Goal: Task Accomplishment & Management: Complete application form

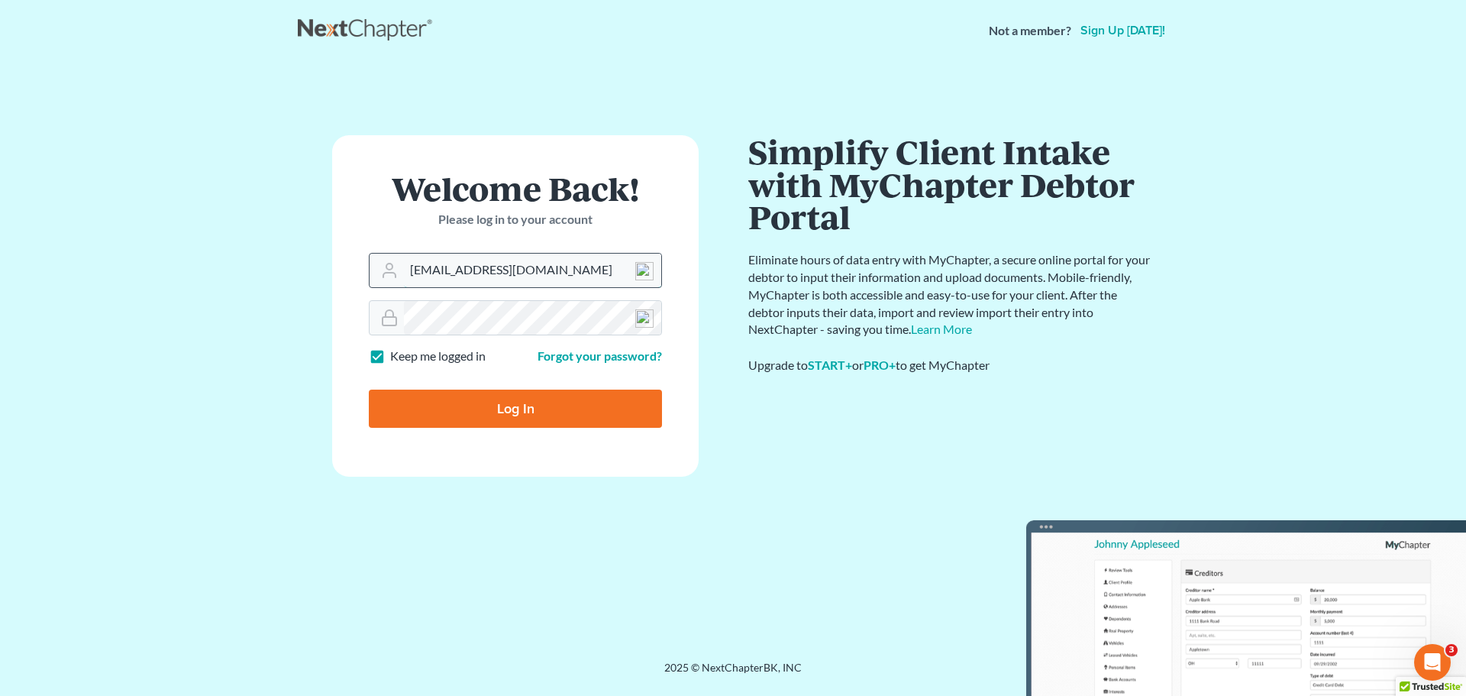
click at [452, 269] on input "davidfoyil@equaljusticelawgroup.com" at bounding box center [532, 270] width 257 height 34
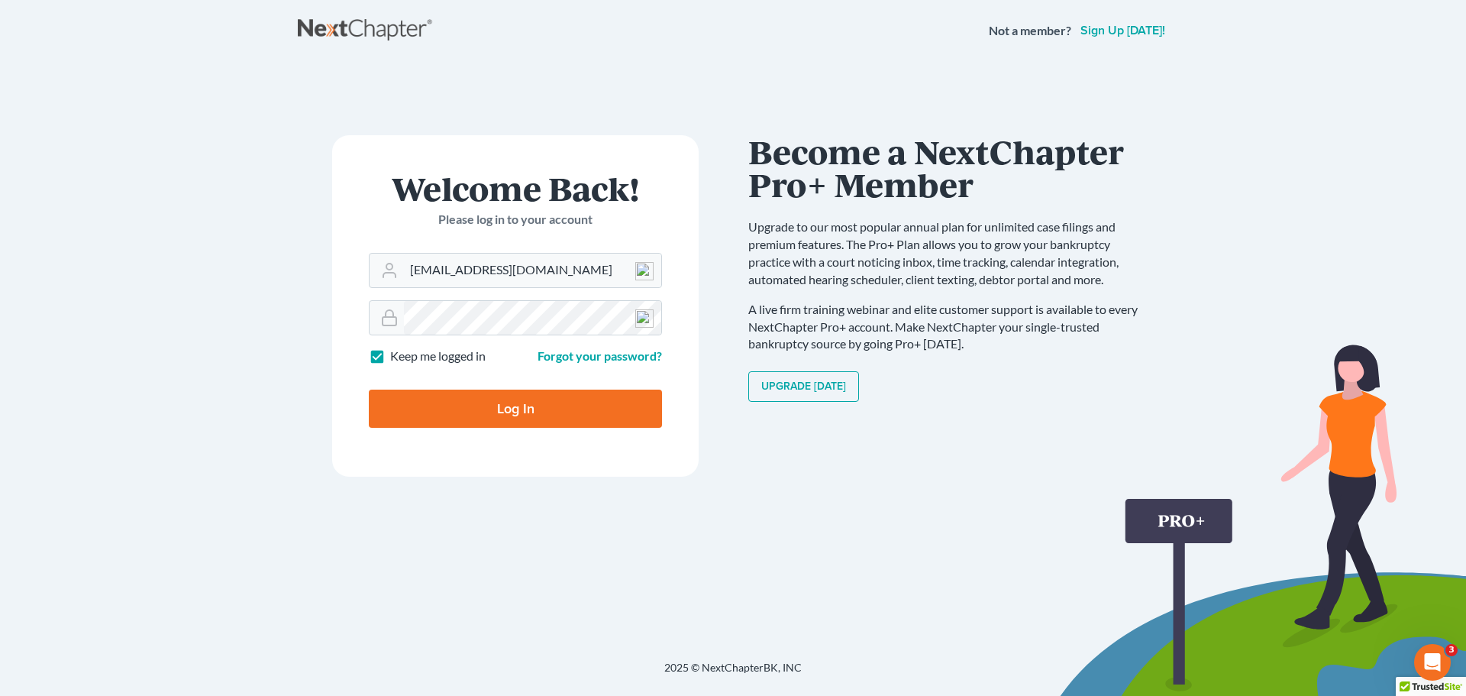
click at [457, 241] on div "Welcome Back! Please log in to your account" at bounding box center [515, 212] width 293 height 81
drag, startPoint x: 463, startPoint y: 269, endPoint x: 401, endPoint y: 273, distance: 62.7
click at [401, 273] on div "davidfoyil@equaljusticelawgroup.com" at bounding box center [515, 270] width 293 height 35
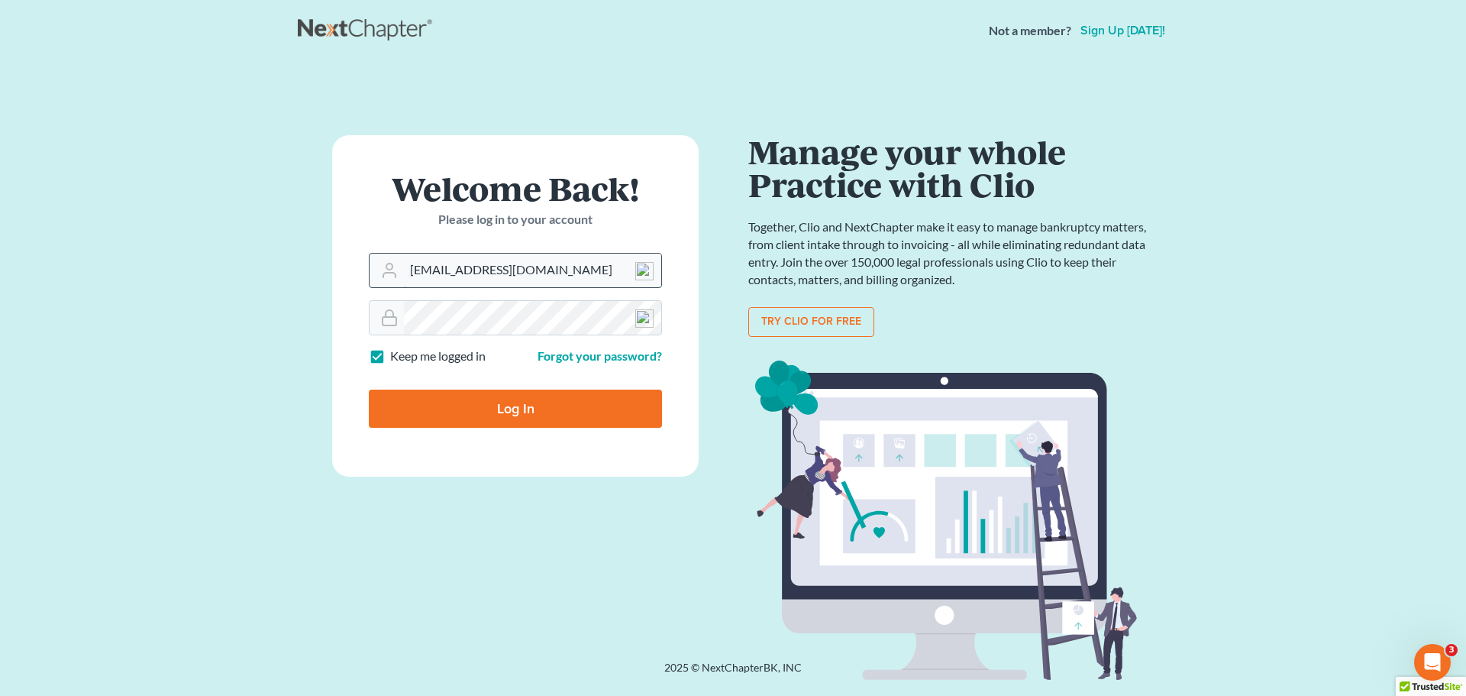
click at [464, 267] on input "davidfoyil@equaljusticelawgroup.com" at bounding box center [532, 270] width 257 height 34
click at [463, 270] on input "davidfoyil@equaljusticelawgroup.com" at bounding box center [532, 270] width 257 height 34
drag, startPoint x: 461, startPoint y: 269, endPoint x: 399, endPoint y: 274, distance: 62.8
click at [399, 274] on div "davidfoyil@equaljusticelawgroup.com" at bounding box center [515, 270] width 293 height 35
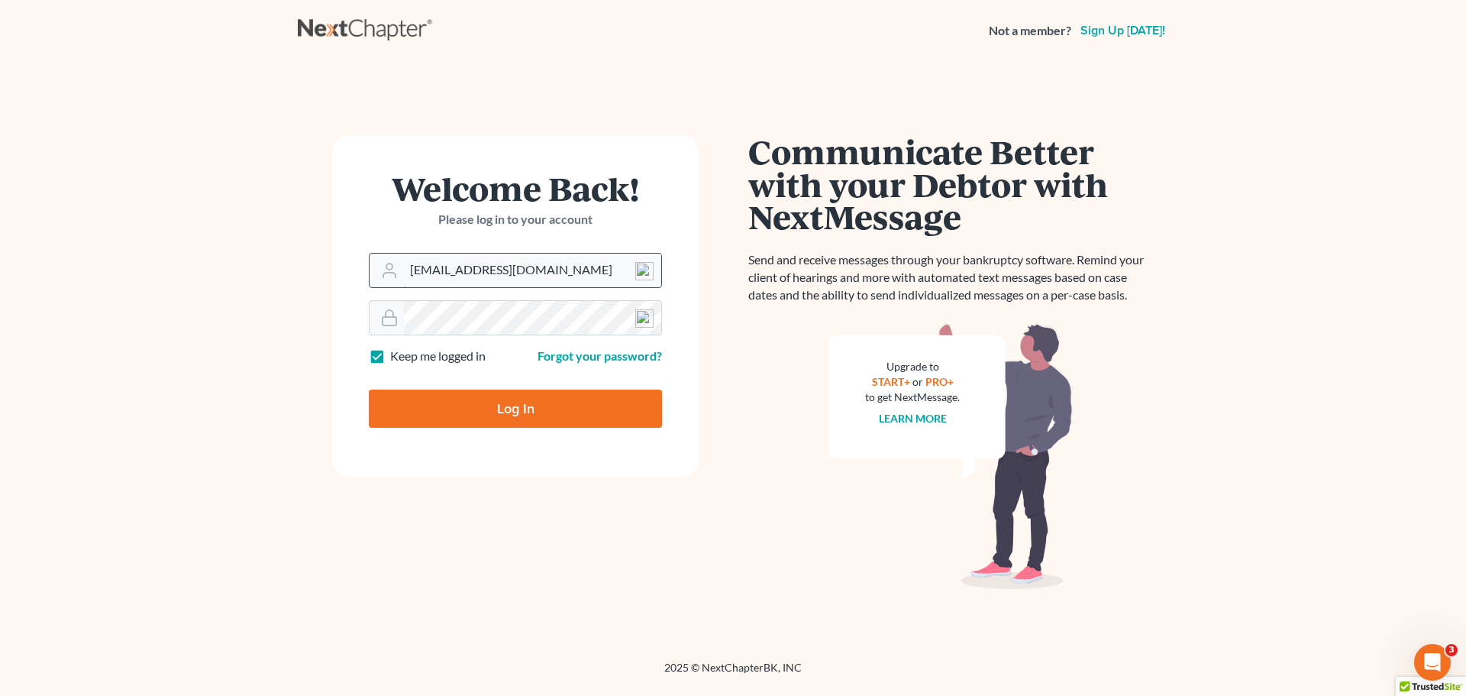
type input "analyst@equaljusticelawgroup.com"
click at [369, 389] on input "Log In" at bounding box center [515, 408] width 293 height 38
type input "Thinking..."
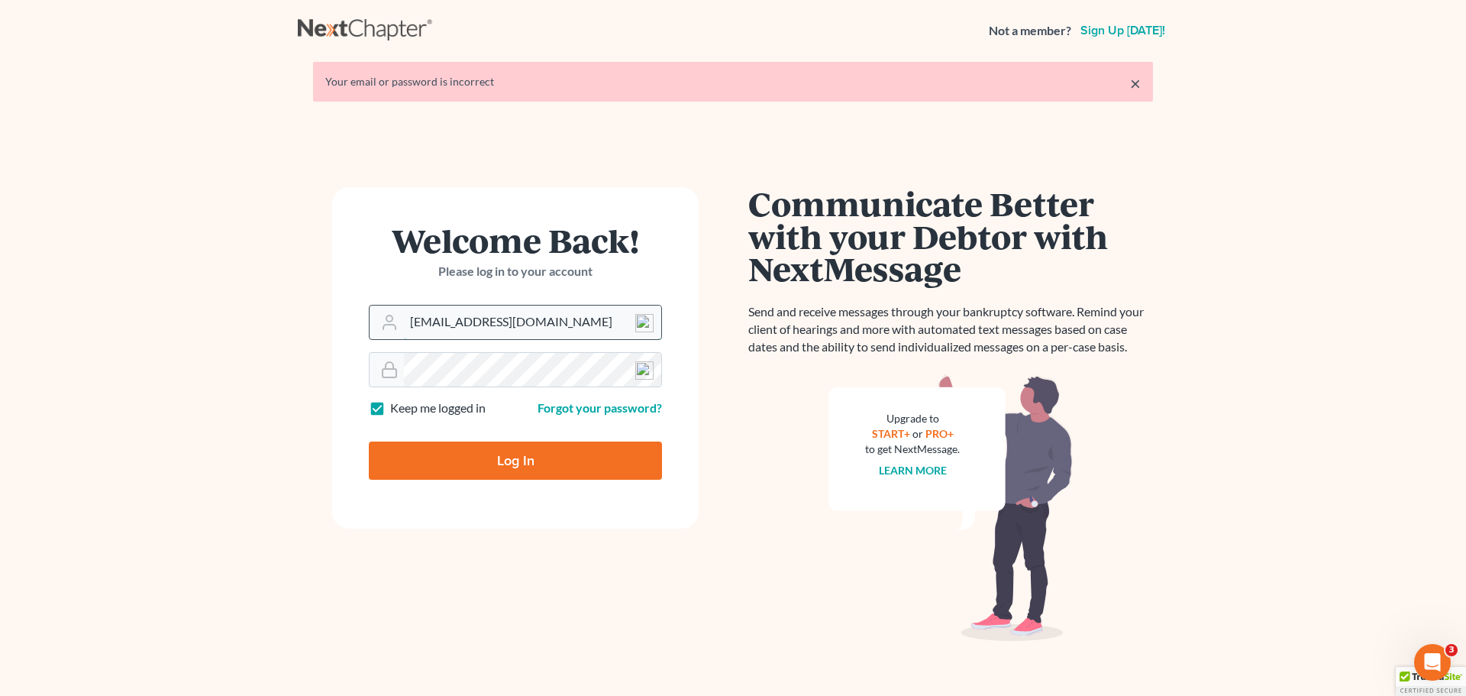
click at [483, 320] on input "davidfoyil@equaljusticelawgroup.com" at bounding box center [532, 322] width 257 height 34
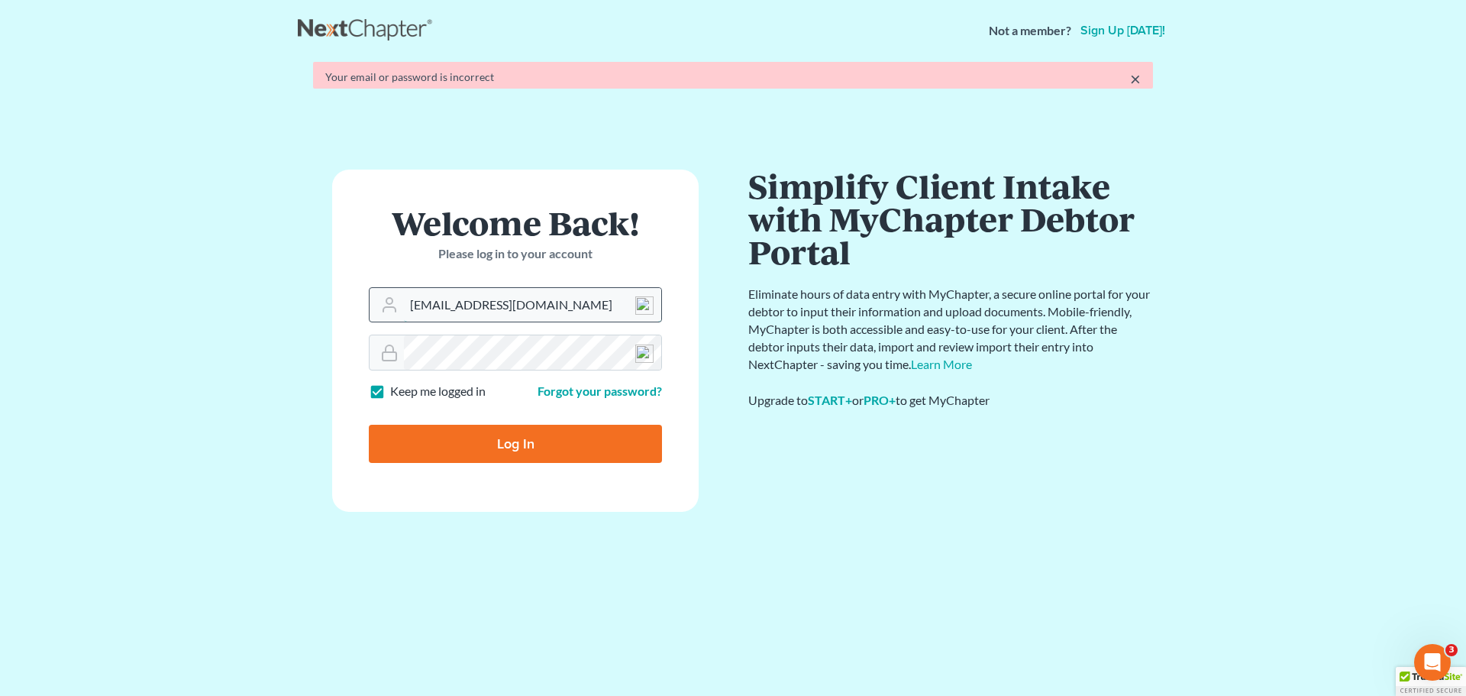
drag, startPoint x: 461, startPoint y: 323, endPoint x: 383, endPoint y: 319, distance: 78.0
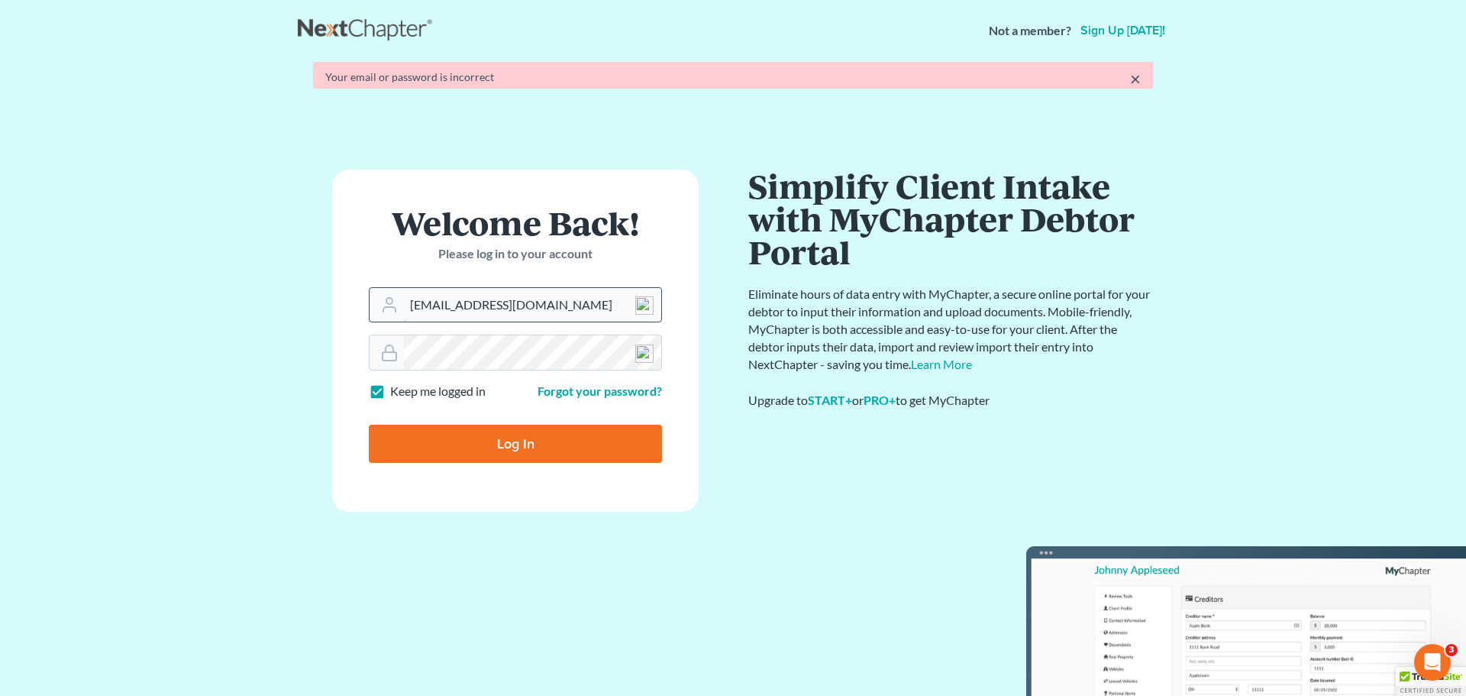
click at [383, 319] on form "Welcome Back! Please log in to your account Email Address davidfoyil@equaljusti…" at bounding box center [515, 339] width 366 height 341
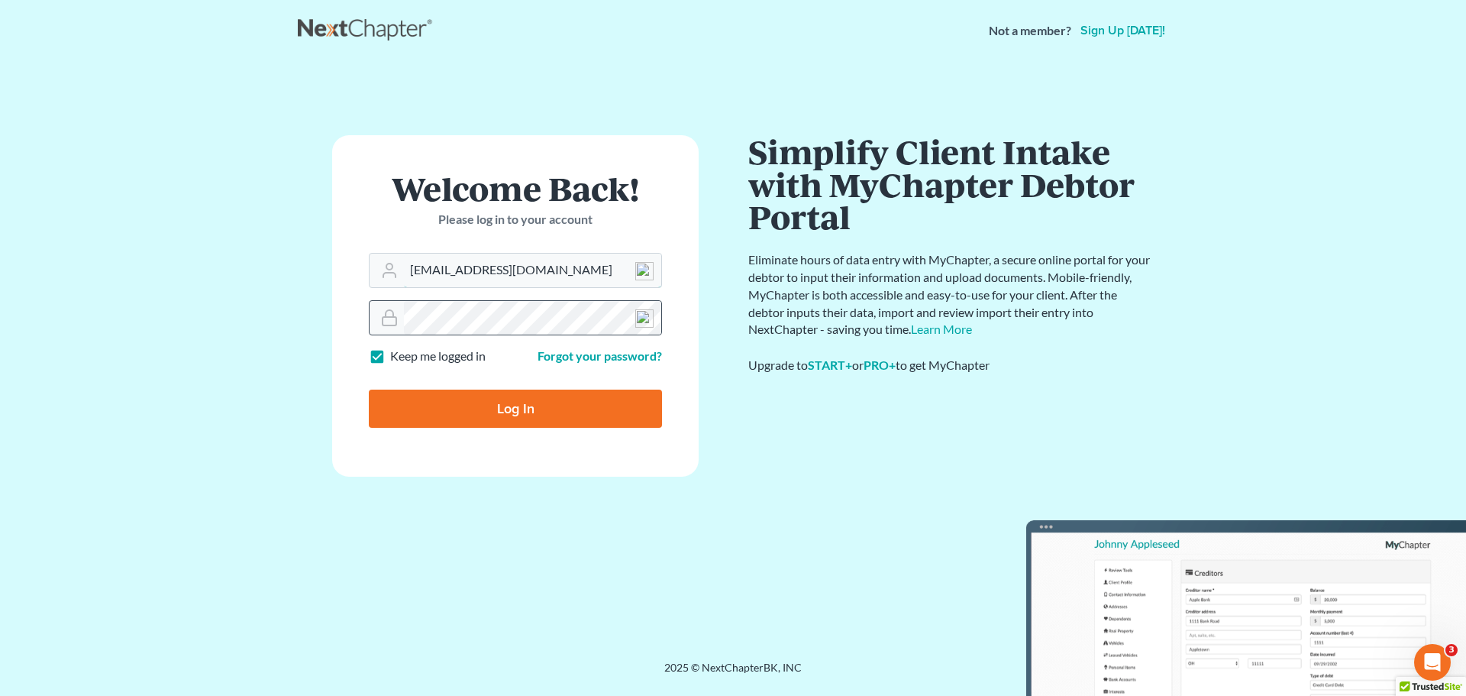
type input "analyst@equaljusticelawgroup.com"
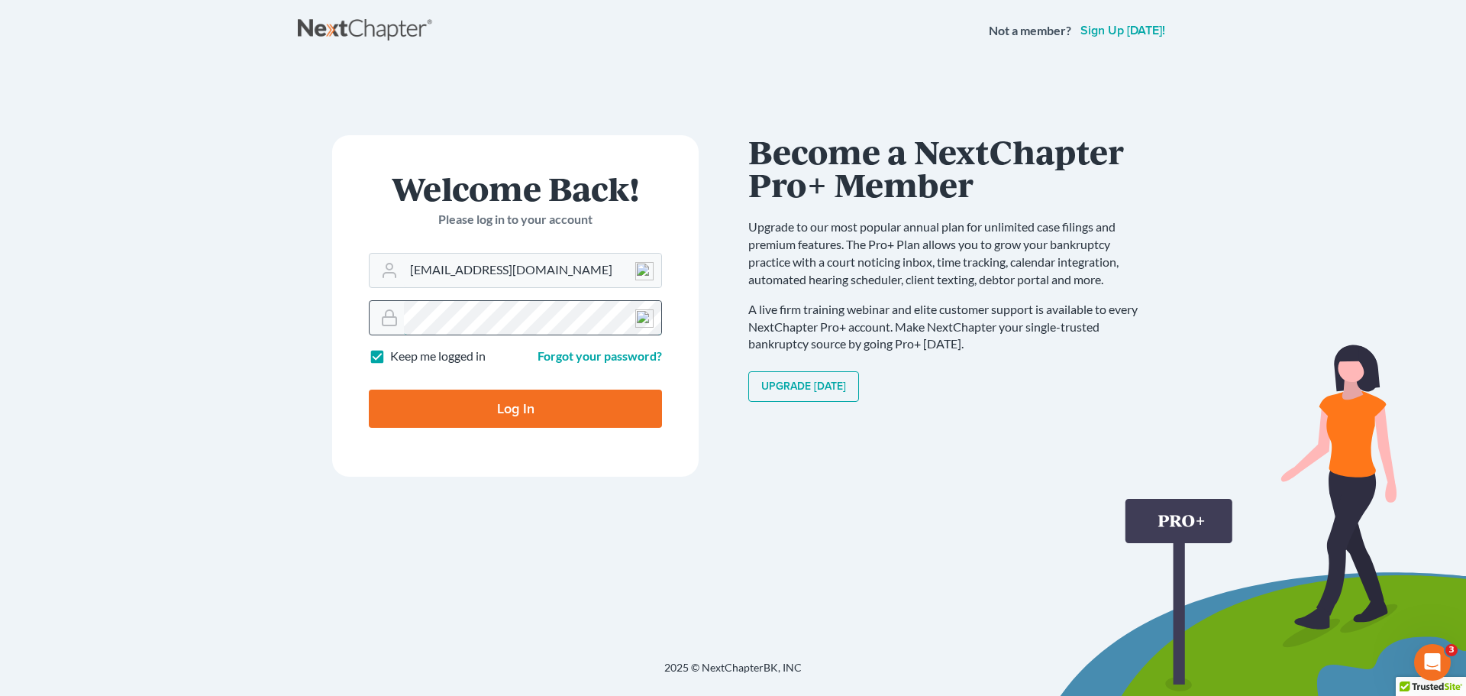
click at [369, 389] on input "Log In" at bounding box center [515, 408] width 293 height 38
type input "Thinking..."
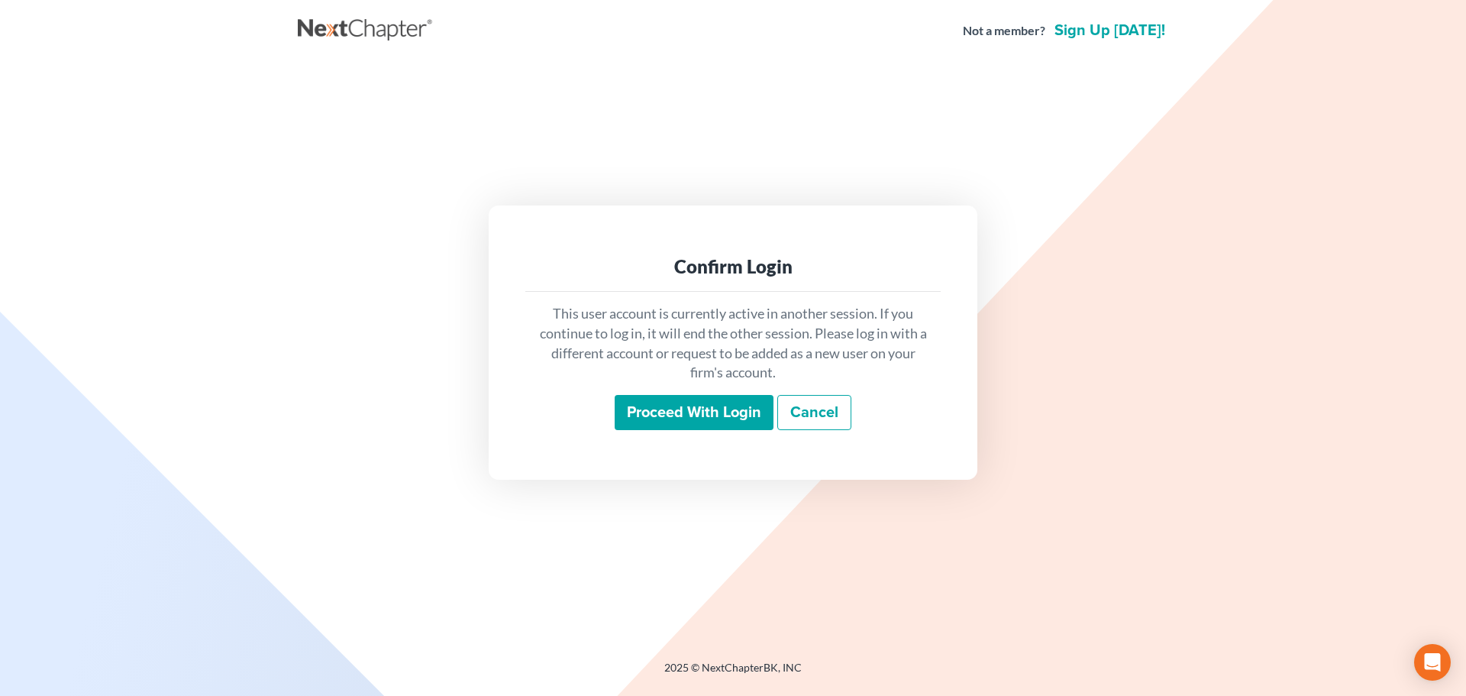
drag, startPoint x: 770, startPoint y: 421, endPoint x: 734, endPoint y: 416, distance: 36.3
click at [761, 421] on input "Proceed with login" at bounding box center [694, 412] width 159 height 35
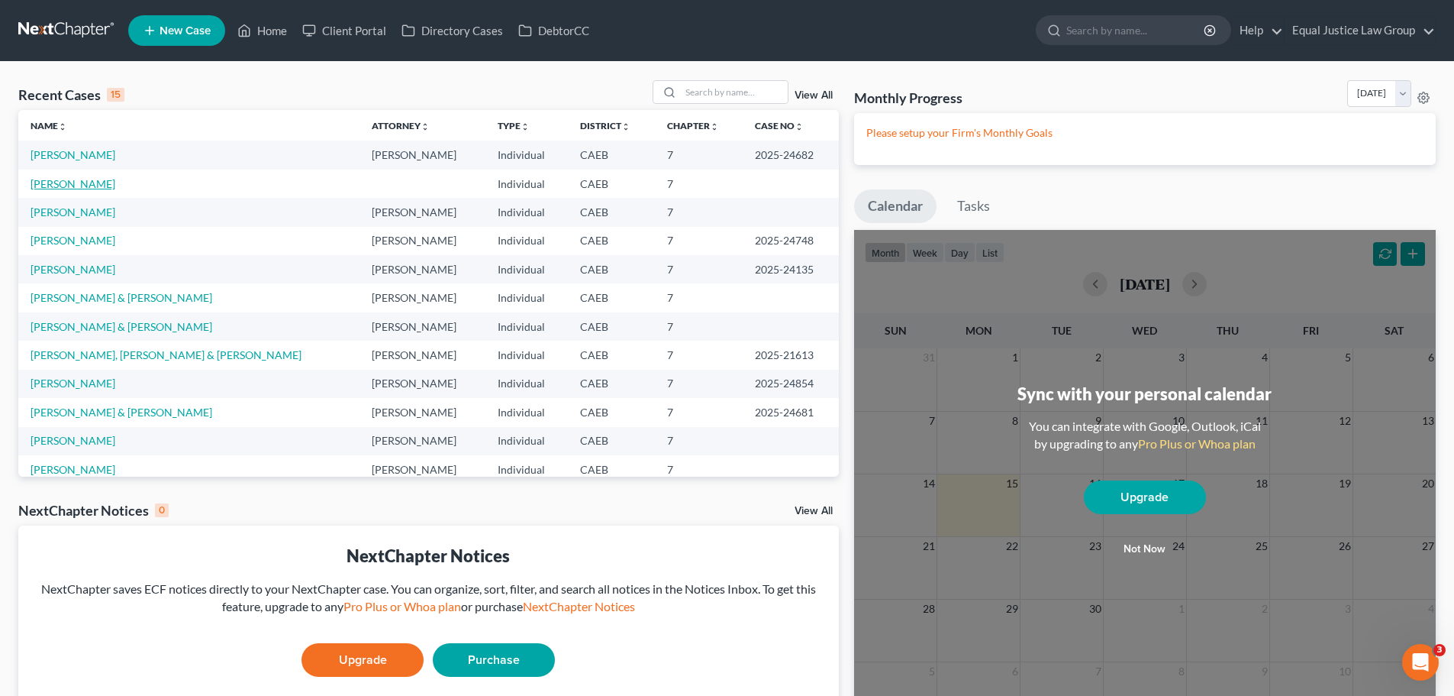
click at [92, 179] on link "Vuittonet, Xochitl" at bounding box center [73, 183] width 85 height 13
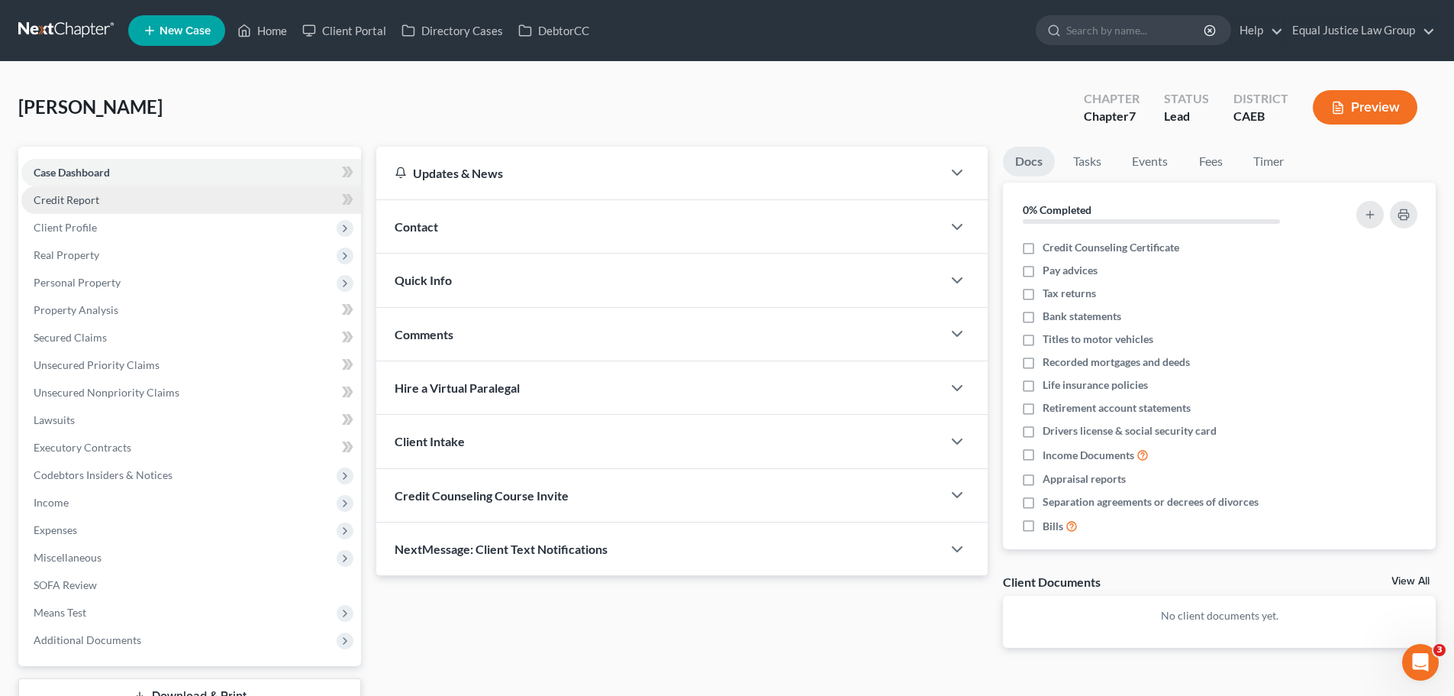
click at [109, 201] on link "Credit Report" at bounding box center [191, 199] width 340 height 27
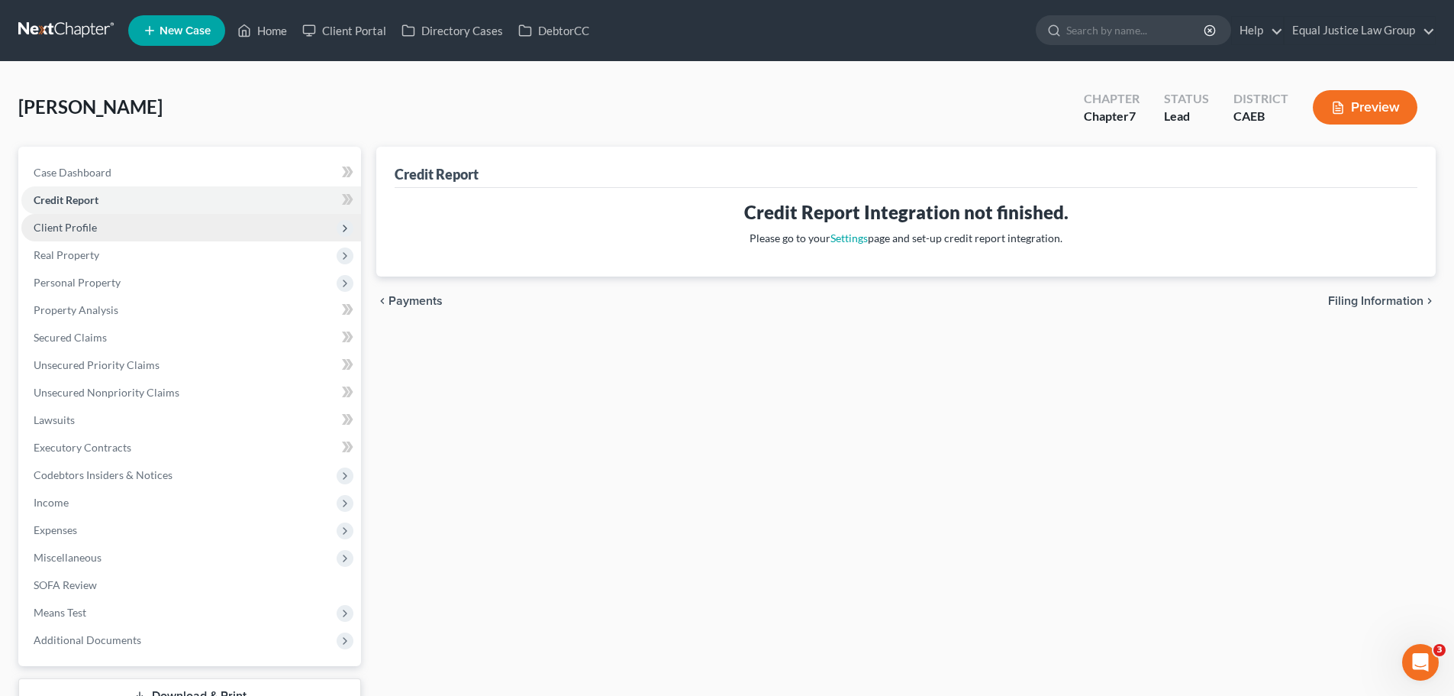
click at [112, 228] on span "Client Profile" at bounding box center [191, 227] width 340 height 27
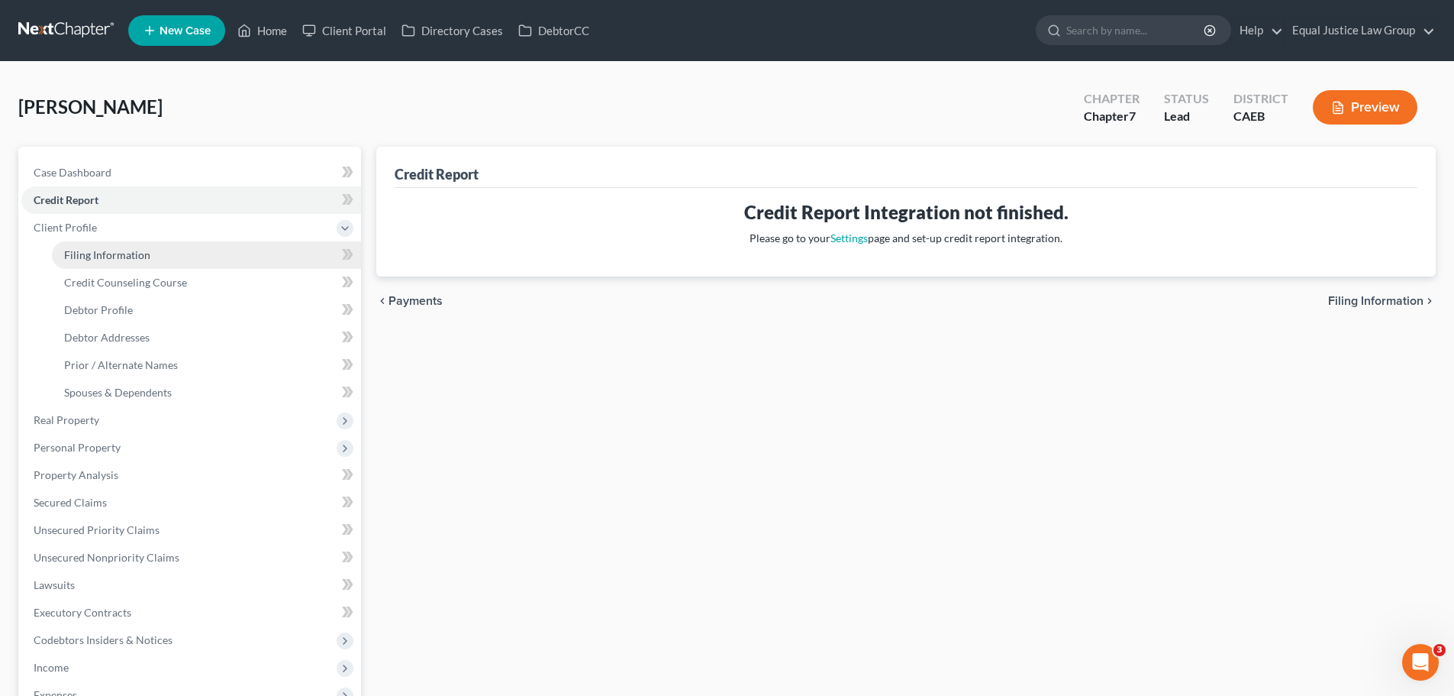
click at [151, 257] on link "Filing Information" at bounding box center [206, 254] width 309 height 27
select select "1"
select select "0"
select select "4"
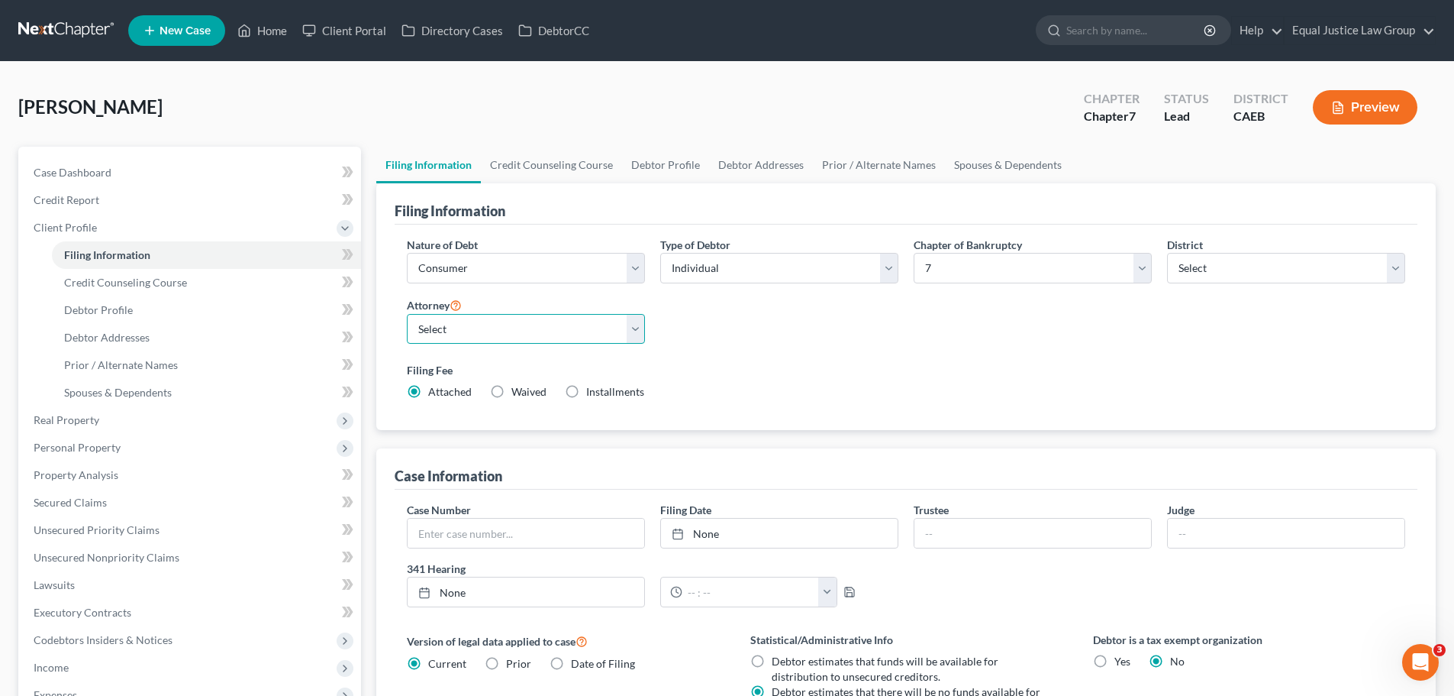
click at [641, 319] on select "Select DAVID FOYIL - CAEB David Foyil - CACB" at bounding box center [526, 329] width 238 height 31
select select "0"
click at [407, 314] on select "Select DAVID FOYIL - CAEB David Foyil - CACB" at bounding box center [526, 329] width 238 height 31
click at [780, 365] on label "Filing Fee" at bounding box center [906, 370] width 999 height 16
click at [258, 24] on link "Home" at bounding box center [262, 30] width 65 height 27
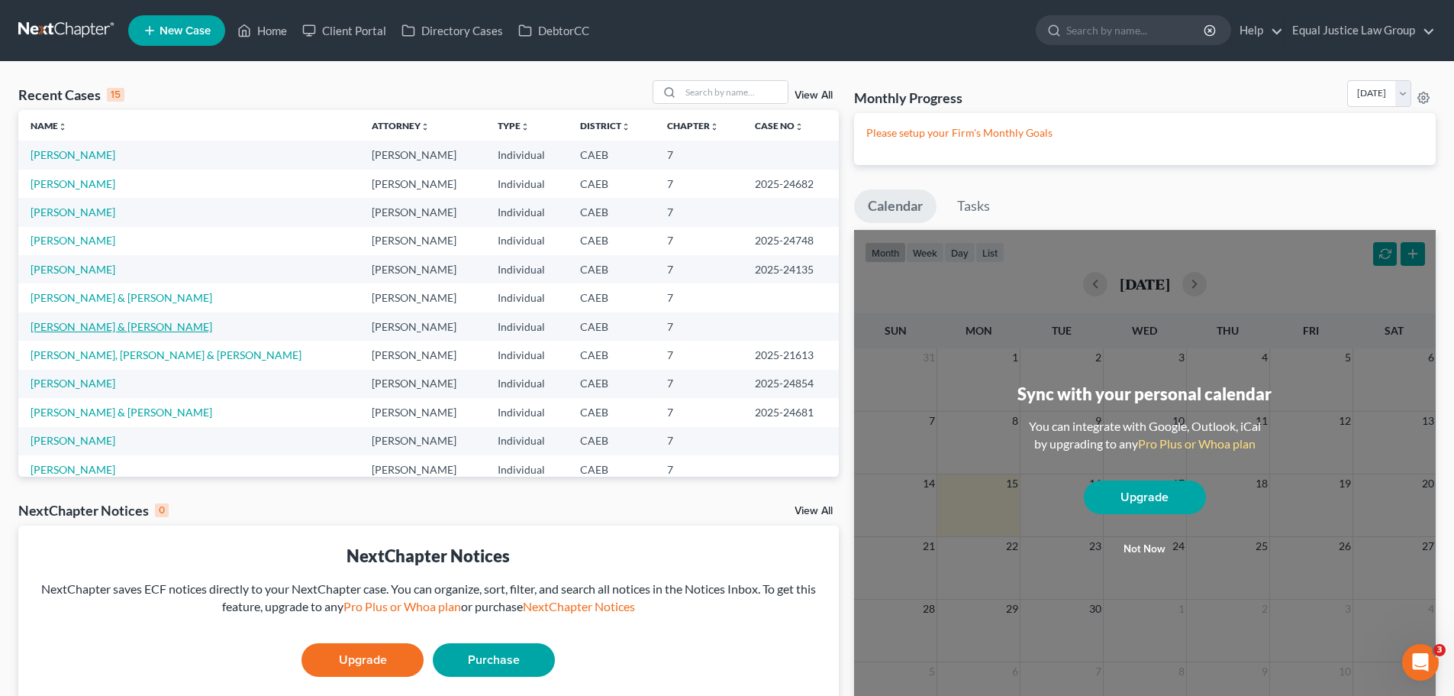
click at [131, 327] on link "McPhee, Rhonda & Jaime" at bounding box center [122, 326] width 182 height 13
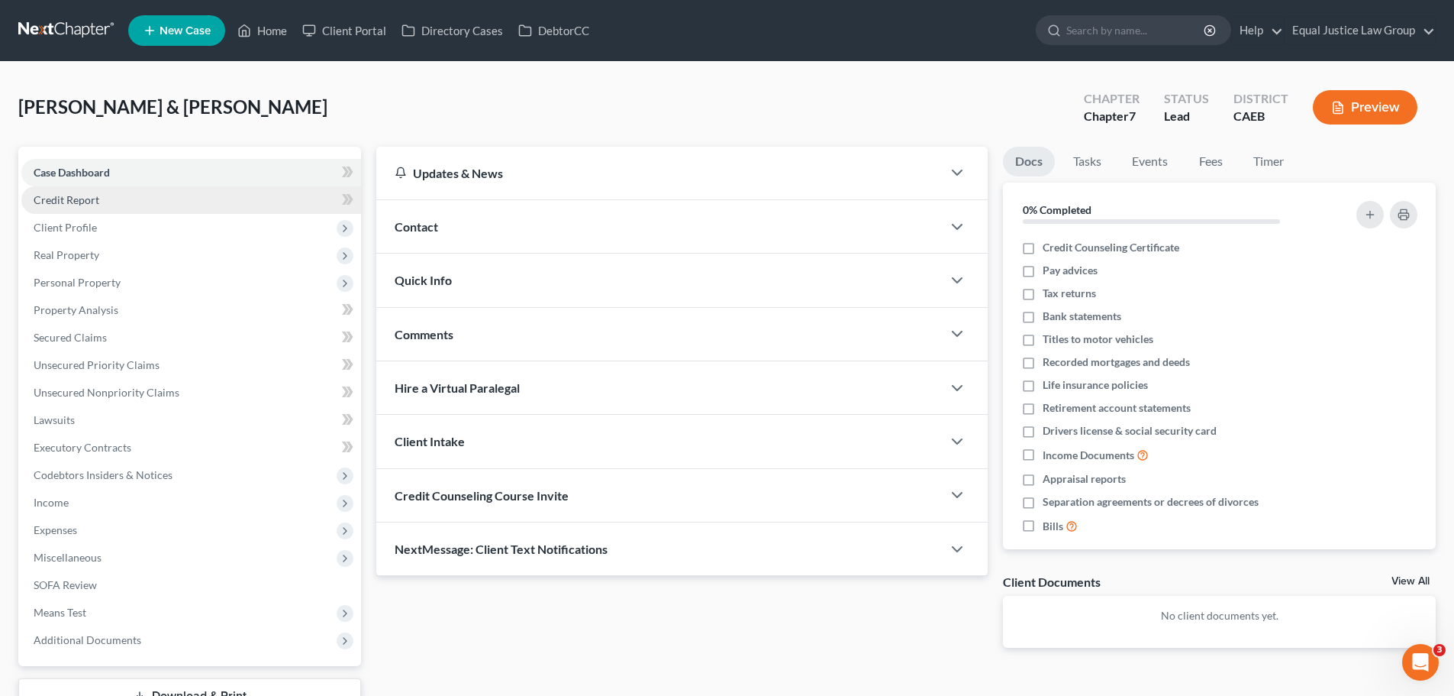
click at [75, 197] on span "Credit Report" at bounding box center [67, 199] width 66 height 13
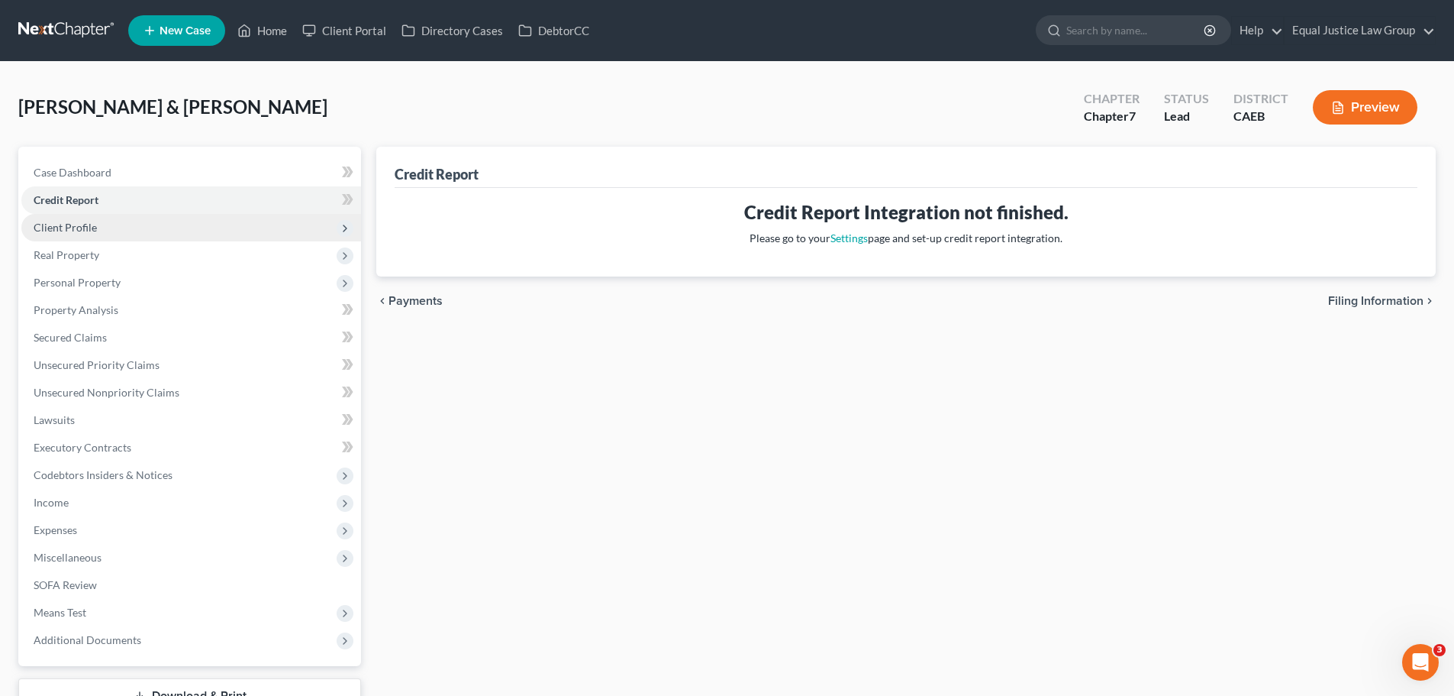
click at [57, 225] on span "Client Profile" at bounding box center [65, 227] width 63 height 13
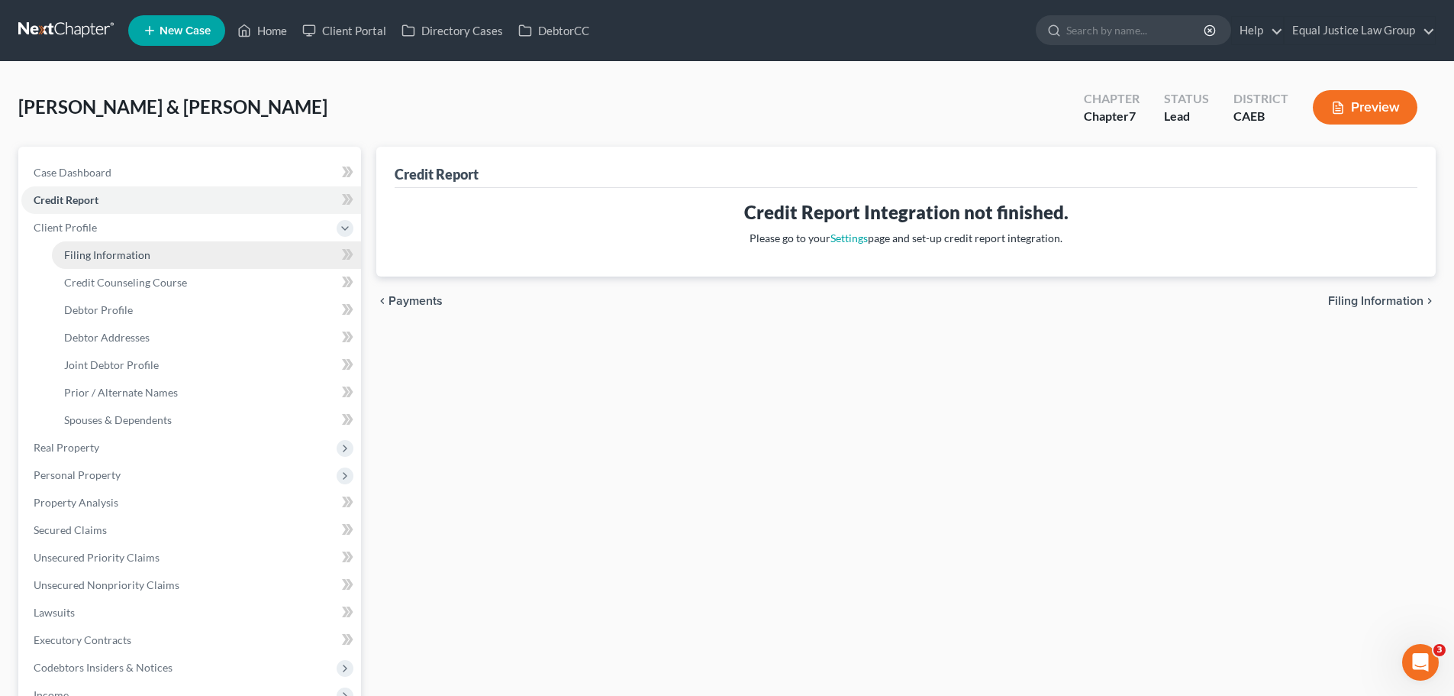
click at [155, 260] on link "Filing Information" at bounding box center [206, 254] width 309 height 27
select select "1"
select select "0"
select select "8"
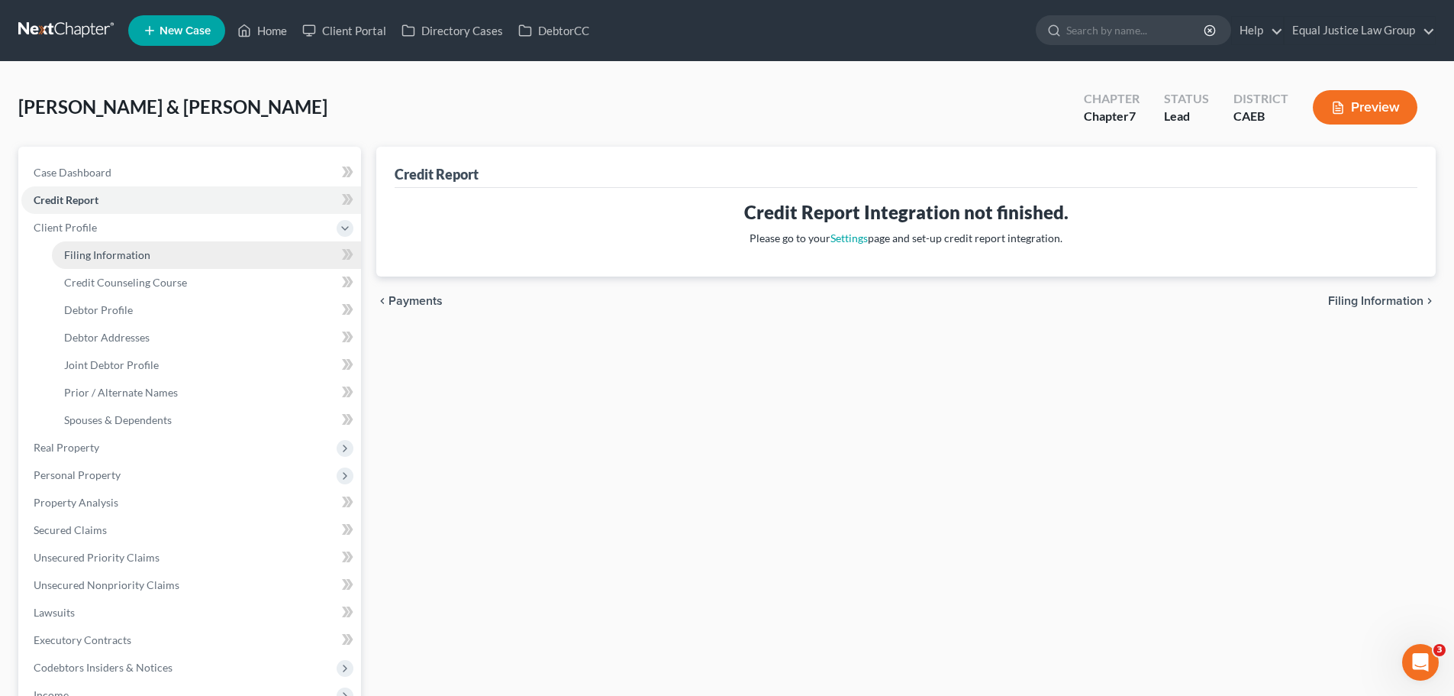
select select "0"
select select "4"
select select "0"
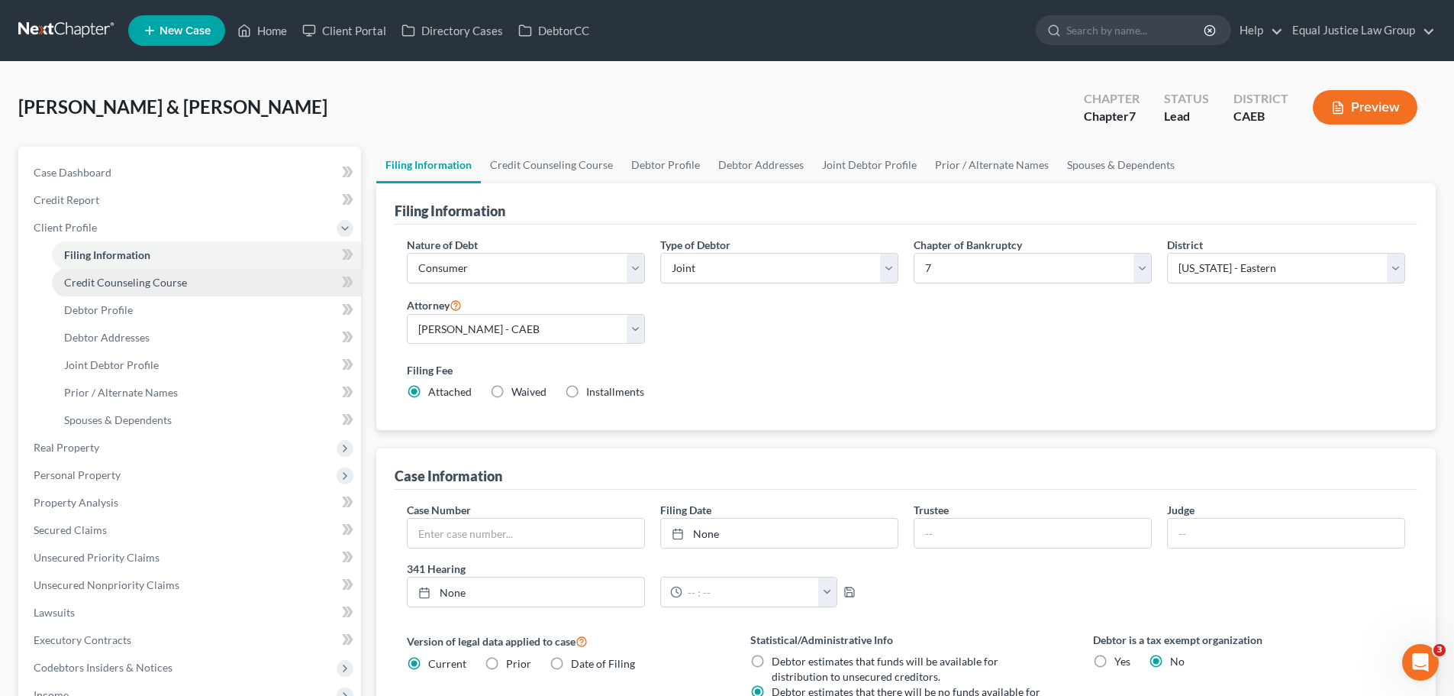
click at [141, 281] on span "Credit Counseling Course" at bounding box center [125, 282] width 123 height 13
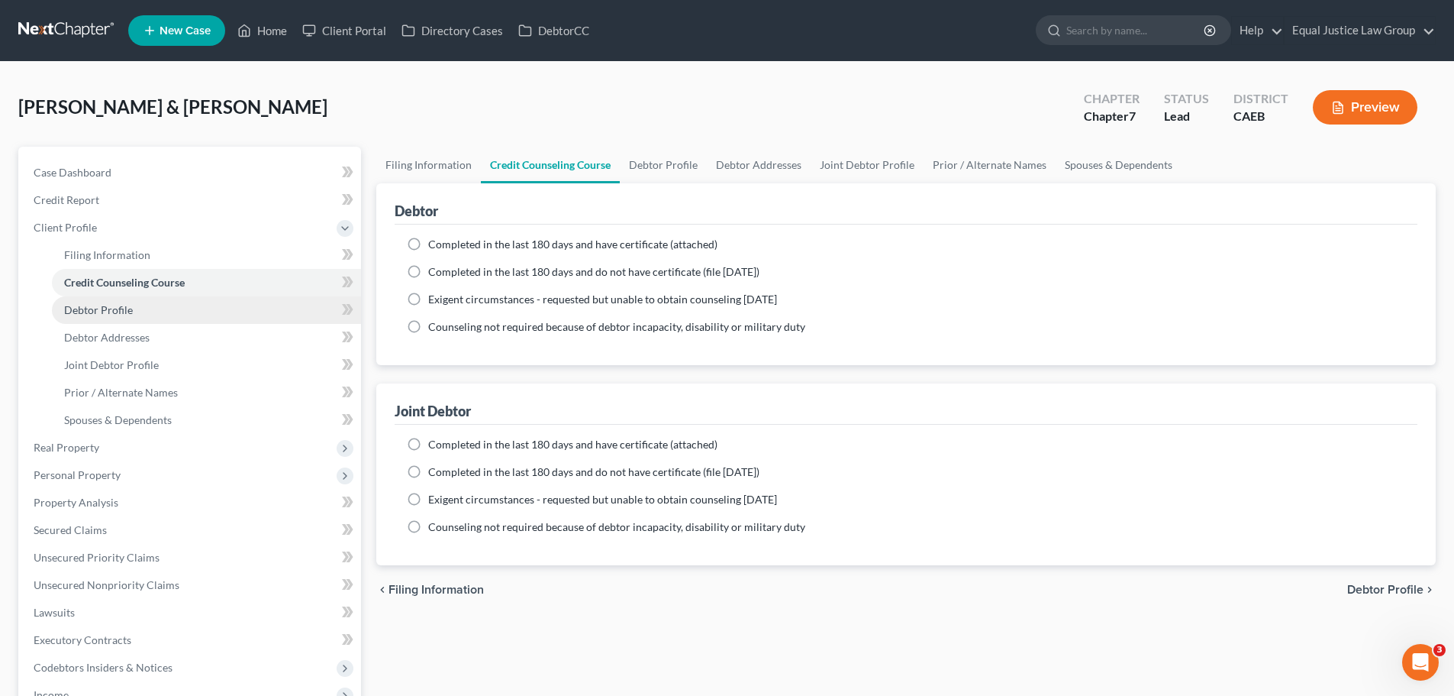
click at [121, 315] on span "Debtor Profile" at bounding box center [98, 309] width 69 height 13
select select "1"
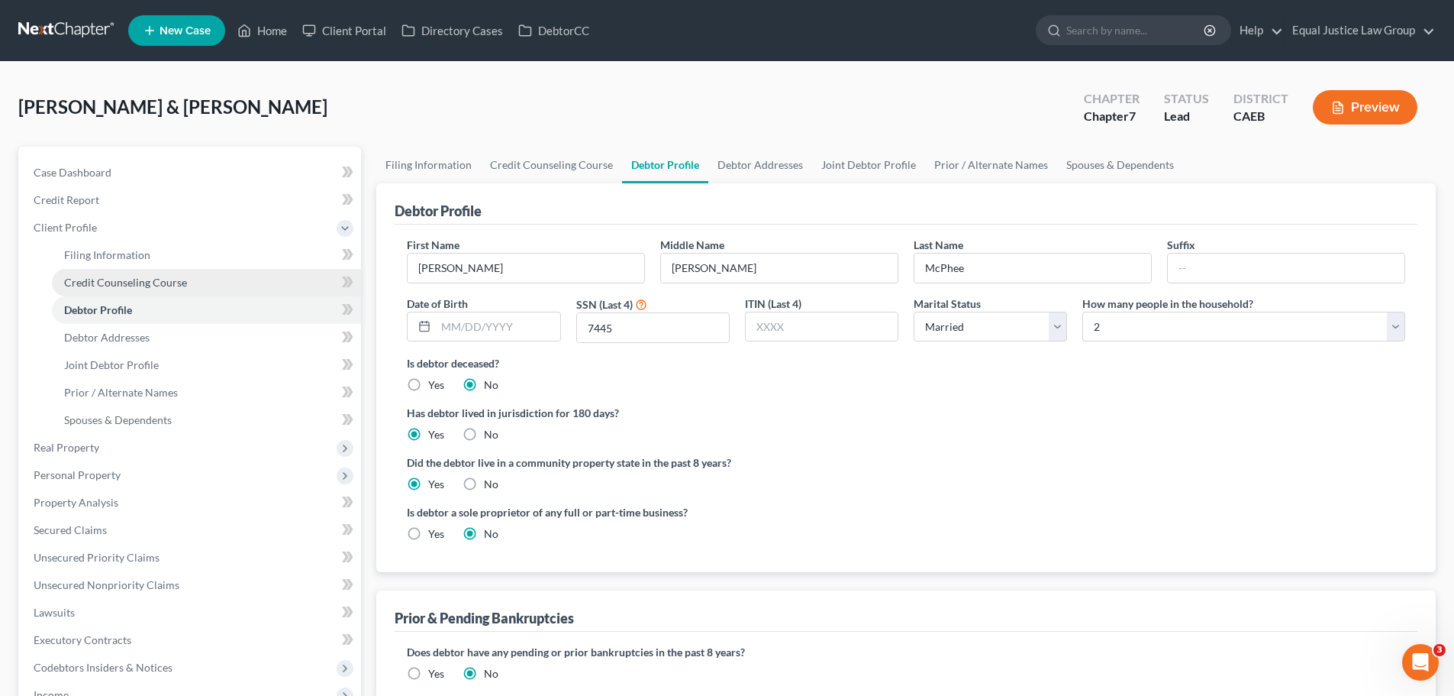
click at [124, 273] on link "Credit Counseling Course" at bounding box center [206, 282] width 309 height 27
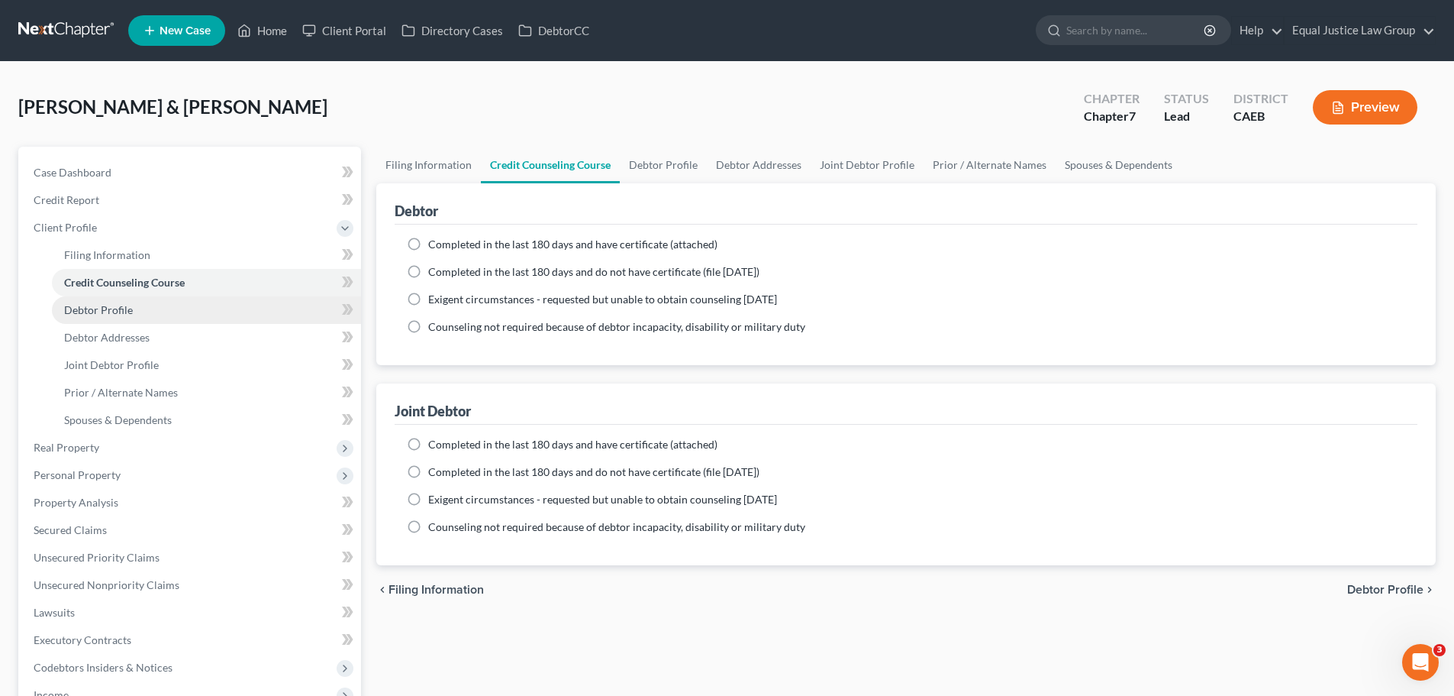
click at [145, 311] on link "Debtor Profile" at bounding box center [206, 309] width 309 height 27
select select "1"
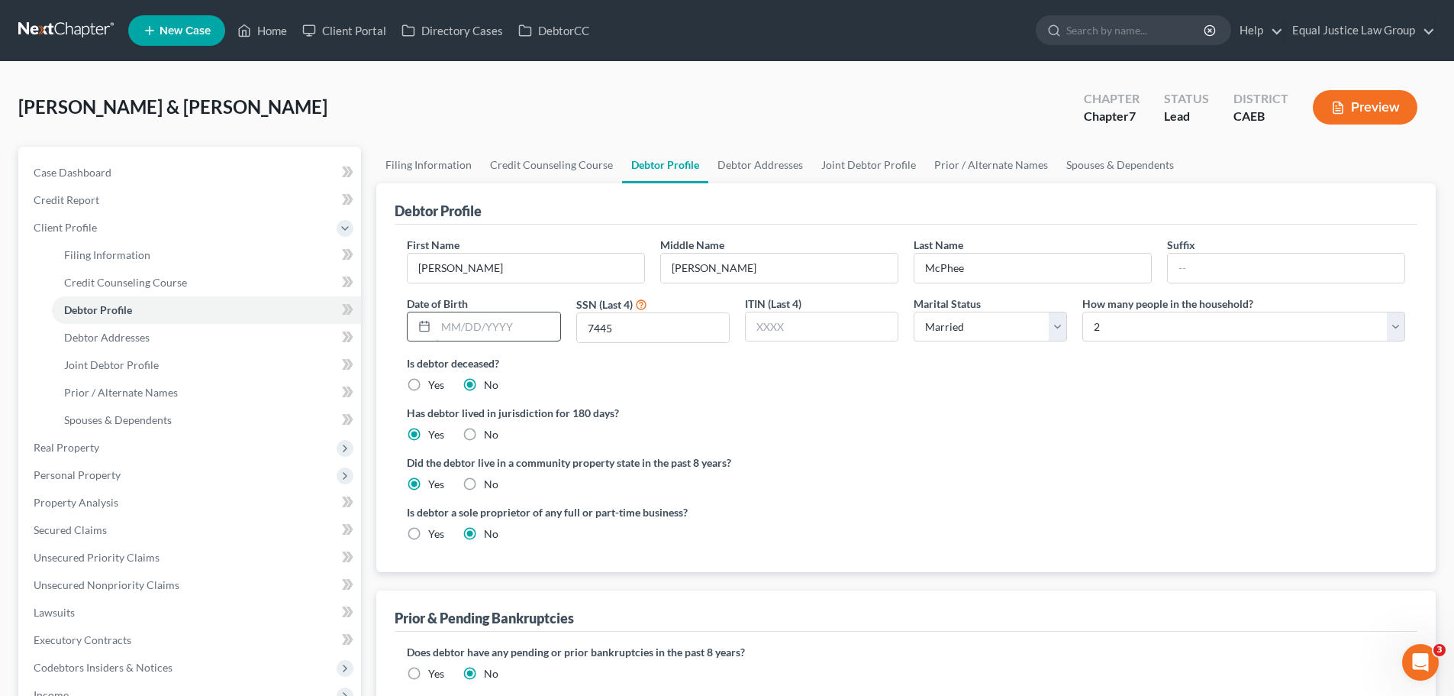
click at [465, 326] on input "text" at bounding box center [498, 326] width 124 height 29
type input "07/14/1964"
click at [886, 341] on div at bounding box center [821, 327] width 153 height 31
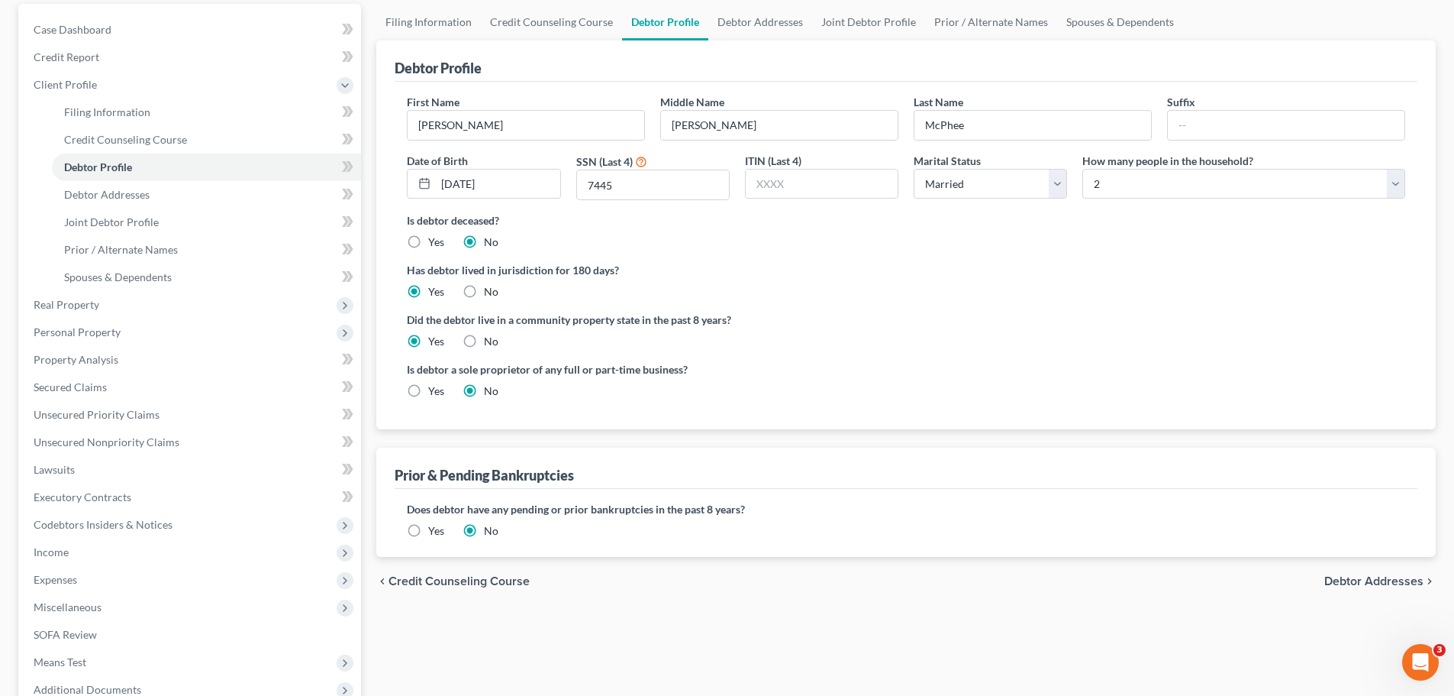
scroll to position [153, 0]
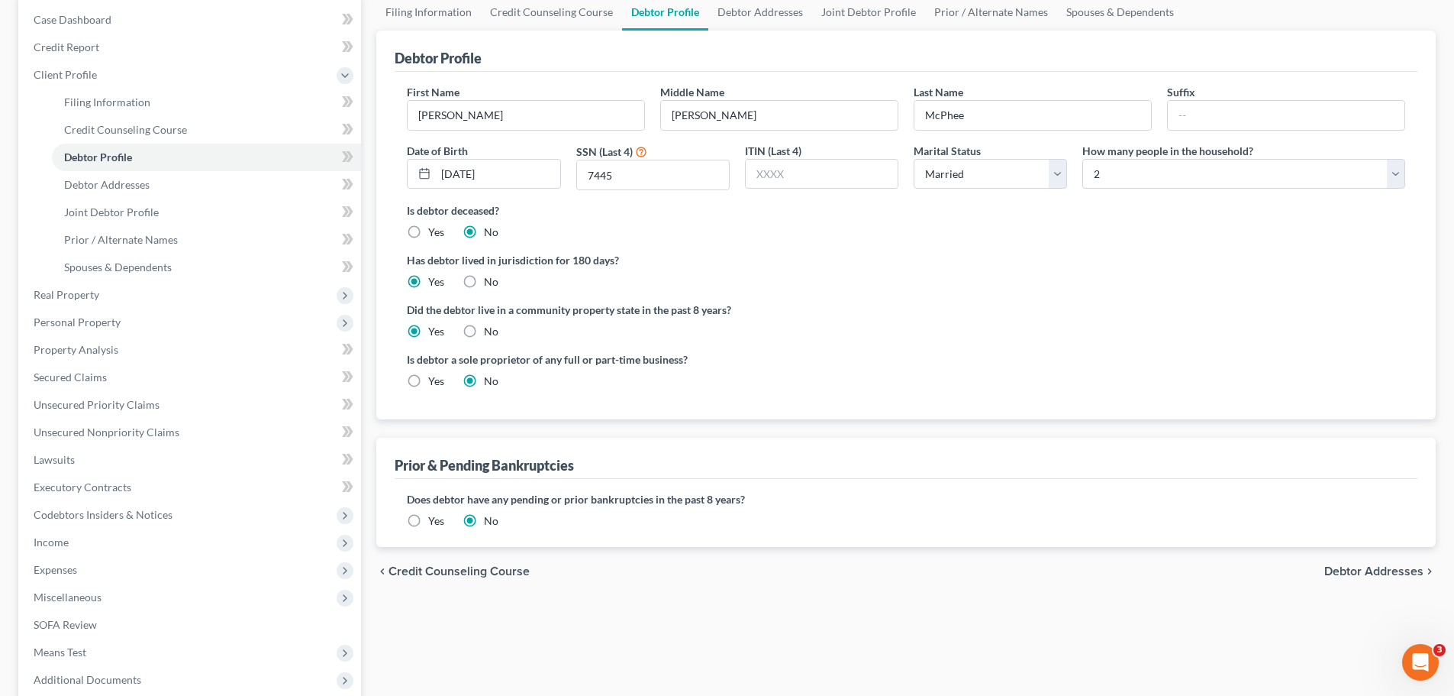
click at [1342, 567] on span "Debtor Addresses" at bounding box center [1374, 571] width 99 height 12
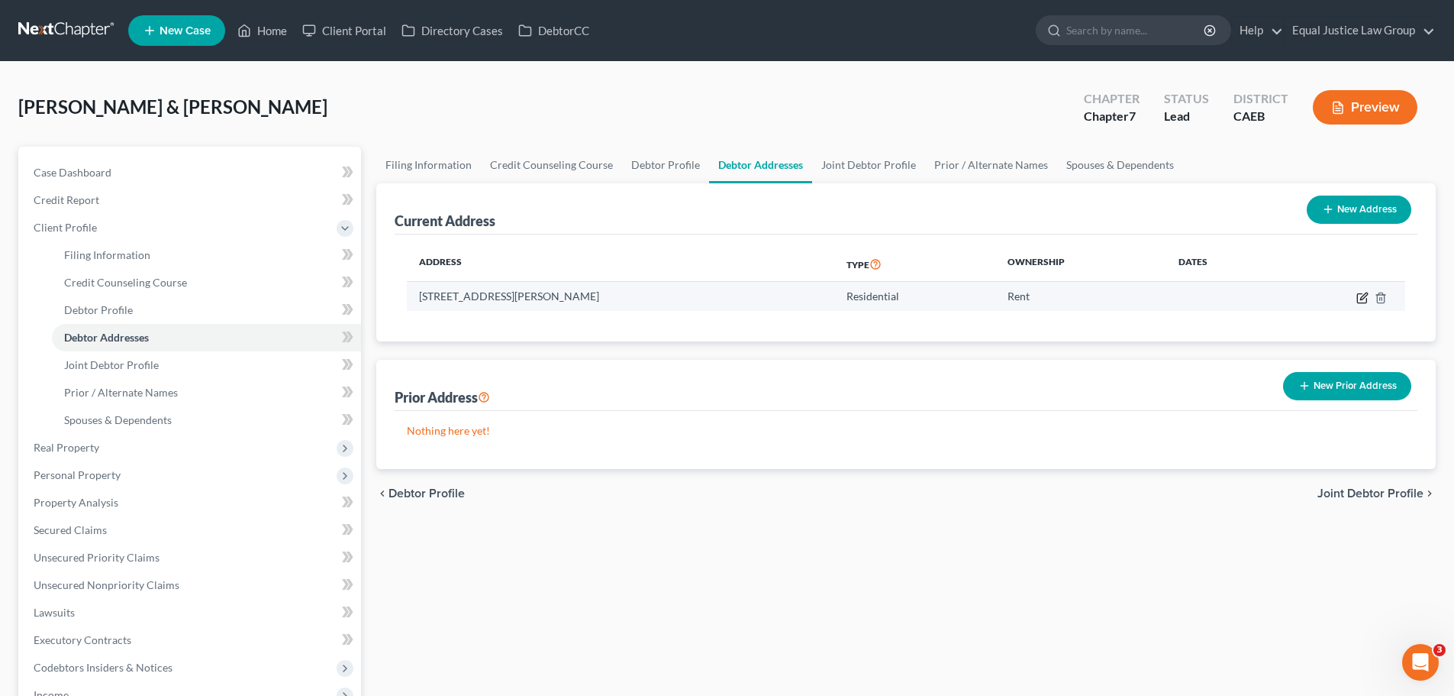
click at [1358, 294] on icon "button" at bounding box center [1361, 297] width 9 height 9
select select "4"
select select "0"
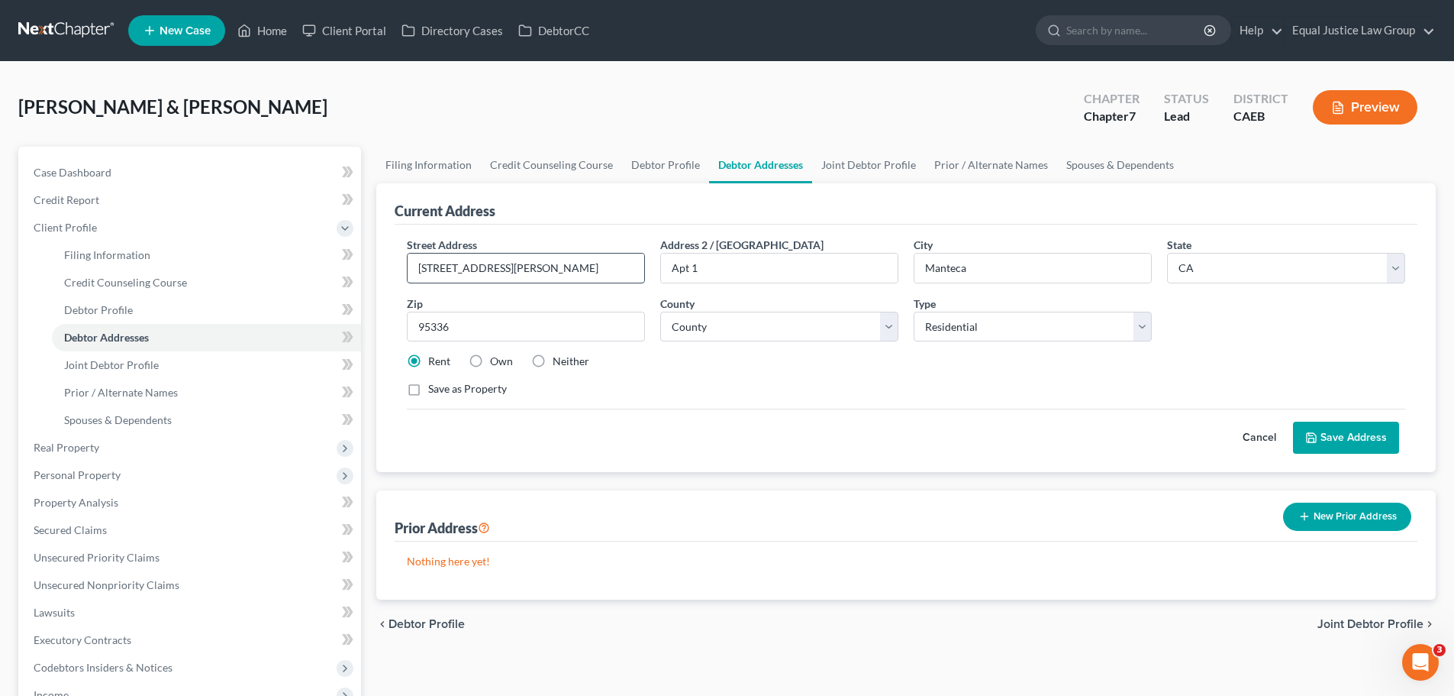
click at [561, 260] on input "430 Sutter Street" at bounding box center [526, 267] width 237 height 29
drag, startPoint x: 1386, startPoint y: 623, endPoint x: 1376, endPoint y: 623, distance: 9.9
click at [1384, 623] on span "Joint Debtor Profile" at bounding box center [1371, 624] width 106 height 12
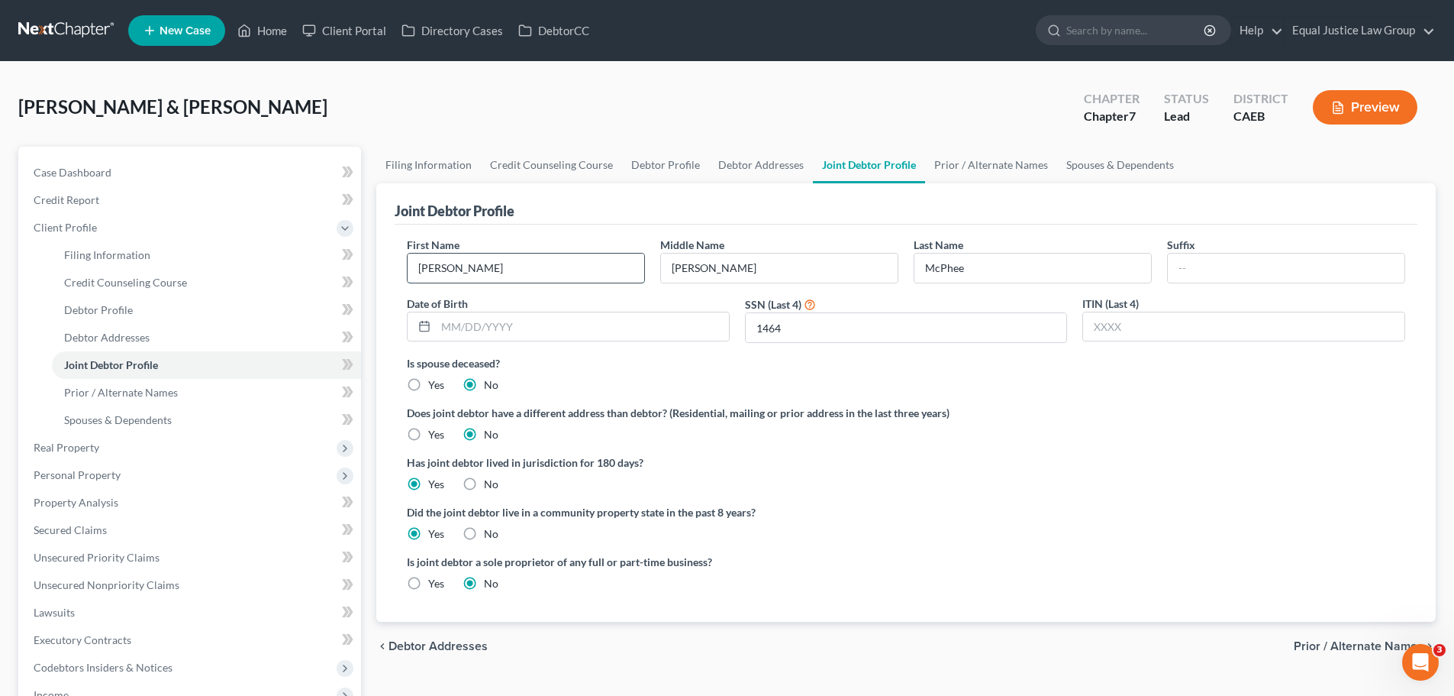
click at [566, 276] on input "Jaime" at bounding box center [526, 267] width 237 height 29
click at [461, 319] on input "text" at bounding box center [582, 326] width 293 height 29
type input "05/16/1963"
click at [1044, 360] on label "Is spouse deceased?" at bounding box center [906, 363] width 999 height 16
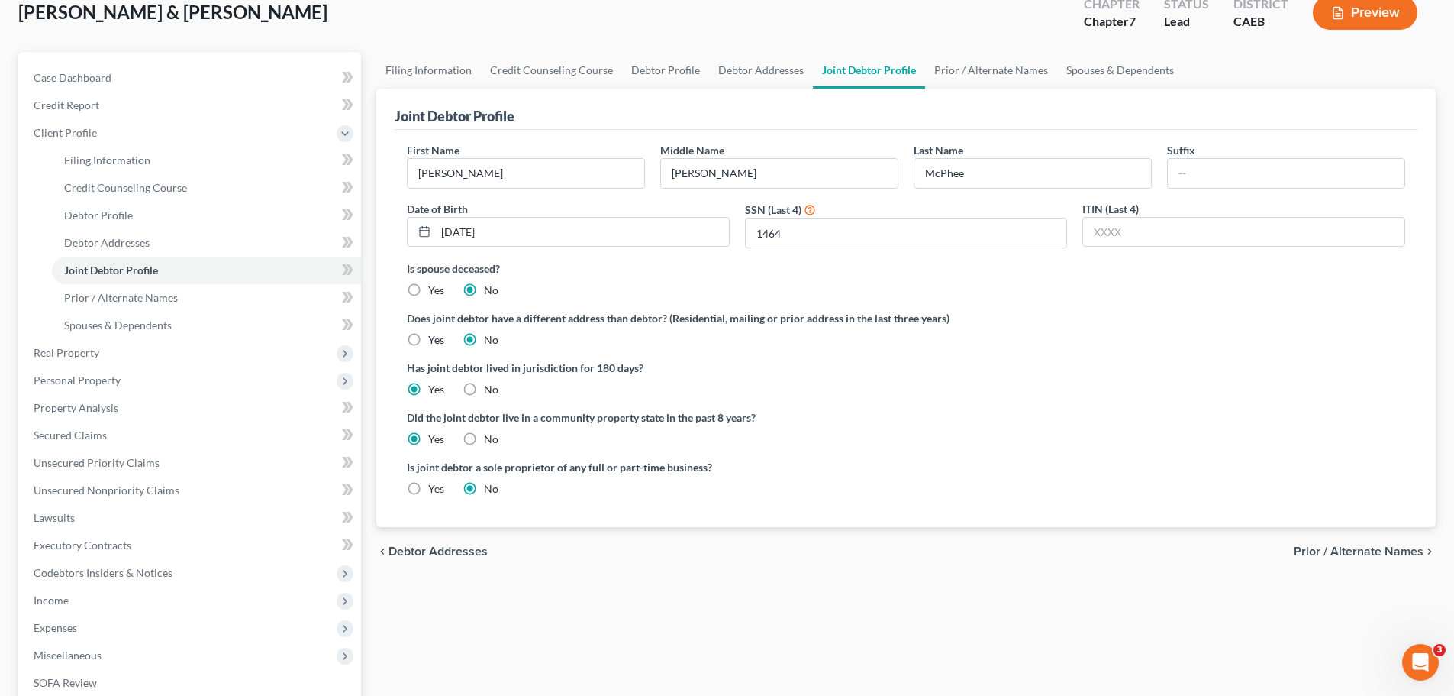
scroll to position [153, 0]
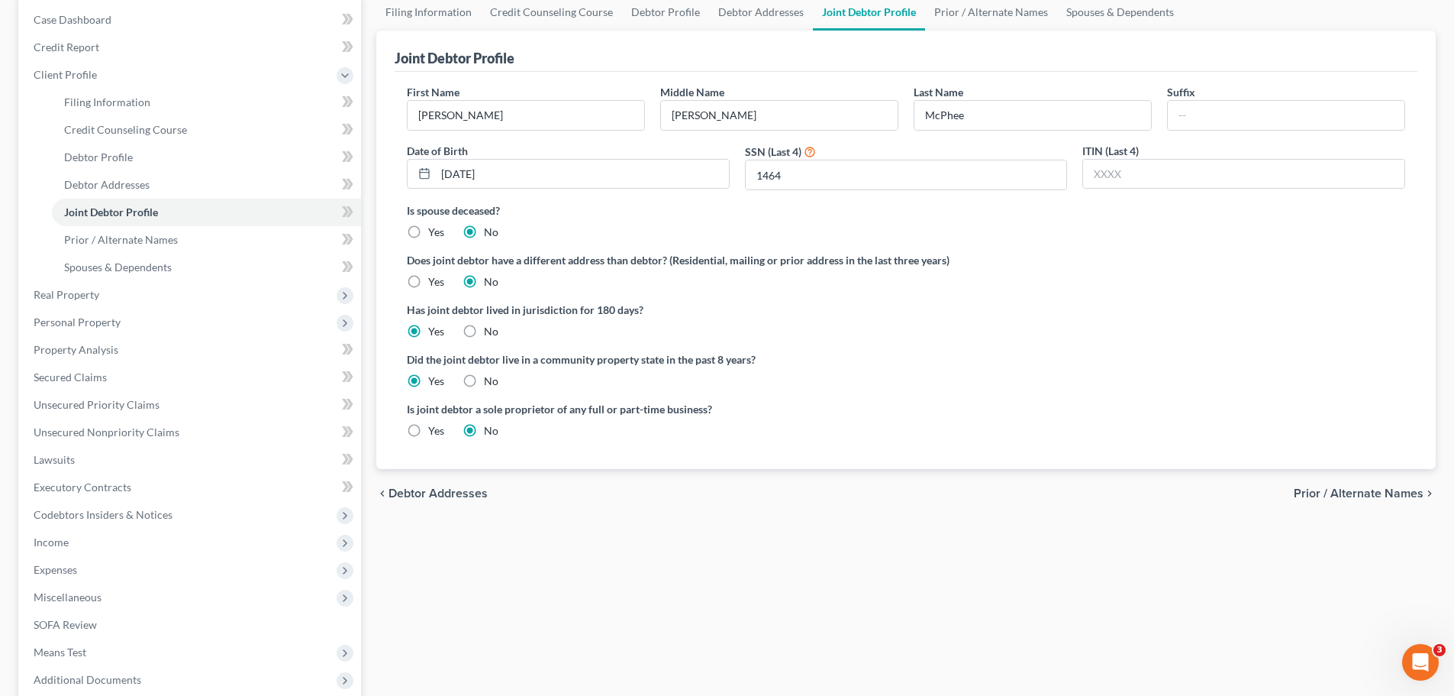
click at [1349, 488] on span "Prior / Alternate Names" at bounding box center [1359, 493] width 130 height 12
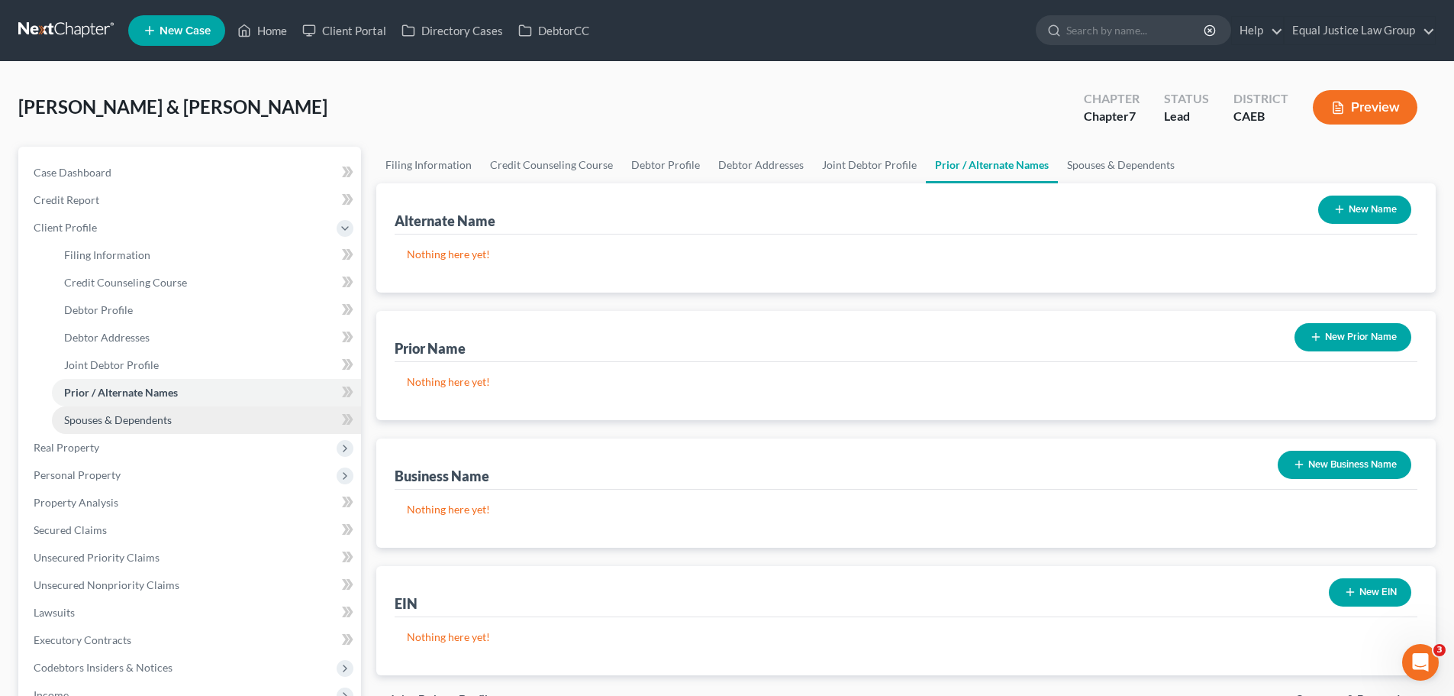
drag, startPoint x: 134, startPoint y: 418, endPoint x: 143, endPoint y: 421, distance: 8.7
click at [135, 418] on span "Spouses & Dependents" at bounding box center [118, 419] width 108 height 13
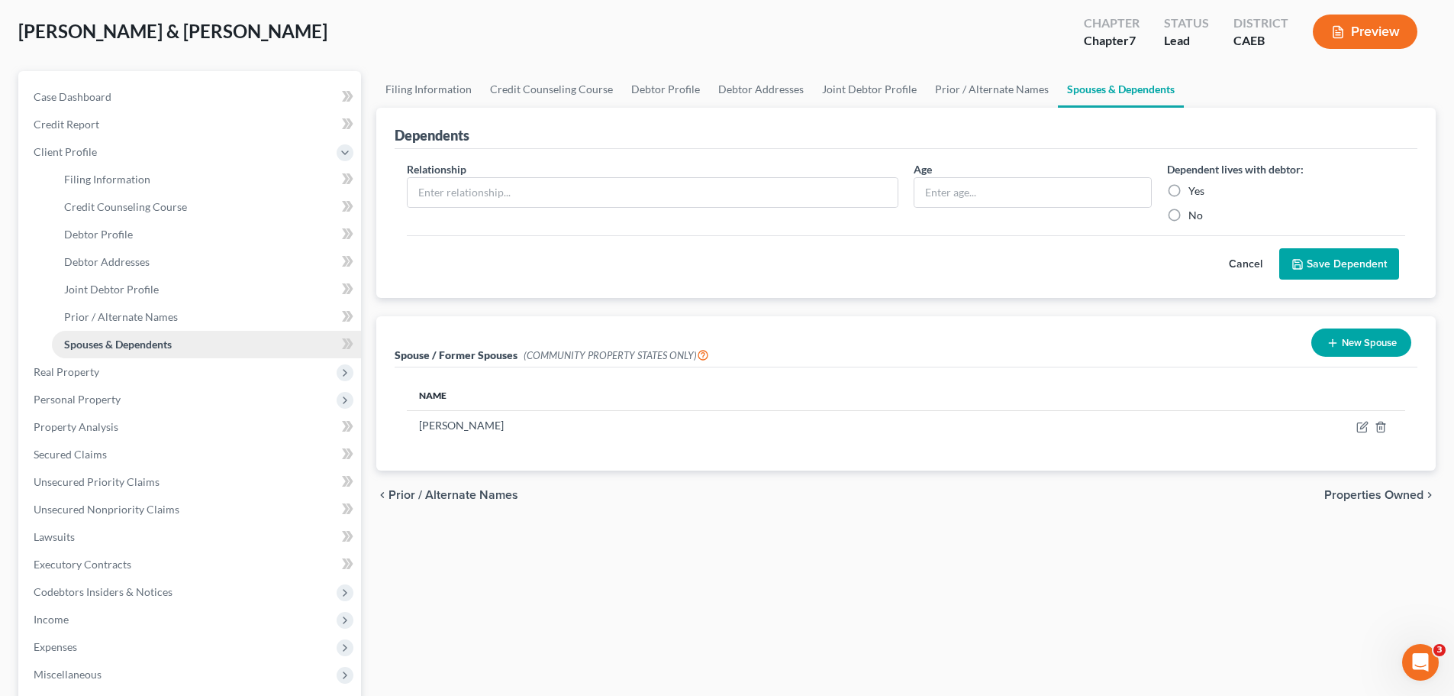
scroll to position [76, 0]
click at [84, 373] on span "Real Property" at bounding box center [67, 370] width 66 height 13
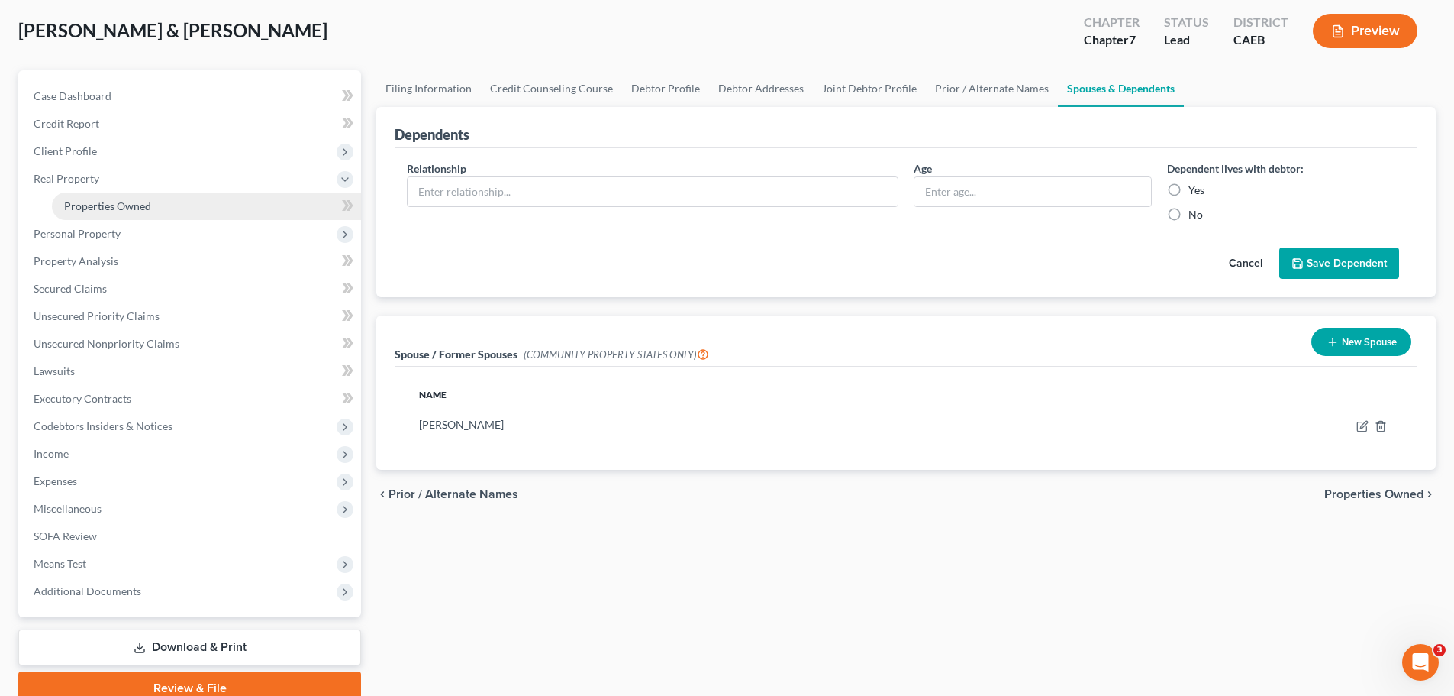
click at [102, 203] on span "Properties Owned" at bounding box center [107, 205] width 87 height 13
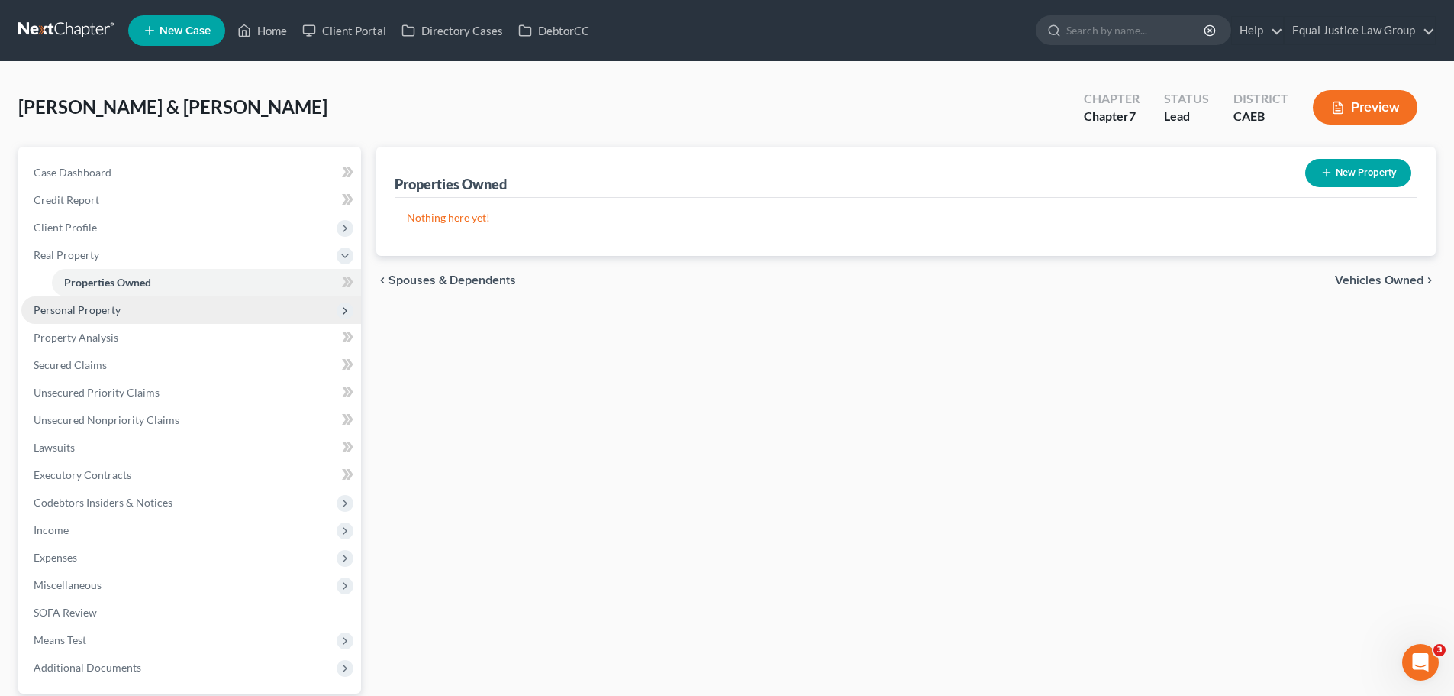
click at [105, 308] on span "Personal Property" at bounding box center [77, 309] width 87 height 13
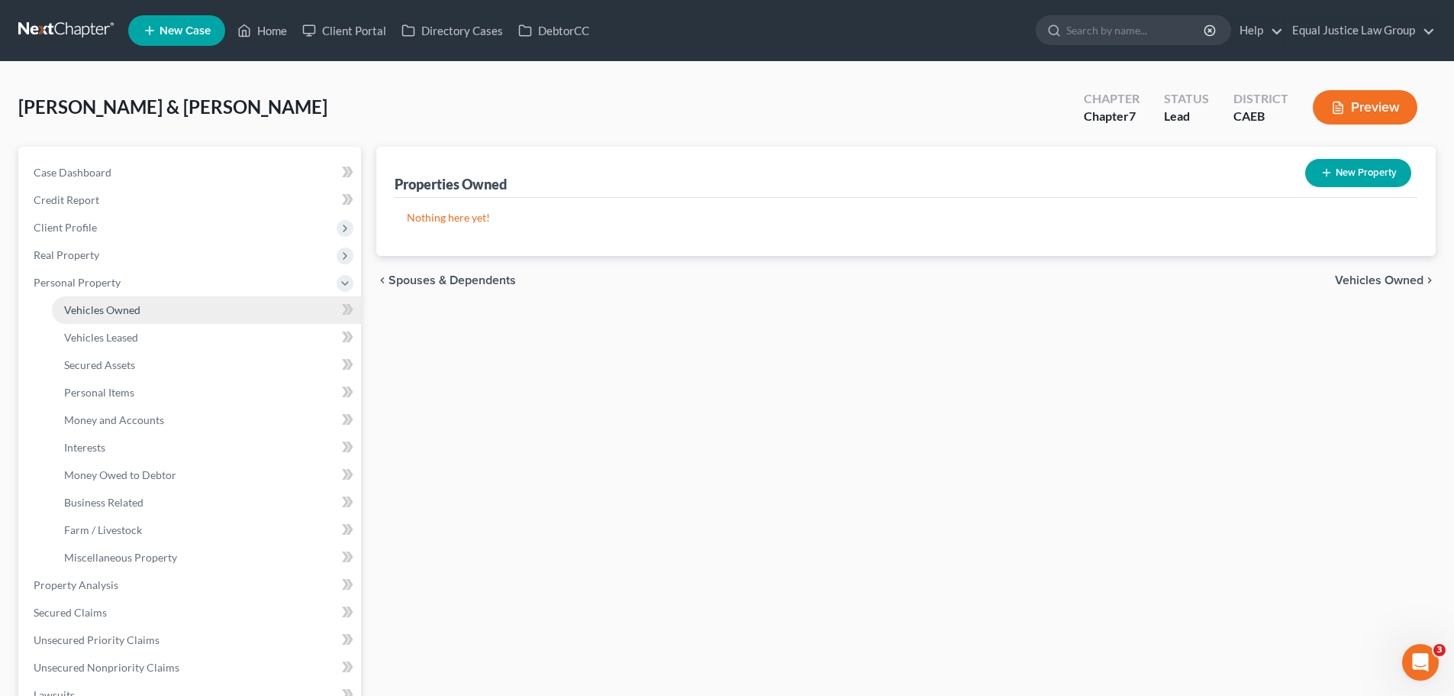
click at [137, 307] on span "Vehicles Owned" at bounding box center [102, 309] width 76 height 13
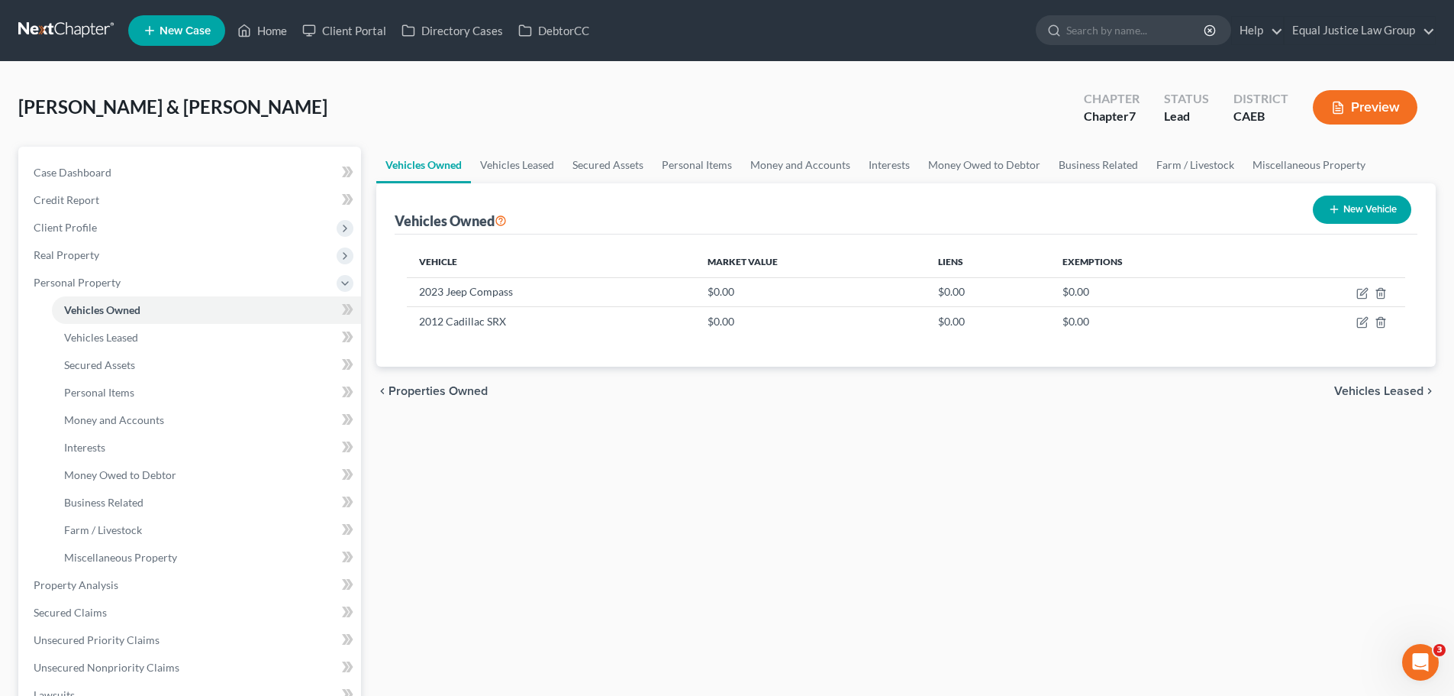
click at [1396, 389] on span "Vehicles Leased" at bounding box center [1379, 391] width 89 height 12
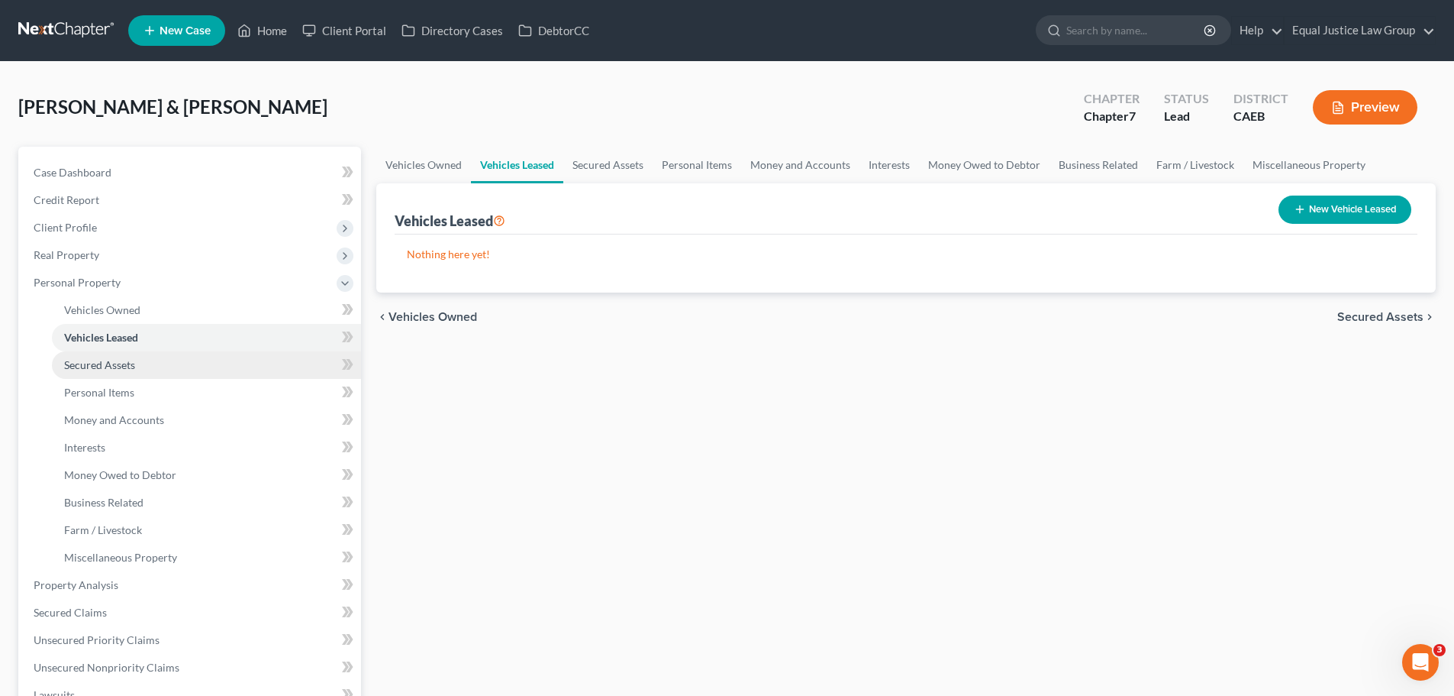
click at [143, 361] on link "Secured Assets" at bounding box center [206, 364] width 309 height 27
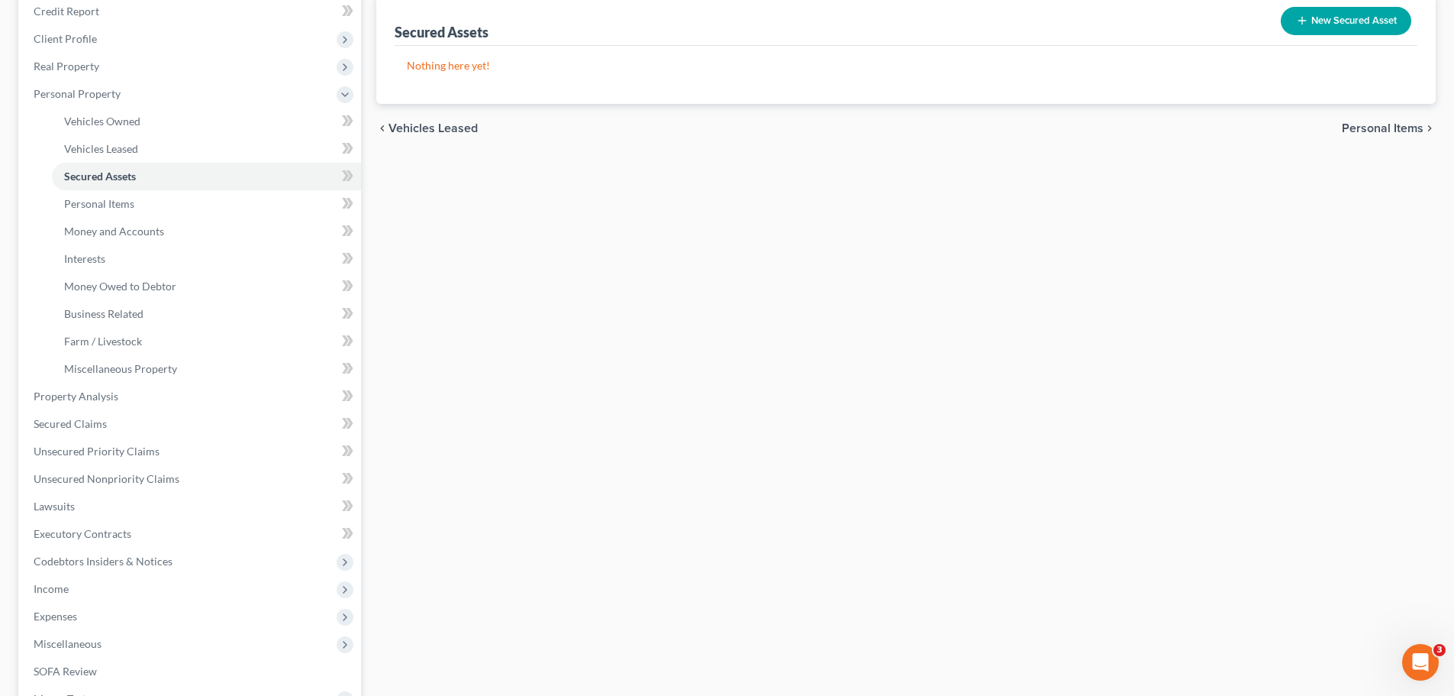
scroll to position [153, 0]
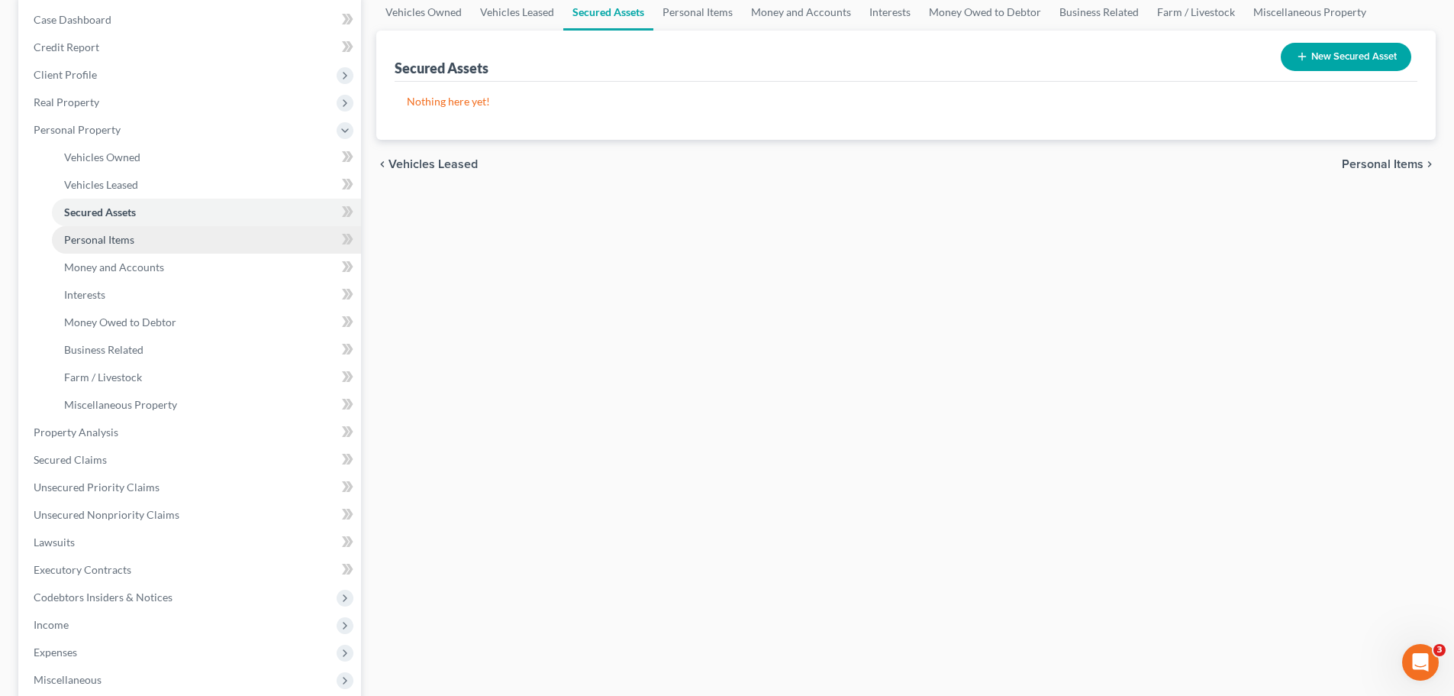
click at [95, 245] on span "Personal Items" at bounding box center [99, 239] width 70 height 13
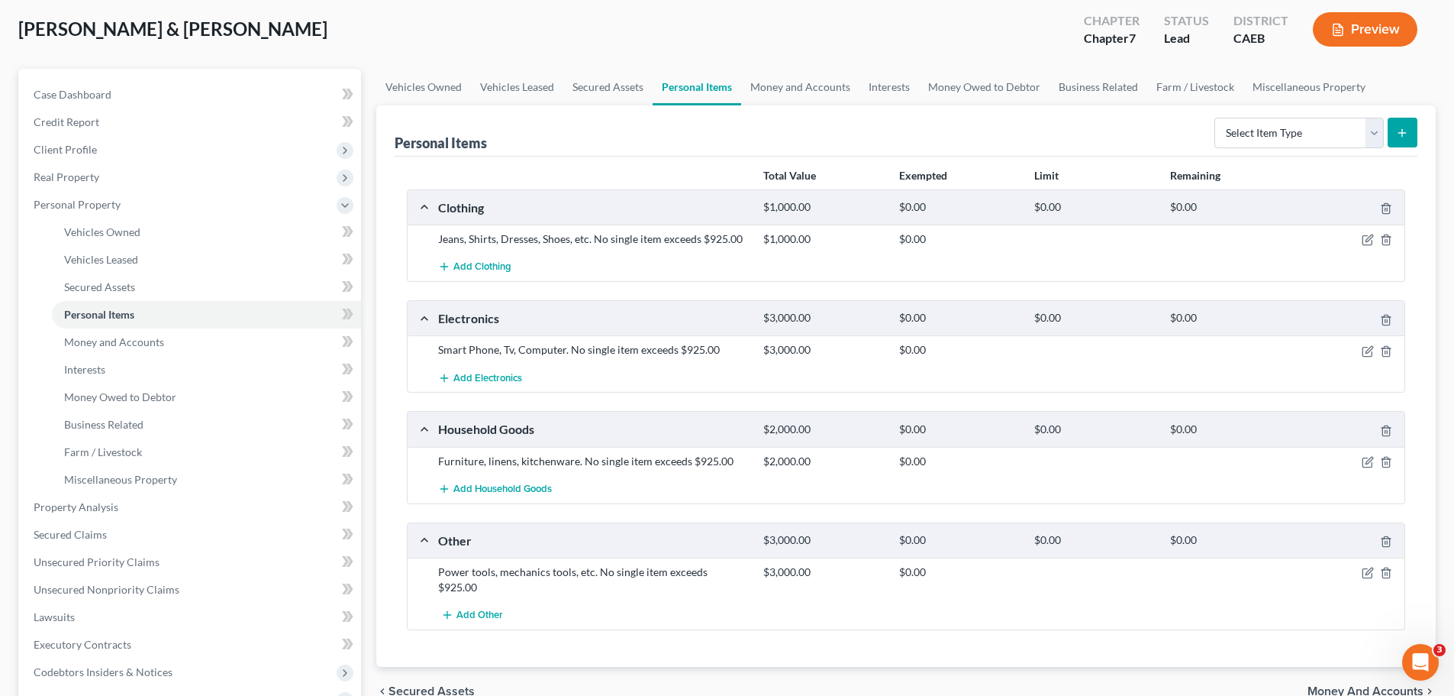
scroll to position [76, 0]
click at [1377, 133] on select "Select Item Type Clothing Collectibles Of Value Electronics Firearms Household …" at bounding box center [1299, 134] width 169 height 31
click at [813, 146] on div "Personal Items Select Item Type Clothing Collectibles Of Value Electronics Fire…" at bounding box center [906, 132] width 1023 height 51
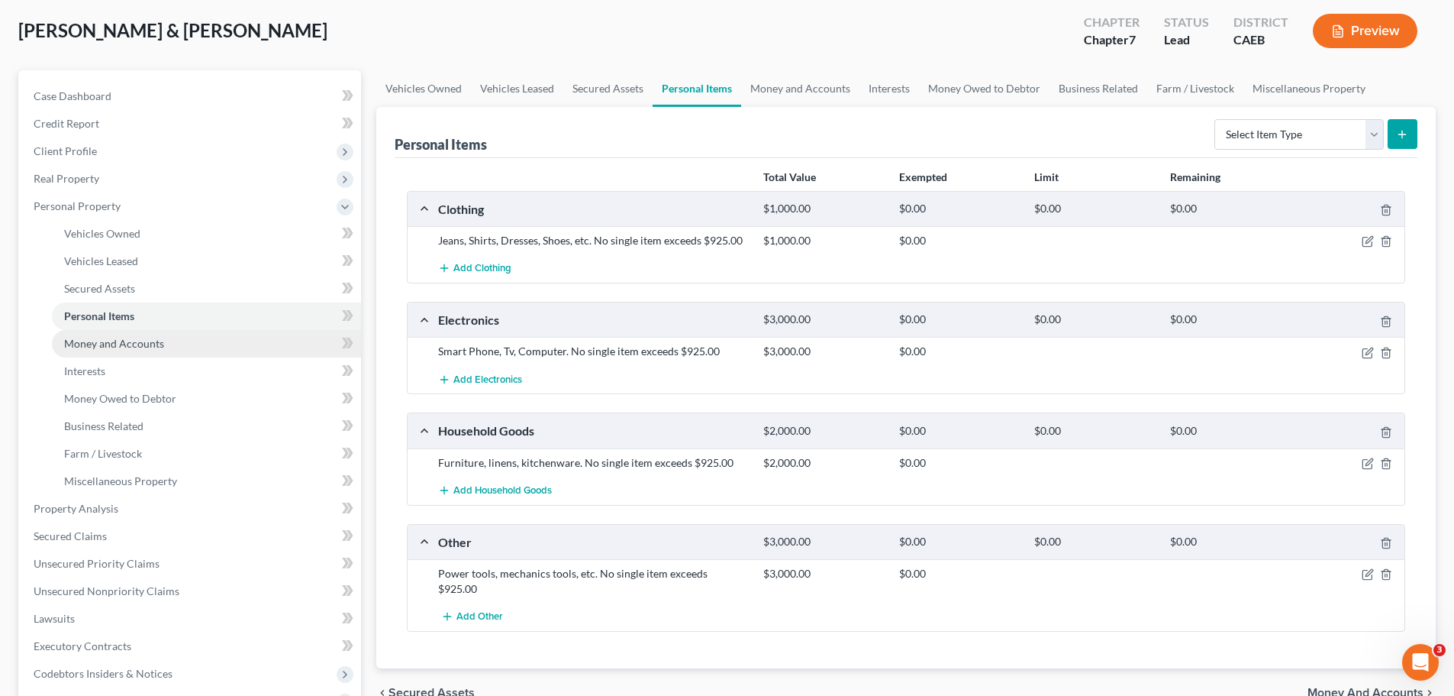
click at [129, 347] on span "Money and Accounts" at bounding box center [114, 343] width 100 height 13
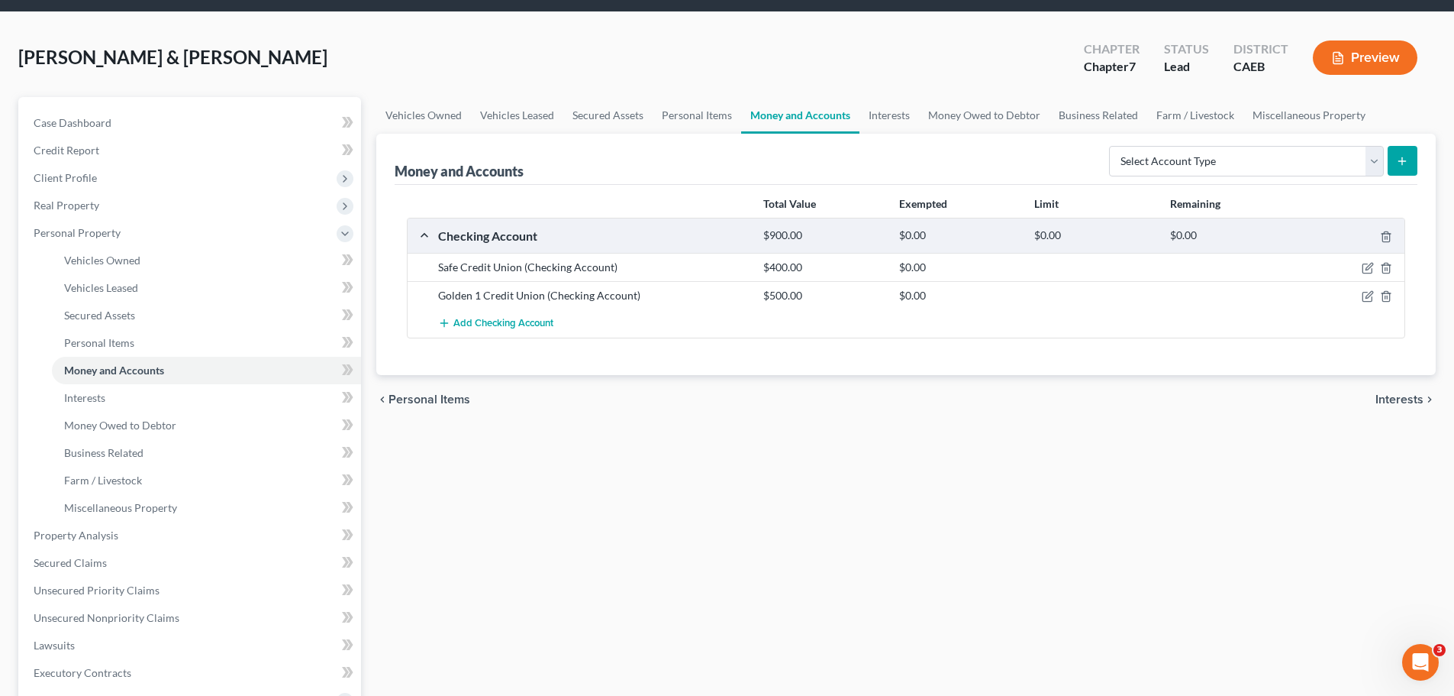
scroll to position [76, 0]
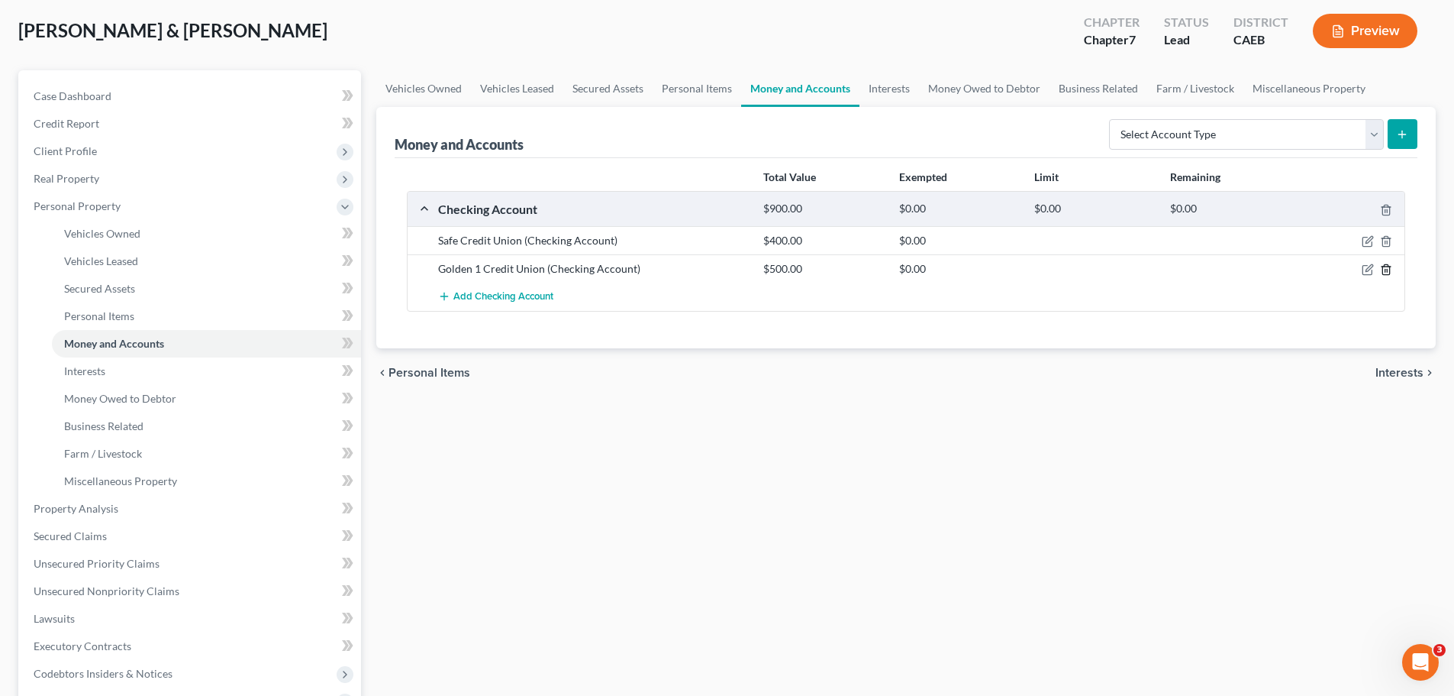
click at [1383, 266] on icon "button" at bounding box center [1386, 270] width 7 height 10
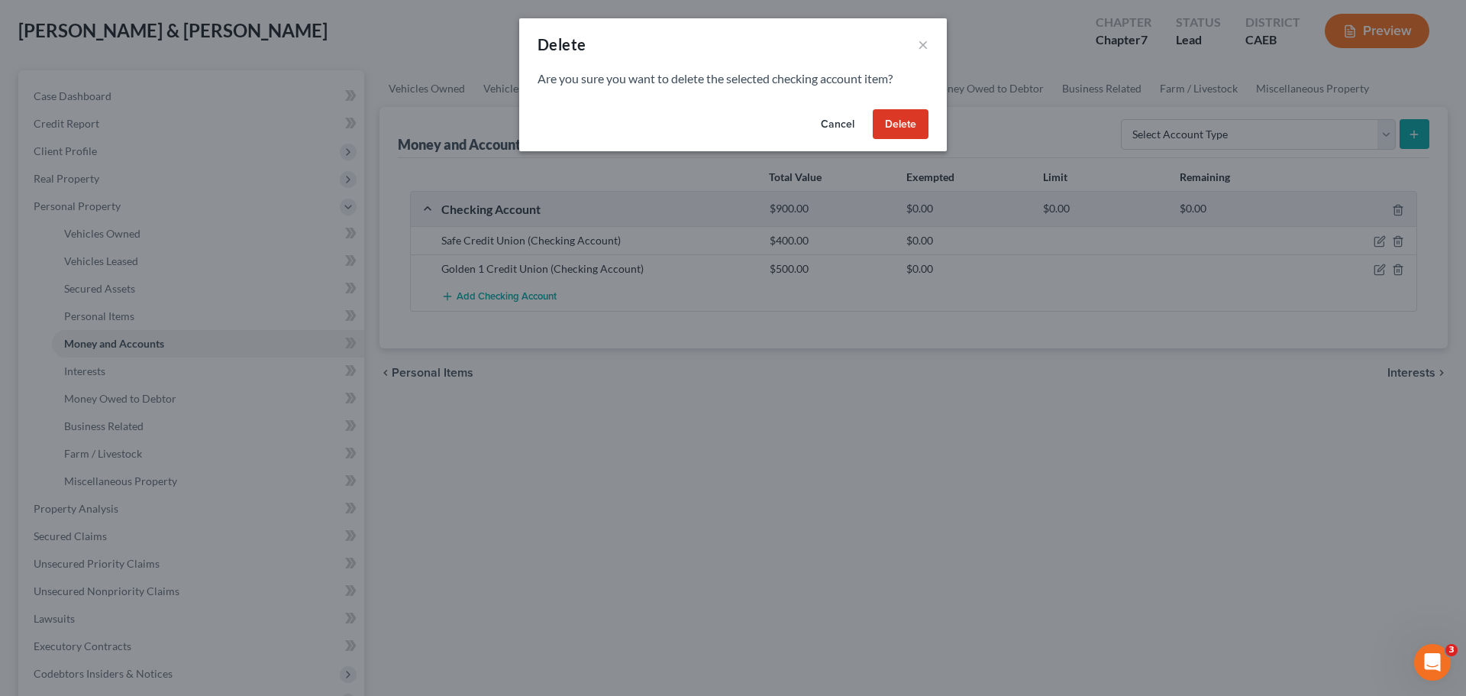
click at [897, 126] on button "Delete" at bounding box center [901, 124] width 56 height 31
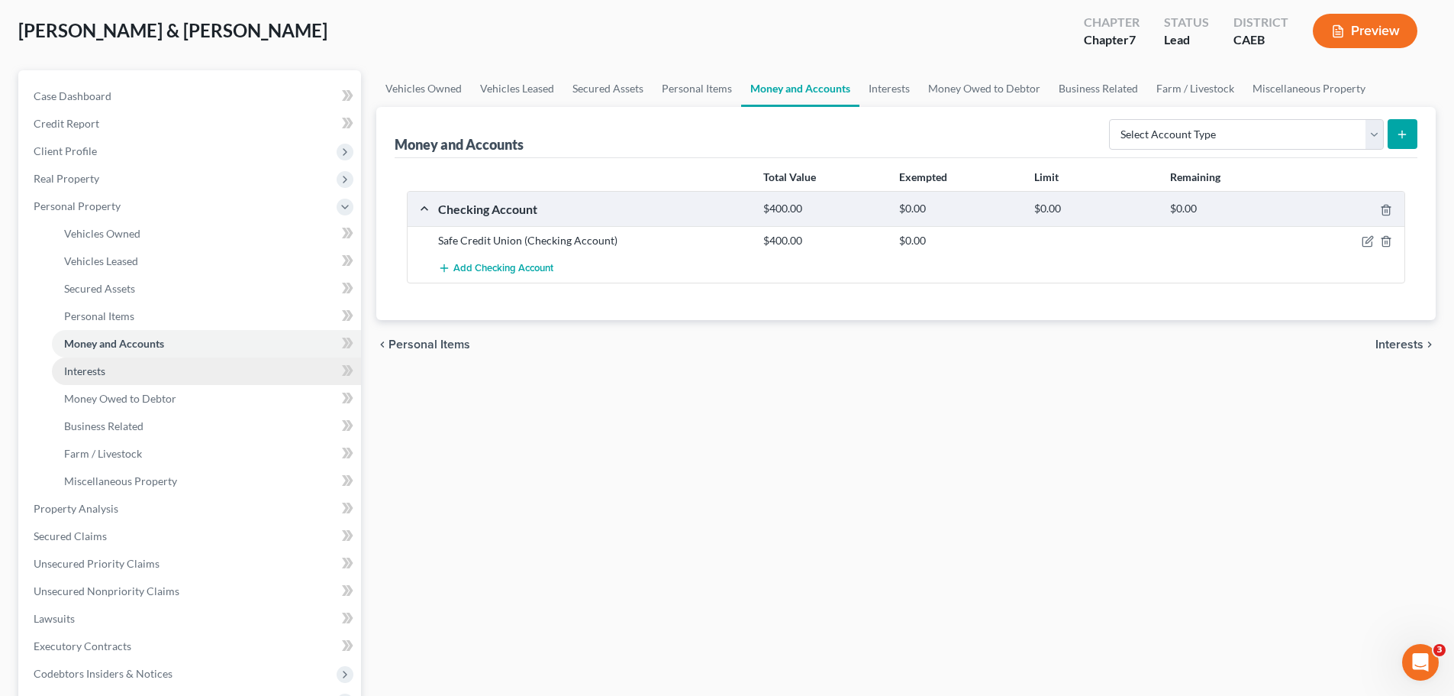
click at [98, 376] on span "Interests" at bounding box center [84, 370] width 41 height 13
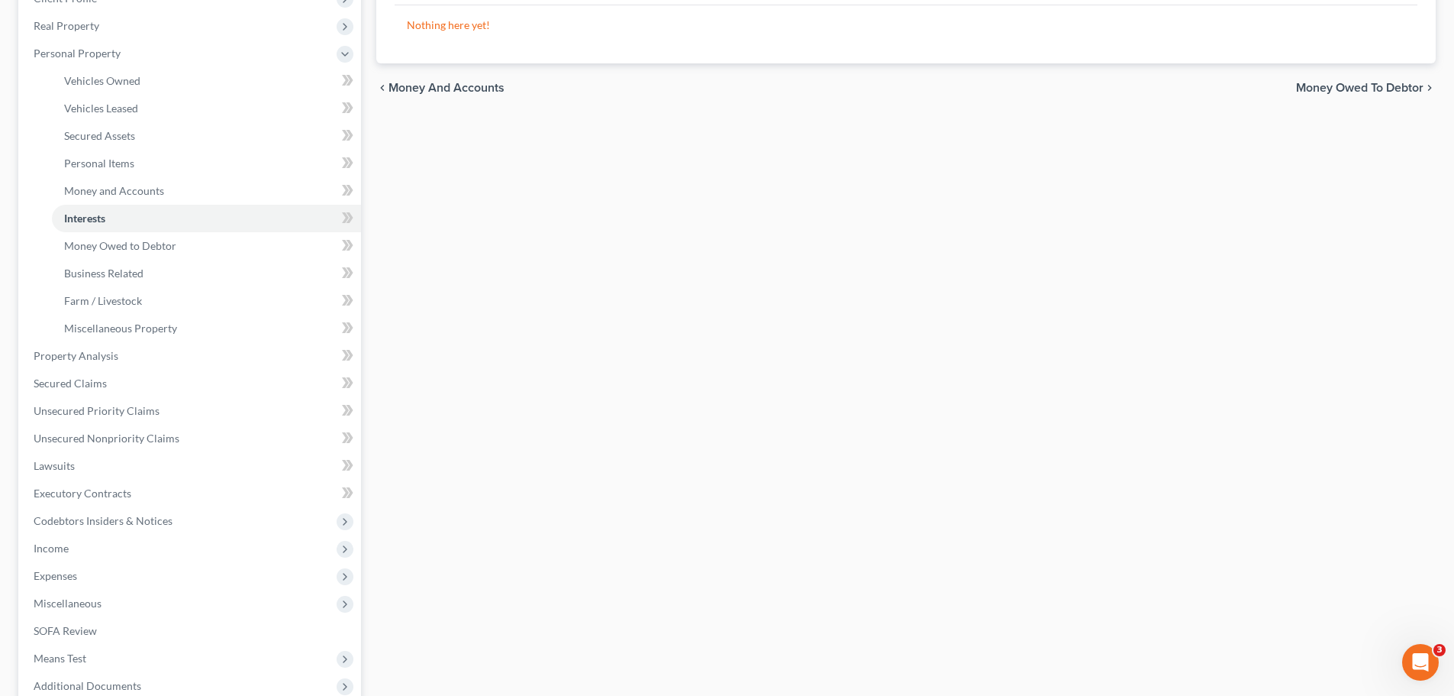
scroll to position [153, 0]
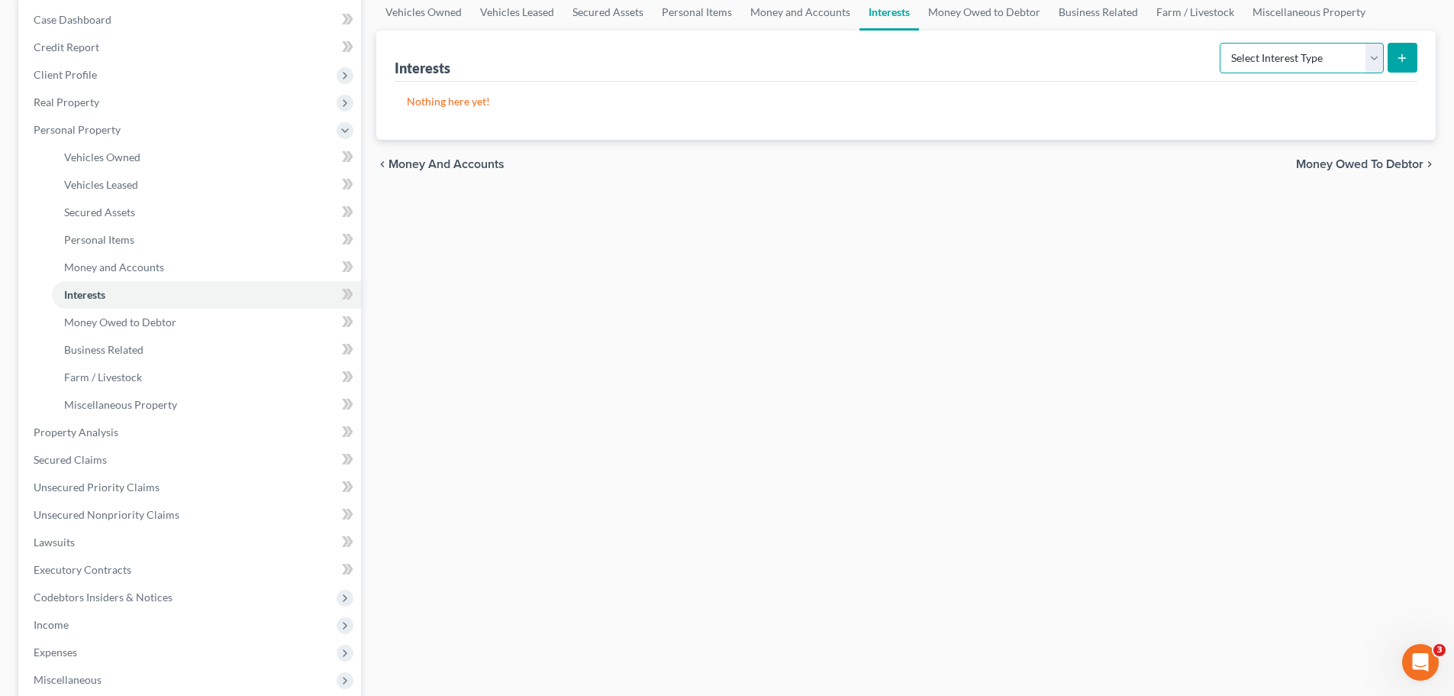
click at [1377, 56] on select "Select Interest Type 401K Annuity Bond Education IRA Government Bond Government…" at bounding box center [1302, 58] width 164 height 31
click at [1077, 417] on div "Vehicles Owned Vehicles Leased Secured Assets Personal Items Money and Accounts…" at bounding box center [906, 435] width 1075 height 882
click at [151, 323] on span "Money Owed to Debtor" at bounding box center [120, 321] width 112 height 13
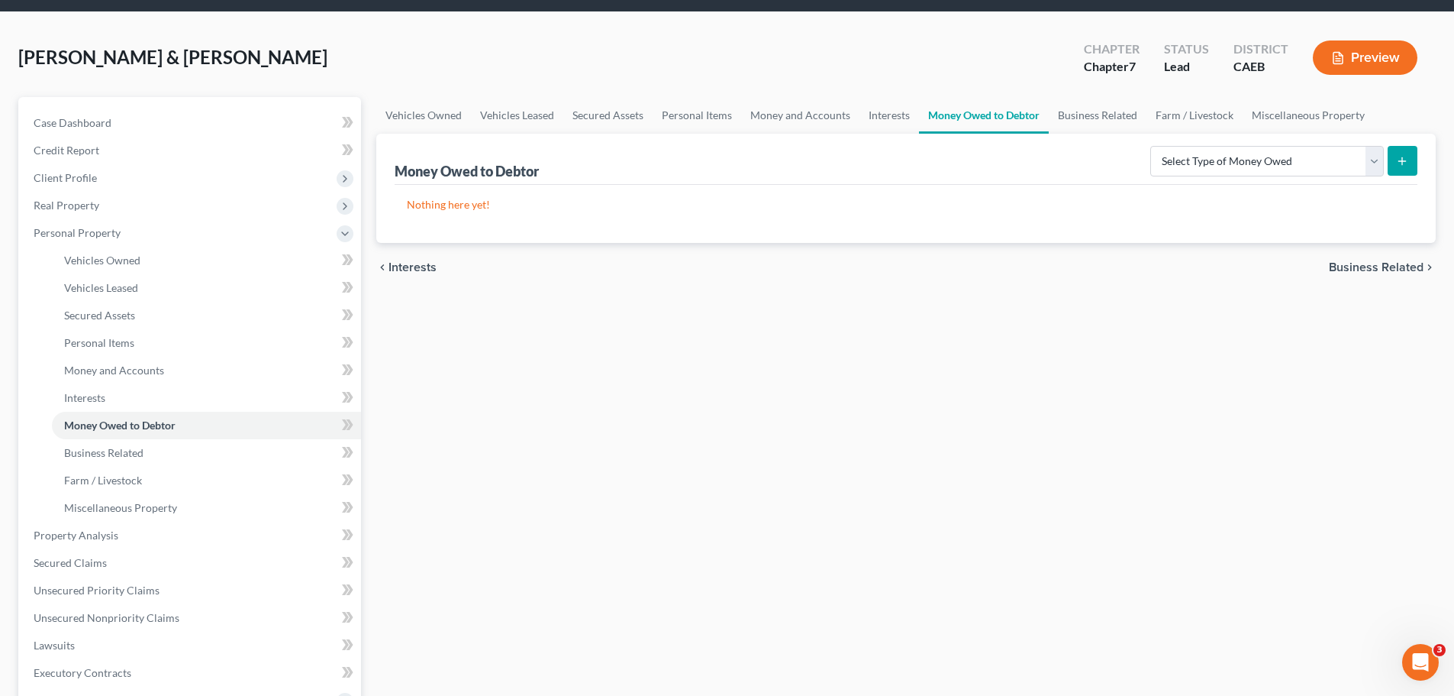
scroll to position [76, 0]
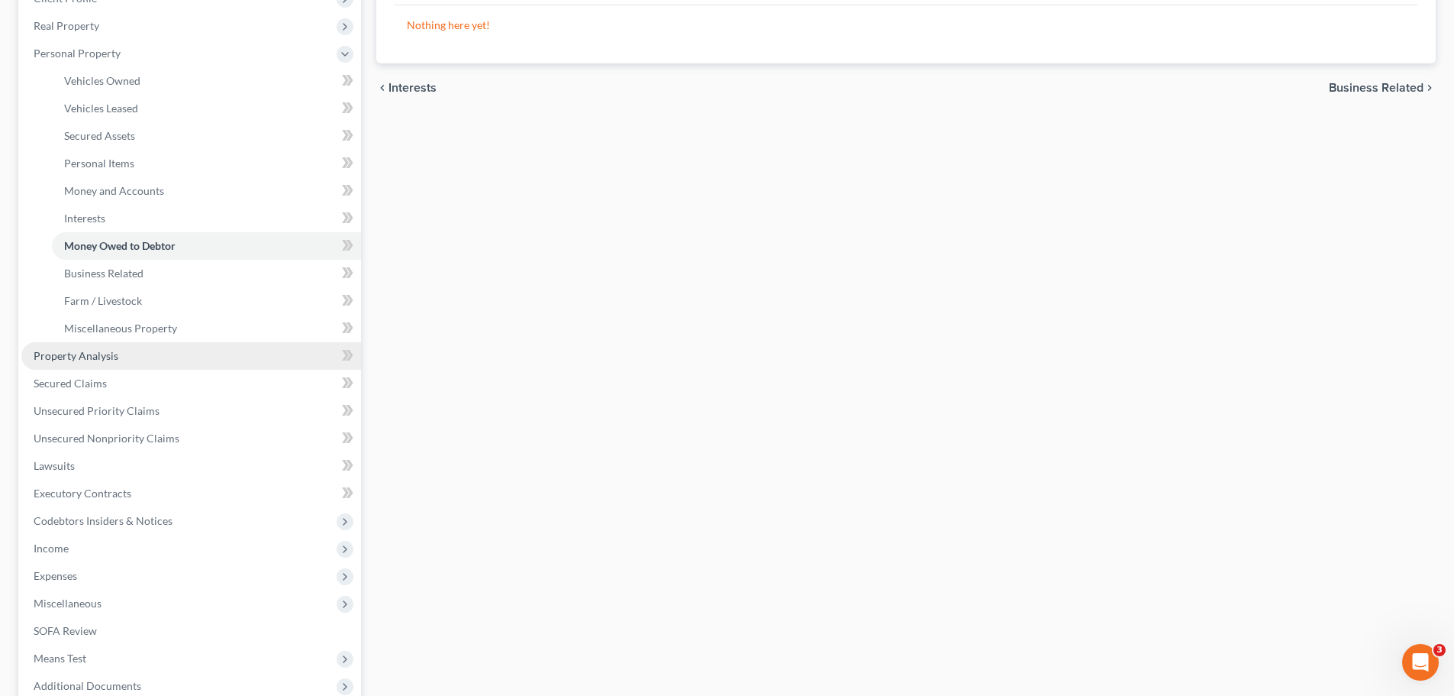
click at [87, 354] on span "Property Analysis" at bounding box center [76, 355] width 85 height 13
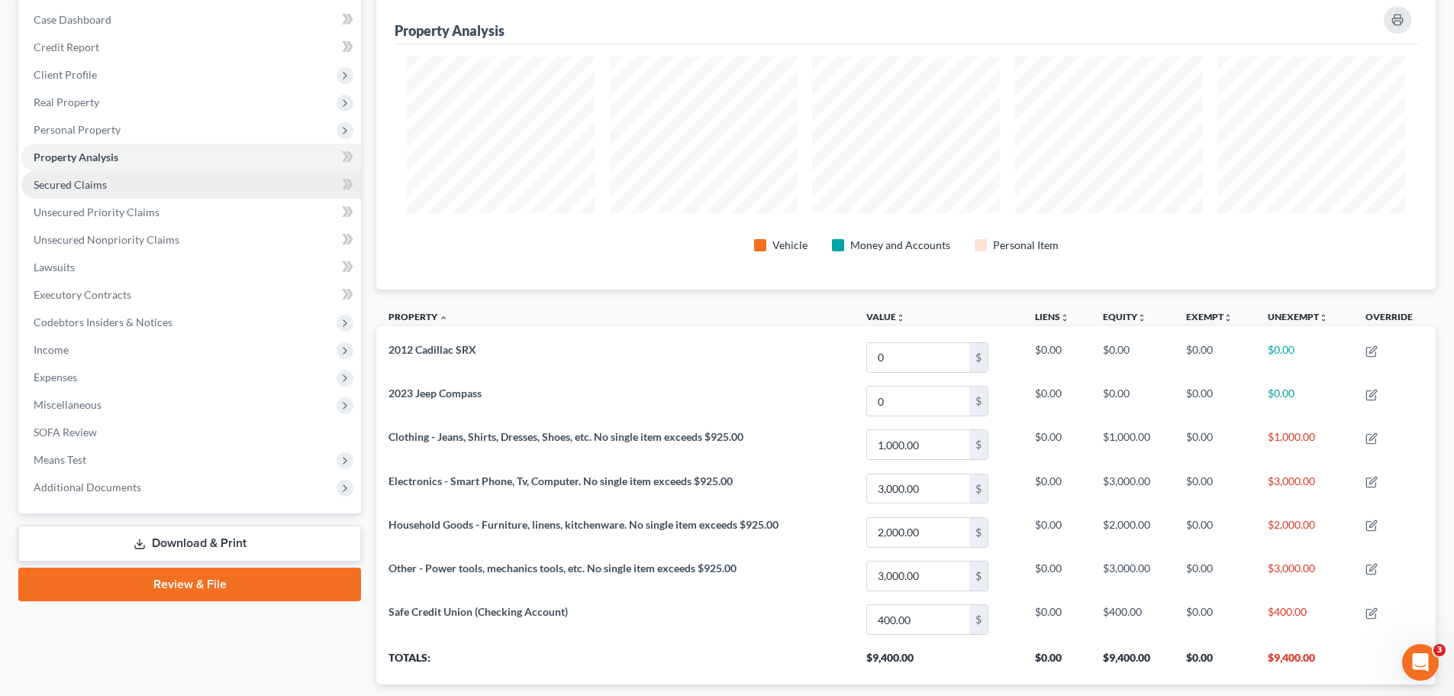
click at [112, 185] on link "Secured Claims" at bounding box center [191, 184] width 340 height 27
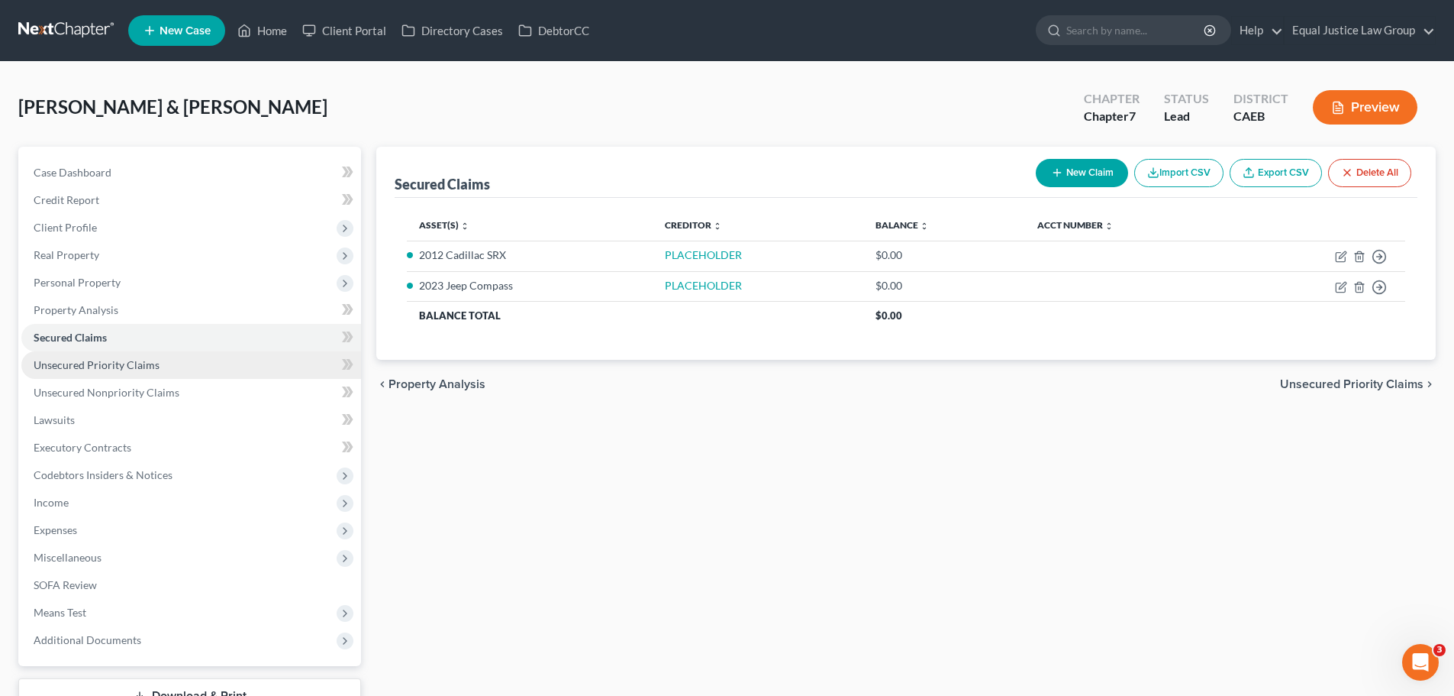
drag, startPoint x: 106, startPoint y: 366, endPoint x: 130, endPoint y: 375, distance: 25.1
click at [106, 366] on span "Unsecured Priority Claims" at bounding box center [97, 364] width 126 height 13
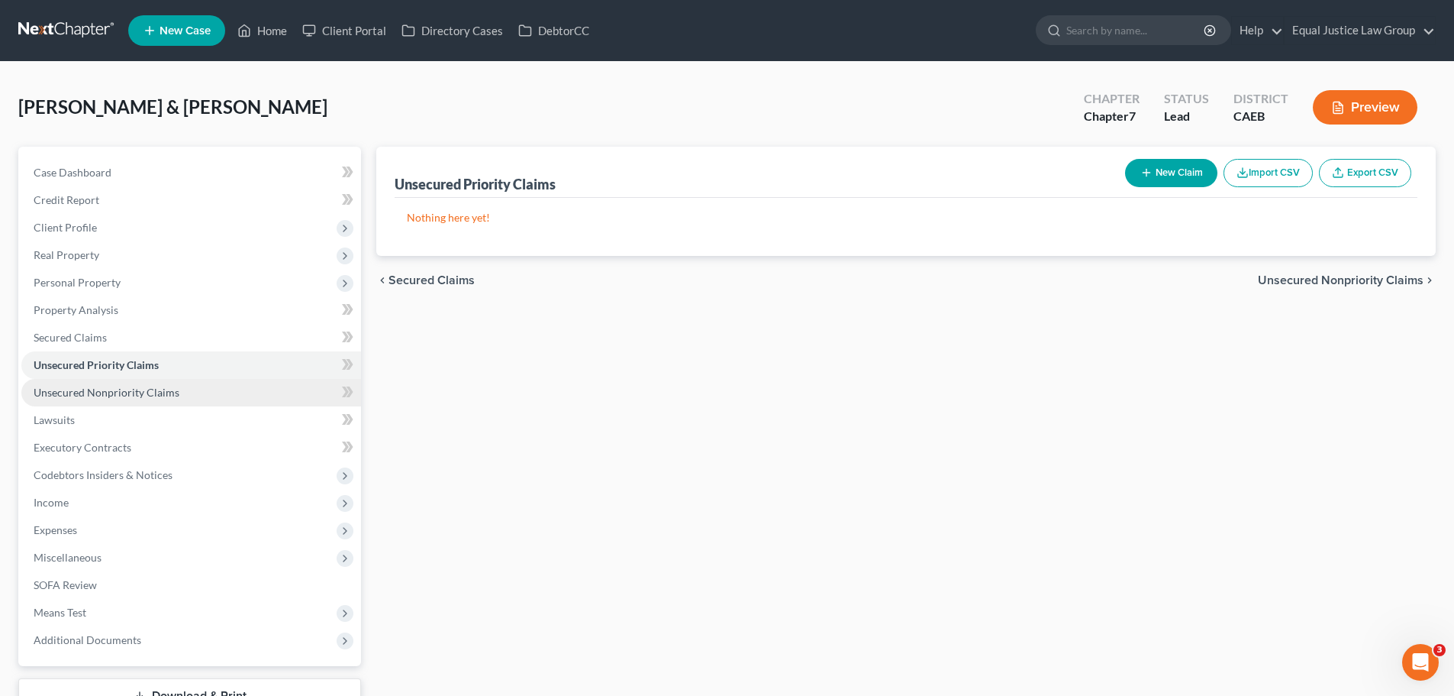
click at [163, 395] on span "Unsecured Nonpriority Claims" at bounding box center [107, 392] width 146 height 13
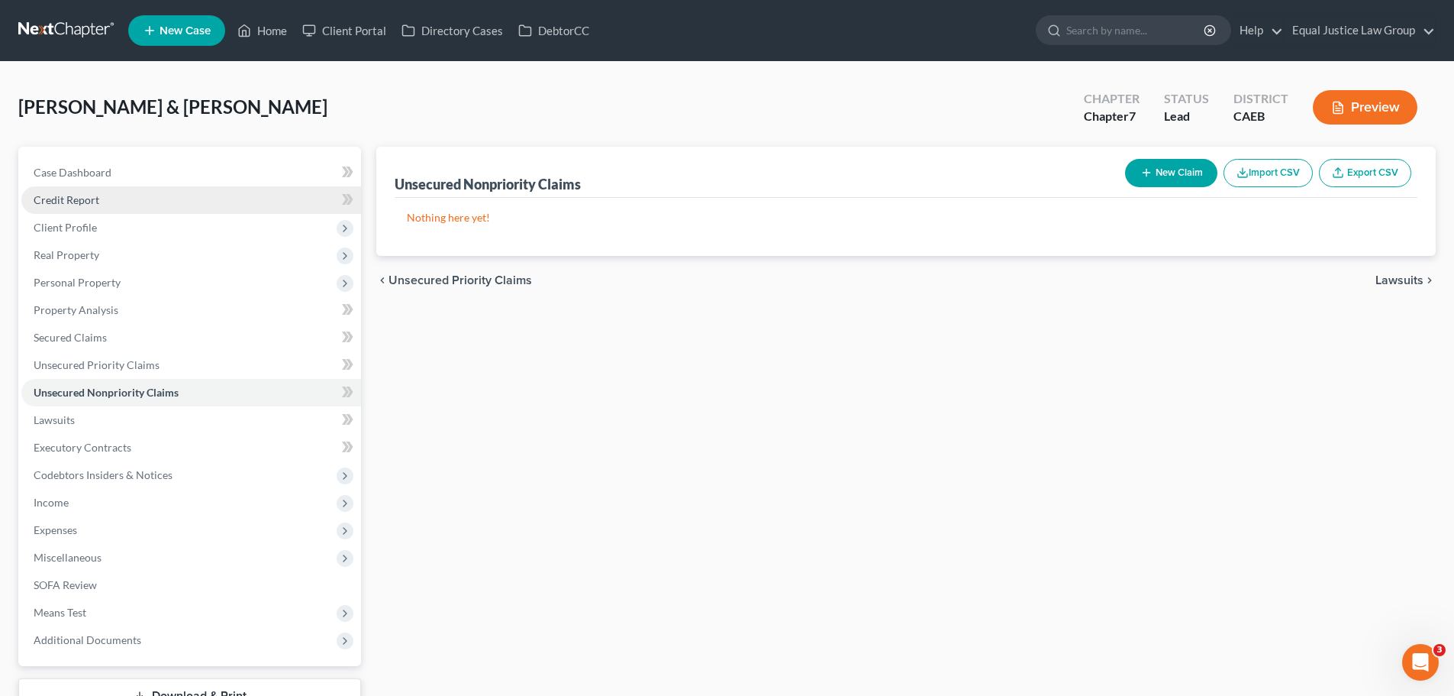
click at [63, 204] on span "Credit Report" at bounding box center [67, 199] width 66 height 13
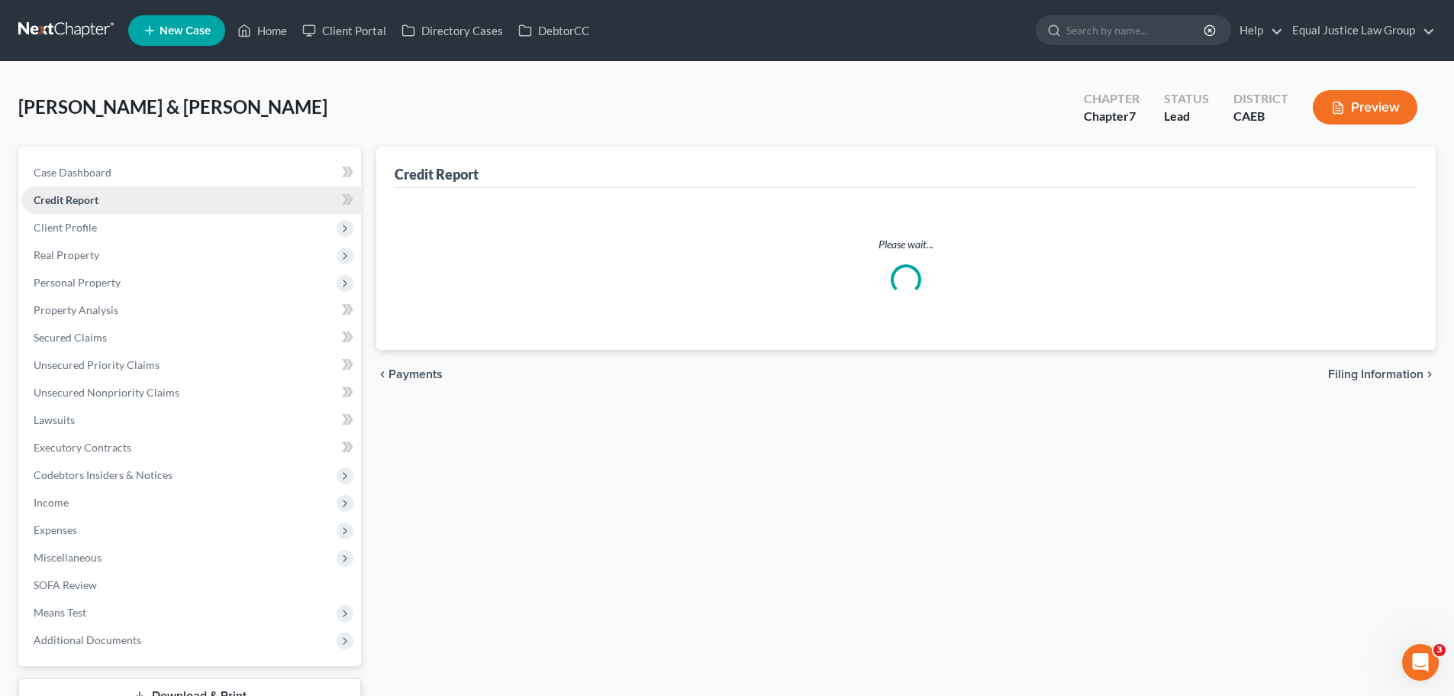
click at [95, 199] on span "Credit Report" at bounding box center [66, 199] width 65 height 13
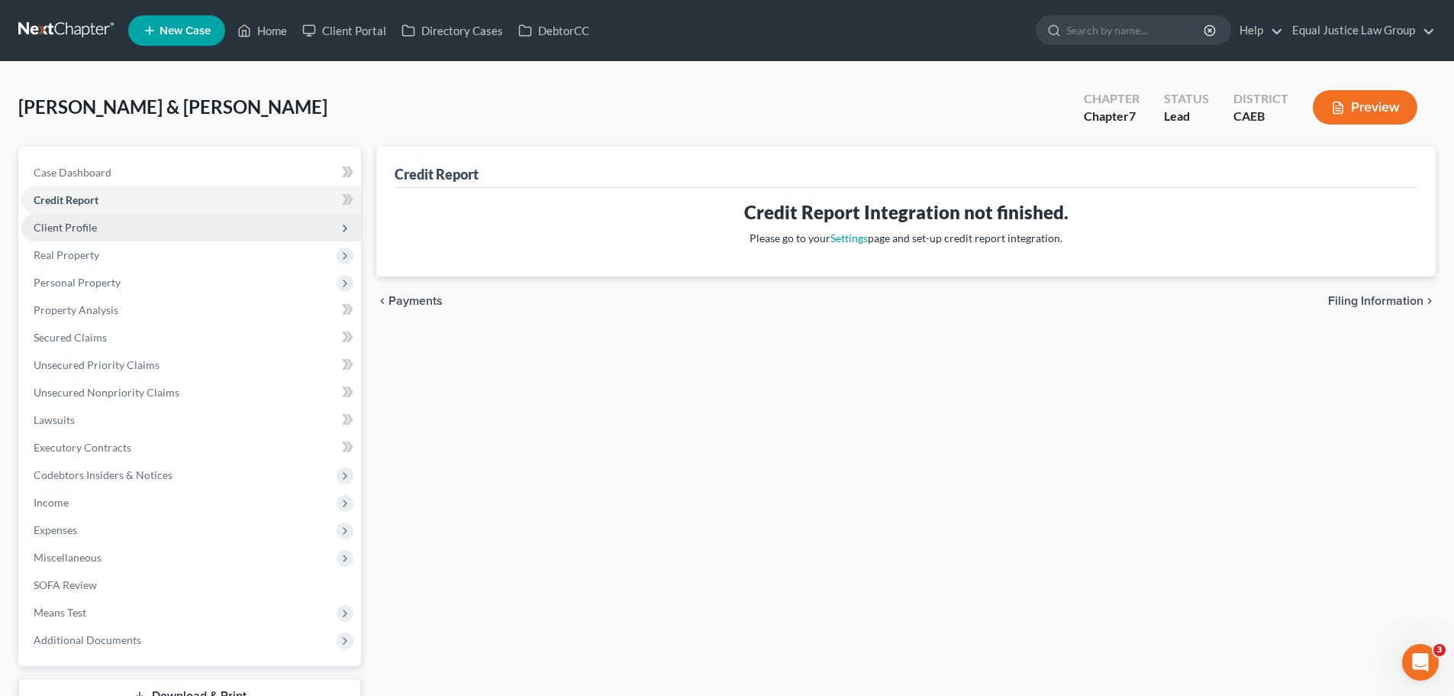
click at [64, 221] on span "Client Profile" at bounding box center [65, 227] width 63 height 13
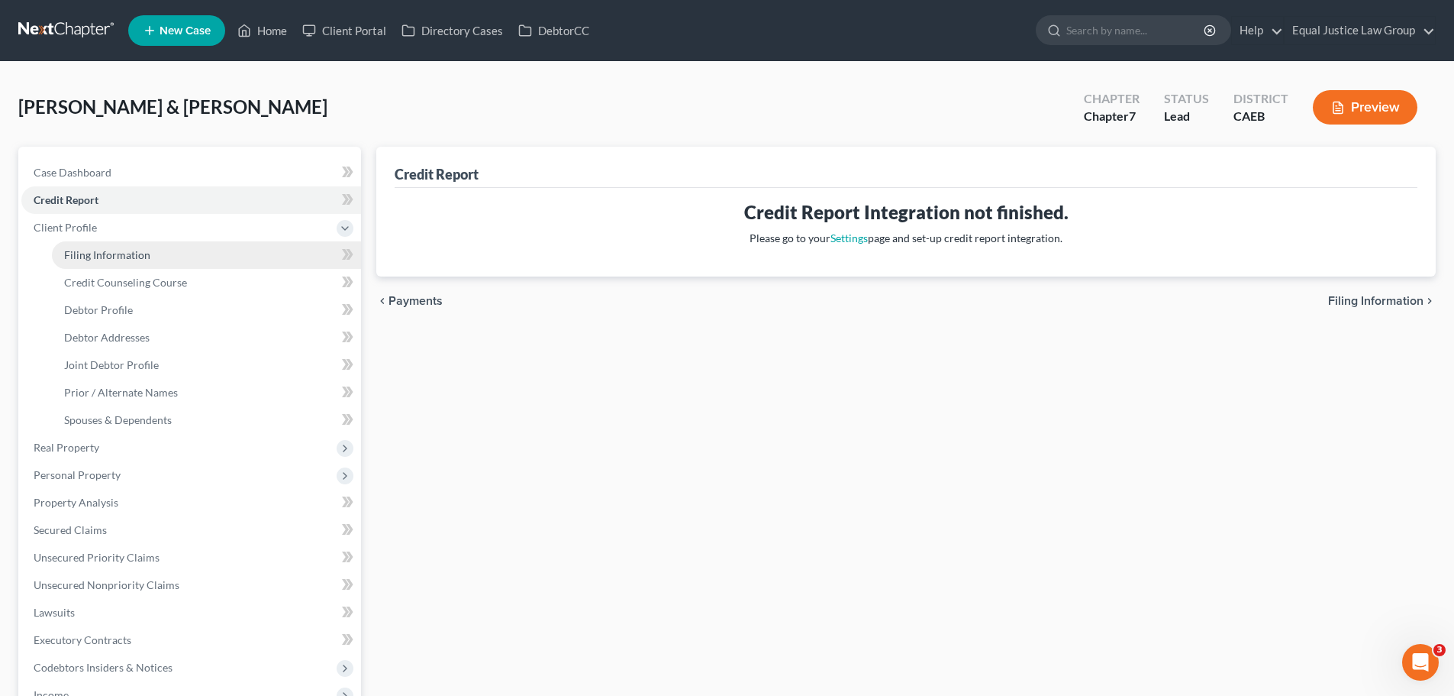
click at [123, 246] on link "Filing Information" at bounding box center [206, 254] width 309 height 27
select select "1"
select select "0"
select select "8"
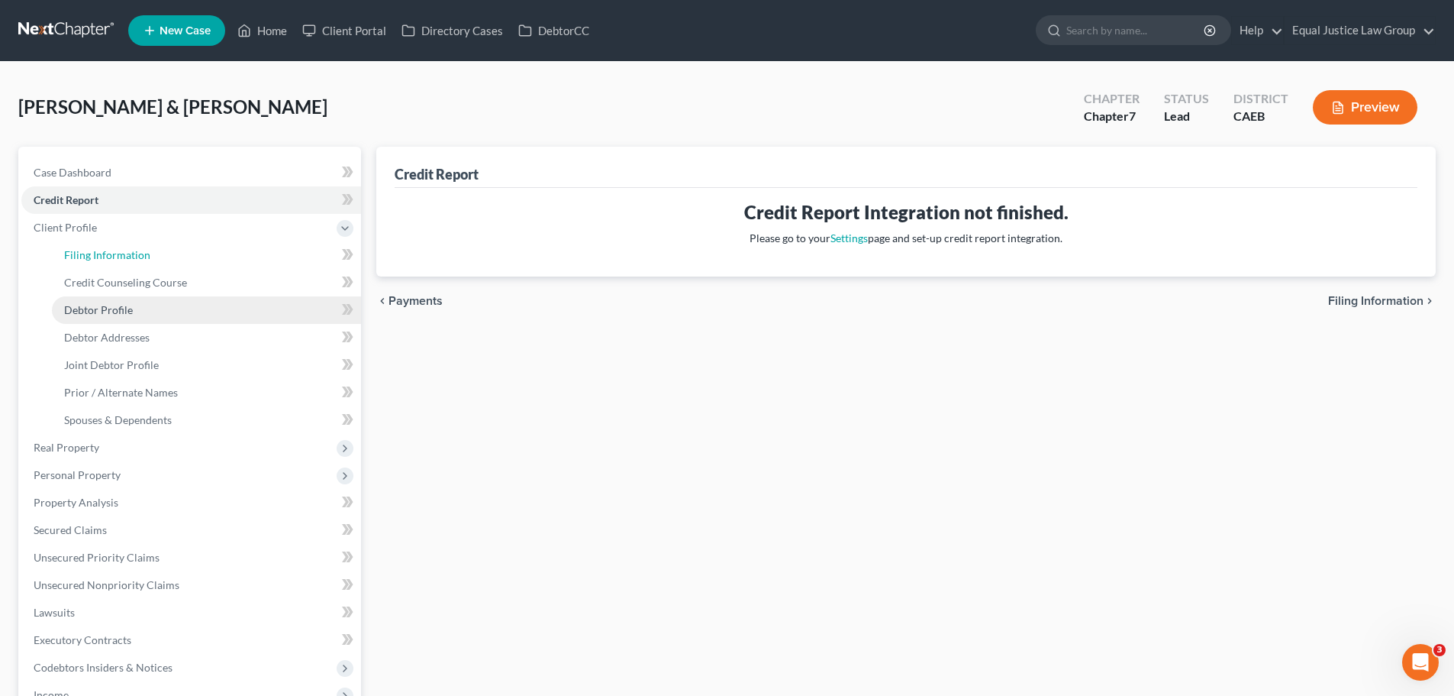
select select "0"
select select "4"
select select "0"
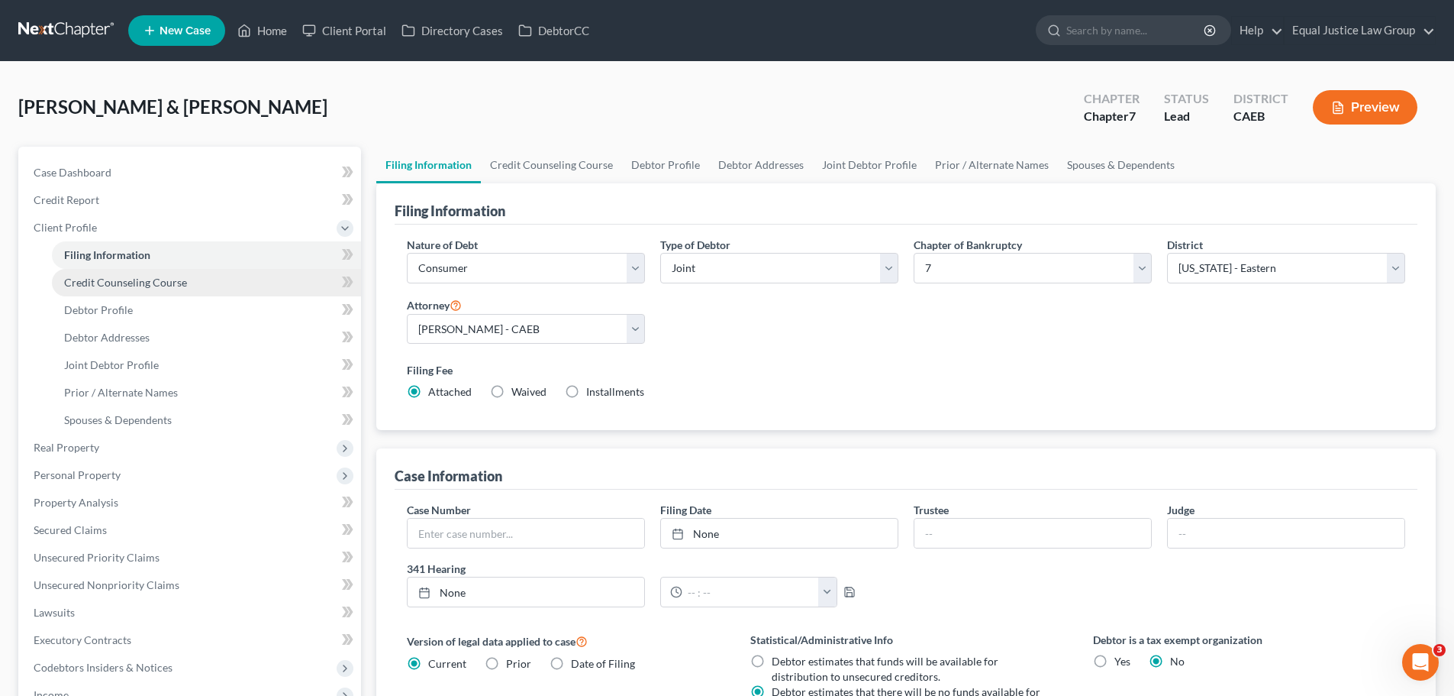
click at [171, 282] on span "Credit Counseling Course" at bounding box center [125, 282] width 123 height 13
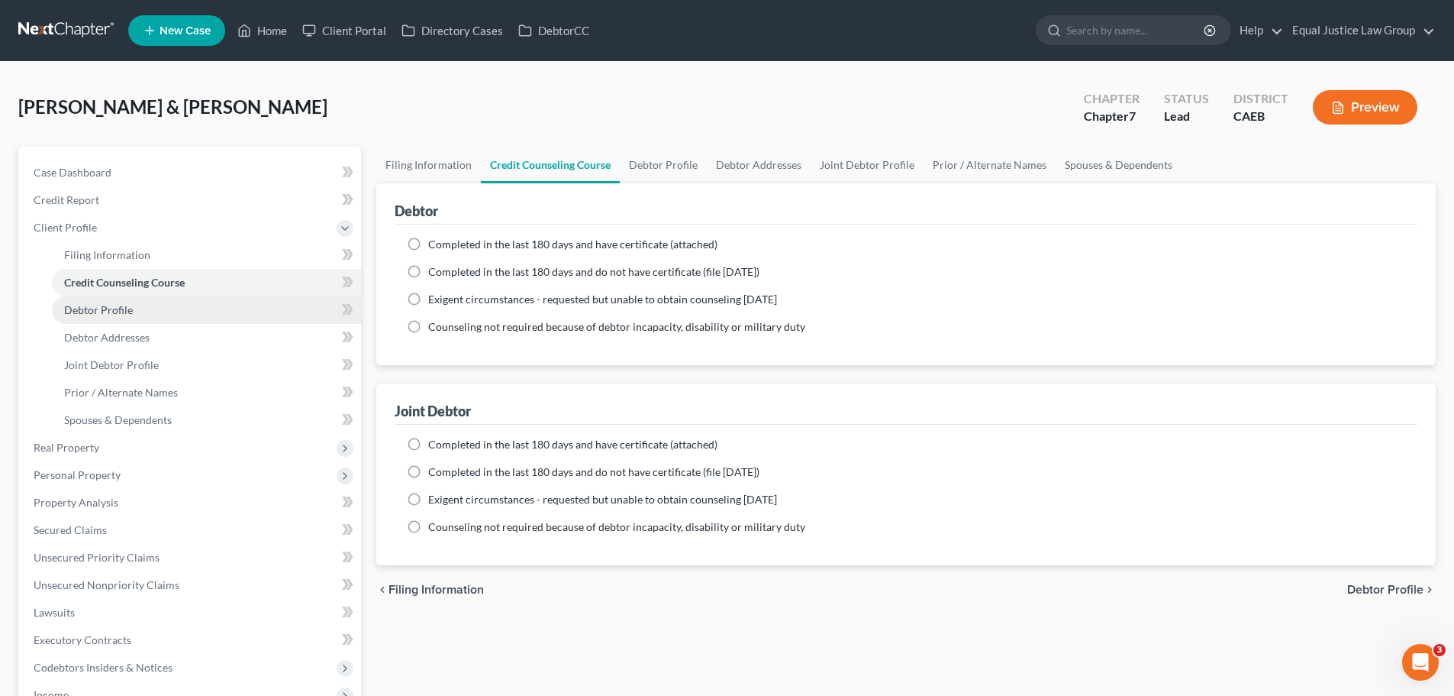
click at [129, 308] on span "Debtor Profile" at bounding box center [98, 309] width 69 height 13
select select "1"
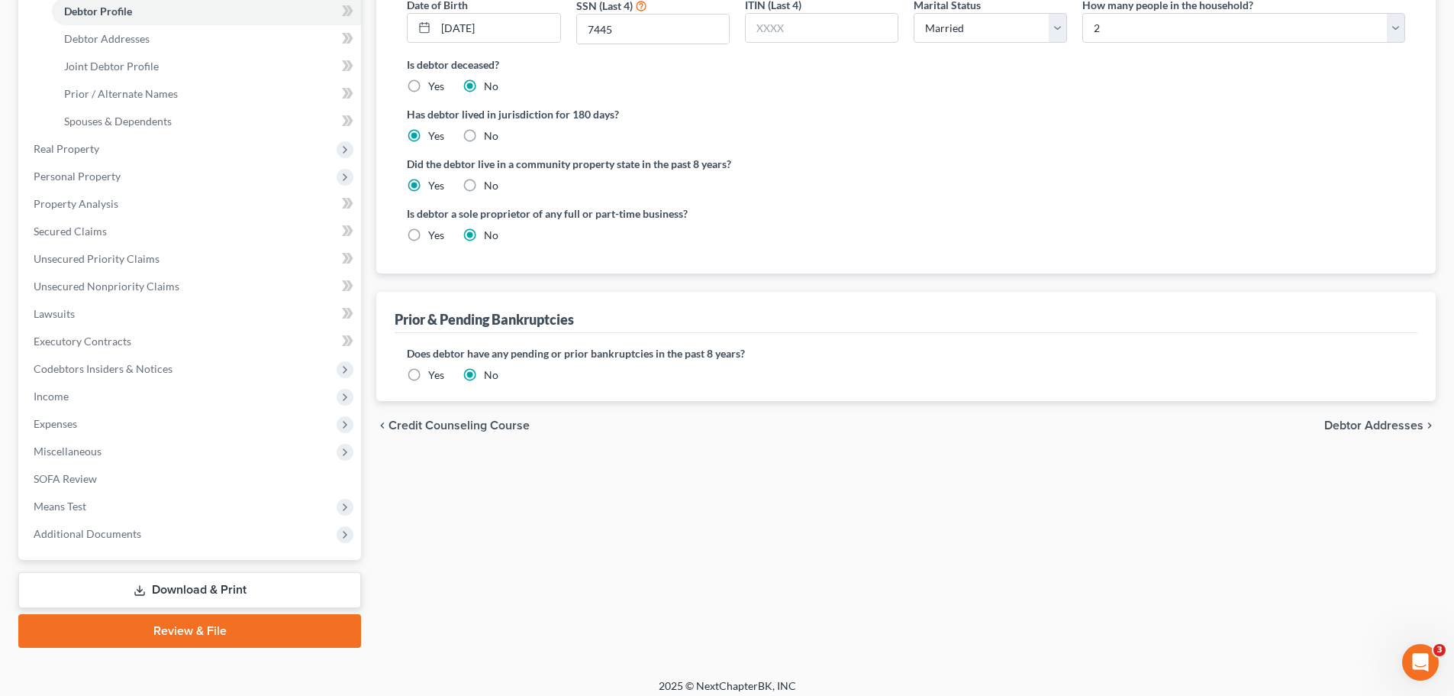
scroll to position [308, 0]
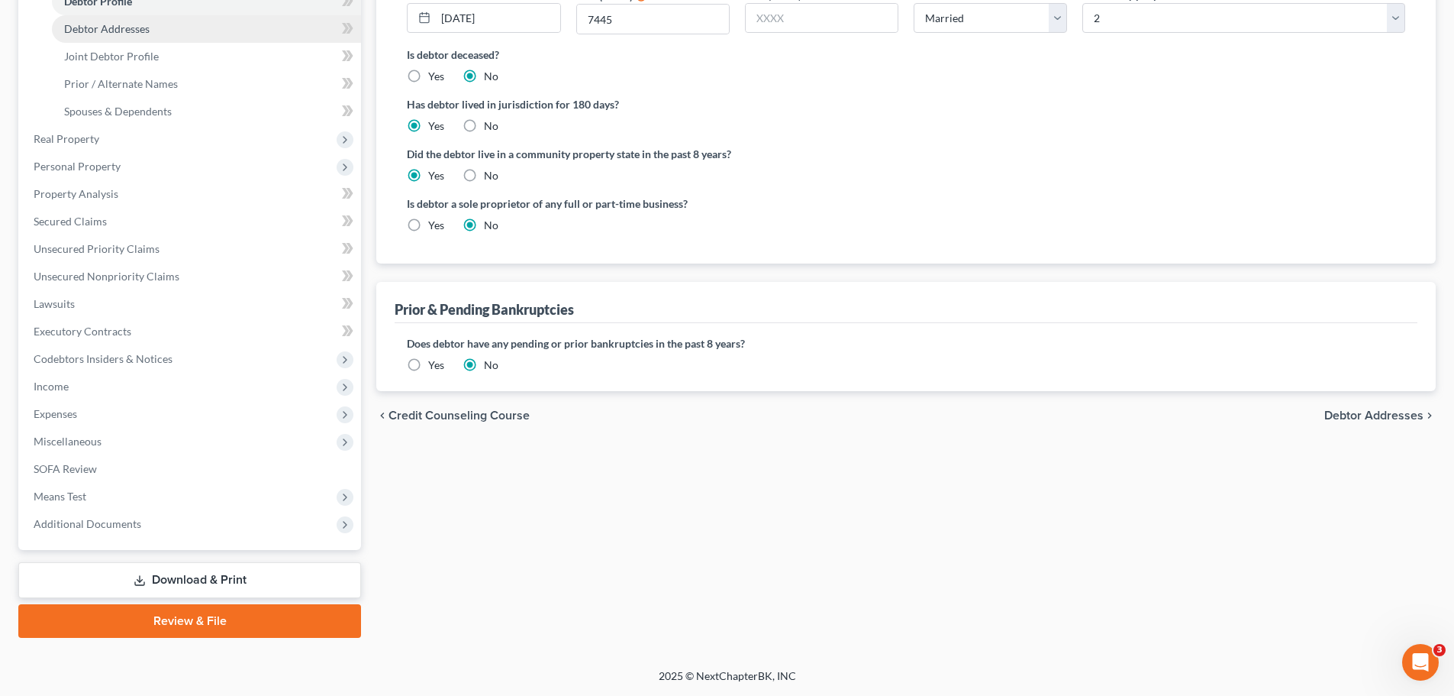
click at [115, 33] on span "Debtor Addresses" at bounding box center [107, 28] width 86 height 13
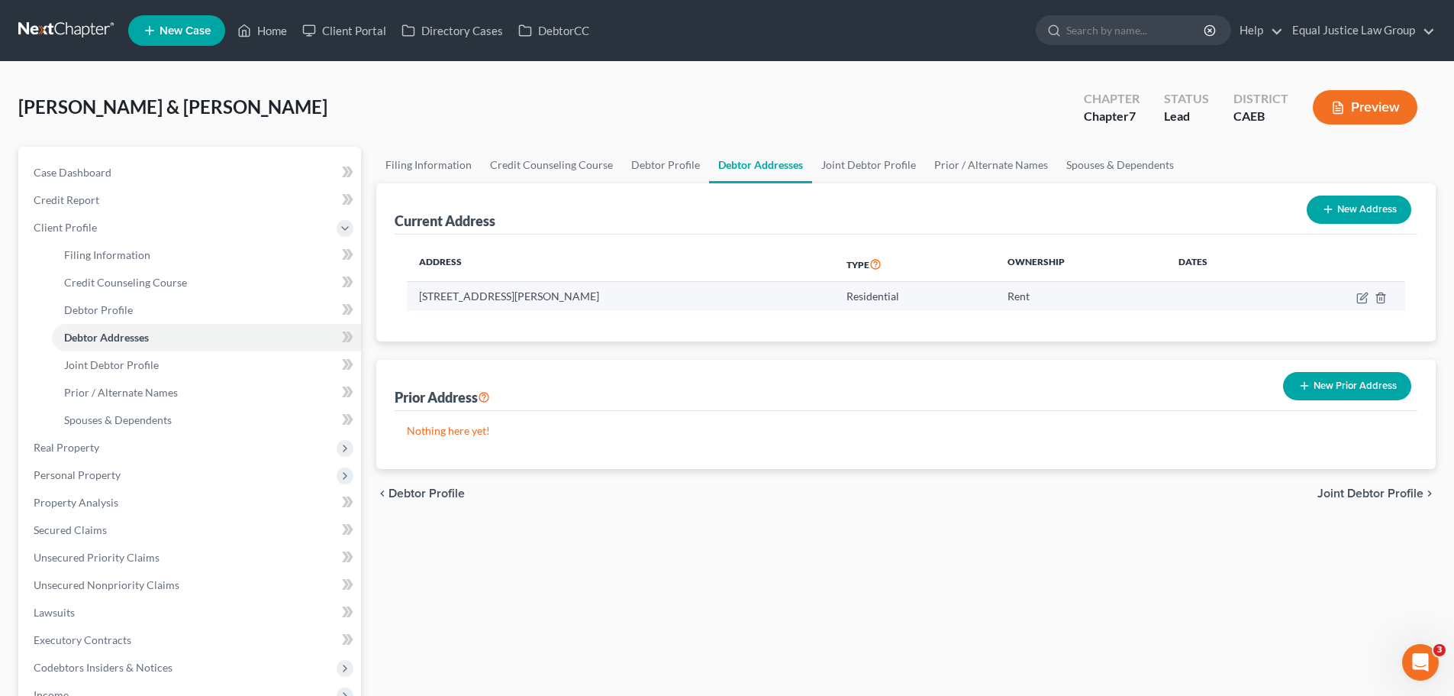
click at [544, 297] on td "430 Sutter Street, Apt 1, Manteca, CA 95336" at bounding box center [621, 296] width 428 height 29
drag, startPoint x: 640, startPoint y: 294, endPoint x: 417, endPoint y: 296, distance: 223.0
click at [417, 296] on td "430 Sutter Street, Apt 1, Manteca, CA 95336" at bounding box center [621, 296] width 428 height 29
copy td "430 Sutter Street, Apt 1, Manteca, CA 95336"
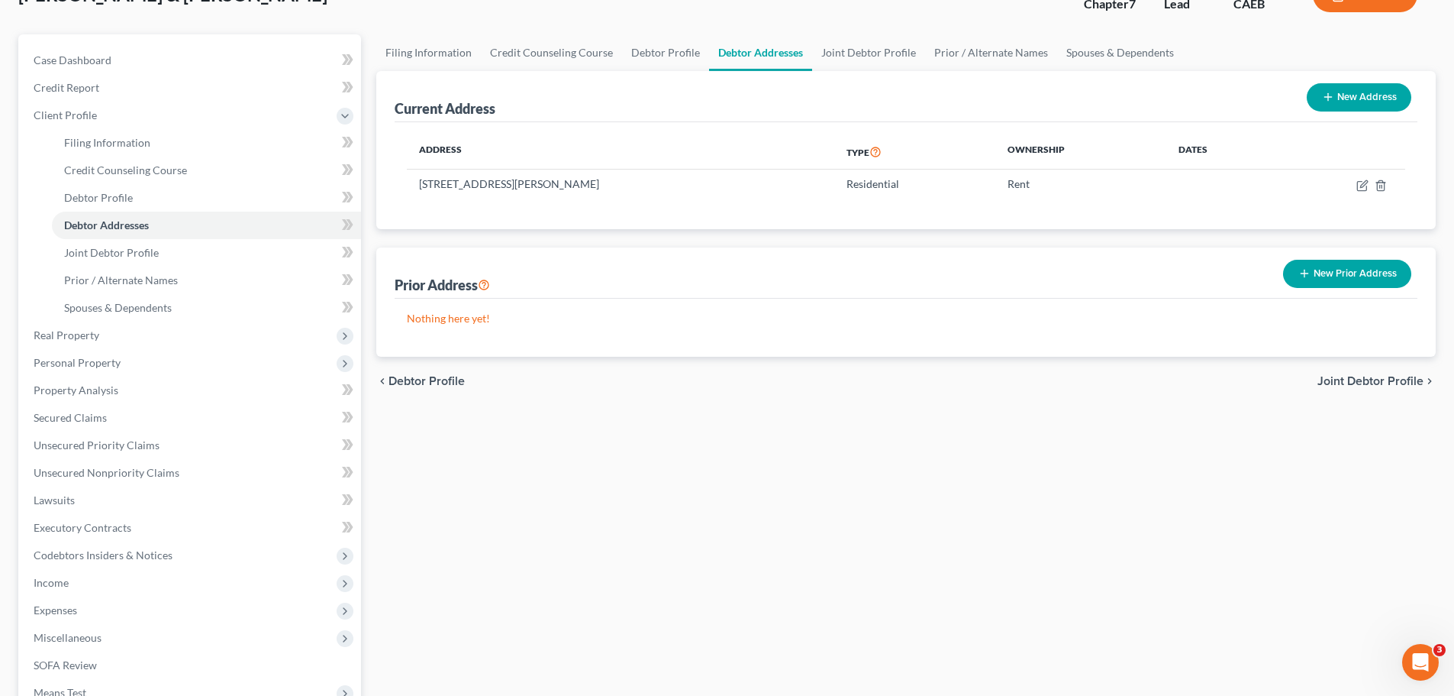
scroll to position [153, 0]
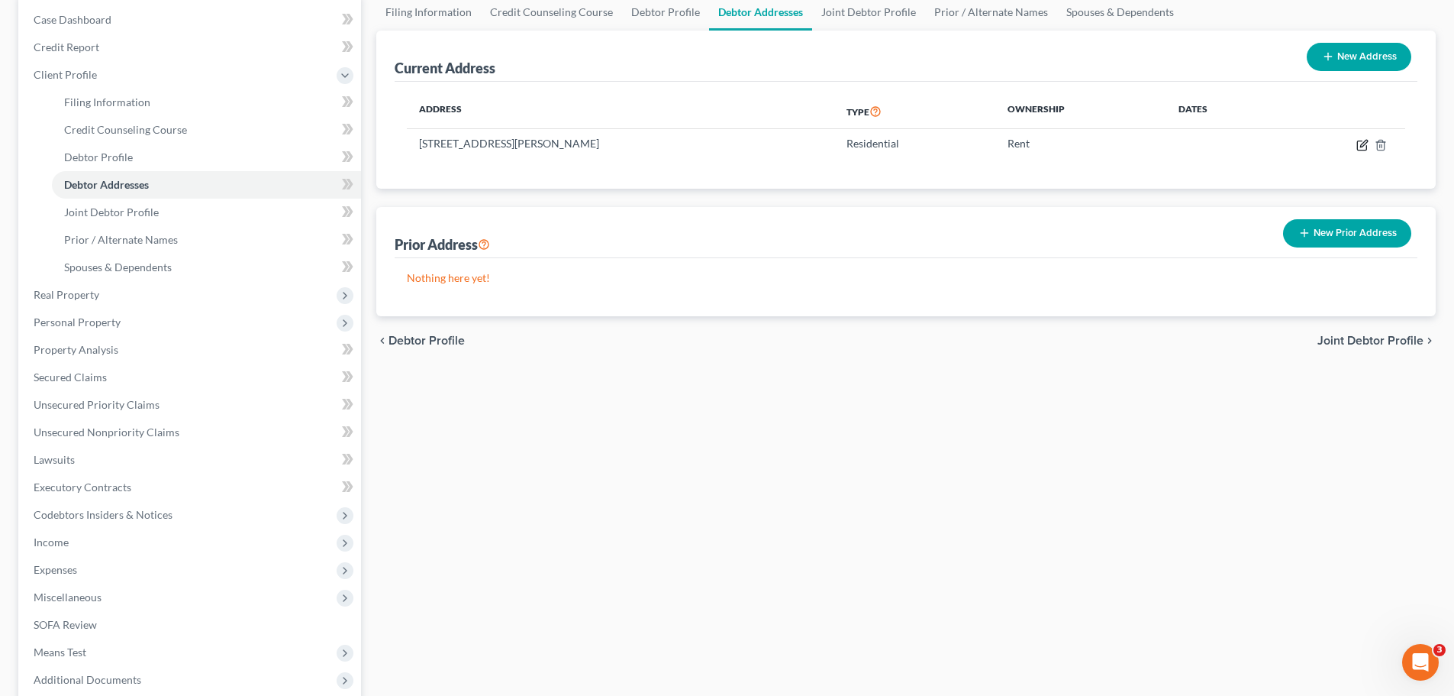
click at [1359, 140] on icon "button" at bounding box center [1363, 145] width 12 height 12
select select "4"
select select "38"
select select "0"
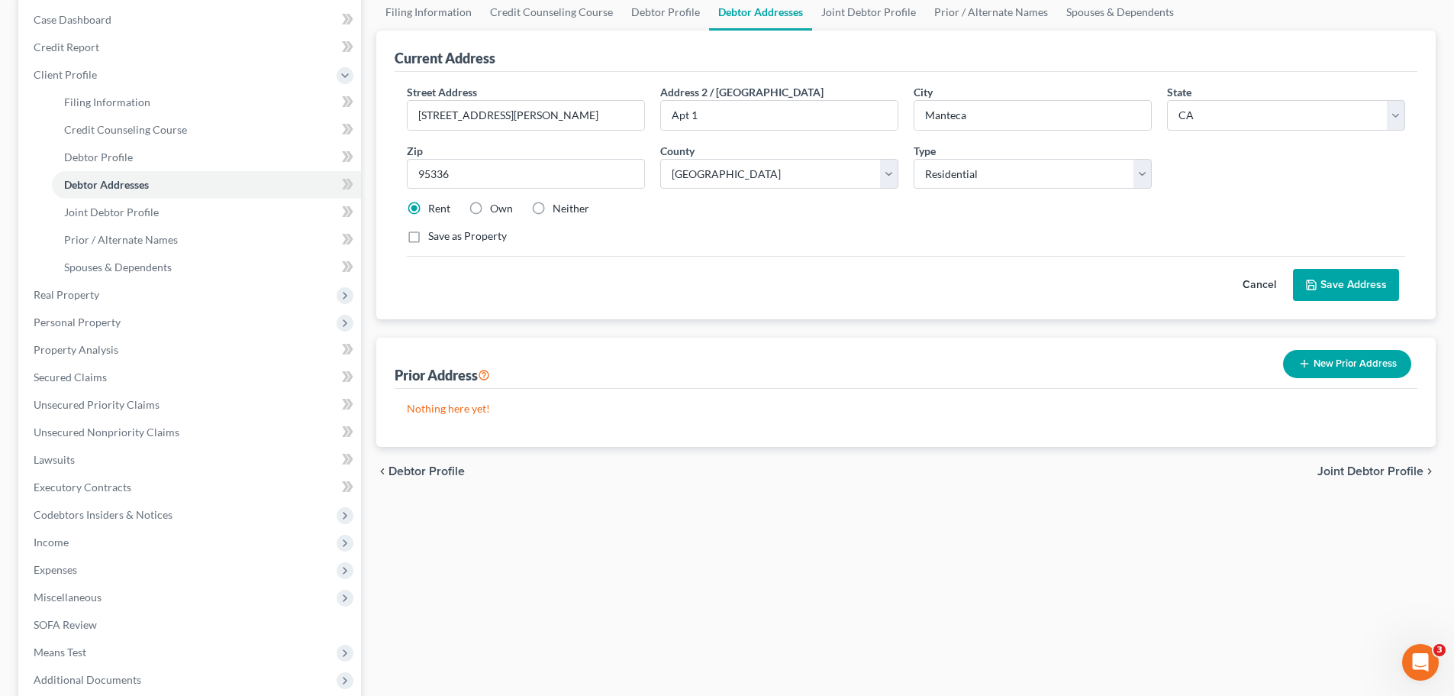
click at [1307, 362] on icon "button" at bounding box center [1305, 363] width 12 height 12
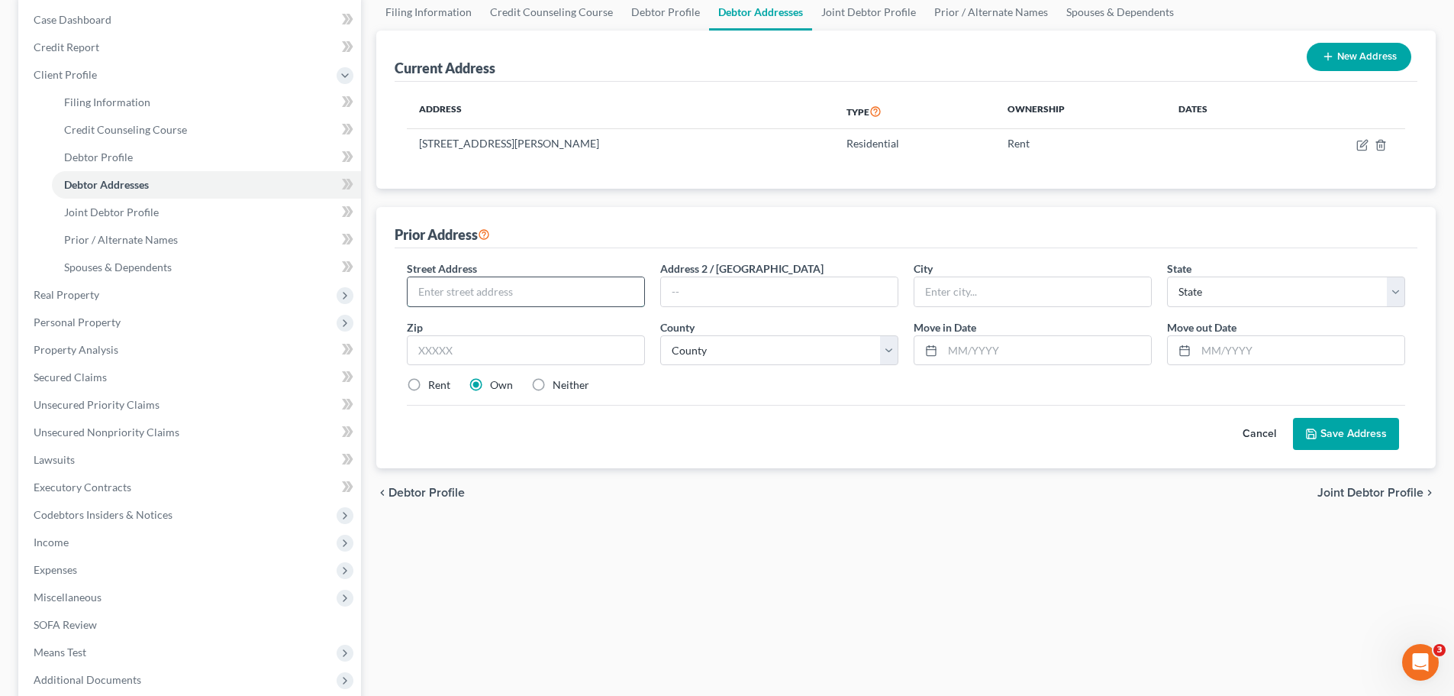
click at [493, 295] on input "text" at bounding box center [526, 291] width 237 height 29
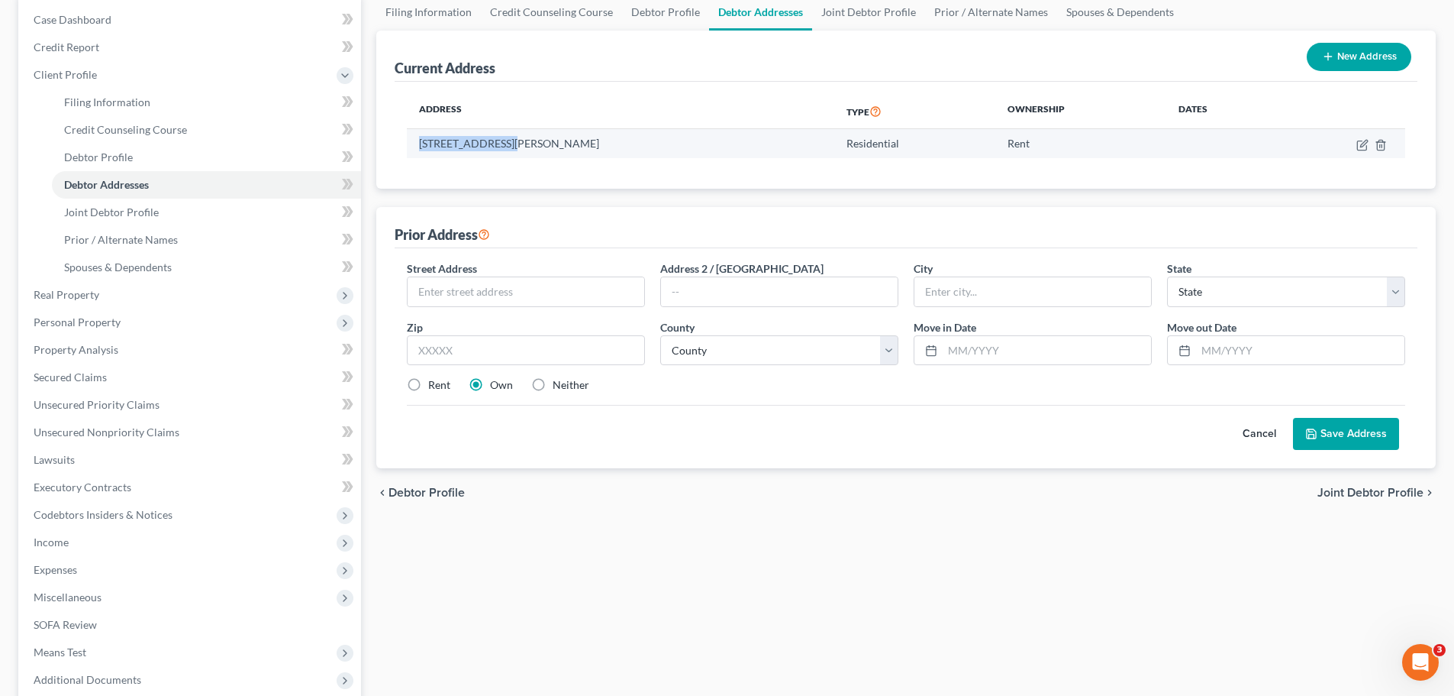
drag, startPoint x: 499, startPoint y: 144, endPoint x: 409, endPoint y: 147, distance: 90.1
click at [409, 147] on td "430 Sutter Street, Apt 1, Manteca, CA 95336" at bounding box center [621, 143] width 428 height 29
copy td "430 Sutter Street"
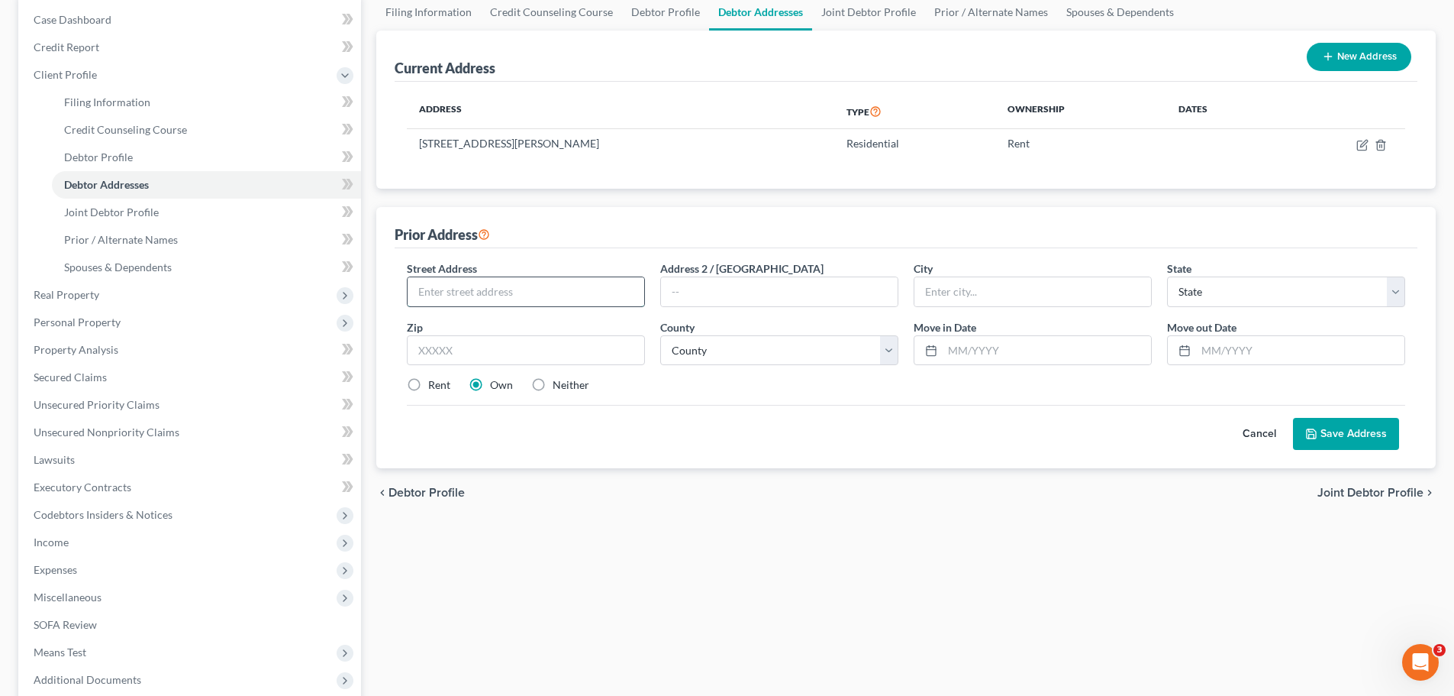
click at [484, 292] on input "text" at bounding box center [526, 291] width 237 height 29
paste input "430 Sutter Street"
type input "430 Sutter Street"
click at [696, 299] on input "text" at bounding box center [779, 291] width 237 height 29
type input "Apt 1"
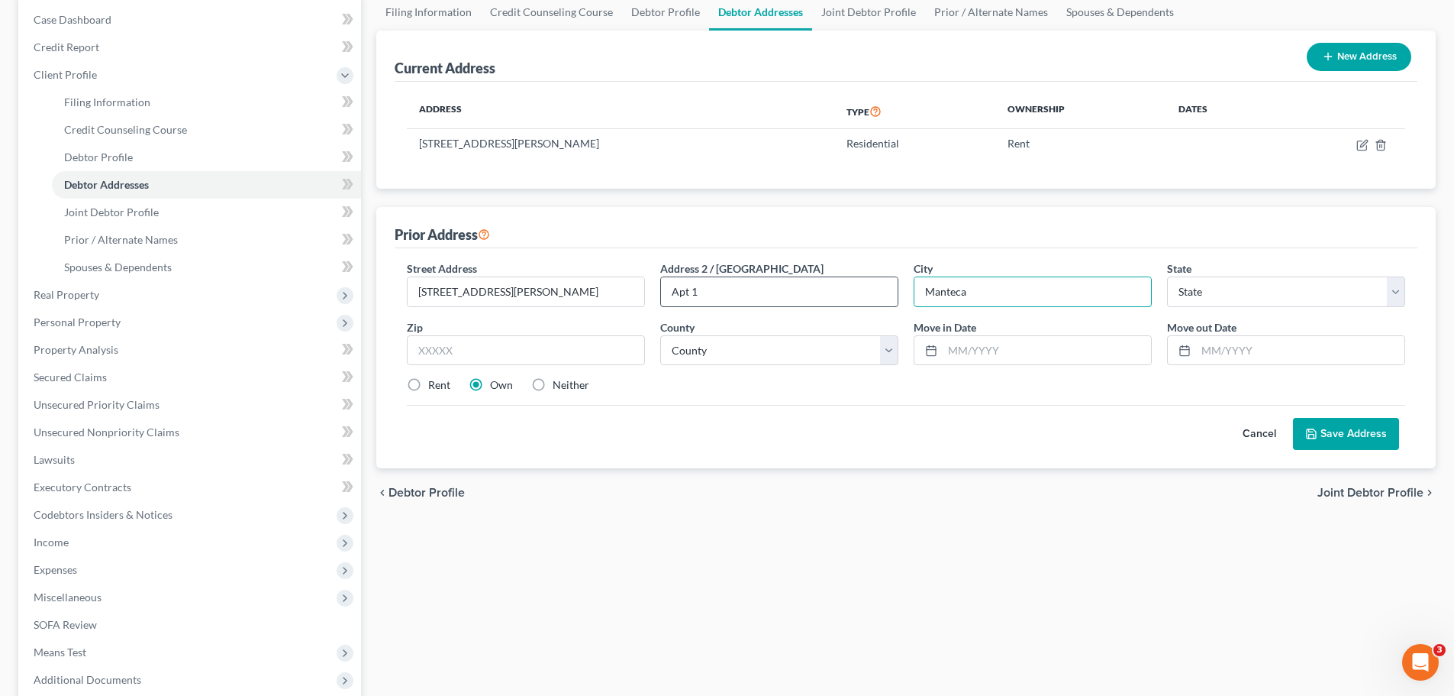
type input "Manteca"
select select "4"
type input "95336"
click at [746, 344] on select "County Alameda County Alpine County Amador County Butte County Calaveras County…" at bounding box center [779, 350] width 238 height 31
select select "38"
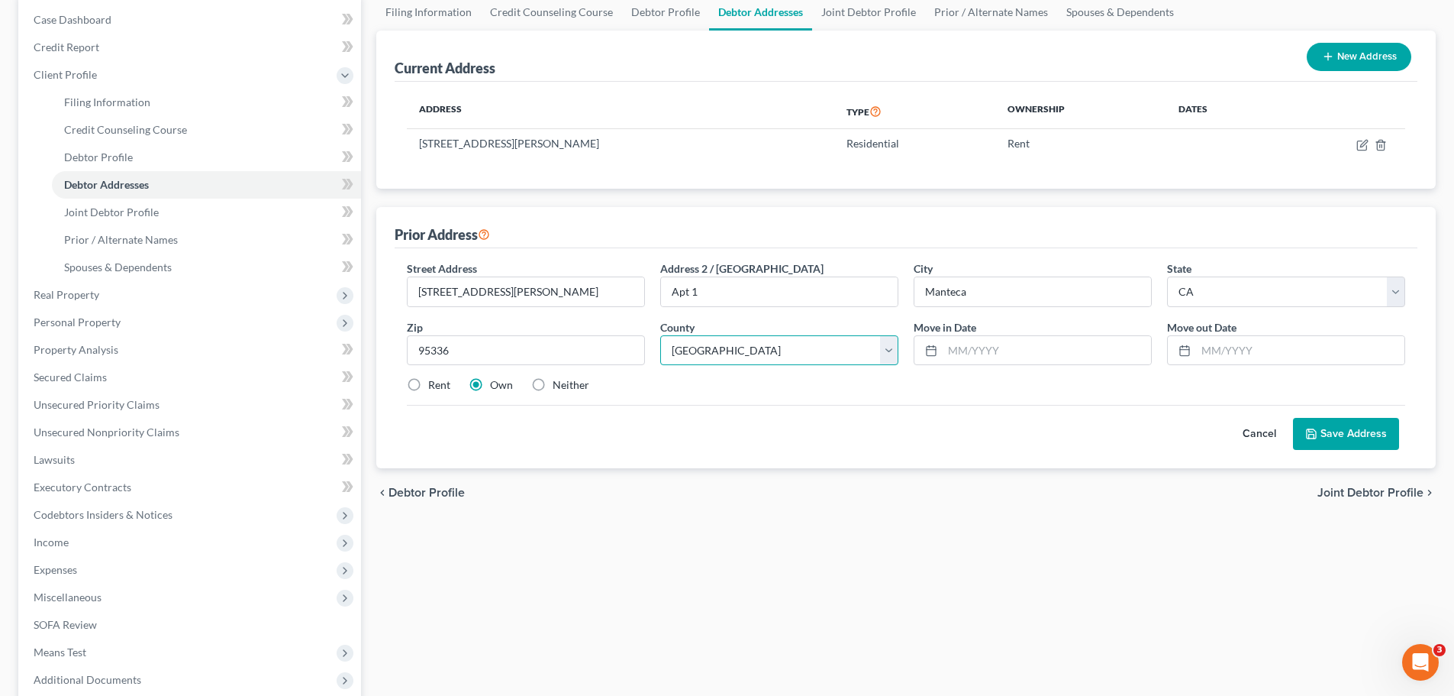
click at [660, 335] on select "County Alameda County Alpine County Amador County Butte County Calaveras County…" at bounding box center [779, 350] width 238 height 31
drag, startPoint x: 820, startPoint y: 492, endPoint x: 879, endPoint y: 454, distance: 70.1
click at [821, 492] on div "chevron_left Debtor Profile Joint Debtor Profile chevron_right" at bounding box center [906, 492] width 1060 height 49
click at [1031, 353] on input "text" at bounding box center [1047, 350] width 208 height 29
click at [1288, 349] on input "text" at bounding box center [1300, 350] width 208 height 29
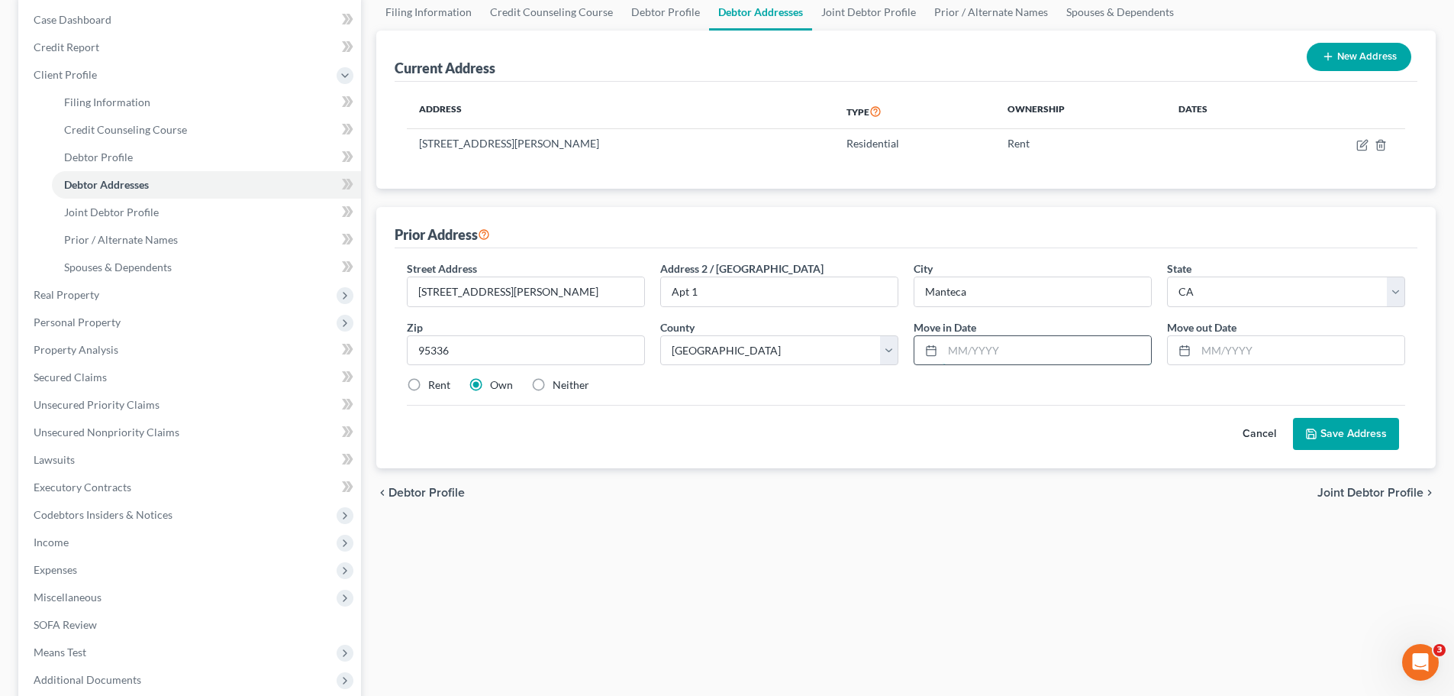
click at [1068, 352] on input "text" at bounding box center [1047, 350] width 208 height 29
click at [1276, 353] on input "text" at bounding box center [1300, 350] width 208 height 29
type input "08/2025"
click at [1007, 344] on input "text" at bounding box center [1047, 350] width 208 height 29
type input "02/2024"
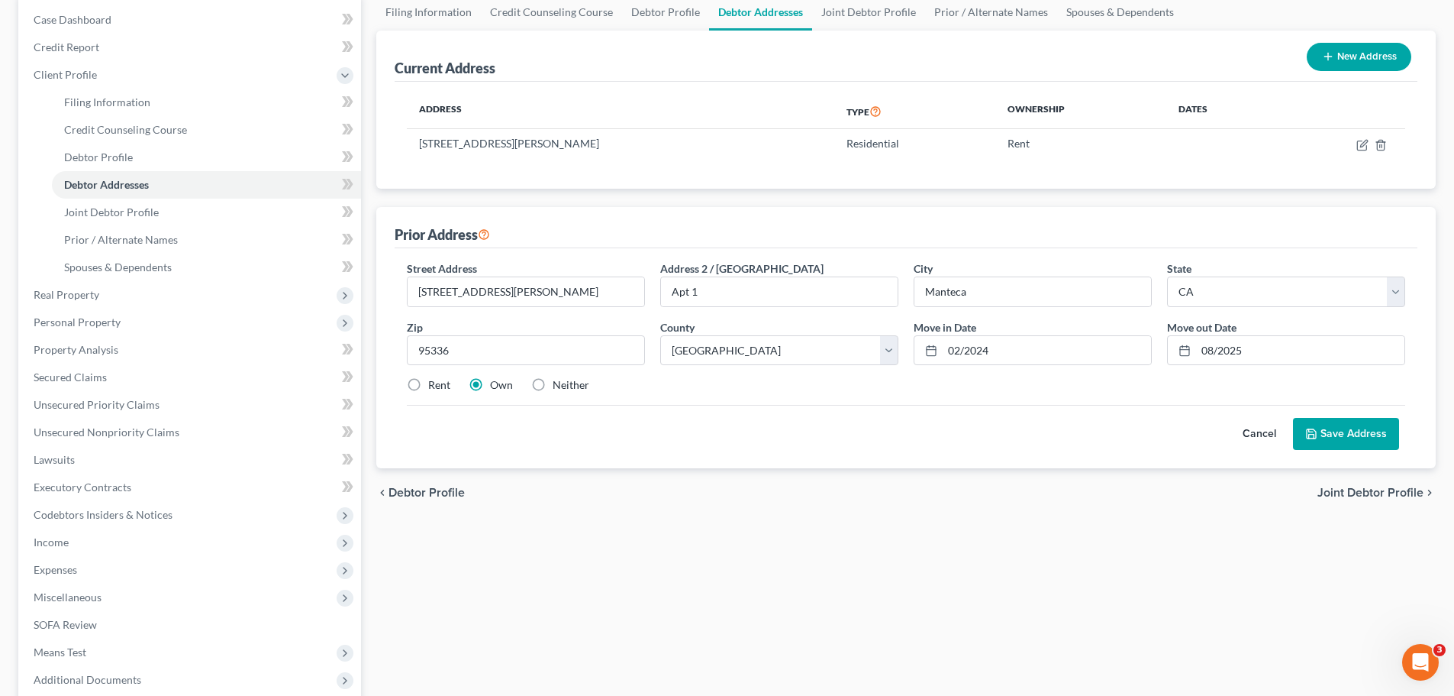
click at [428, 387] on label "Rent" at bounding box center [439, 384] width 22 height 15
click at [434, 387] on input "Rent" at bounding box center [439, 382] width 10 height 10
radio input "true"
click at [1331, 441] on button "Save Address" at bounding box center [1346, 434] width 106 height 32
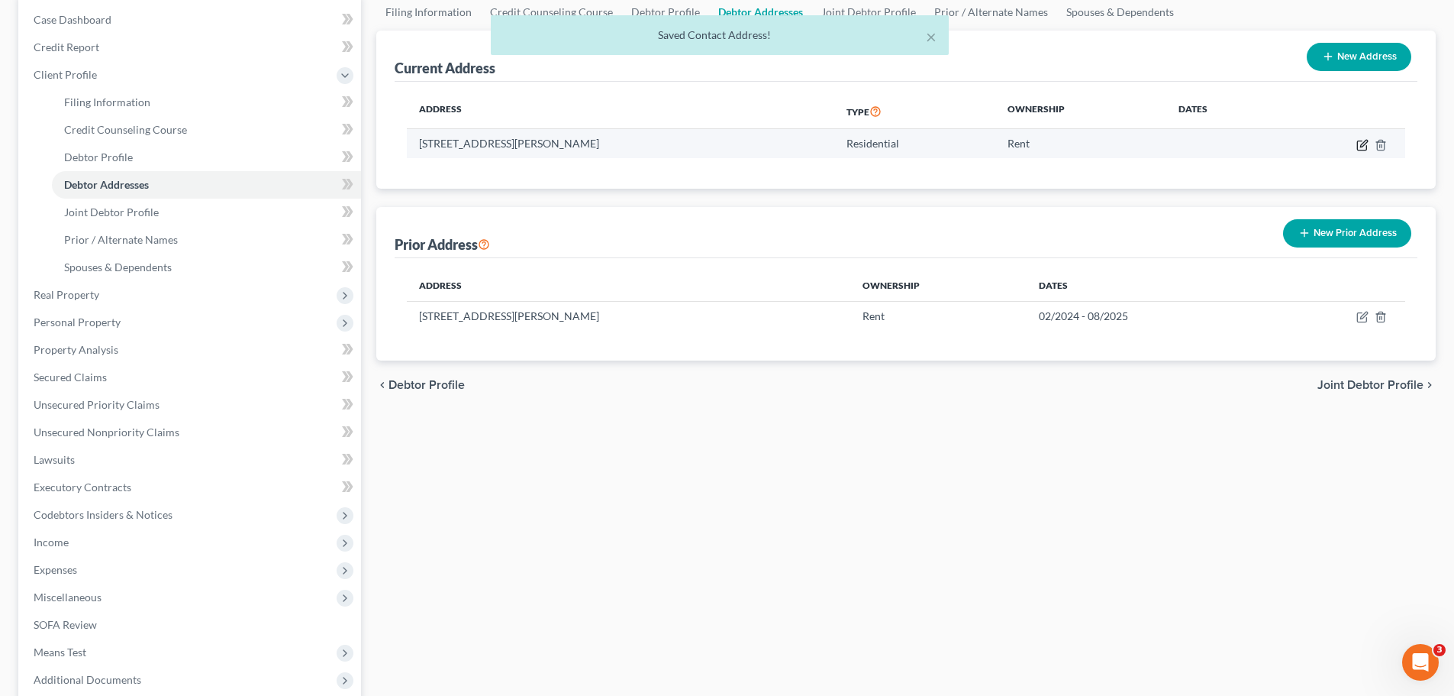
click at [1363, 140] on icon "button" at bounding box center [1363, 145] width 12 height 12
select select "4"
select select "38"
select select "0"
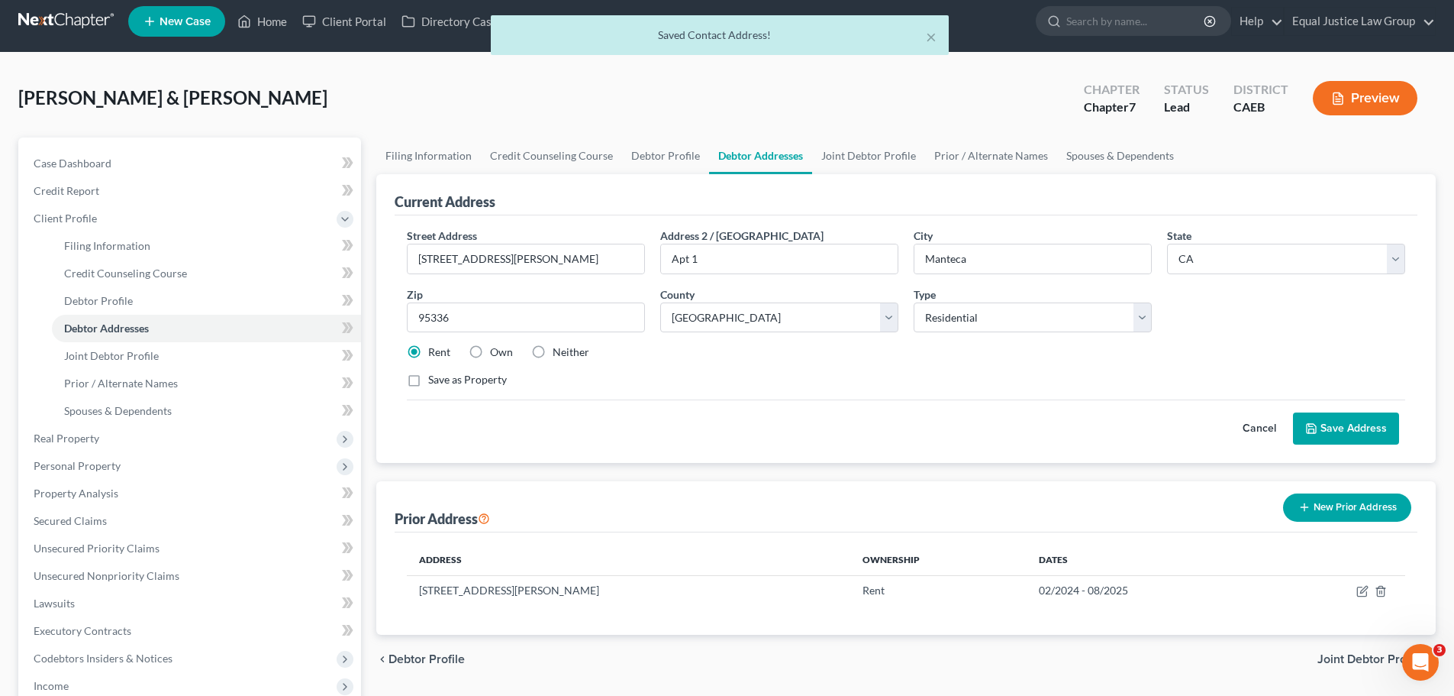
scroll to position [0, 0]
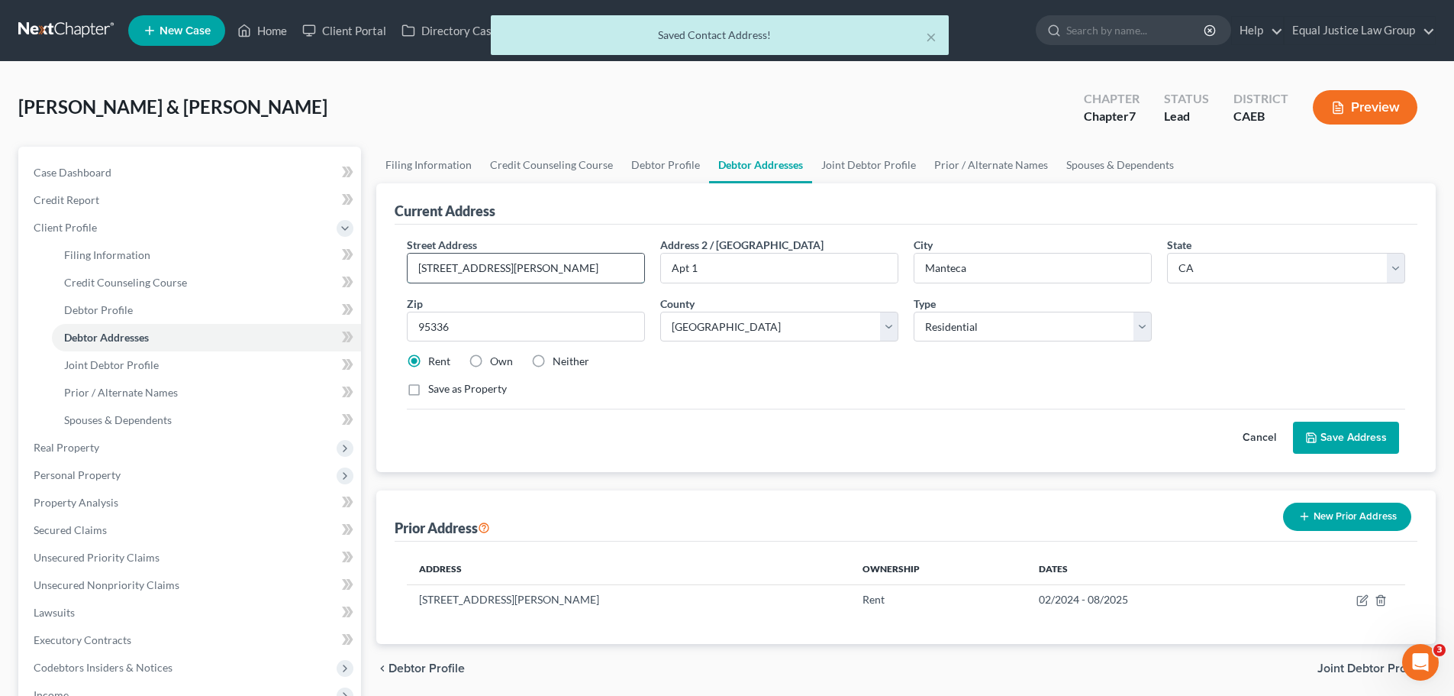
click at [539, 274] on input "430 Sutter Street" at bounding box center [526, 267] width 237 height 29
click at [541, 273] on input "430 Sutter Street" at bounding box center [526, 267] width 237 height 29
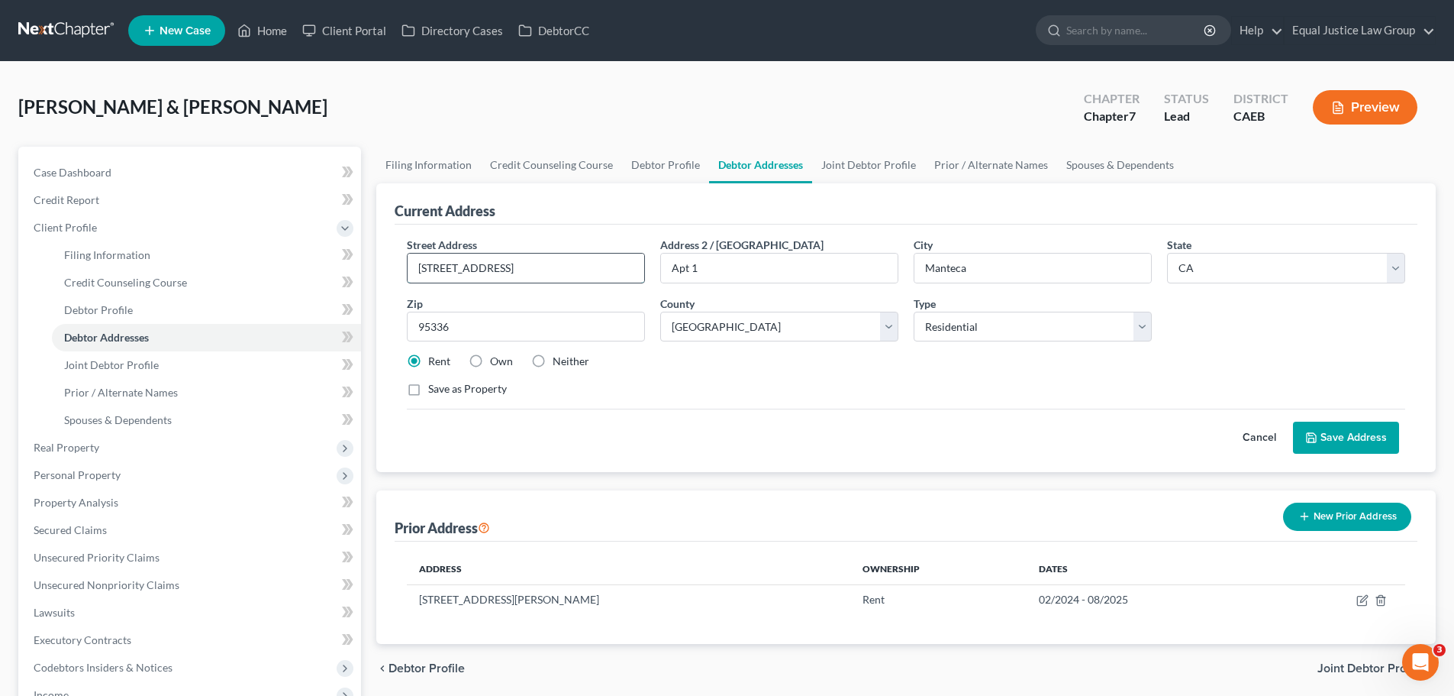
type input "133 E. Oak Street"
click at [687, 266] on input "Apr. 410" at bounding box center [779, 267] width 237 height 29
type input "Apt. 410"
click at [996, 270] on input "Manteca" at bounding box center [1033, 267] width 237 height 29
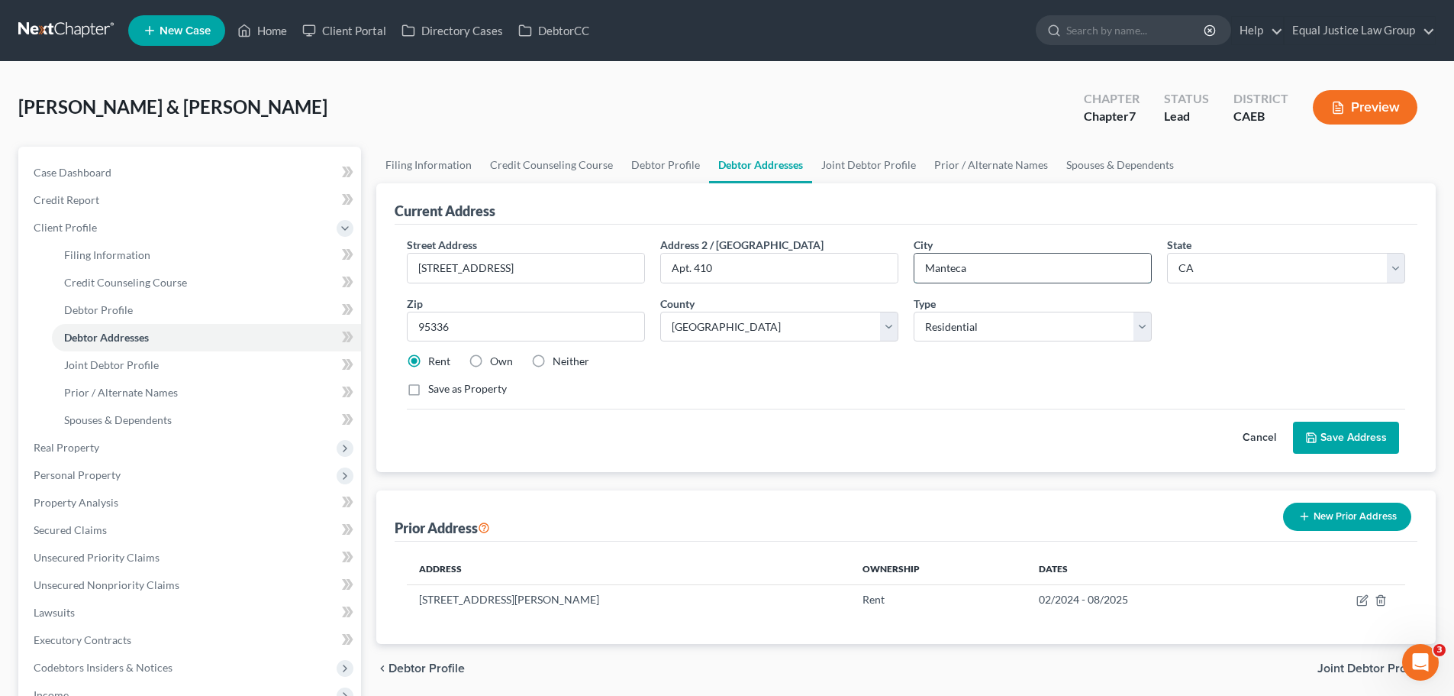
click at [996, 270] on input "Manteca" at bounding box center [1033, 267] width 237 height 29
type input "Stockton"
type input "95202"
click at [854, 361] on div "Rent Own Neither" at bounding box center [906, 360] width 1014 height 15
click at [1315, 432] on icon at bounding box center [1312, 437] width 12 height 12
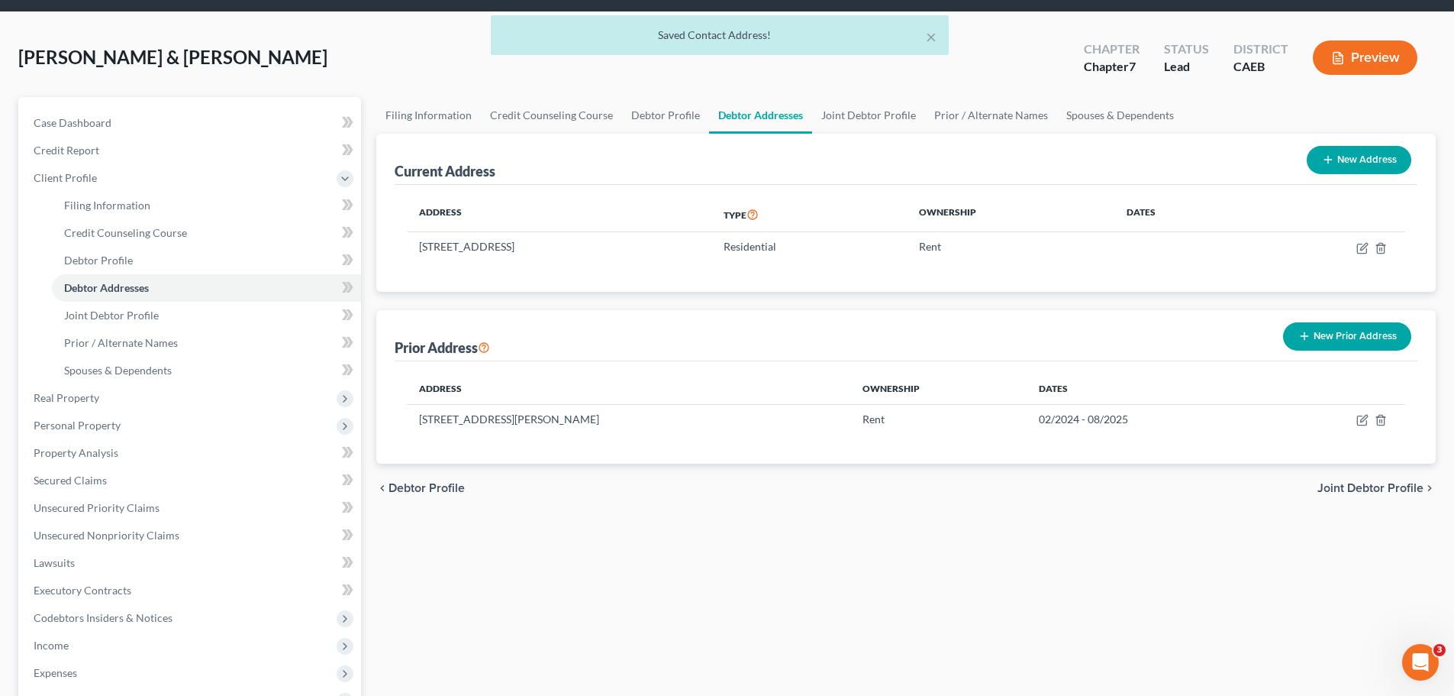
scroll to position [76, 0]
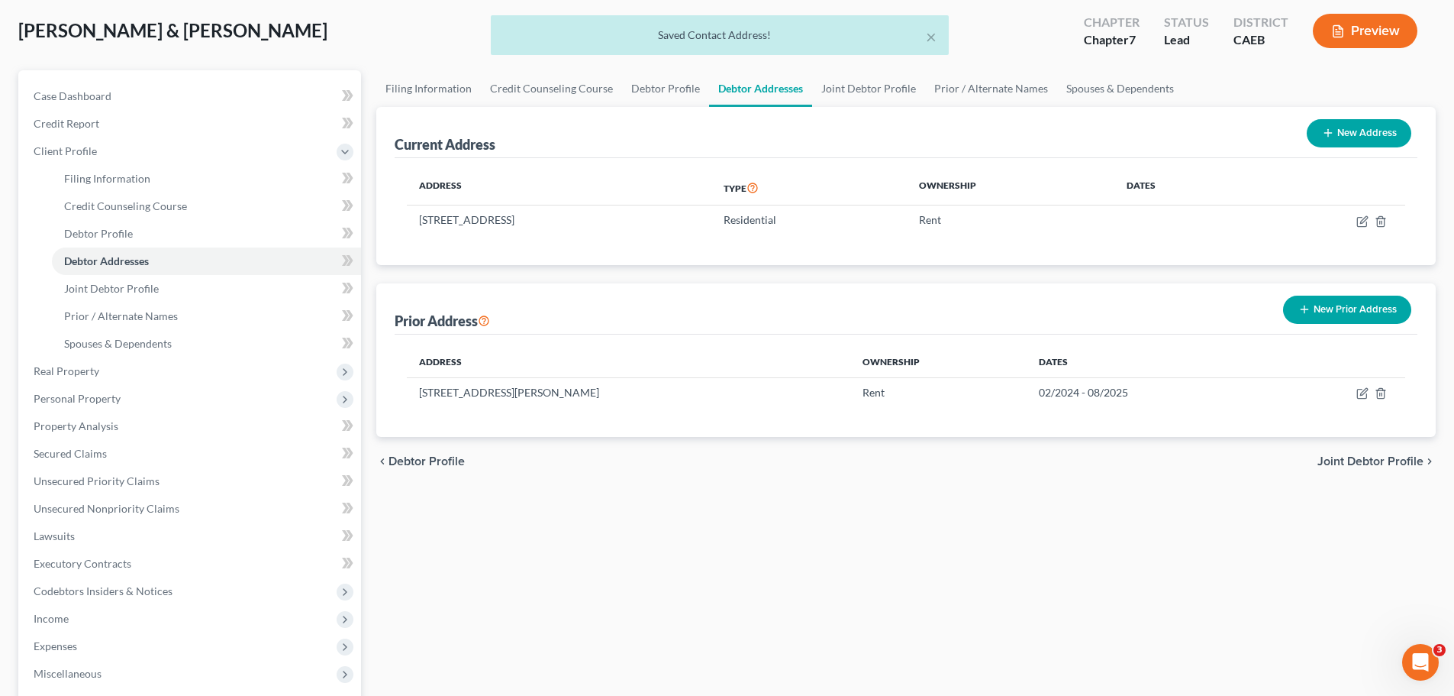
click at [1381, 461] on span "Joint Debtor Profile" at bounding box center [1371, 461] width 106 height 12
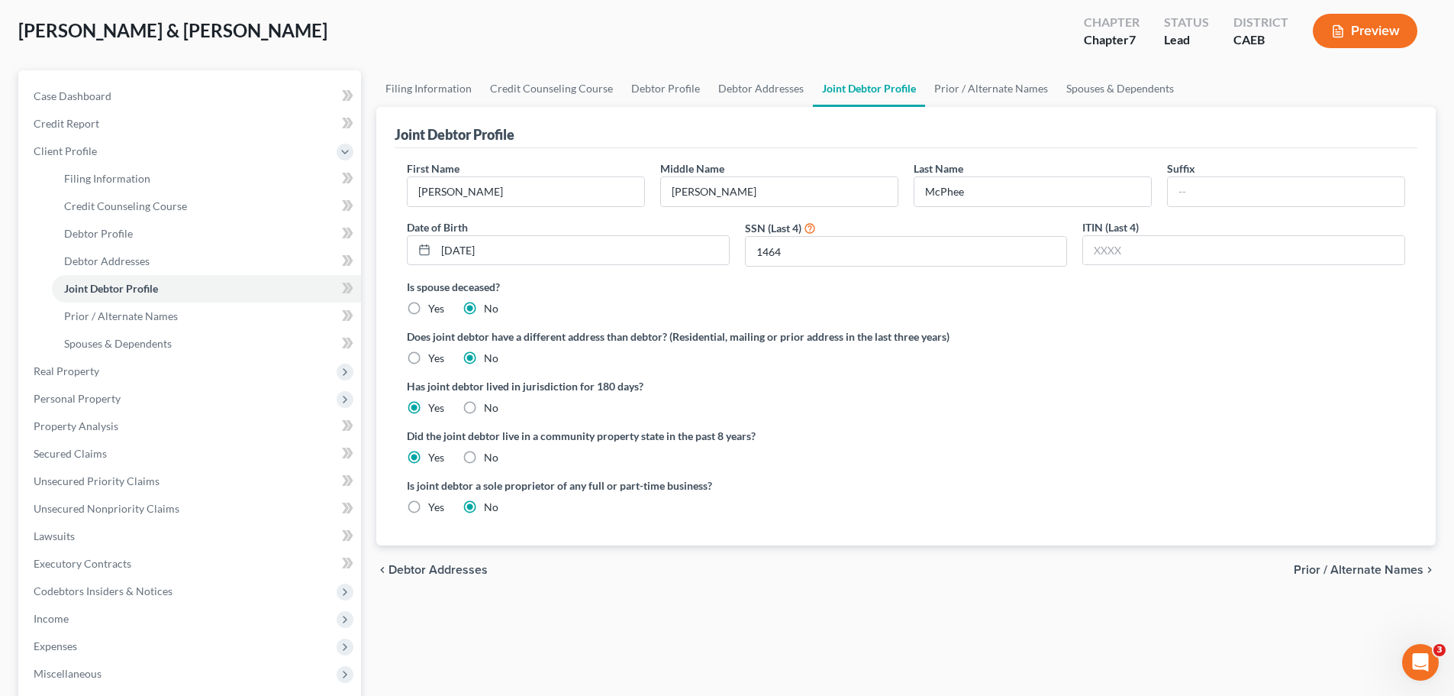
click at [1339, 570] on span "Prior / Alternate Names" at bounding box center [1359, 569] width 130 height 12
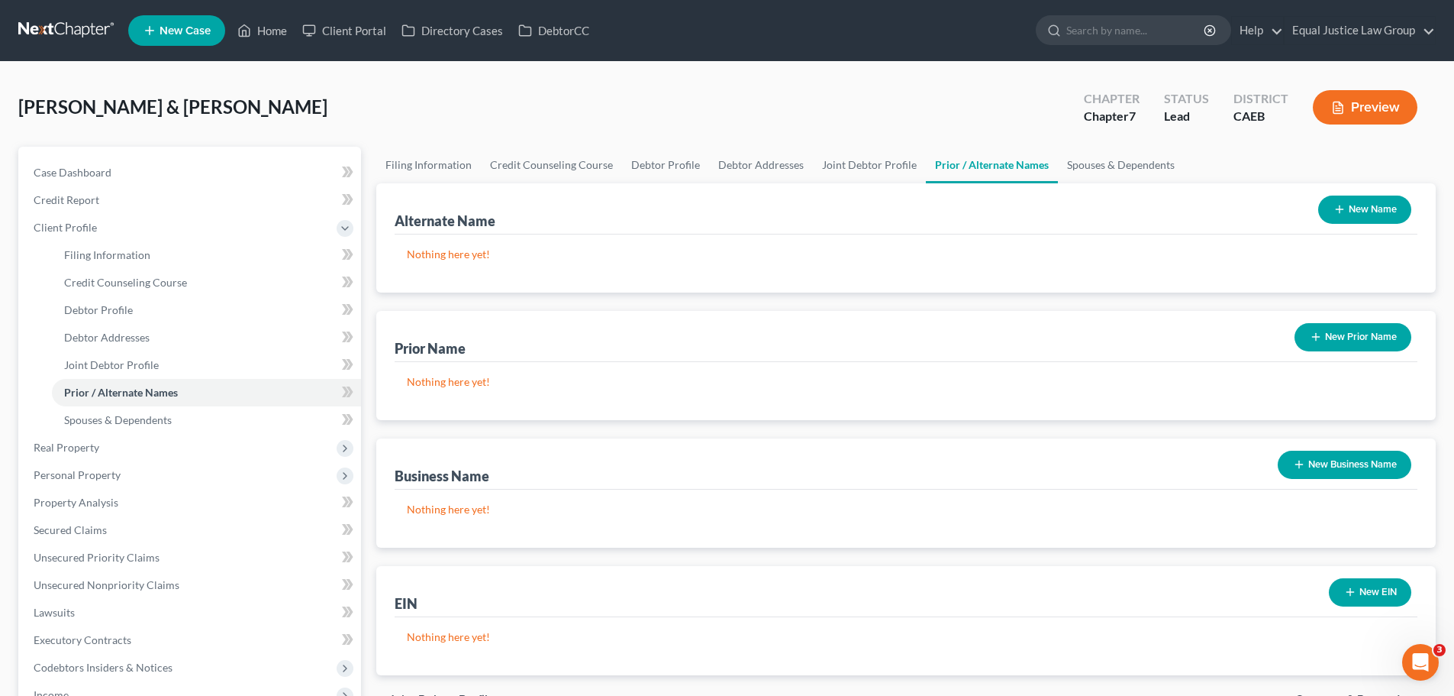
scroll to position [76, 0]
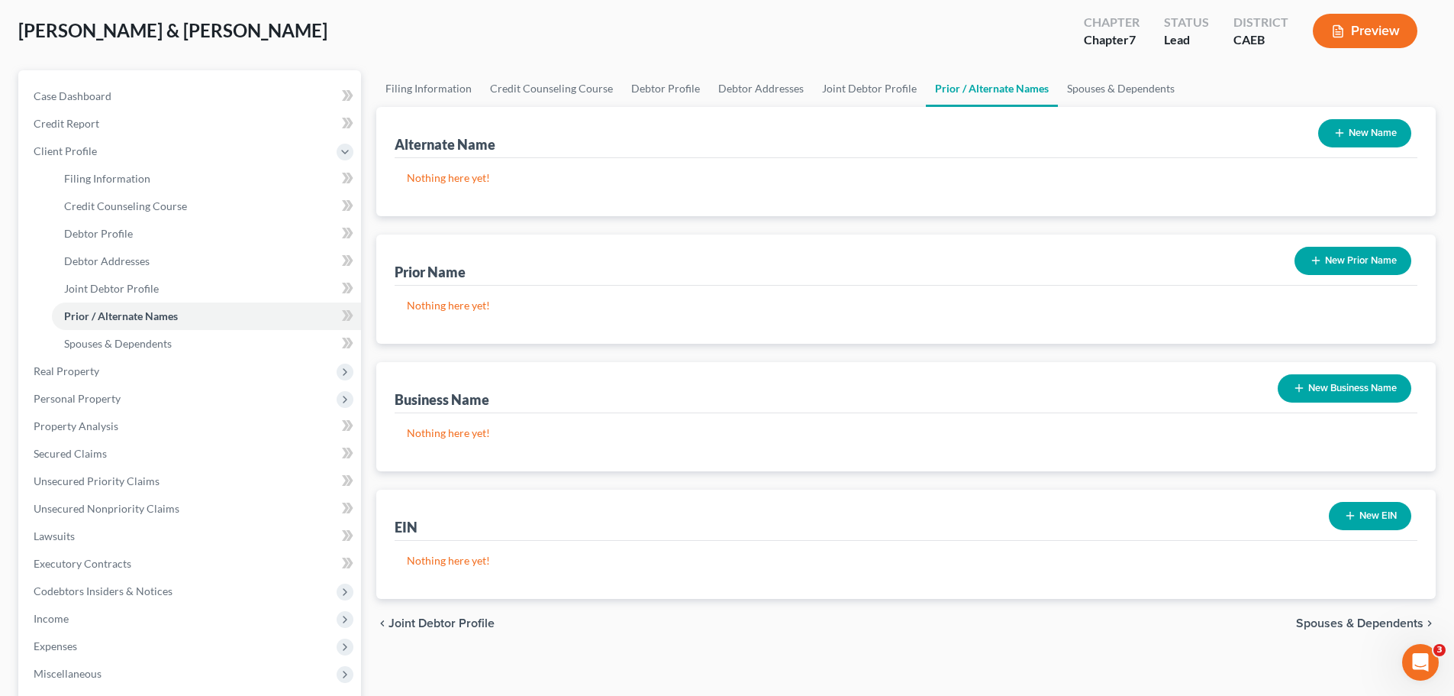
click at [1369, 260] on button "New Prior Name" at bounding box center [1353, 261] width 117 height 28
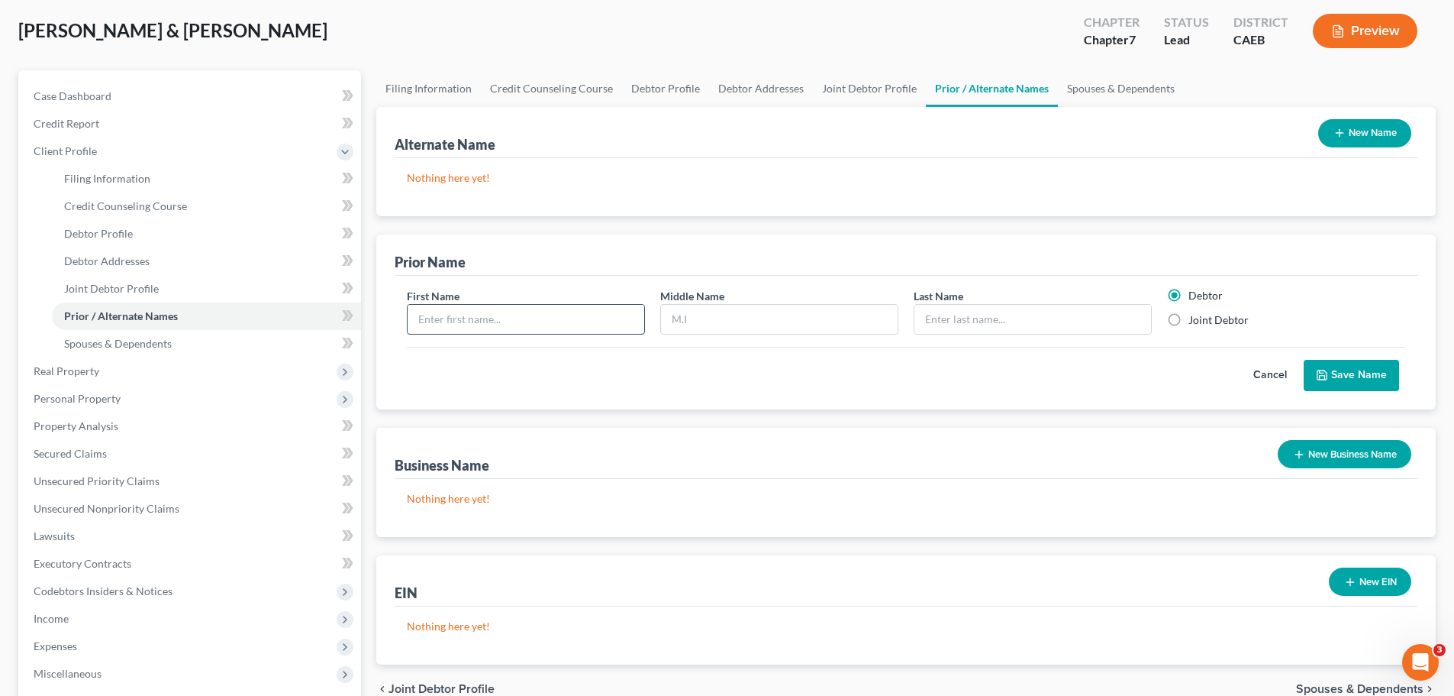
click at [527, 313] on input "text" at bounding box center [526, 319] width 237 height 29
type input "Rhonda"
click at [712, 323] on input "E" at bounding box center [779, 319] width 237 height 29
type input "Elain"
type input "Melton"
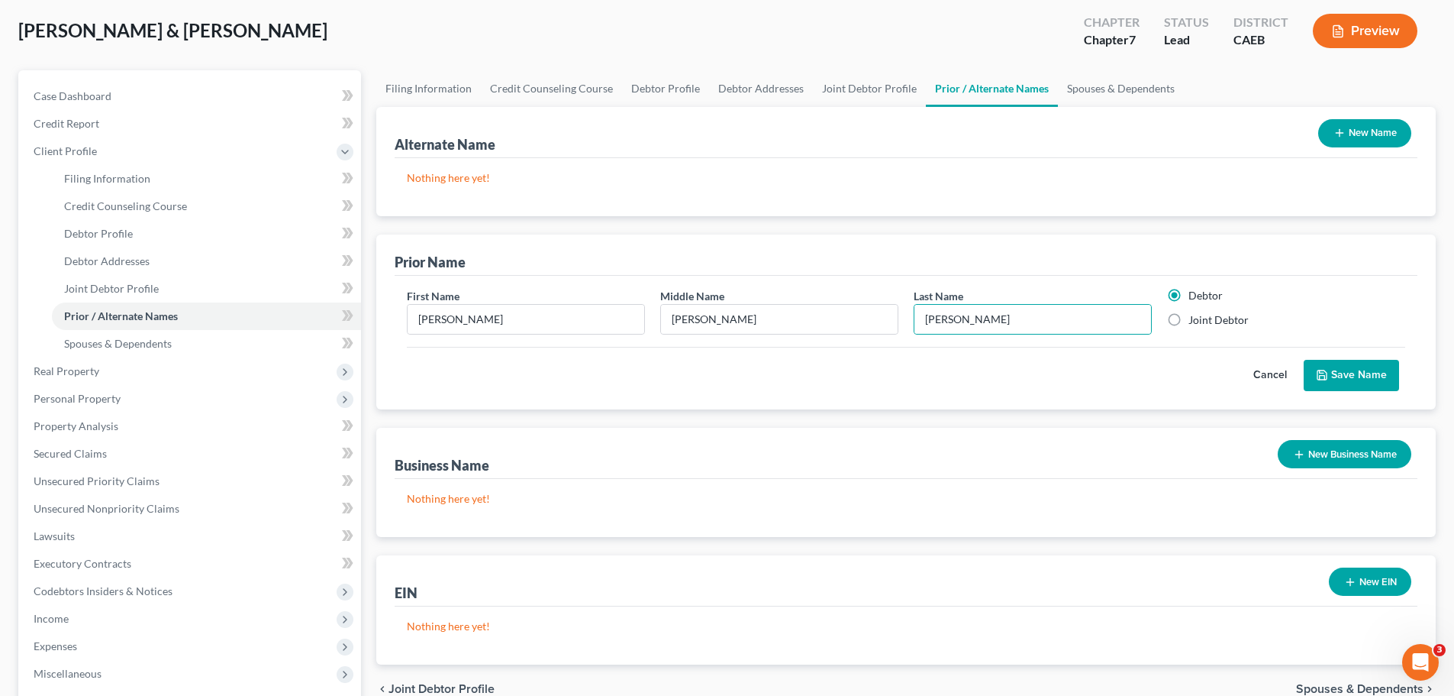
click at [1310, 263] on div "Prior Name" at bounding box center [906, 254] width 1023 height 41
click at [1334, 366] on button "Save Name" at bounding box center [1351, 376] width 95 height 32
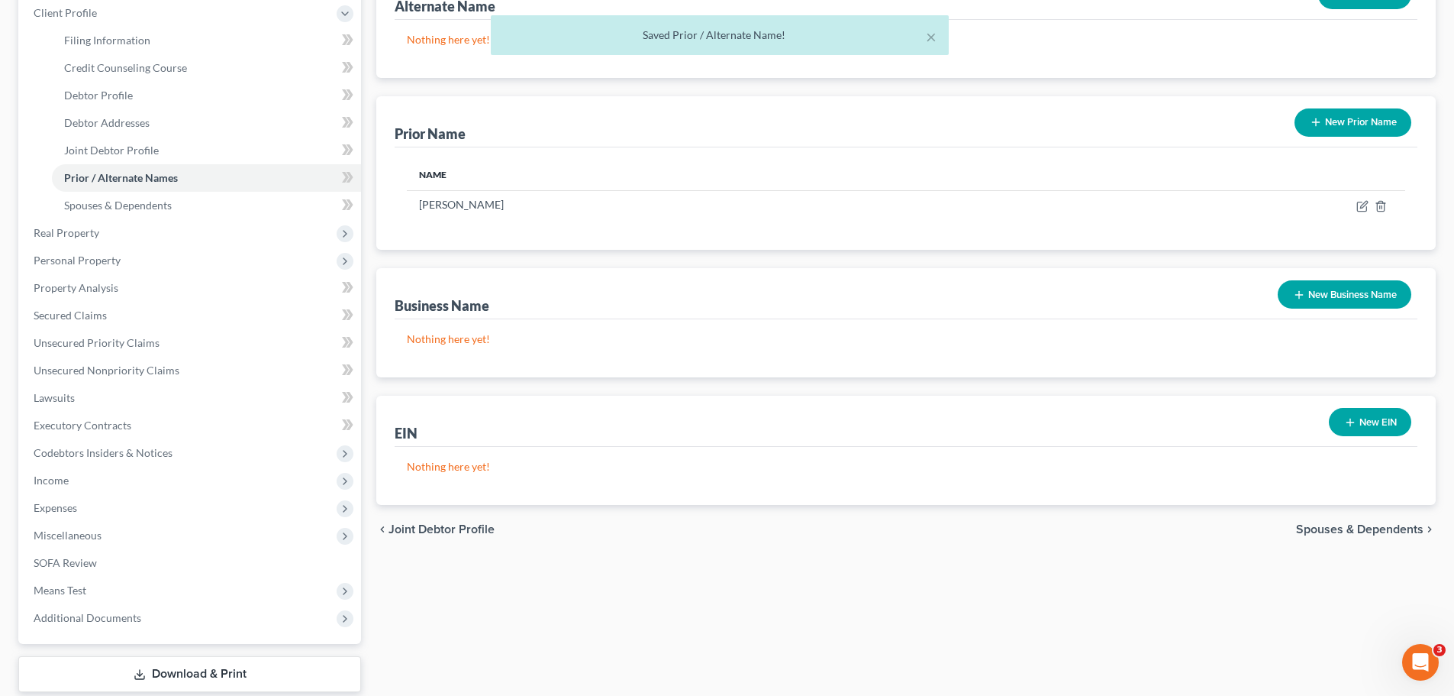
scroll to position [153, 0]
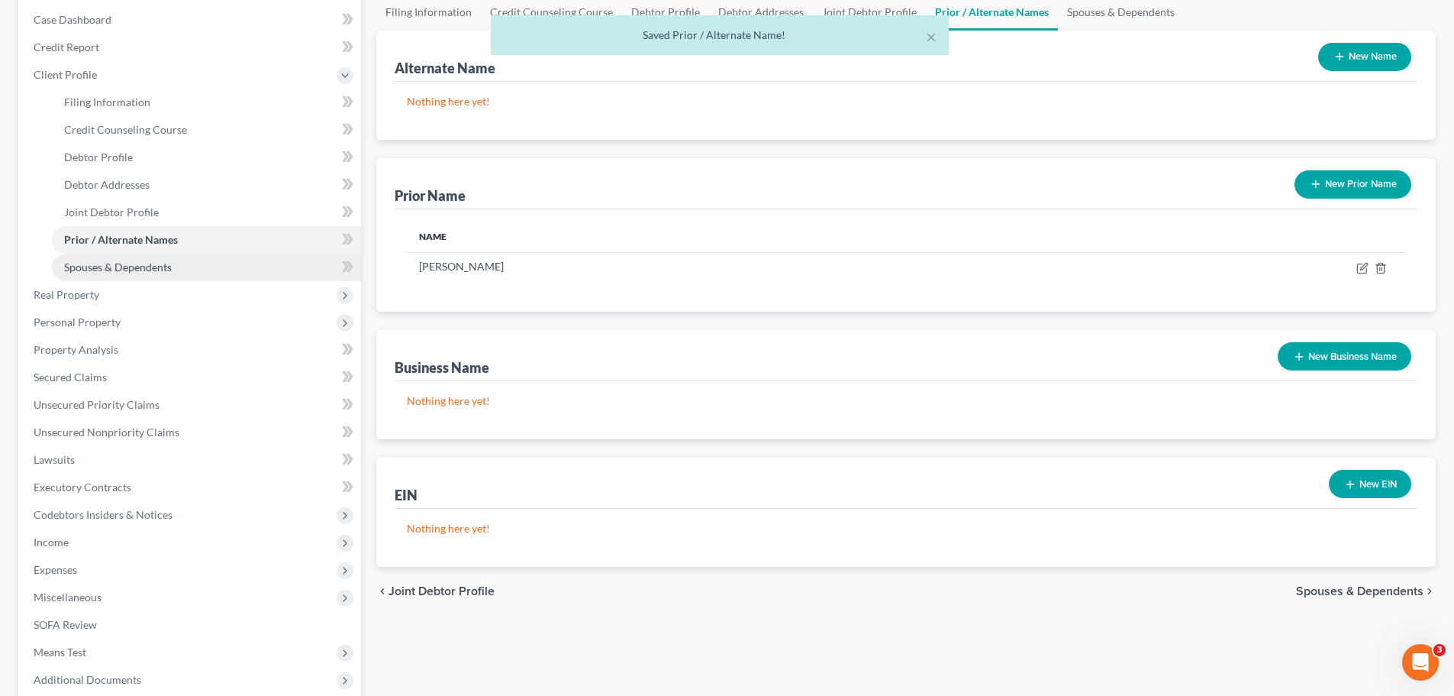
drag, startPoint x: 122, startPoint y: 260, endPoint x: 160, endPoint y: 260, distance: 37.4
click at [122, 260] on span "Spouses & Dependents" at bounding box center [118, 266] width 108 height 13
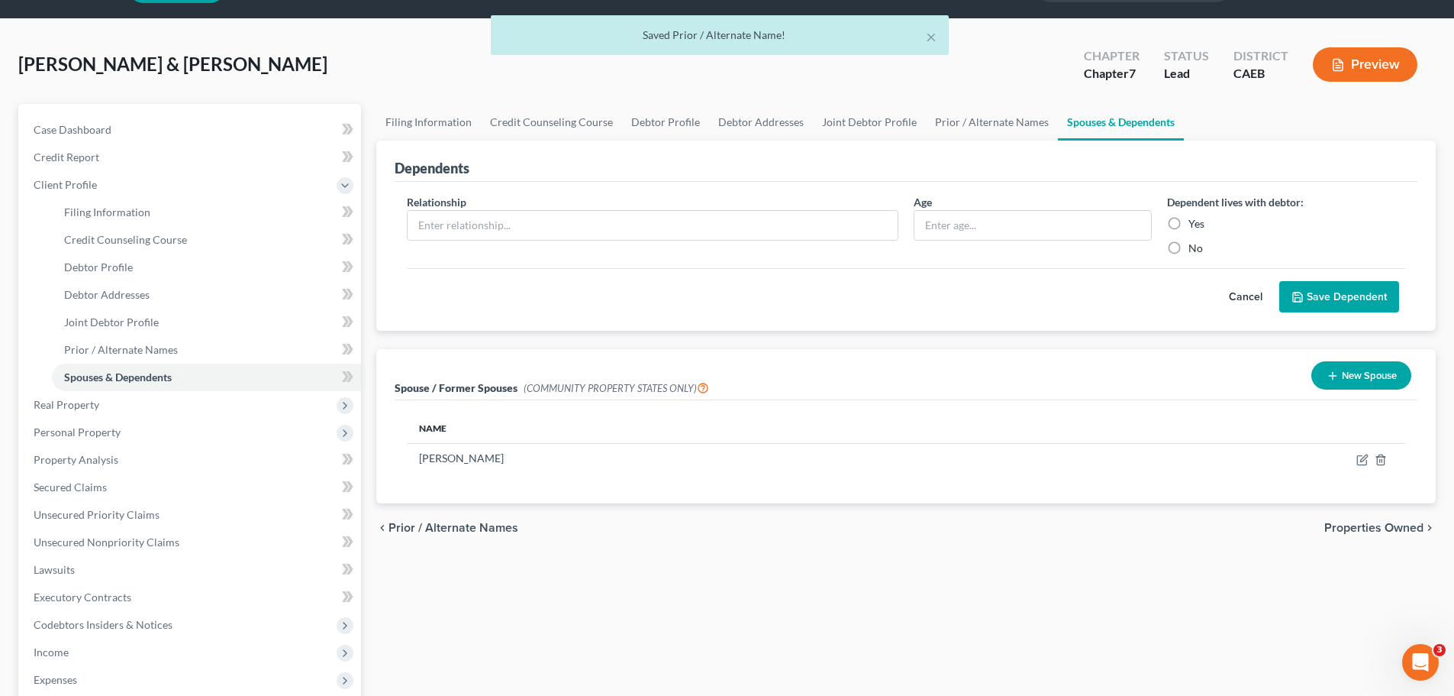
scroll to position [76, 0]
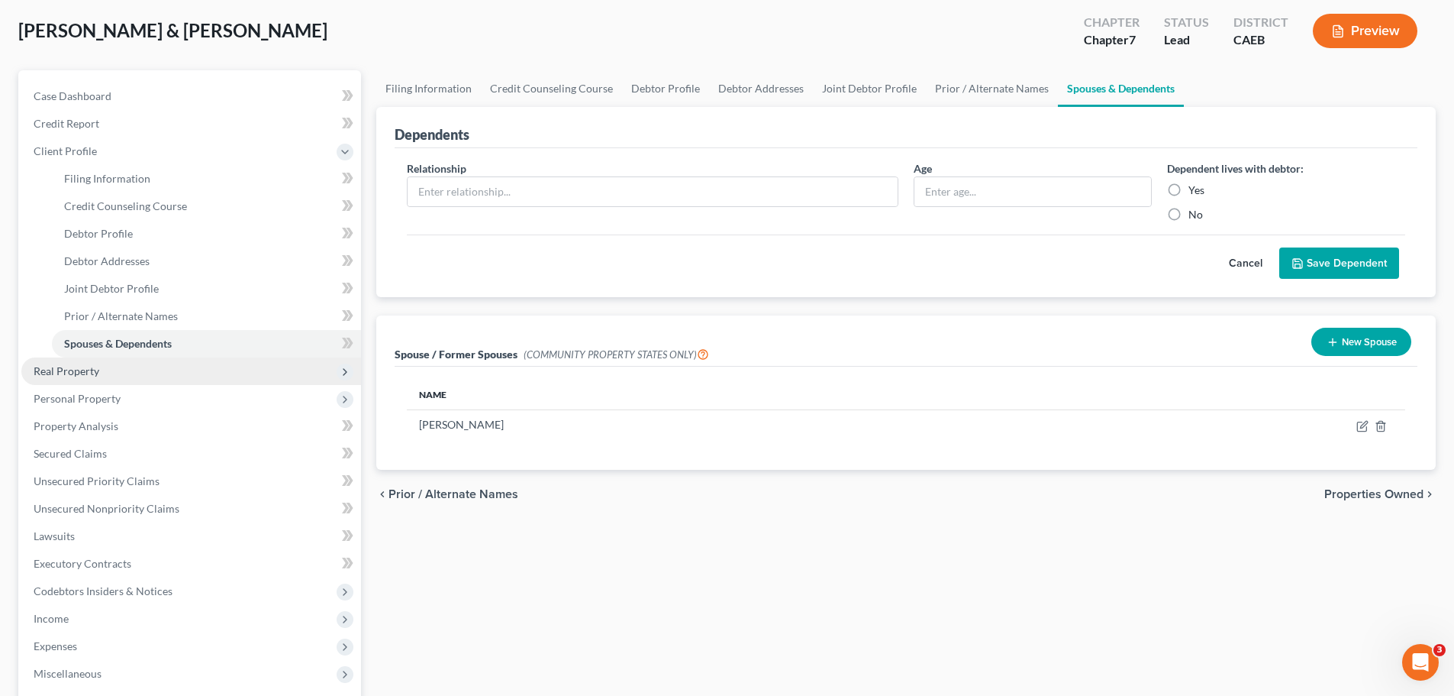
click at [100, 371] on span "Real Property" at bounding box center [191, 370] width 340 height 27
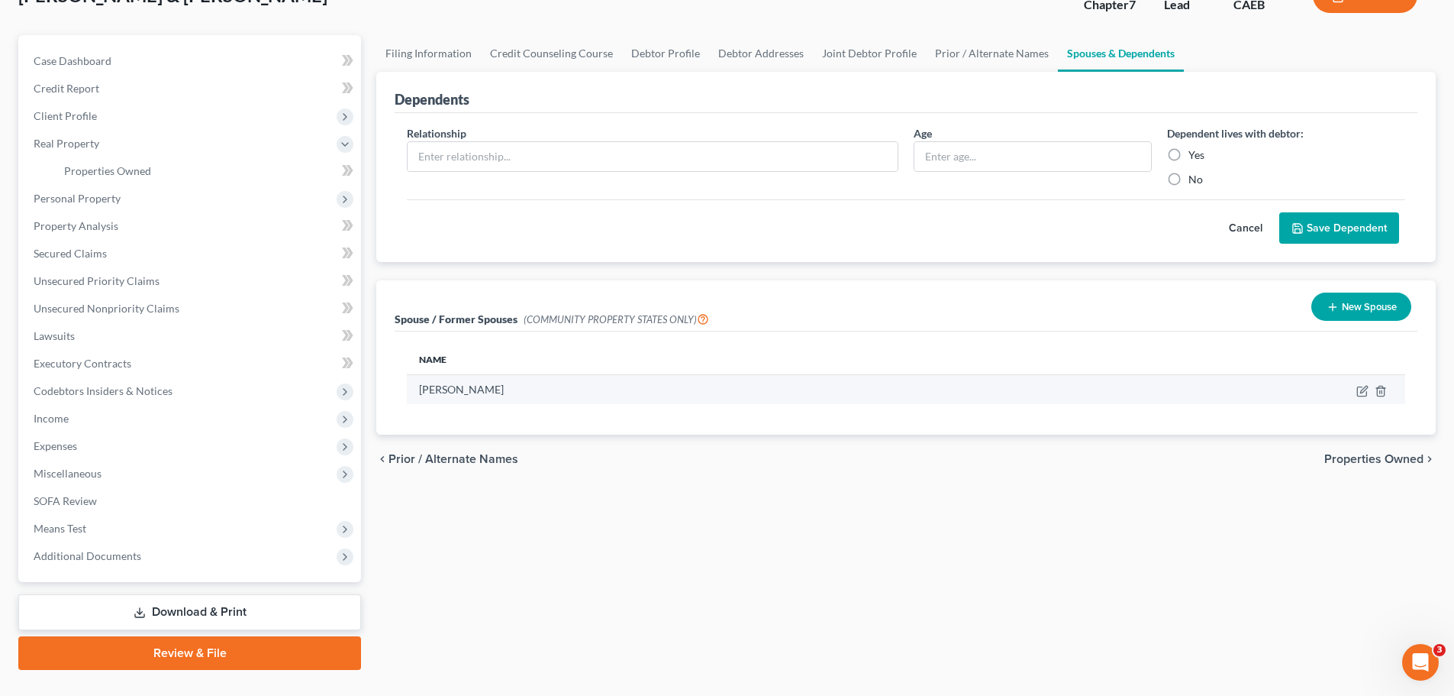
scroll to position [144, 0]
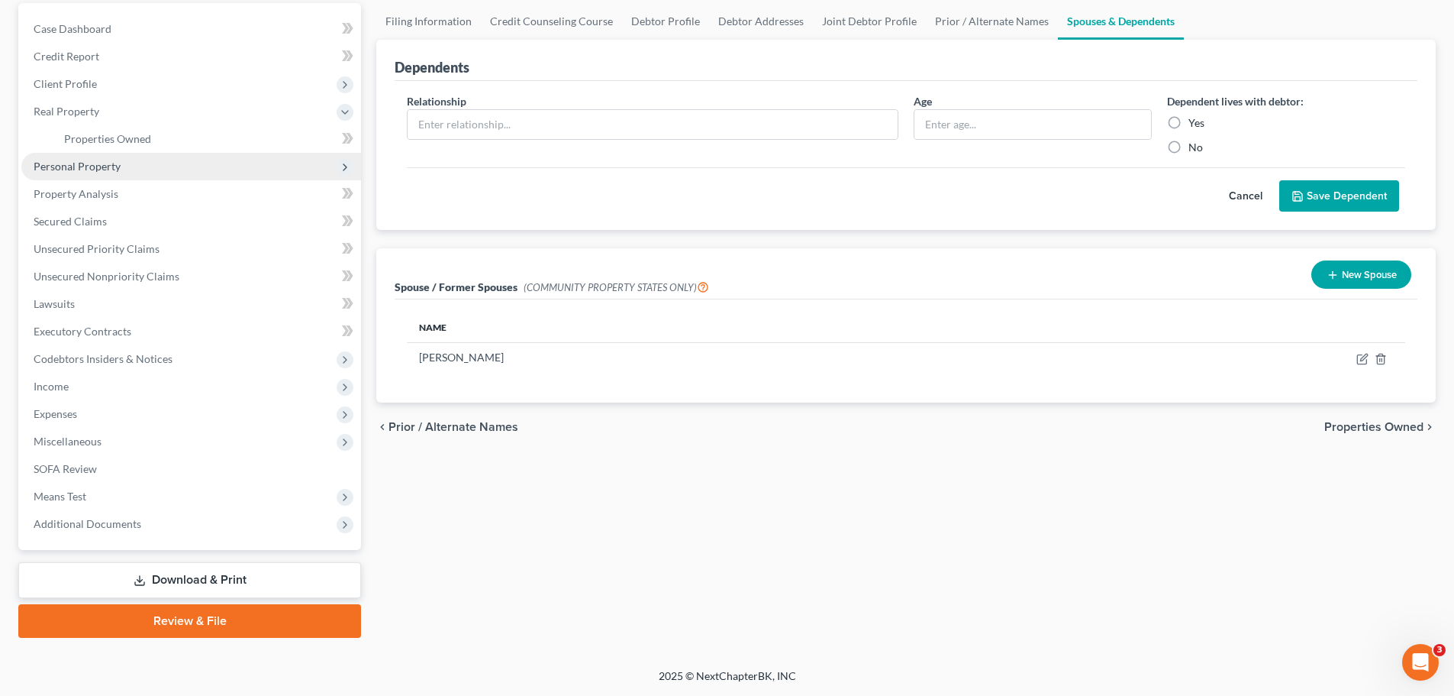
click at [104, 169] on span "Personal Property" at bounding box center [77, 166] width 87 height 13
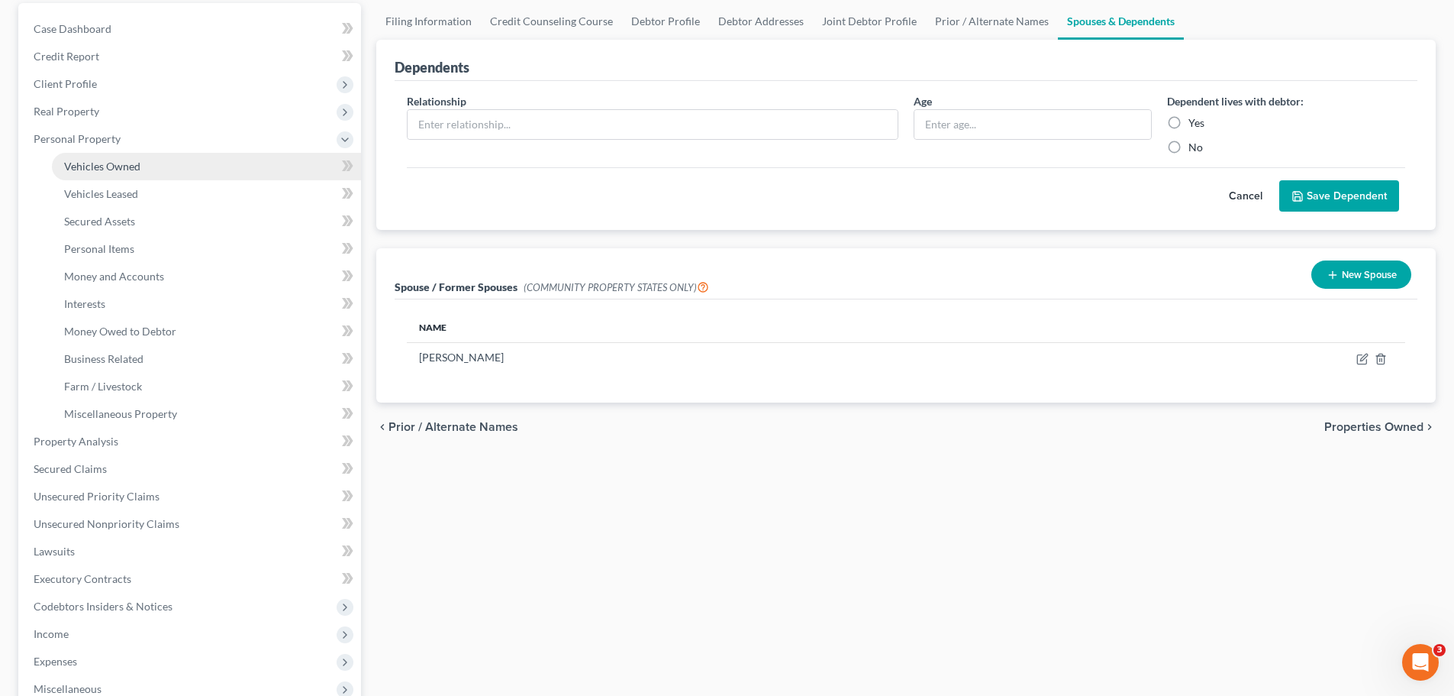
click at [131, 166] on span "Vehicles Owned" at bounding box center [102, 166] width 76 height 13
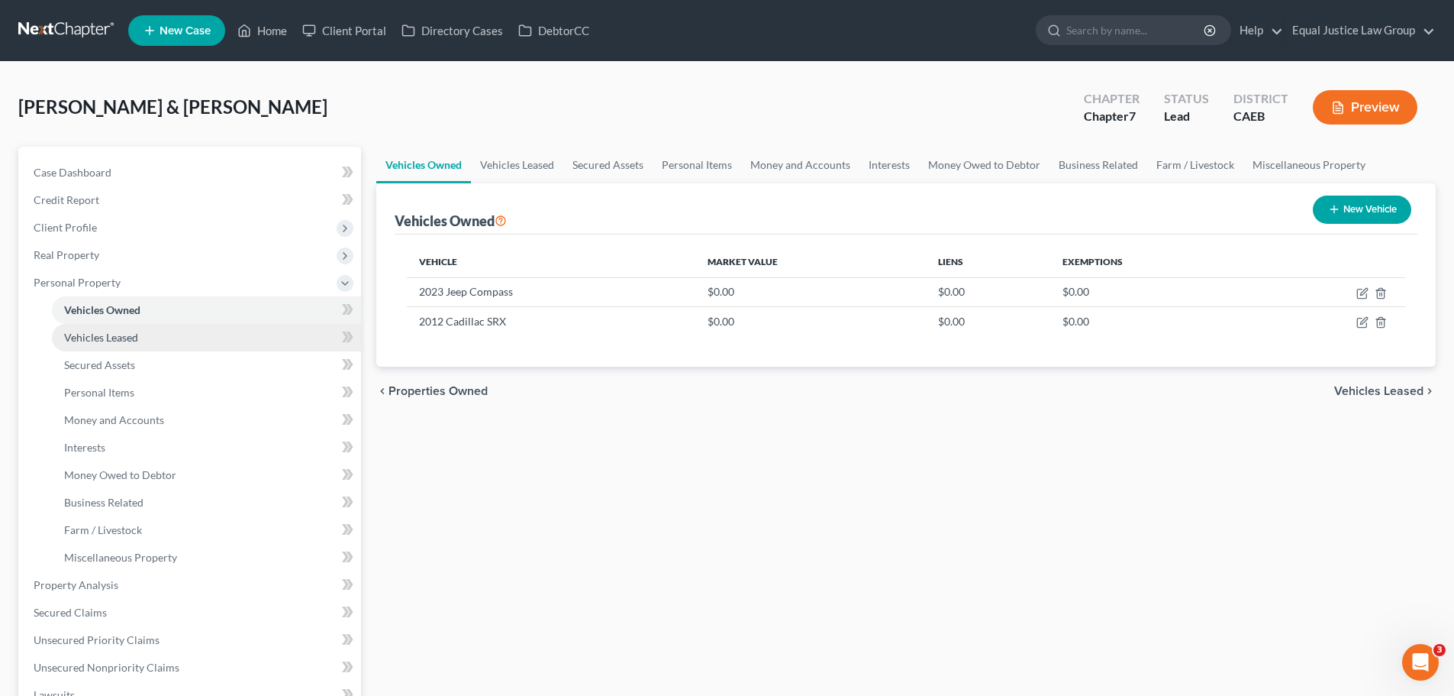
click at [131, 334] on span "Vehicles Leased" at bounding box center [101, 337] width 74 height 13
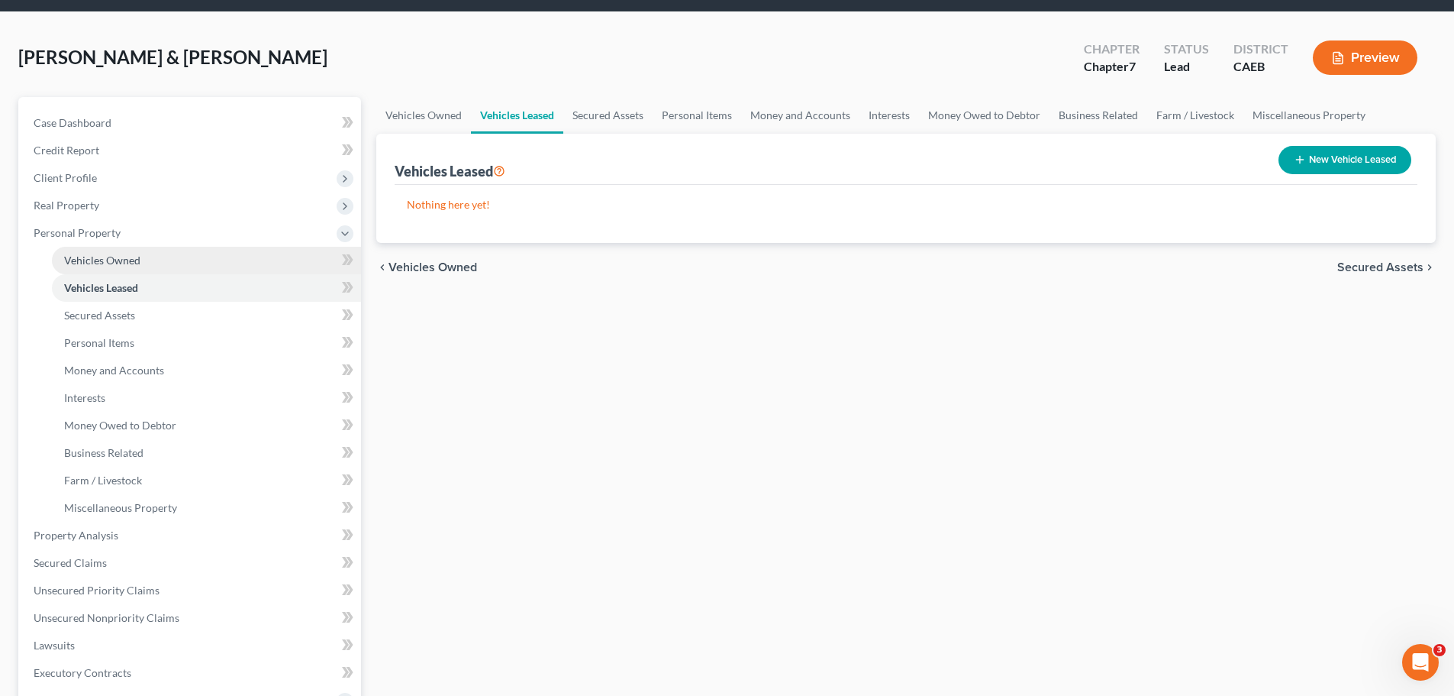
scroll to position [76, 0]
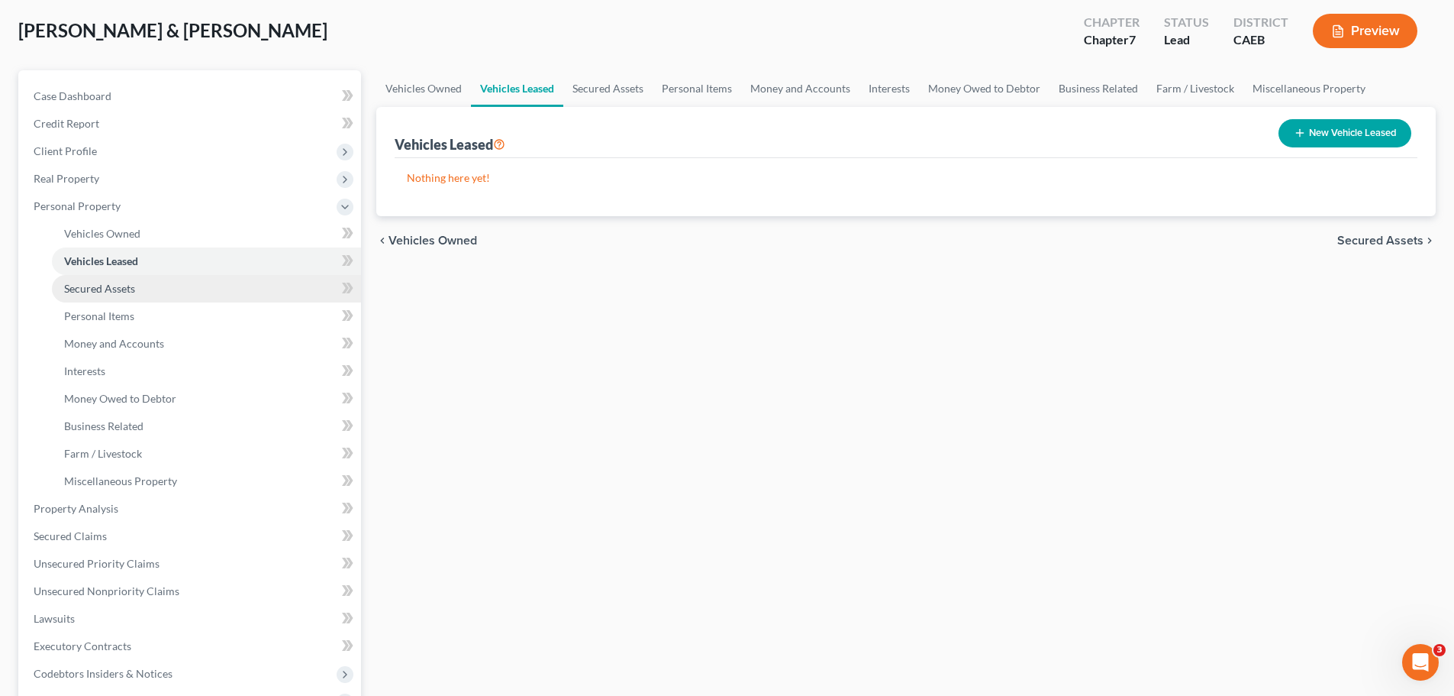
click at [97, 290] on span "Secured Assets" at bounding box center [99, 288] width 71 height 13
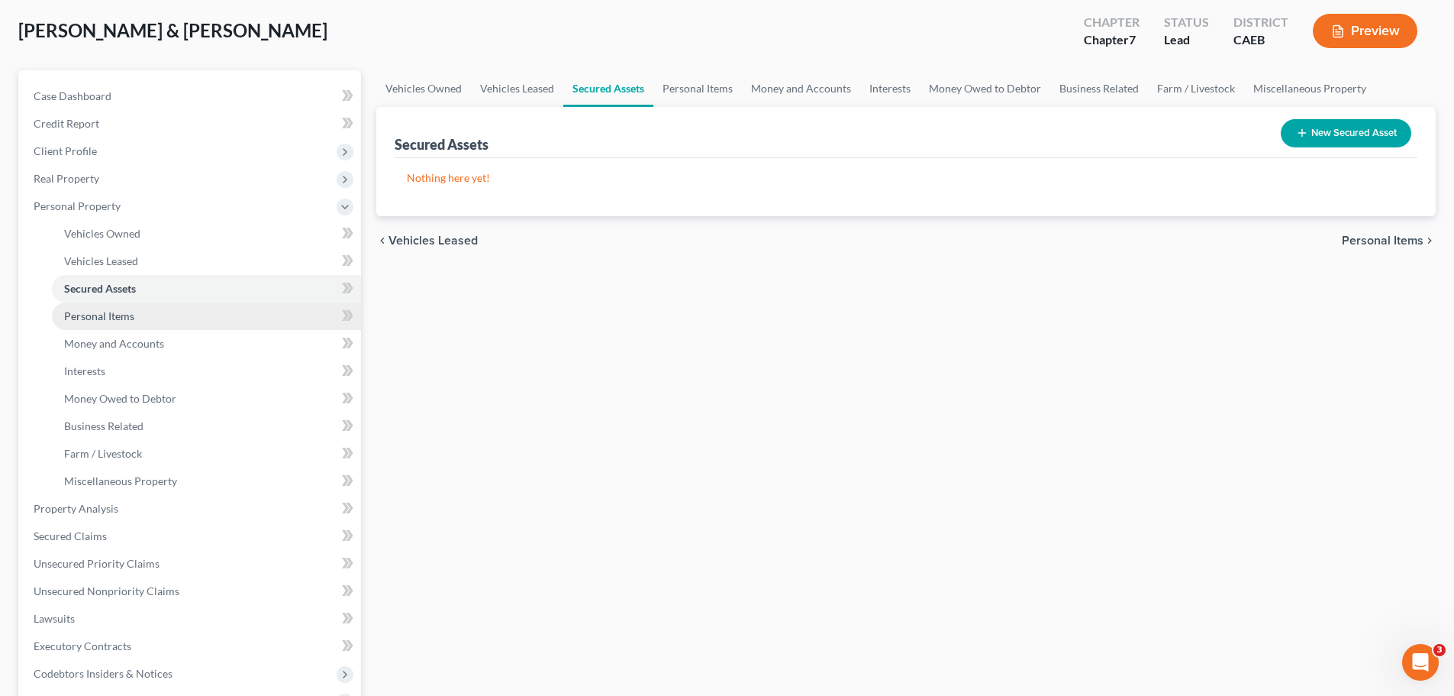
click at [127, 320] on span "Personal Items" at bounding box center [99, 315] width 70 height 13
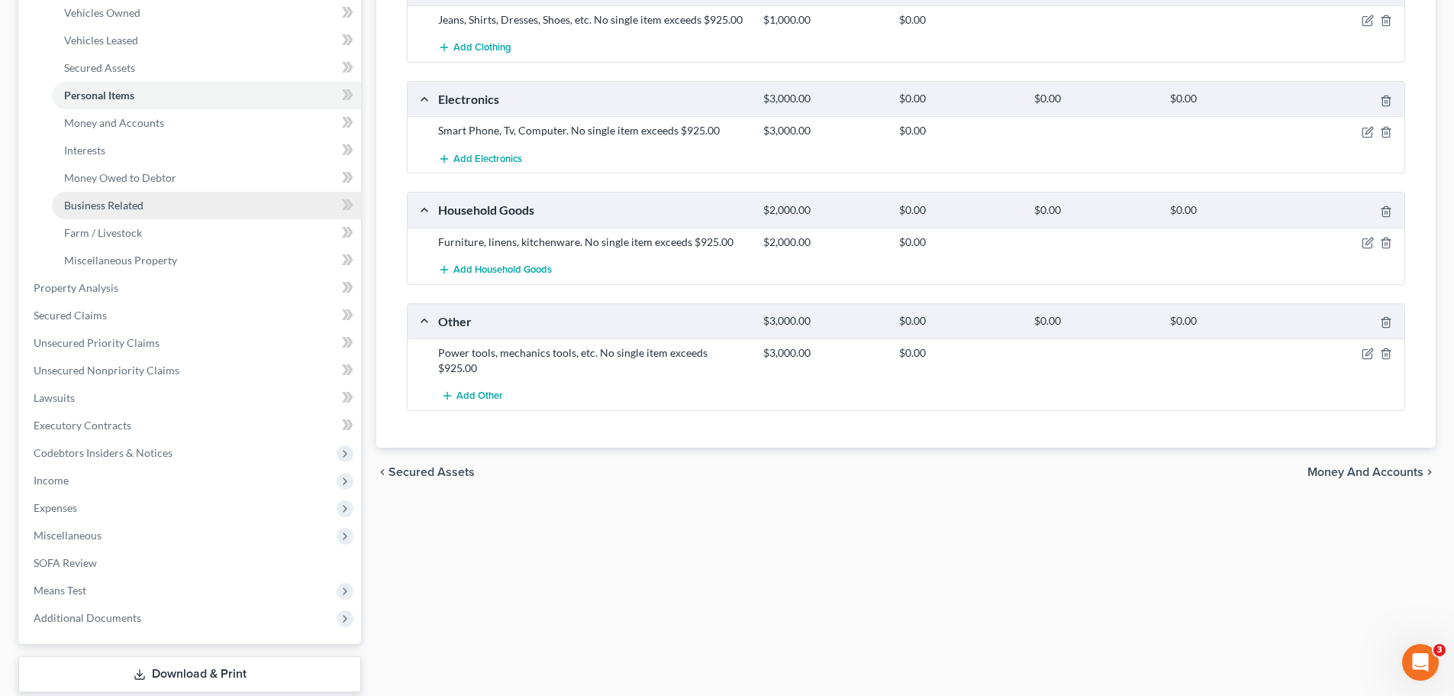
scroll to position [305, 0]
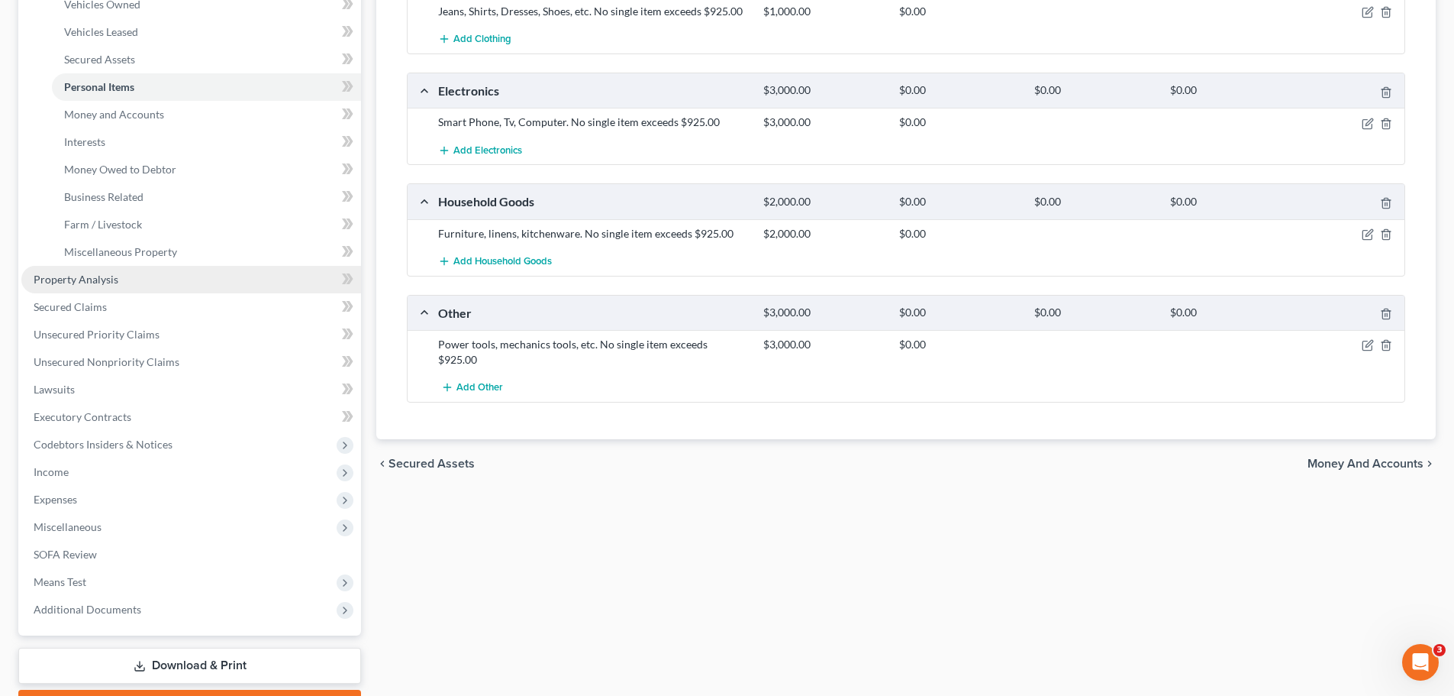
click at [79, 281] on span "Property Analysis" at bounding box center [76, 279] width 85 height 13
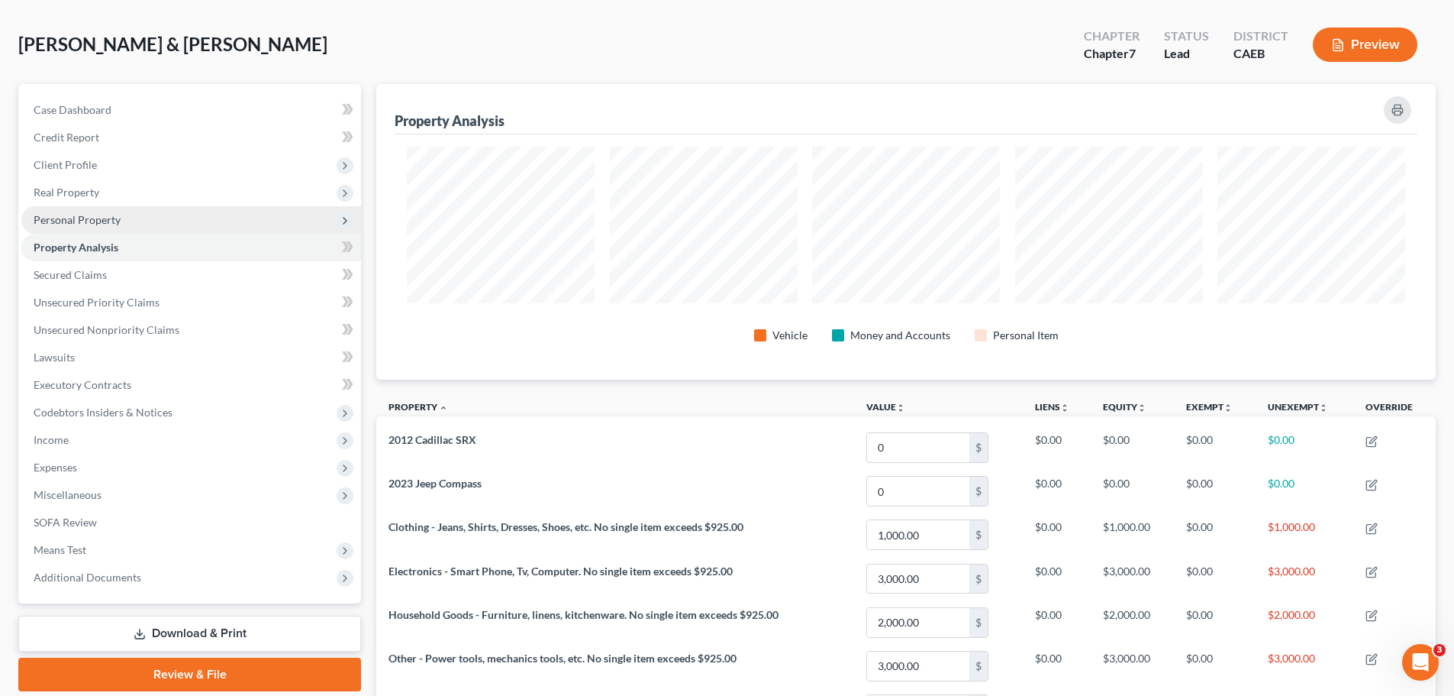
scroll to position [763192, 762428]
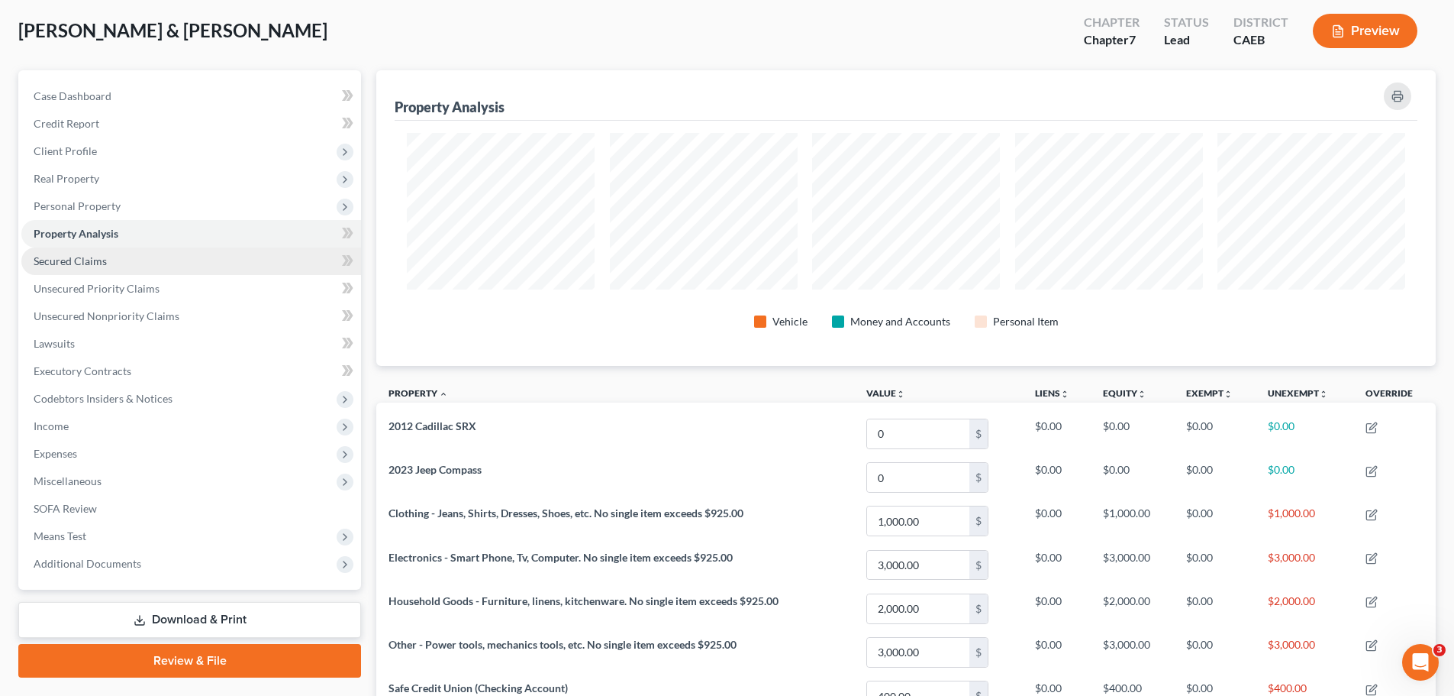
drag, startPoint x: 58, startPoint y: 260, endPoint x: 130, endPoint y: 264, distance: 71.9
click at [59, 260] on span "Secured Claims" at bounding box center [70, 260] width 73 height 13
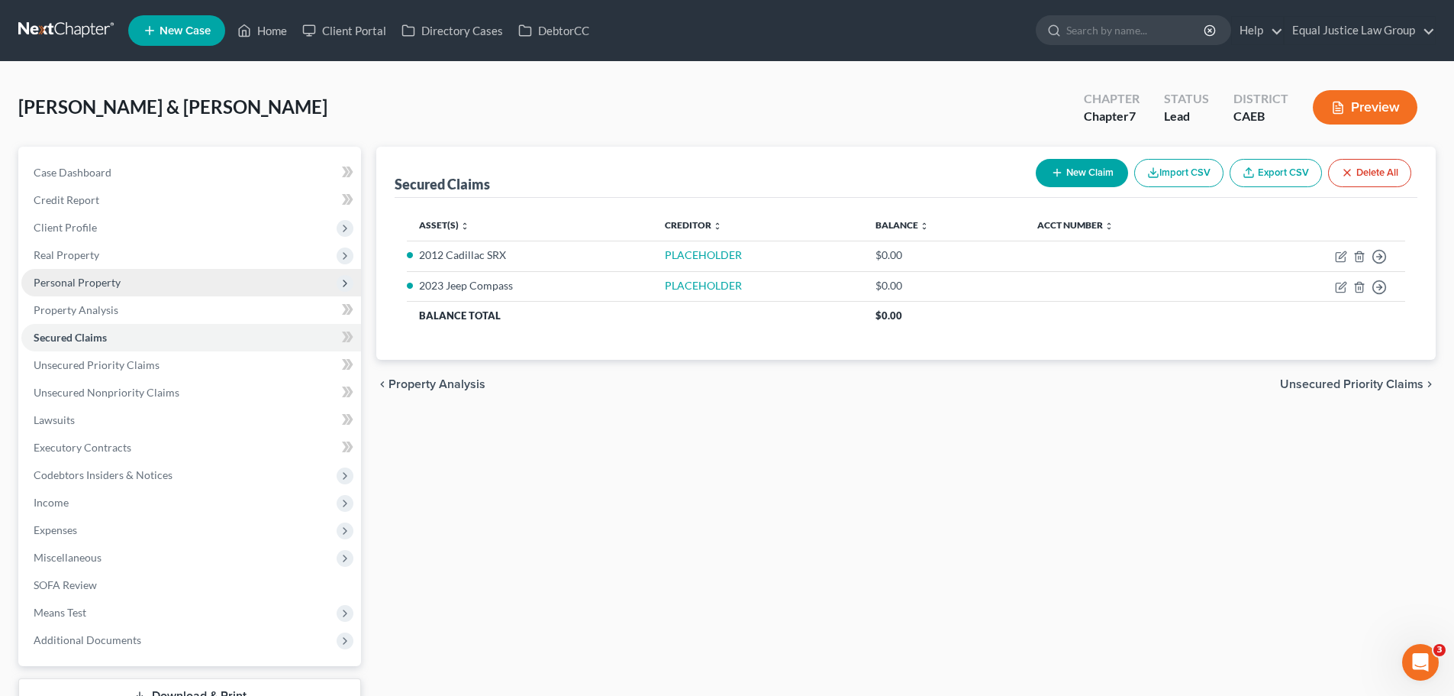
scroll to position [76, 0]
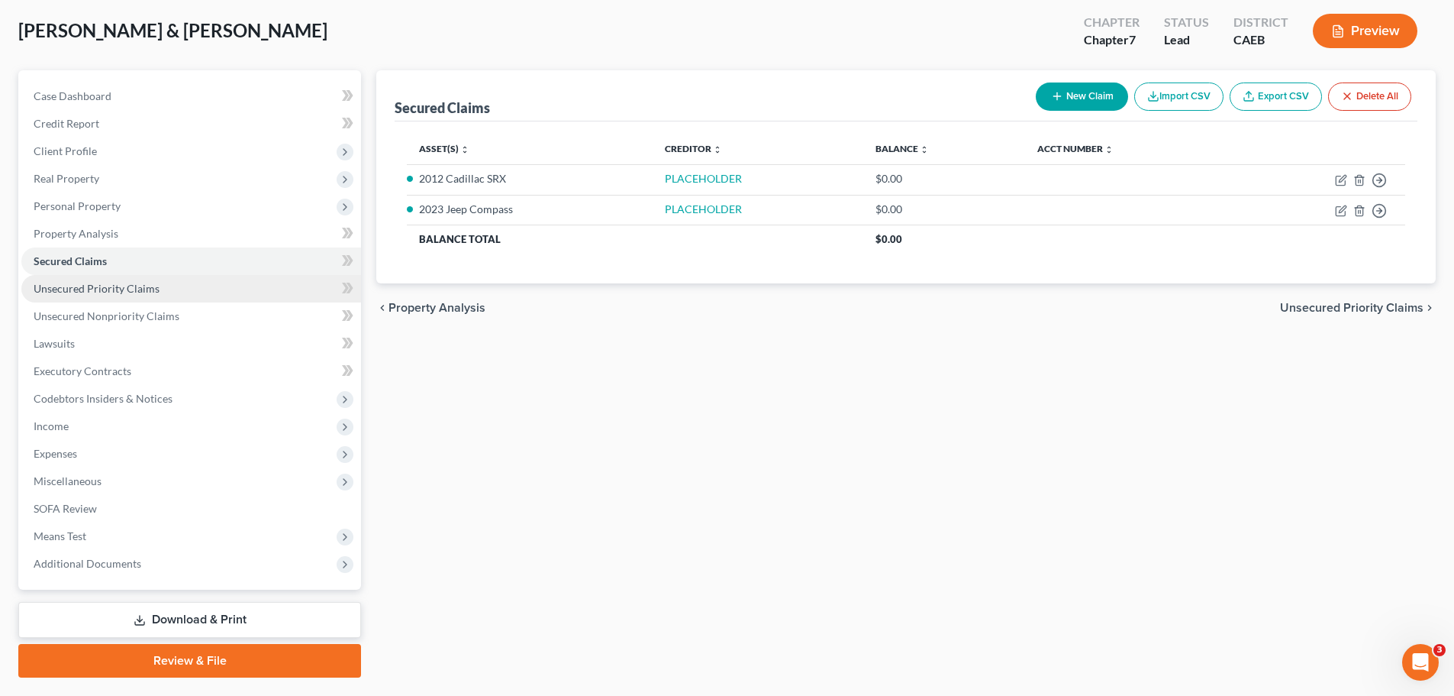
click at [138, 282] on span "Unsecured Priority Claims" at bounding box center [97, 288] width 126 height 13
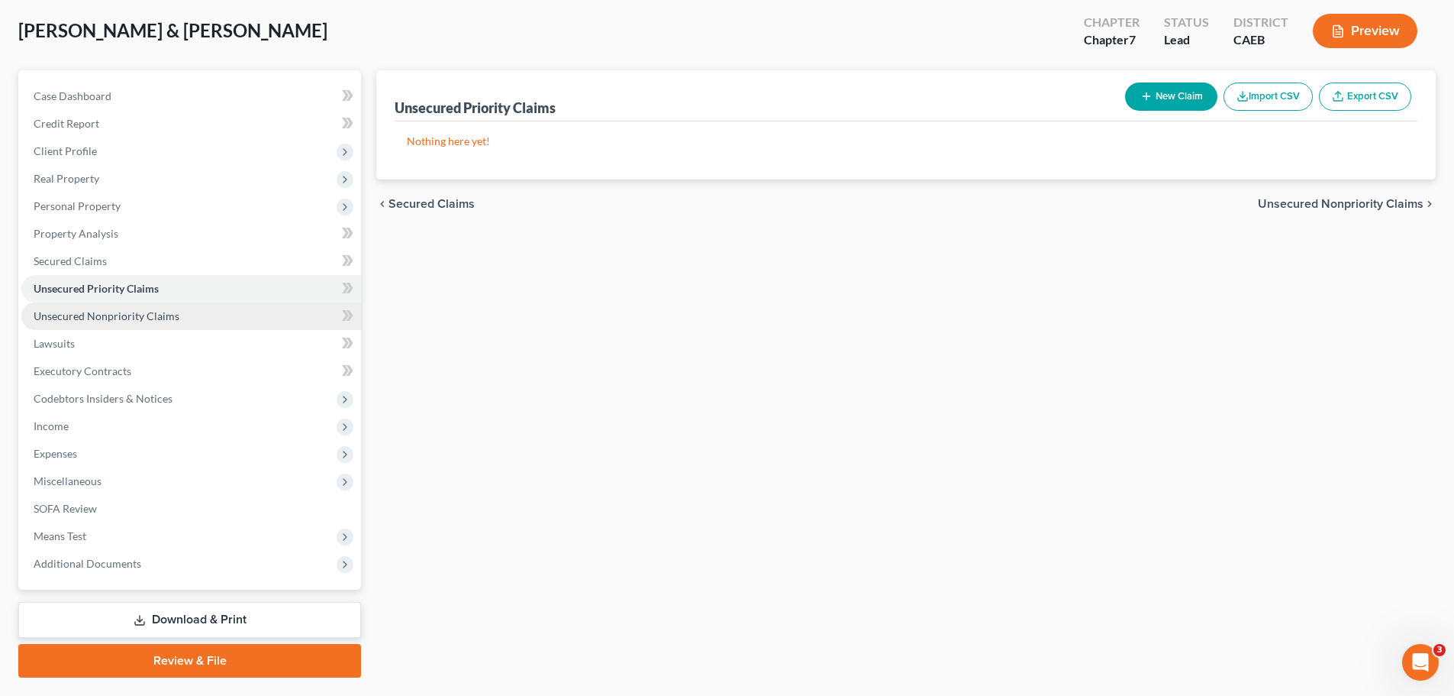
click at [147, 317] on span "Unsecured Nonpriority Claims" at bounding box center [107, 315] width 146 height 13
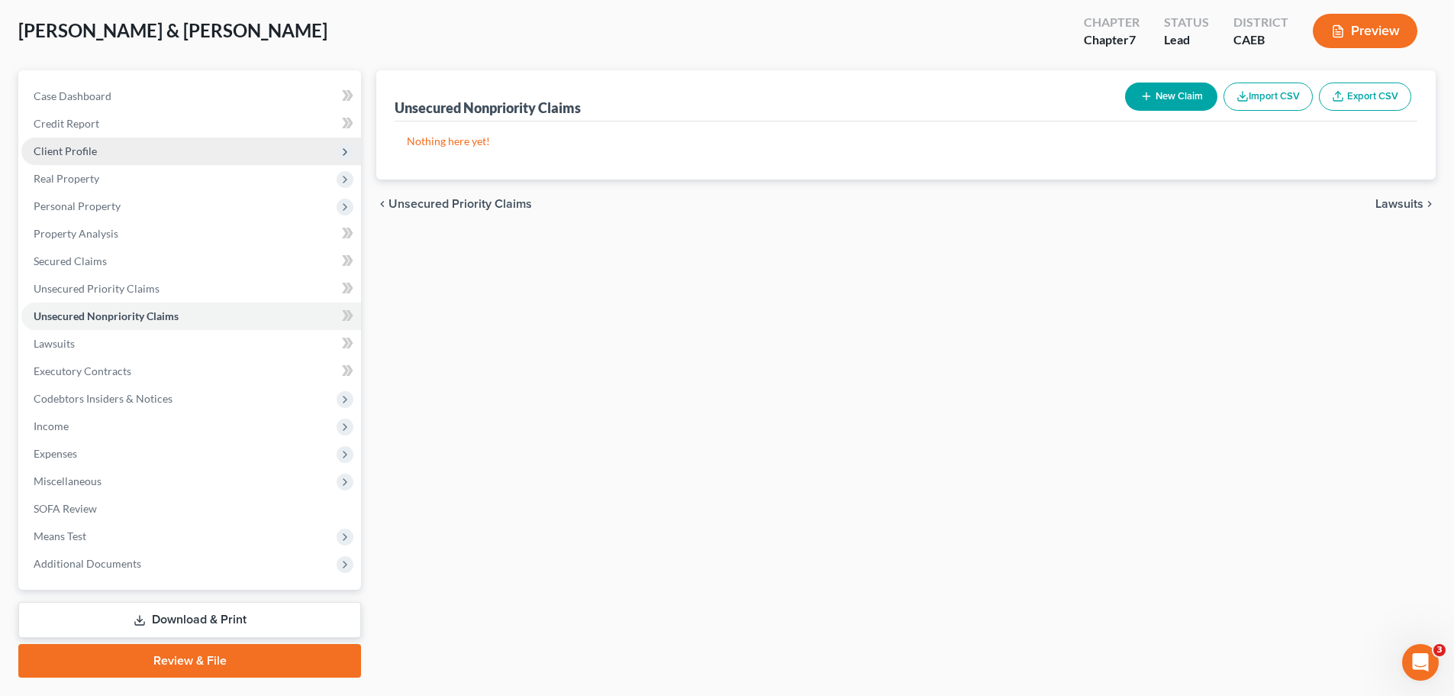
click at [81, 153] on span "Client Profile" at bounding box center [65, 150] width 63 height 13
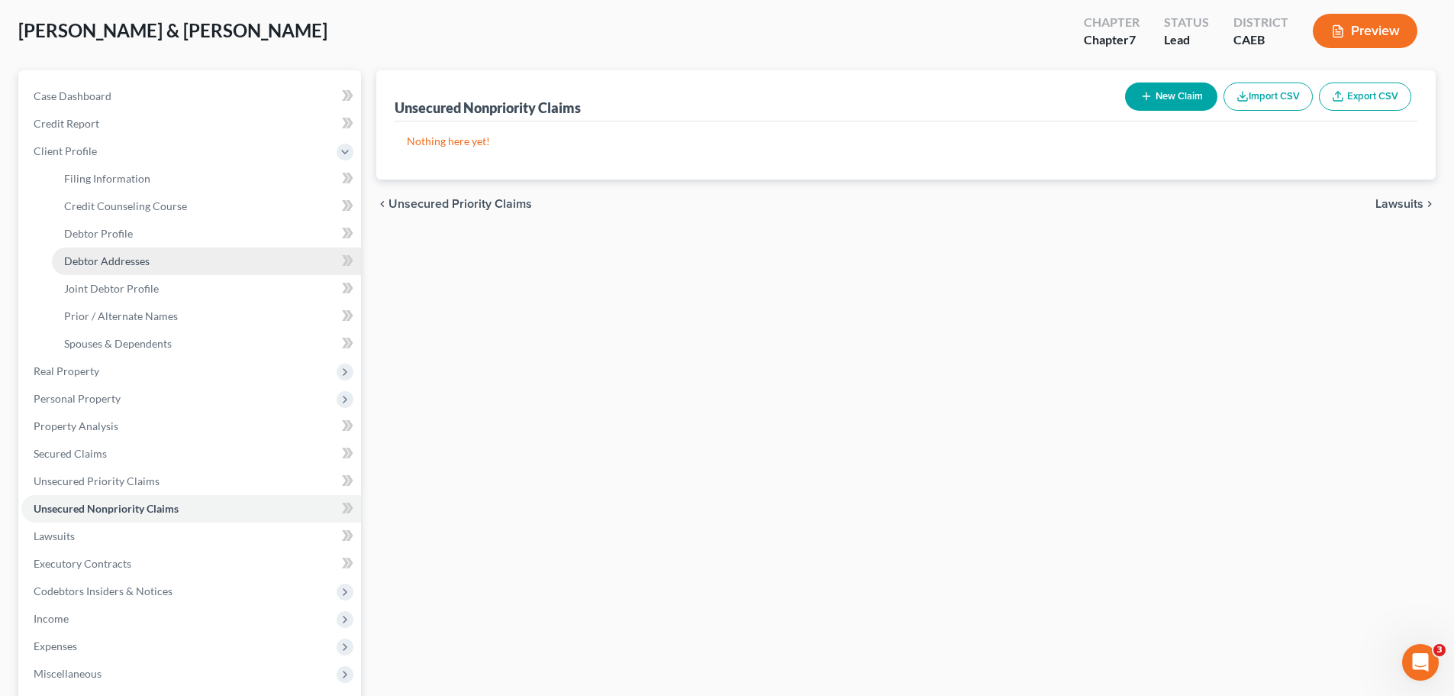
click at [118, 258] on span "Debtor Addresses" at bounding box center [107, 260] width 86 height 13
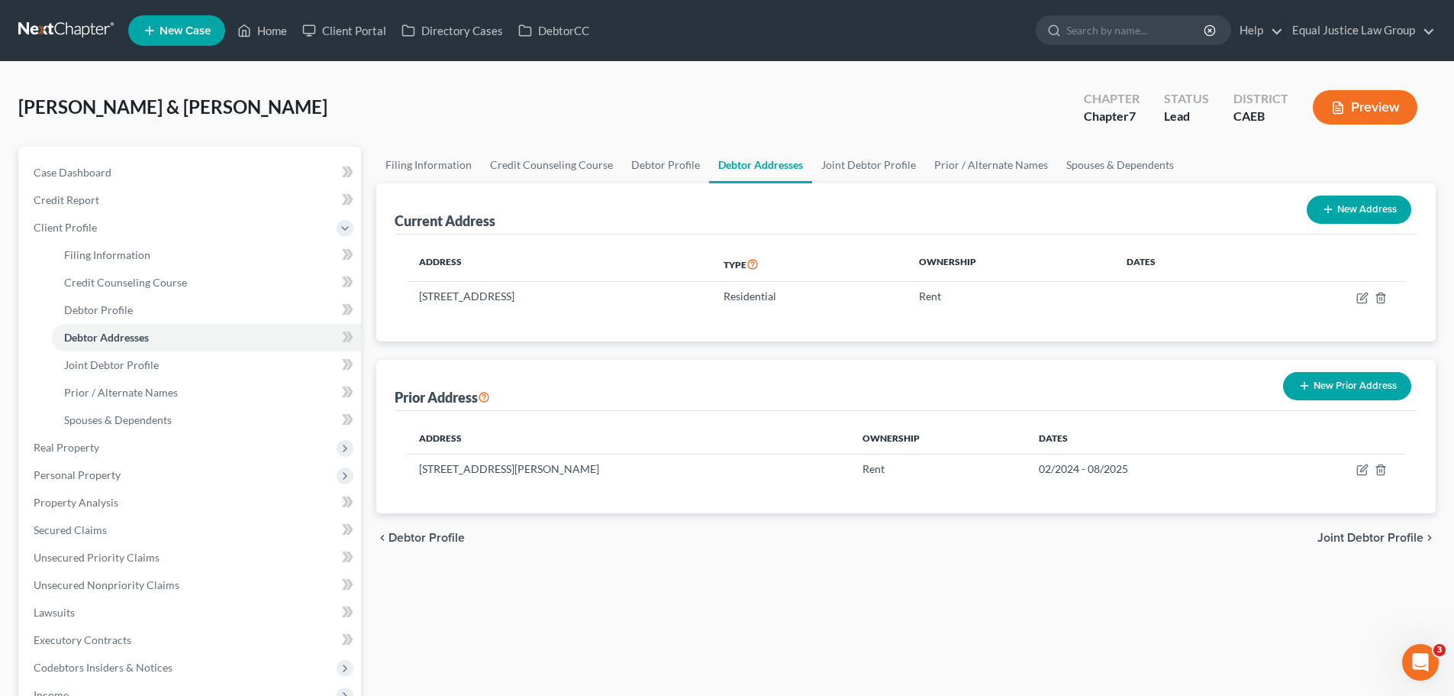
click at [1345, 380] on button "New Prior Address" at bounding box center [1347, 386] width 128 height 28
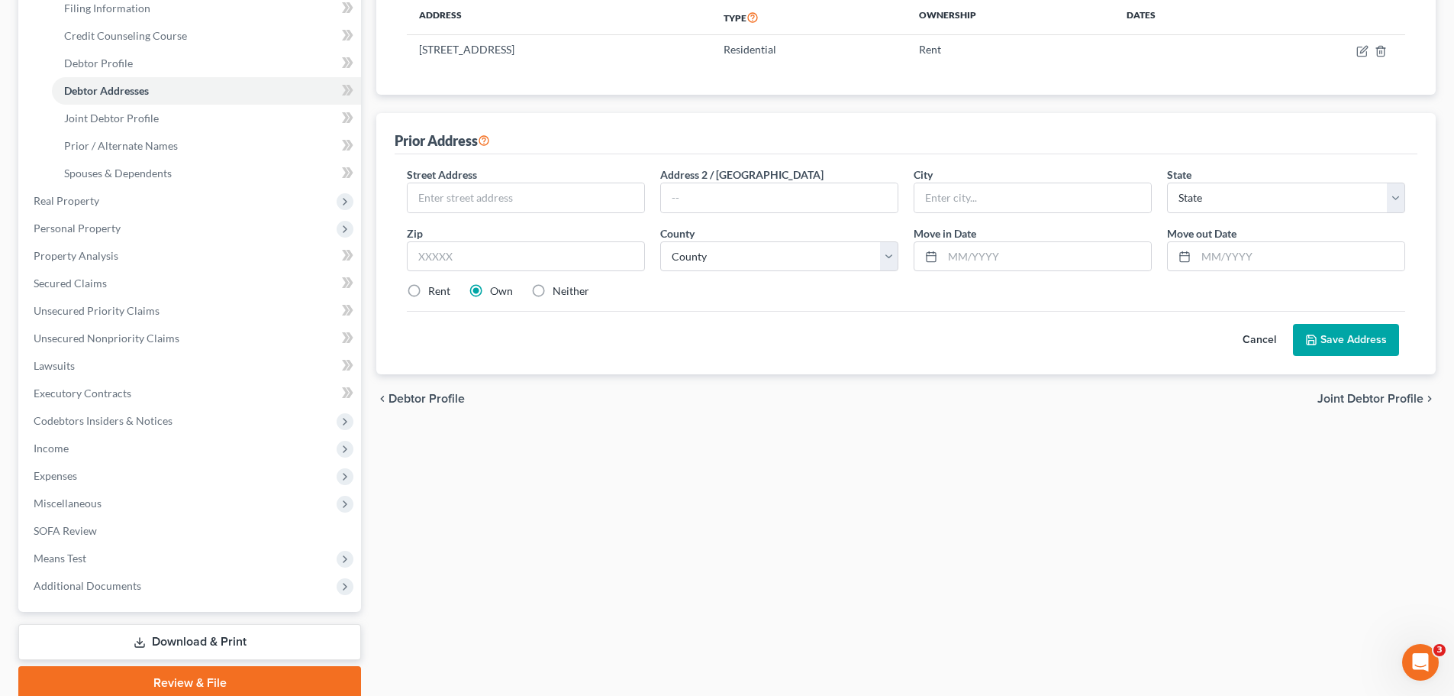
scroll to position [305, 0]
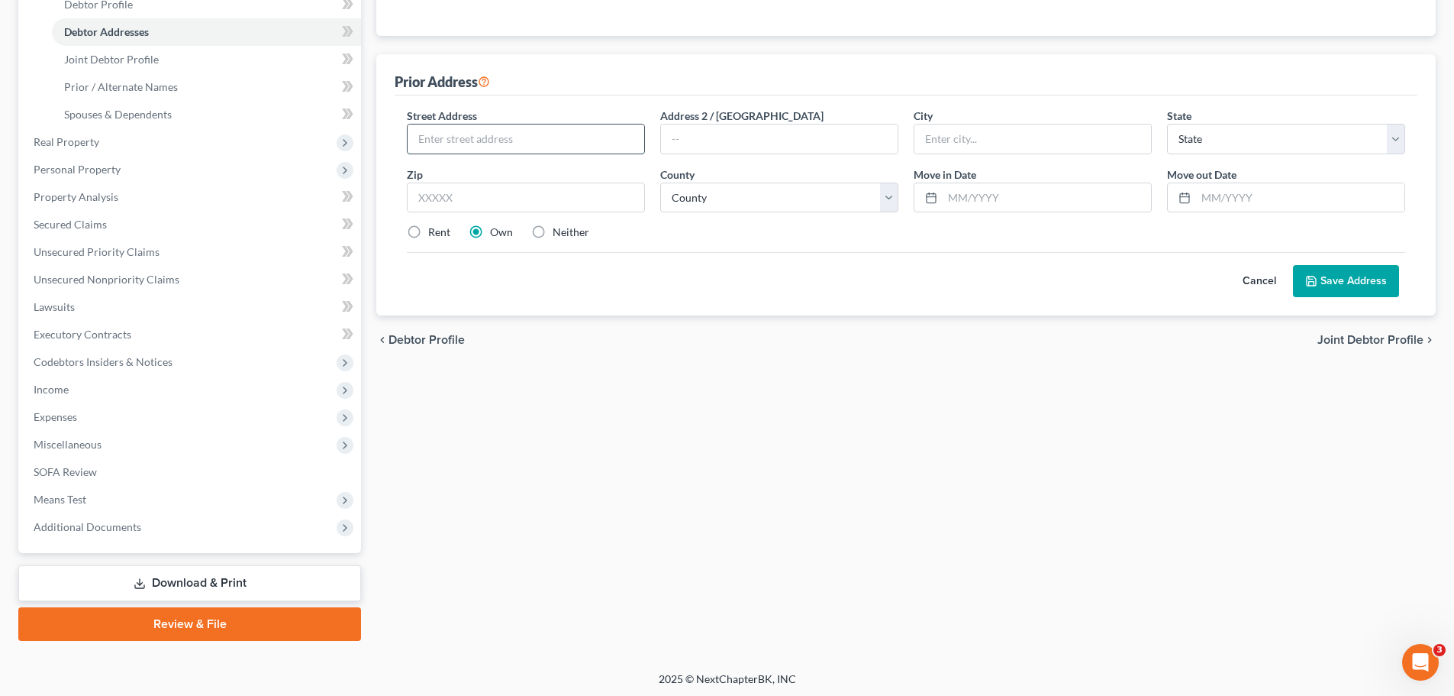
click at [450, 135] on input "text" at bounding box center [526, 138] width 237 height 29
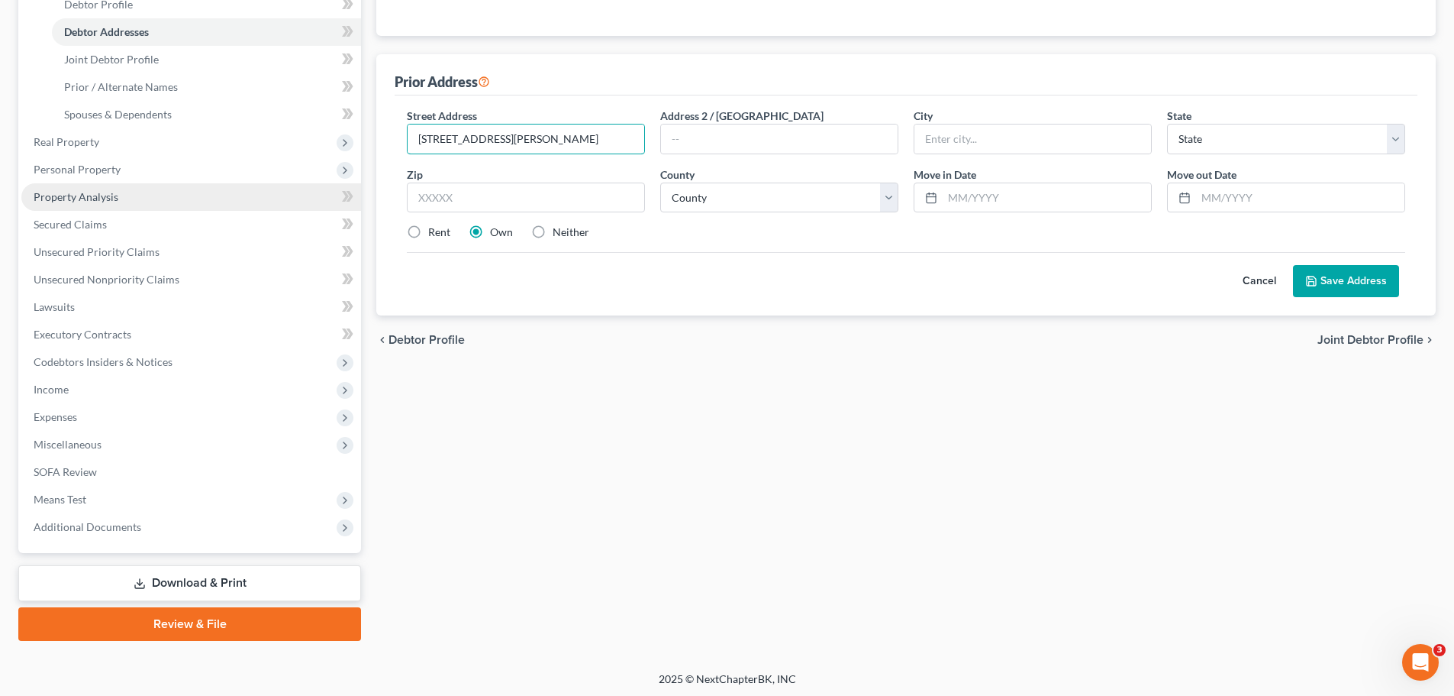
type input "7870 Locher Way"
type input "Apt. 54"
type input "Citrus Heights"
select select "4"
type input "95610"
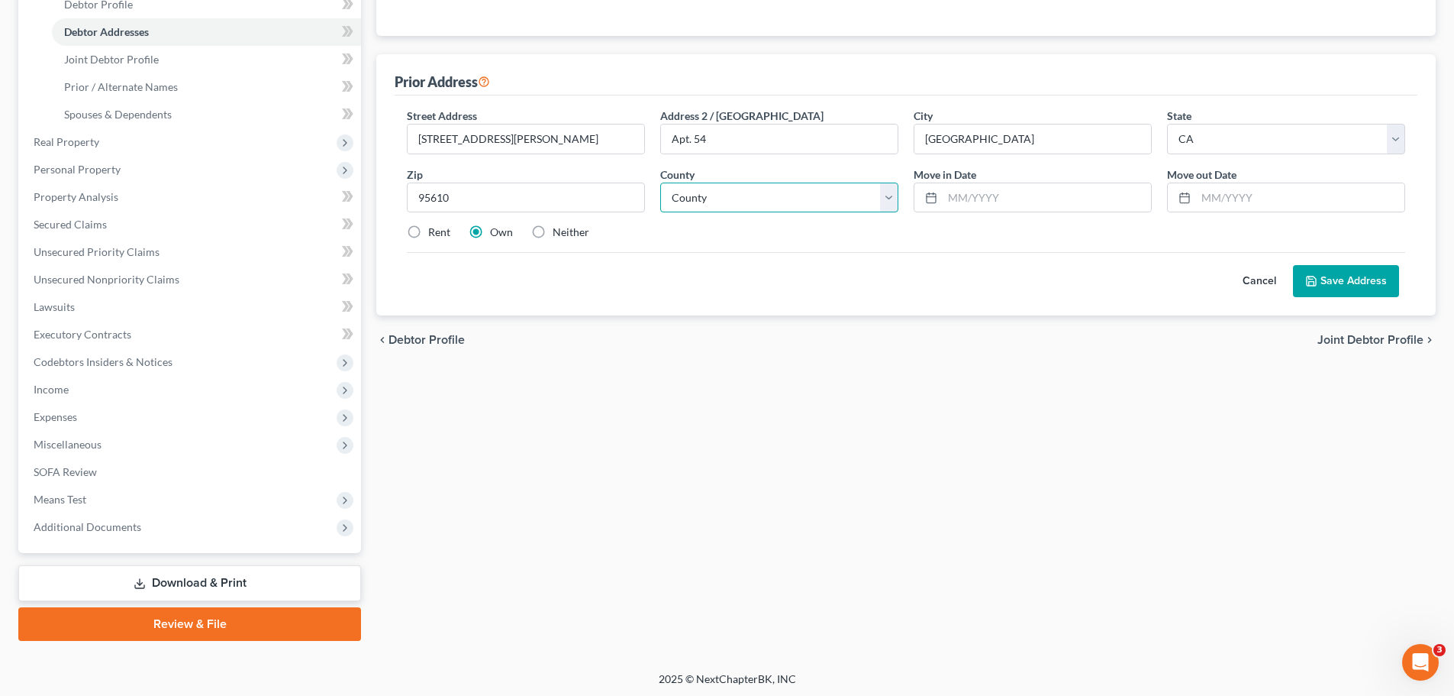
click at [798, 193] on select "County Alameda County Alpine County Amador County Butte County Calaveras County…" at bounding box center [779, 197] width 238 height 31
select select "33"
click at [660, 182] on select "County Alameda County Alpine County Amador County Butte County Calaveras County…" at bounding box center [779, 197] width 238 height 31
click at [1033, 471] on div "Filing Information Credit Counseling Course Debtor Profile Debtor Addresses Joi…" at bounding box center [906, 240] width 1075 height 799
click at [1338, 284] on button "Save Address" at bounding box center [1346, 281] width 106 height 32
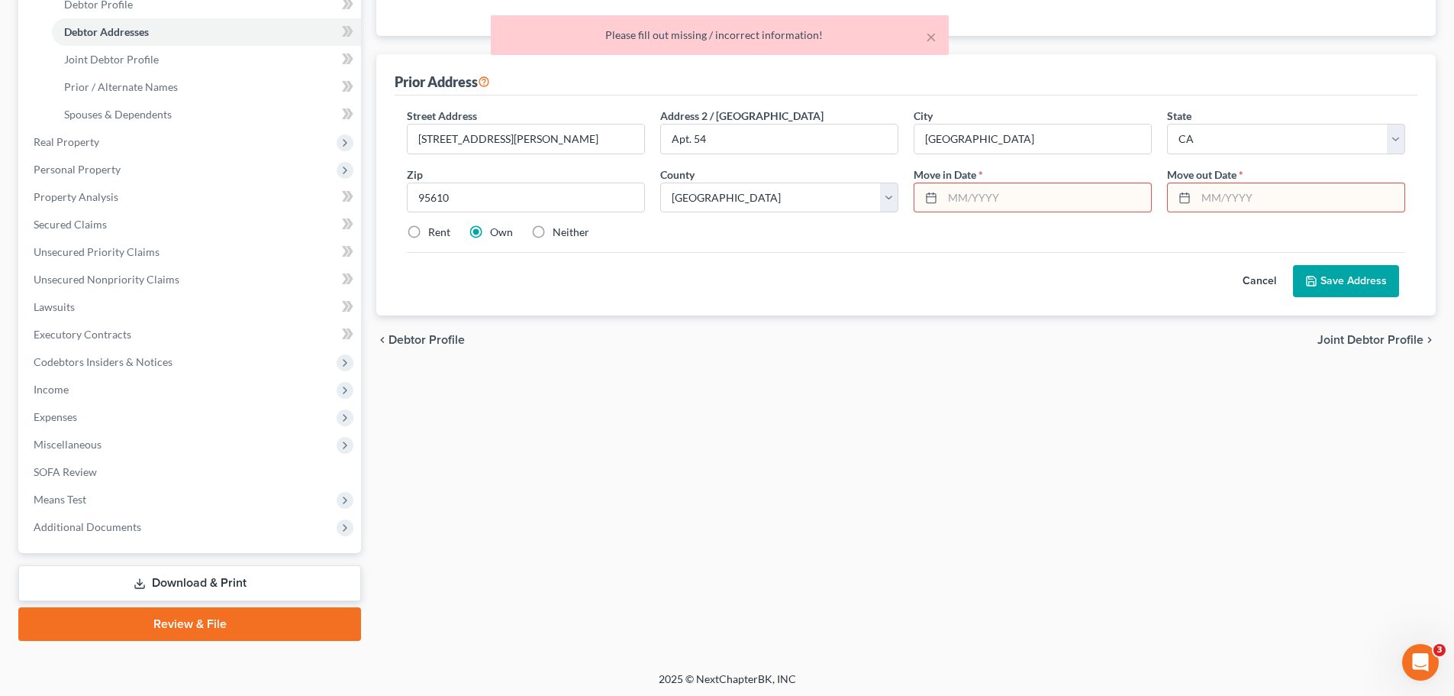
click at [1035, 207] on input "text" at bounding box center [1047, 197] width 208 height 29
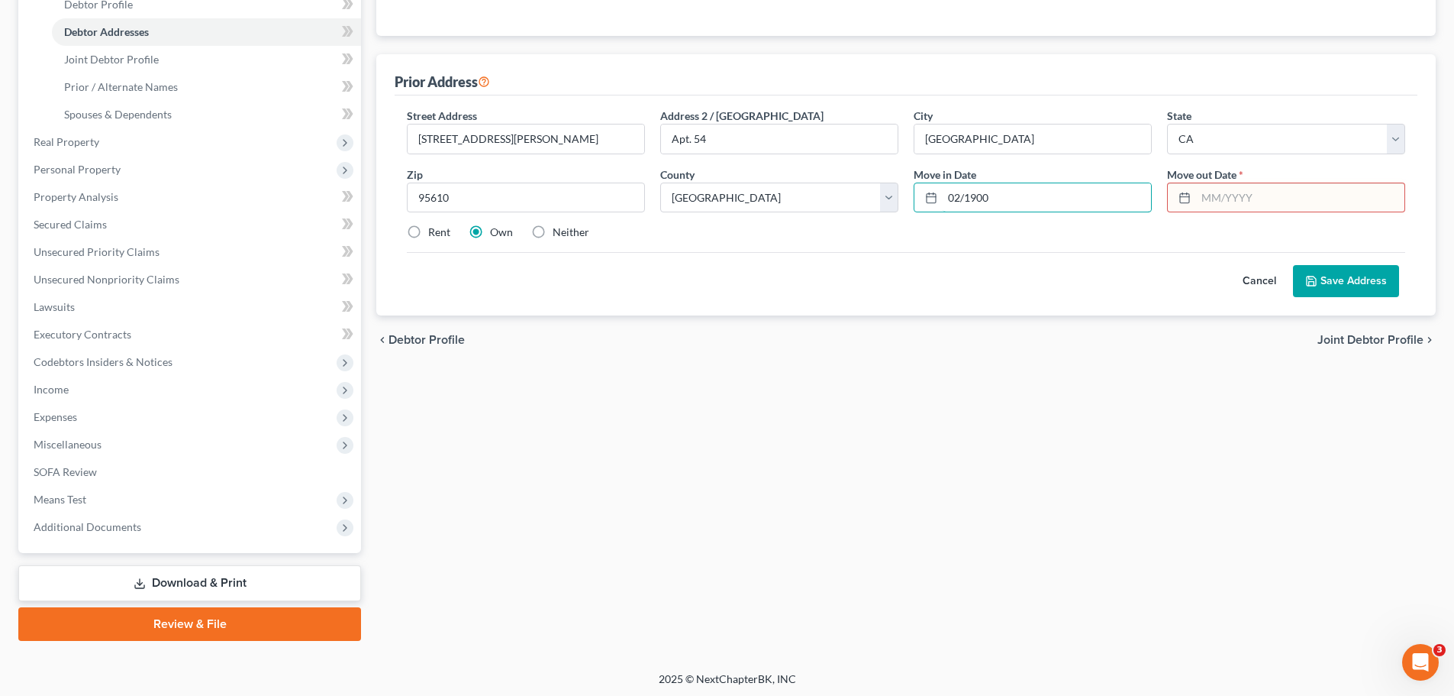
type input "02/1900"
click at [1265, 197] on input "text" at bounding box center [1300, 197] width 208 height 29
type input "03/1901"
click at [1143, 239] on div "Rent Own Neither" at bounding box center [906, 231] width 1014 height 15
click at [1355, 279] on button "Save Address" at bounding box center [1346, 281] width 106 height 32
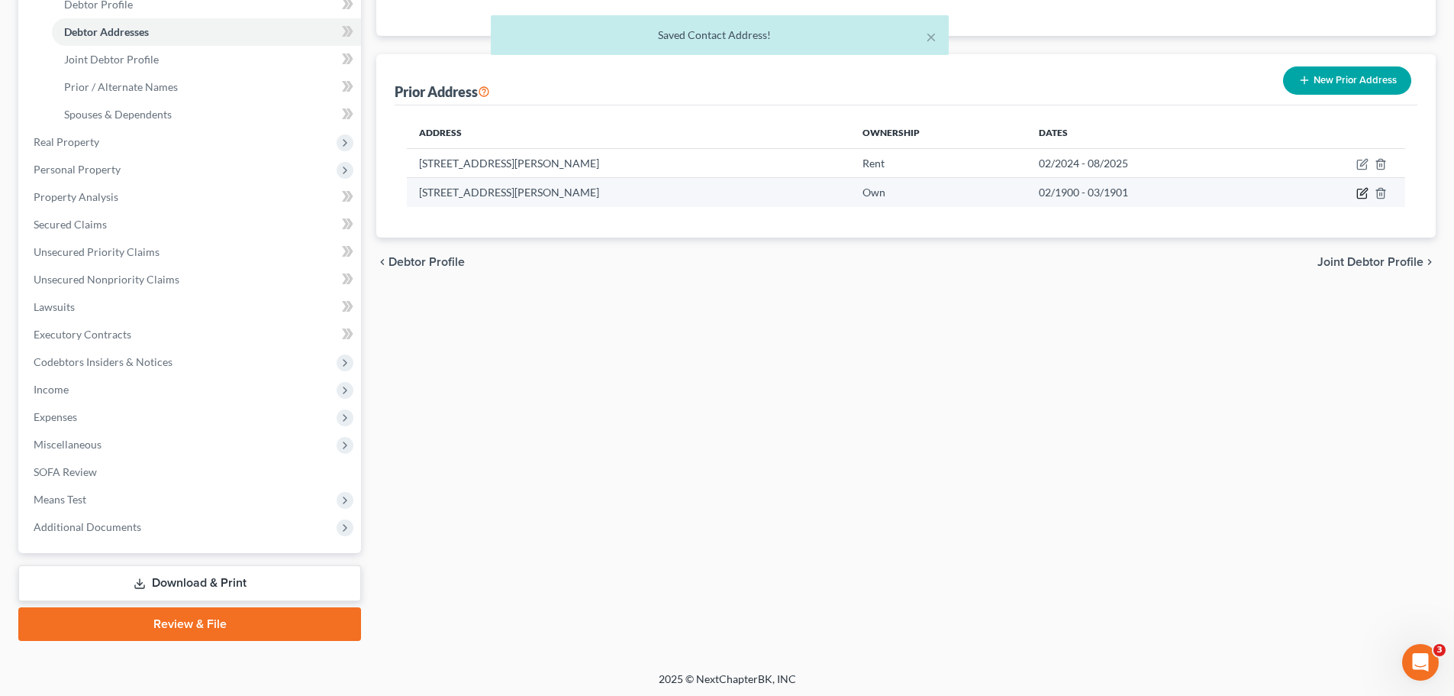
click at [1364, 192] on icon "button" at bounding box center [1363, 193] width 12 height 12
select select "4"
select select "33"
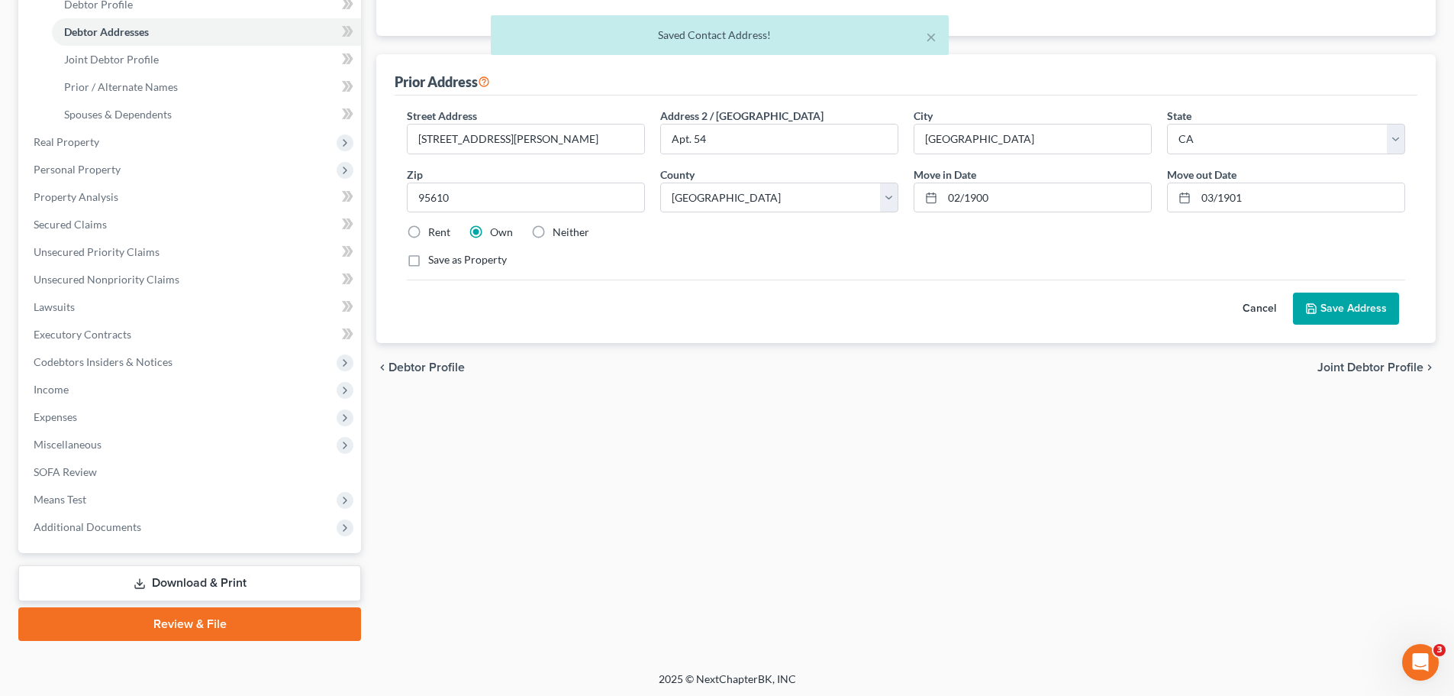
click at [428, 224] on label "Rent" at bounding box center [439, 231] width 22 height 15
click at [434, 224] on input "Rent" at bounding box center [439, 229] width 10 height 10
radio input "true"
click at [1357, 313] on button "Save Address" at bounding box center [1346, 308] width 106 height 32
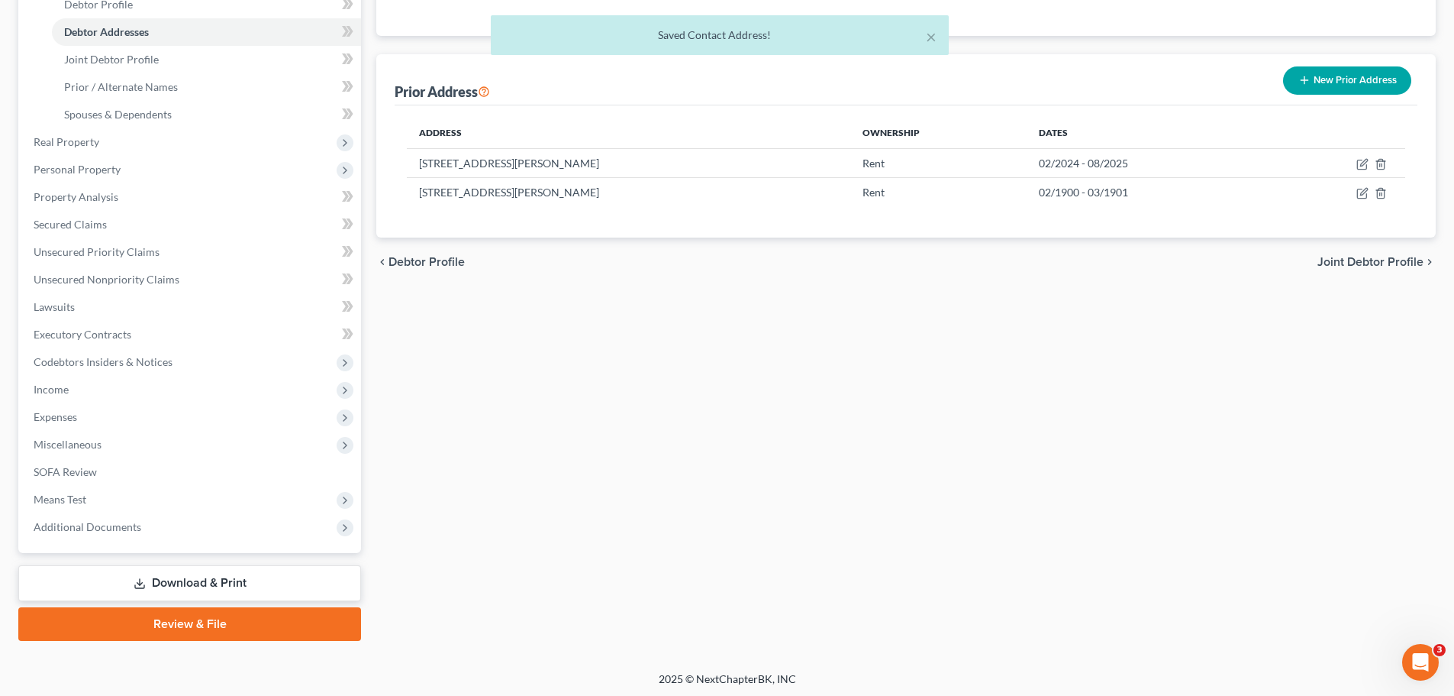
click at [1051, 379] on div "Filing Information Credit Counseling Course Debtor Profile Debtor Addresses Joi…" at bounding box center [906, 240] width 1075 height 799
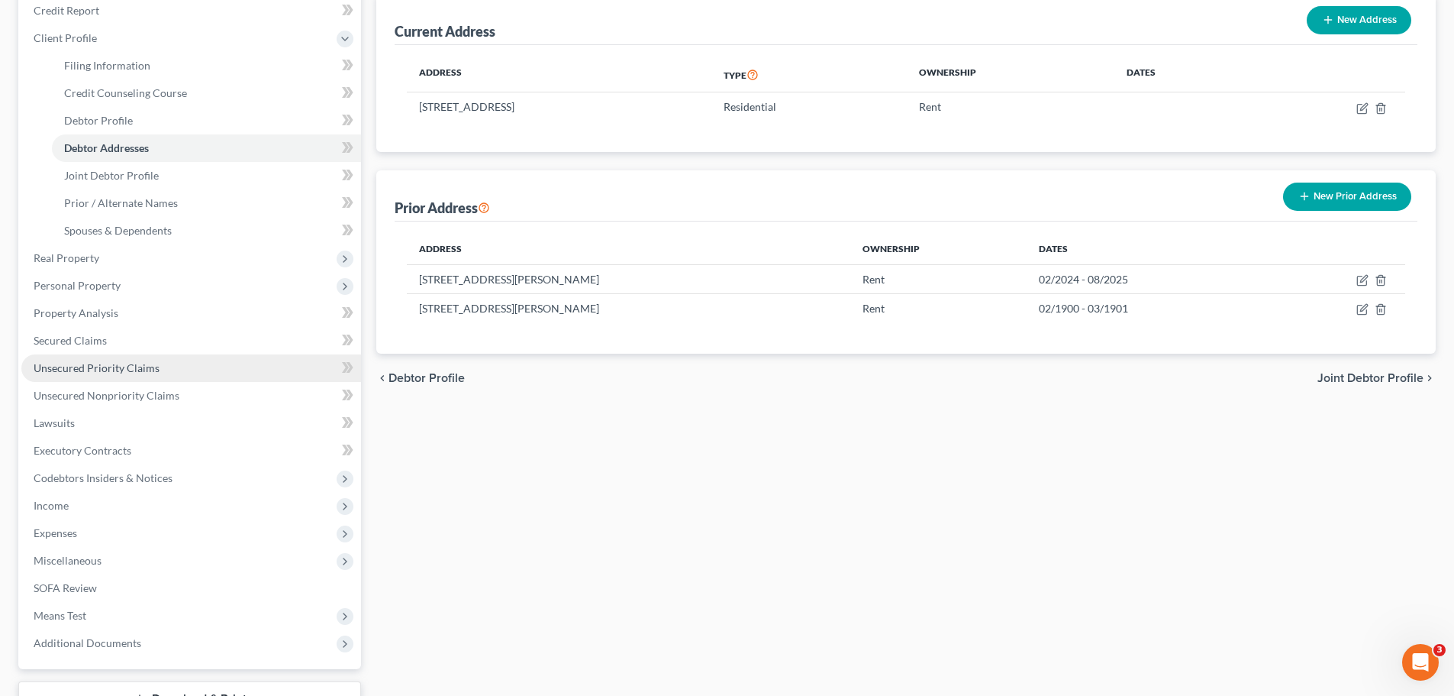
scroll to position [153, 0]
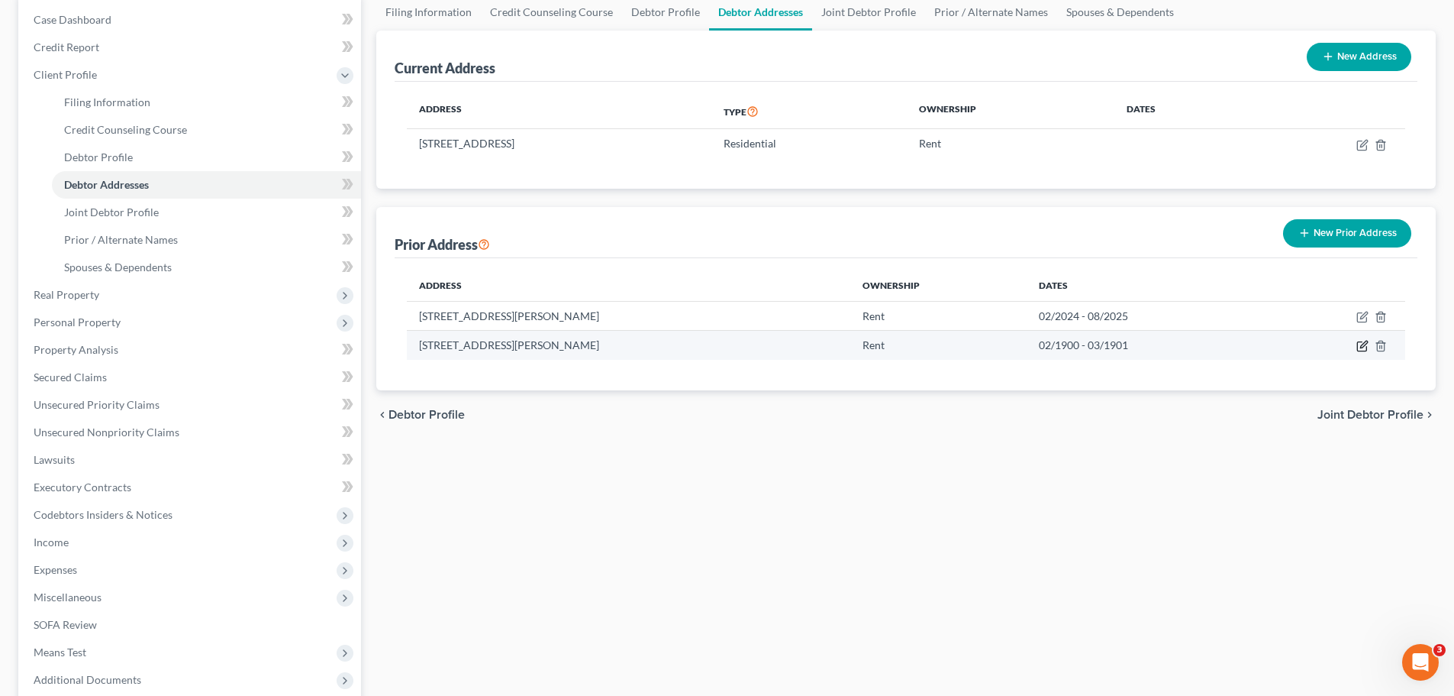
click at [1370, 343] on td at bounding box center [1339, 345] width 132 height 29
click at [1361, 346] on icon "button" at bounding box center [1364, 344] width 7 height 7
select select "4"
select select "33"
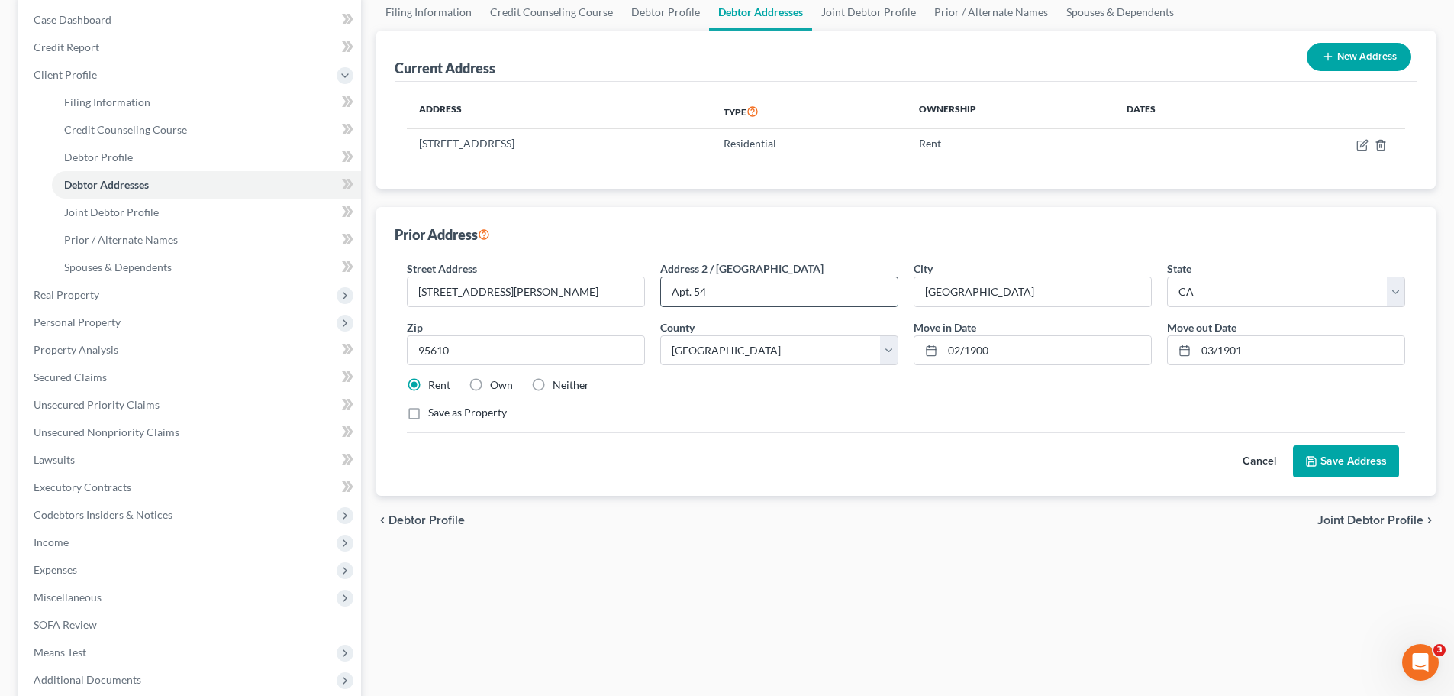
click at [690, 291] on input "Apt. 54" at bounding box center [779, 291] width 237 height 29
type input "Apt 54"
click at [1334, 469] on button "Save Address" at bounding box center [1346, 461] width 106 height 32
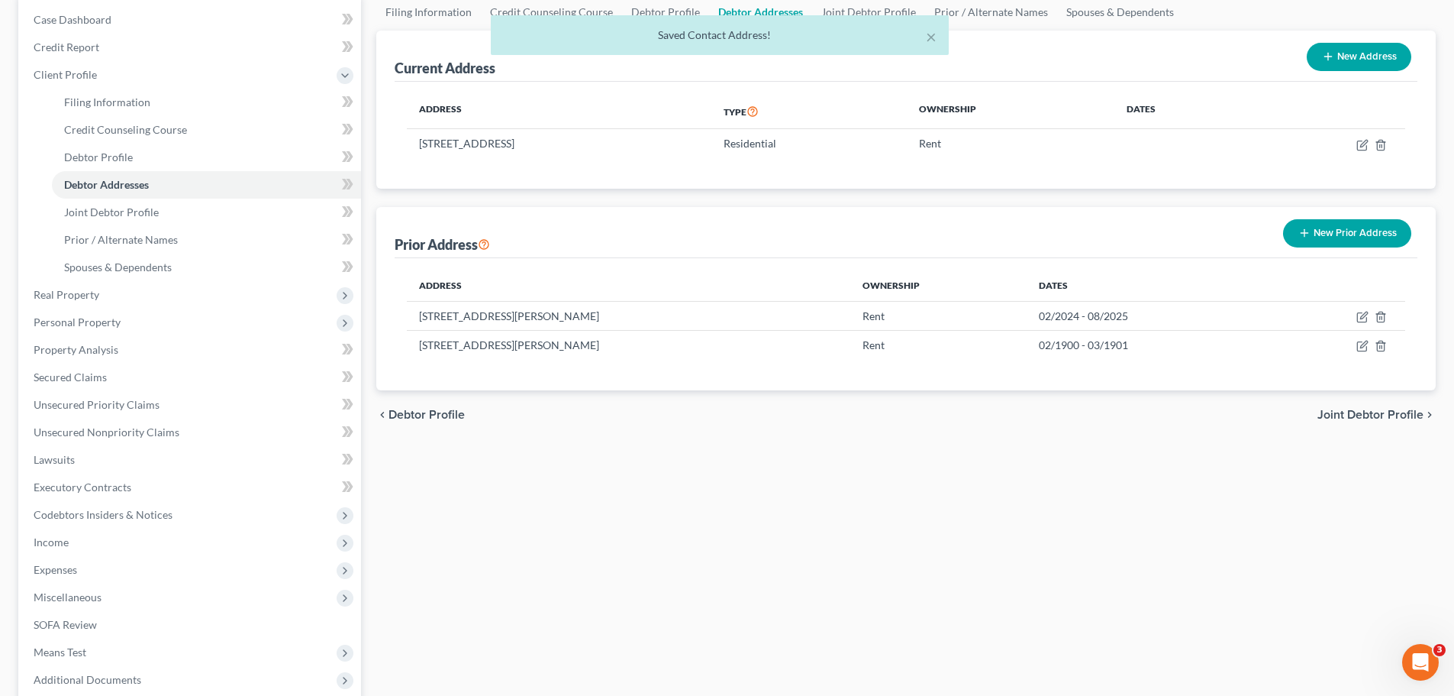
click at [986, 469] on div "Filing Information Credit Counseling Course Debtor Profile Debtor Addresses Joi…" at bounding box center [906, 393] width 1075 height 799
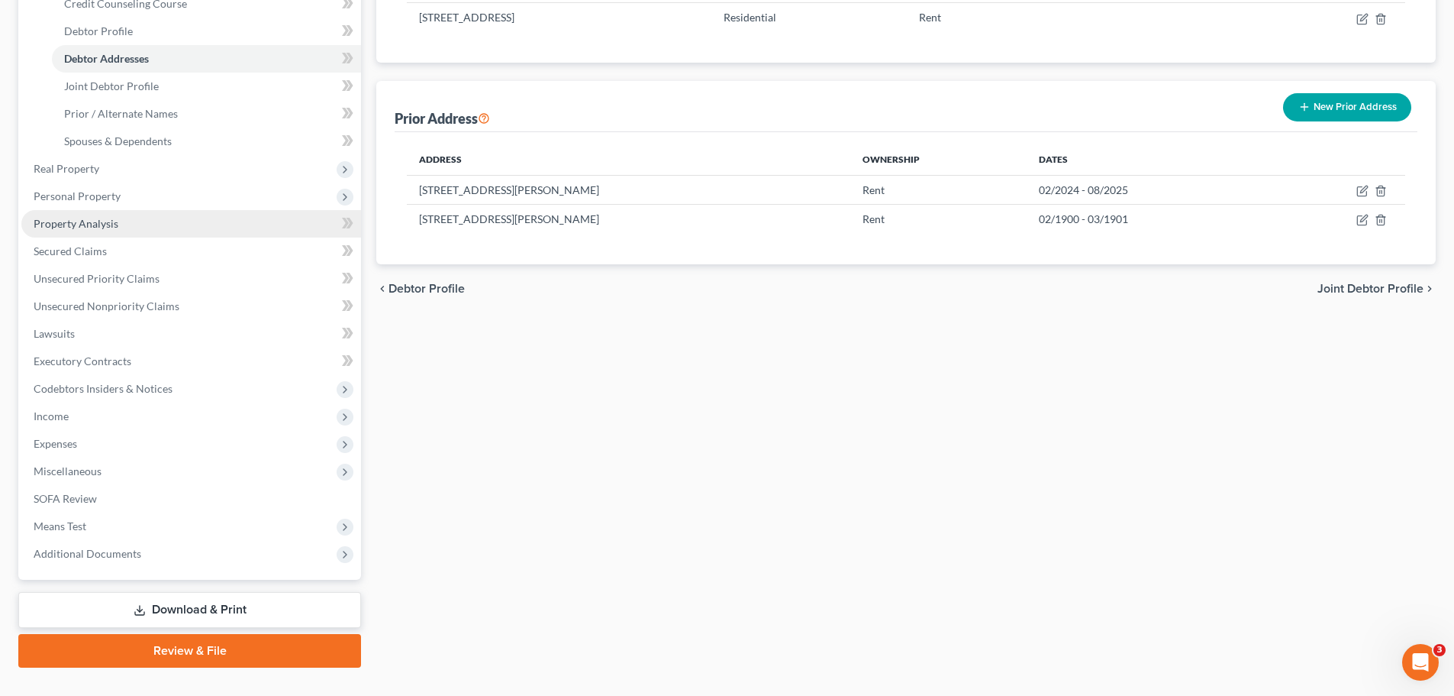
scroll to position [305, 0]
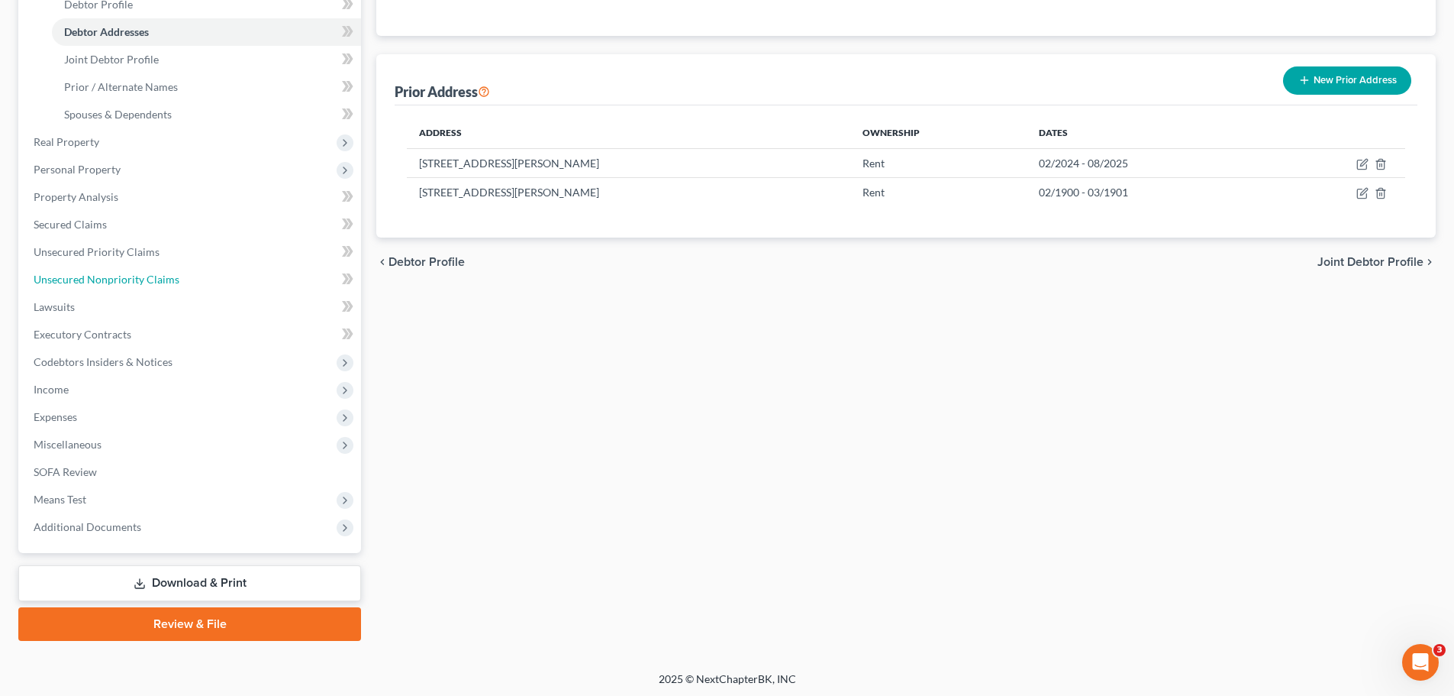
click at [151, 278] on span "Unsecured Nonpriority Claims" at bounding box center [107, 279] width 146 height 13
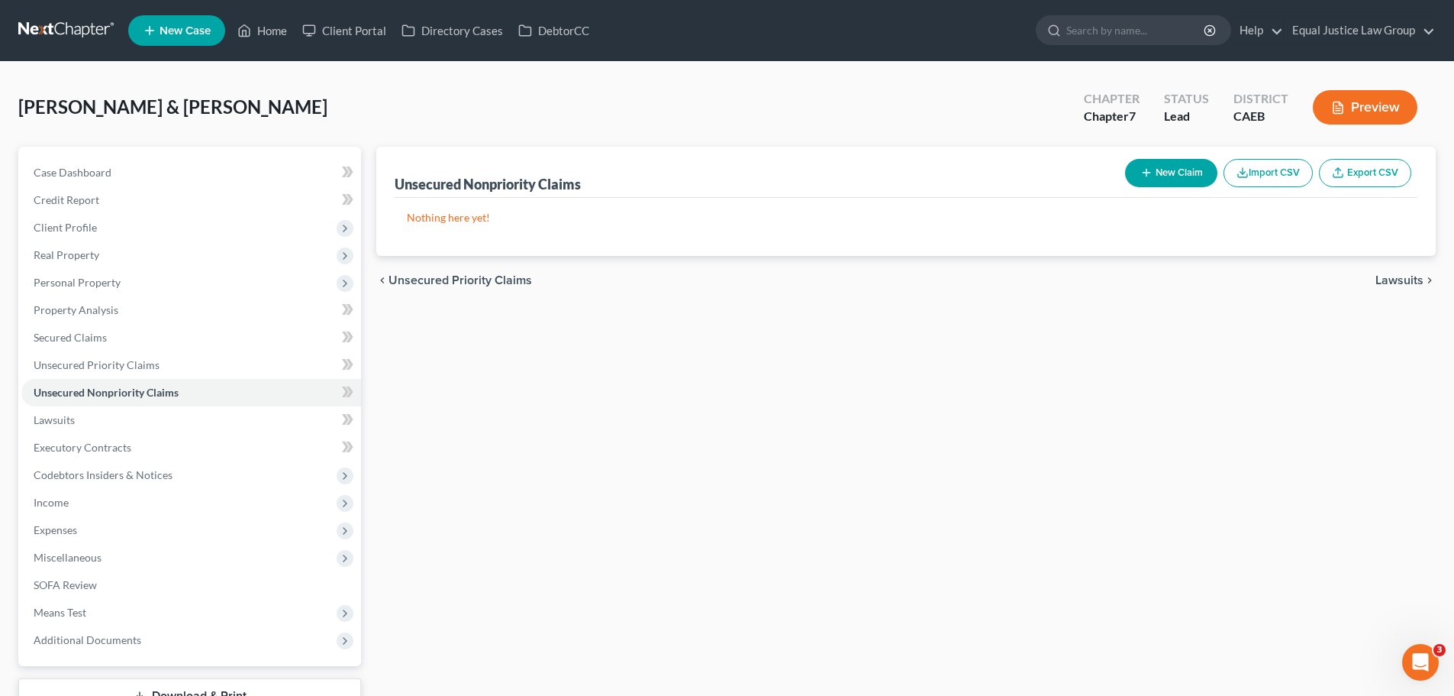
click at [1180, 171] on button "New Claim" at bounding box center [1171, 173] width 92 height 28
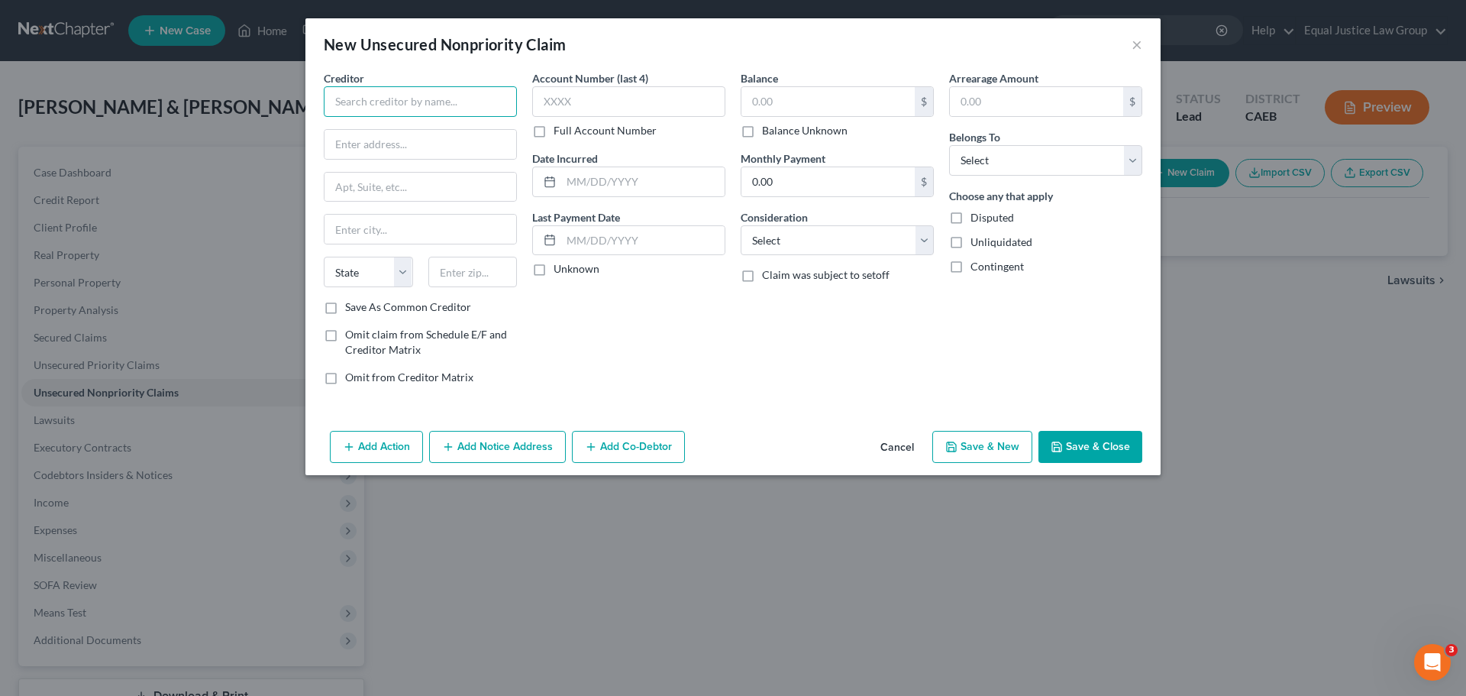
click at [374, 98] on input "text" at bounding box center [420, 101] width 193 height 31
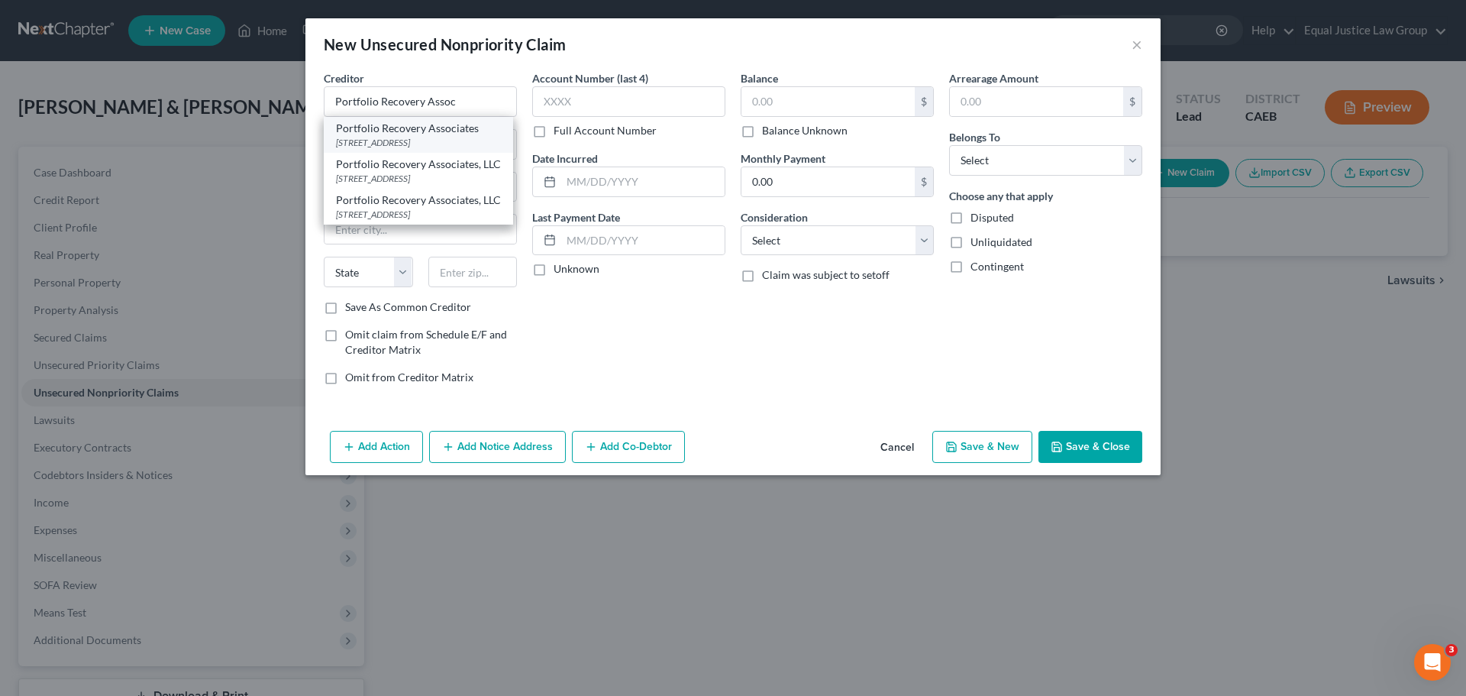
click at [382, 141] on div "PO Box 12914, Norfolk, VA 23521" at bounding box center [418, 142] width 165 height 13
type input "Portfolio Recovery Associates"
type input "PO Box 12914"
type input "Norfolk"
select select "48"
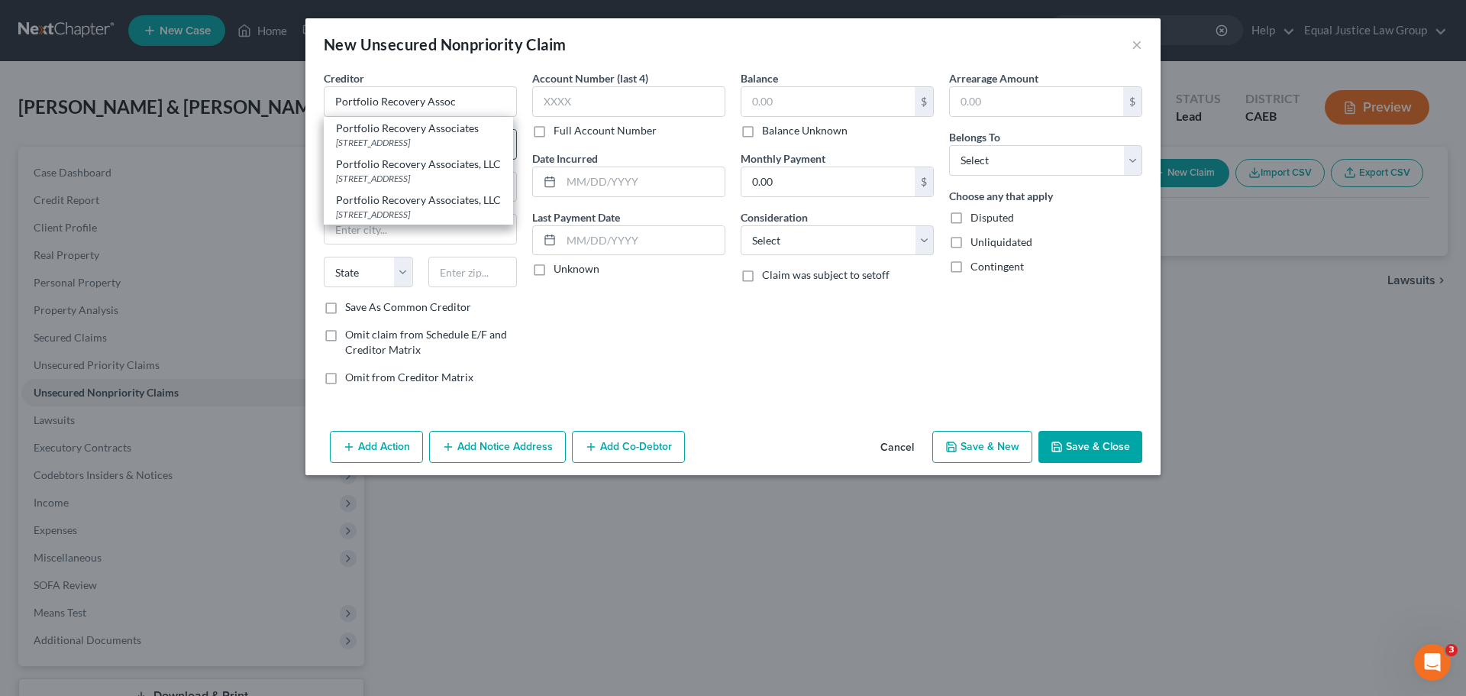
type input "23521"
click at [445, 150] on input "PO Box 12914" at bounding box center [420, 144] width 192 height 29
click at [445, 149] on input "PO Box 12914" at bounding box center [420, 144] width 192 height 29
click at [345, 144] on input "RIverside Commerce Center" at bounding box center [420, 144] width 192 height 29
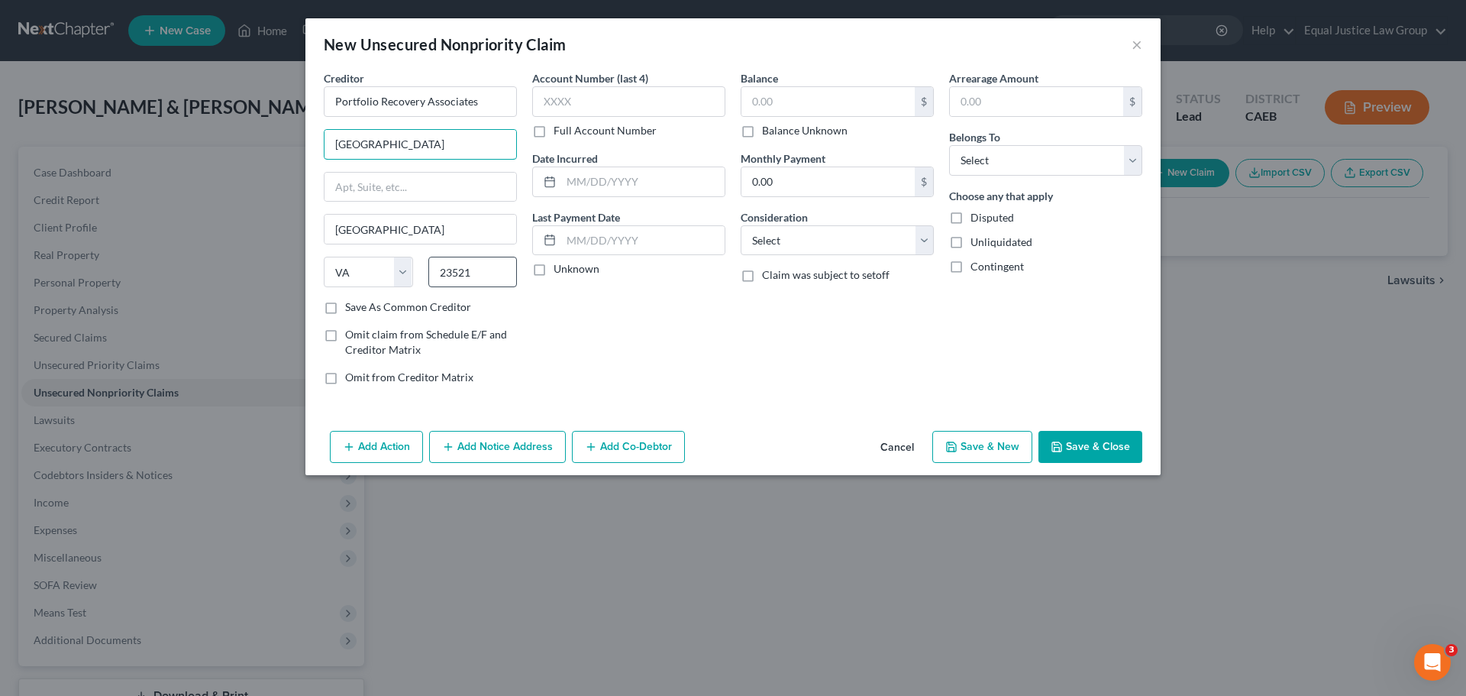
type input "Riverside Commerce Center"
click at [492, 279] on input "23521" at bounding box center [472, 272] width 89 height 31
type input "23502-4962"
click at [578, 85] on label "Account Number (last 4)" at bounding box center [590, 78] width 116 height 16
click at [579, 87] on input "text" at bounding box center [628, 101] width 193 height 31
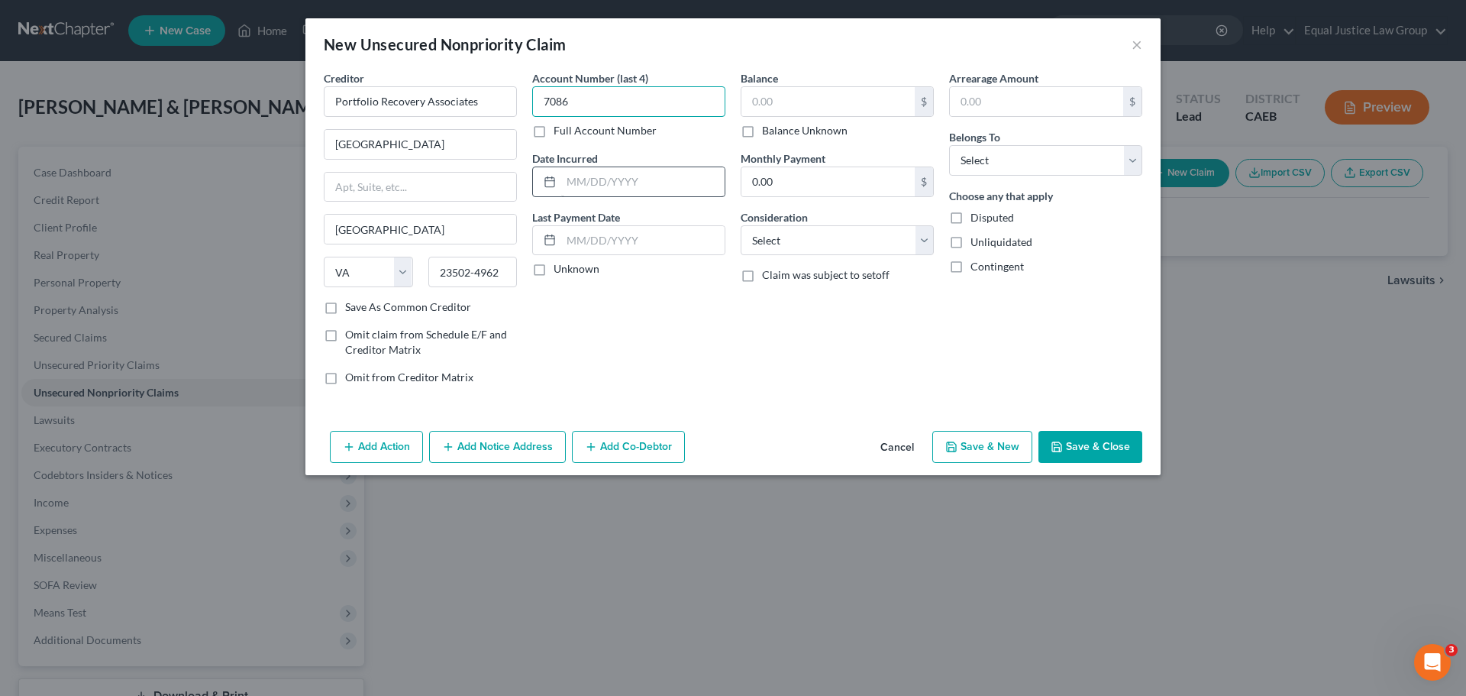
type input "7086"
click at [630, 173] on input "text" at bounding box center [642, 181] width 163 height 29
type input "07/23/2024"
click at [644, 243] on input "text" at bounding box center [642, 240] width 163 height 29
click at [583, 268] on label "Unknown" at bounding box center [577, 268] width 46 height 15
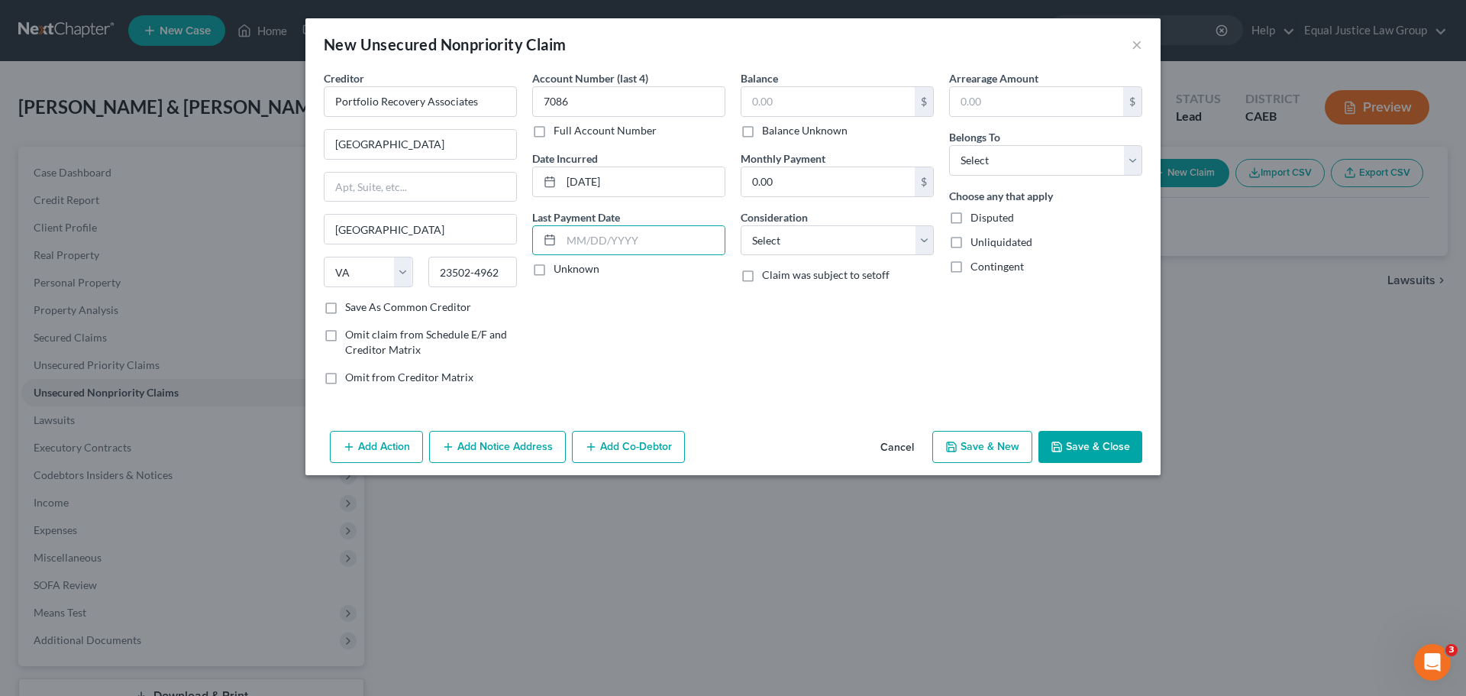
click at [570, 268] on input "Unknown" at bounding box center [565, 266] width 10 height 10
checkbox input "true"
click at [807, 98] on input "text" at bounding box center [827, 101] width 173 height 29
type input "189.00"
click at [926, 238] on select "Select Cable / Satellite Services Collection Agency Credit Card Debt Debt Couns…" at bounding box center [837, 240] width 193 height 31
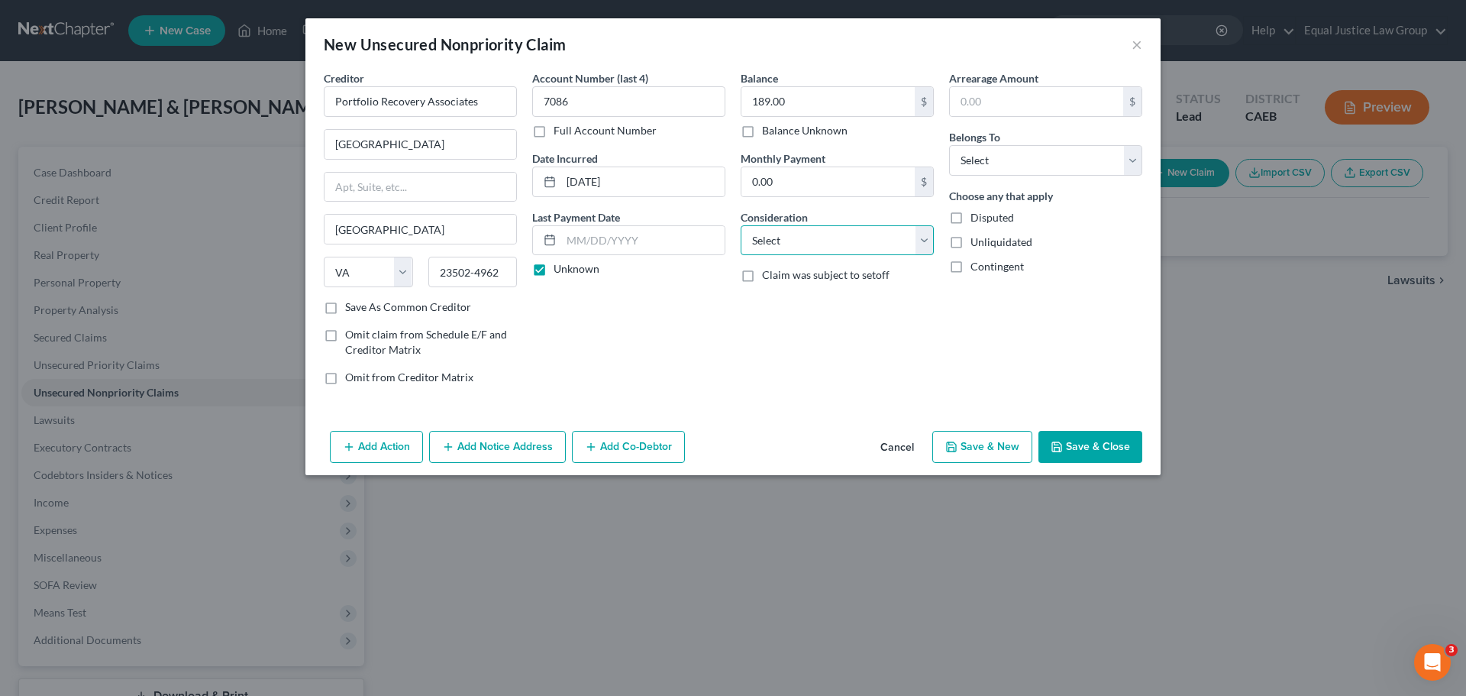
select select "1"
click at [741, 225] on select "Select Cable / Satellite Services Collection Agency Credit Card Debt Debt Couns…" at bounding box center [837, 240] width 193 height 31
click at [880, 322] on div "Balance 189.00 $ Balance Unknown Balance Undetermined 189.00 $ Balance Unknown …" at bounding box center [837, 233] width 208 height 327
click at [1035, 165] on select "Select Debtor 1 Only Debtor 2 Only Debtor 1 And Debtor 2 Only At Least One Of T…" at bounding box center [1045, 160] width 193 height 31
select select "2"
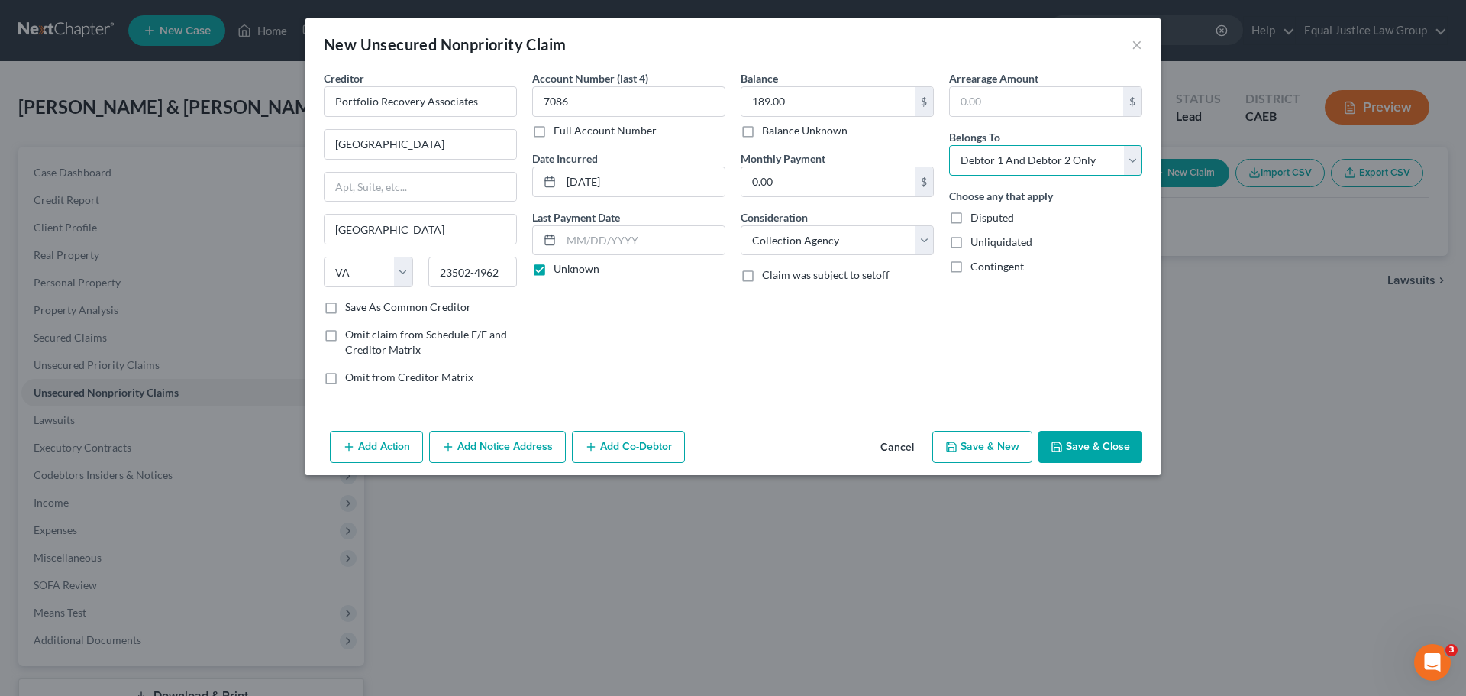
click at [949, 145] on select "Select Debtor 1 Only Debtor 2 Only Debtor 1 And Debtor 2 Only At Least One Of T…" at bounding box center [1045, 160] width 193 height 31
click at [1102, 267] on div "Contingent" at bounding box center [1045, 266] width 193 height 15
click at [1091, 442] on button "Save & Close" at bounding box center [1090, 447] width 104 height 32
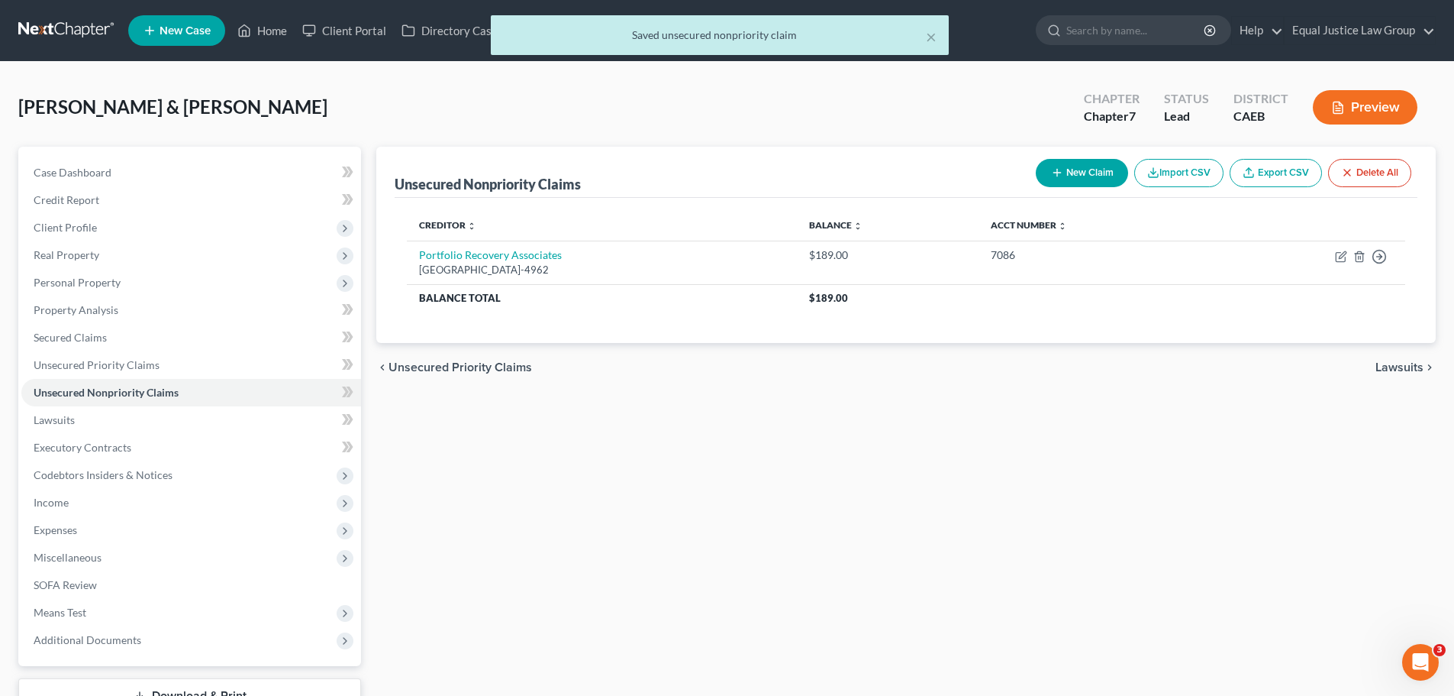
click at [1097, 163] on button "New Claim" at bounding box center [1082, 173] width 92 height 28
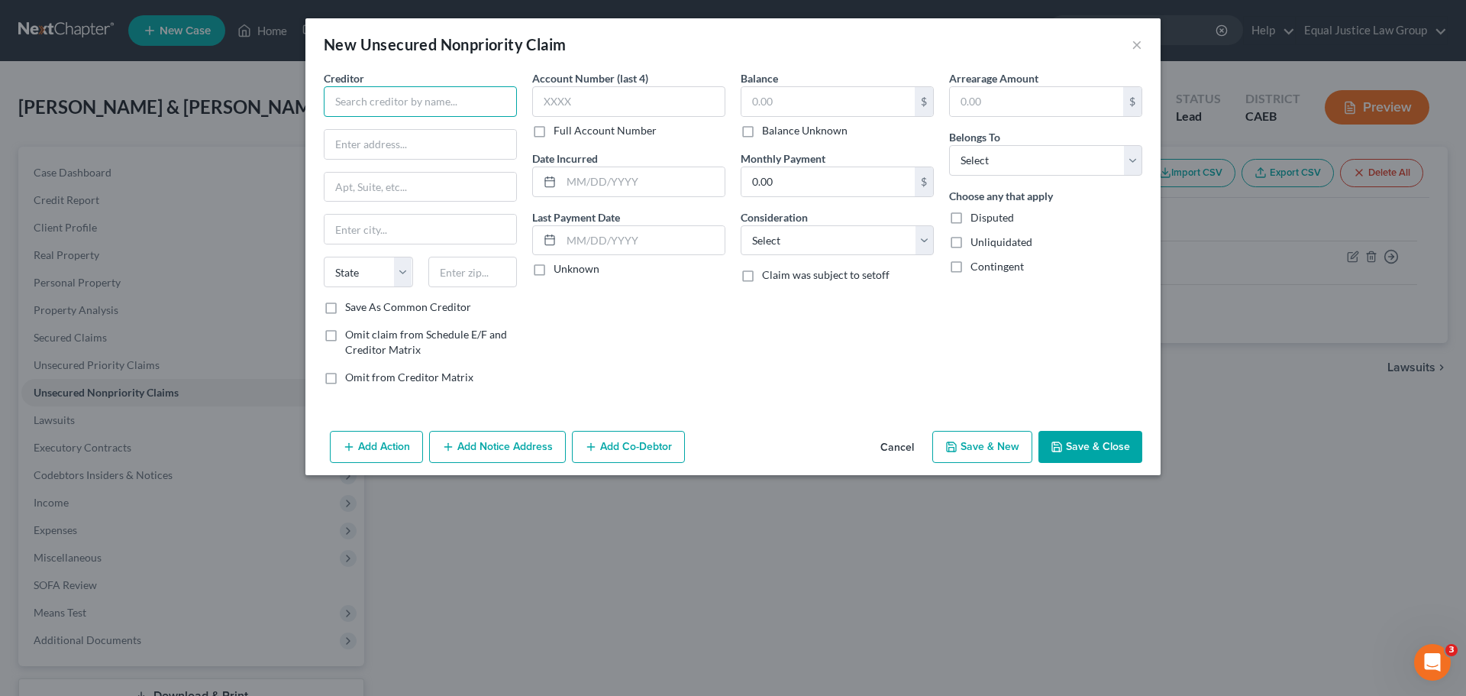
click at [341, 91] on input "text" at bounding box center [420, 101] width 193 height 31
type input "National Credit Adjusters"
type input "327 W. 4th Street"
type input "Hutchinson"
select select "17"
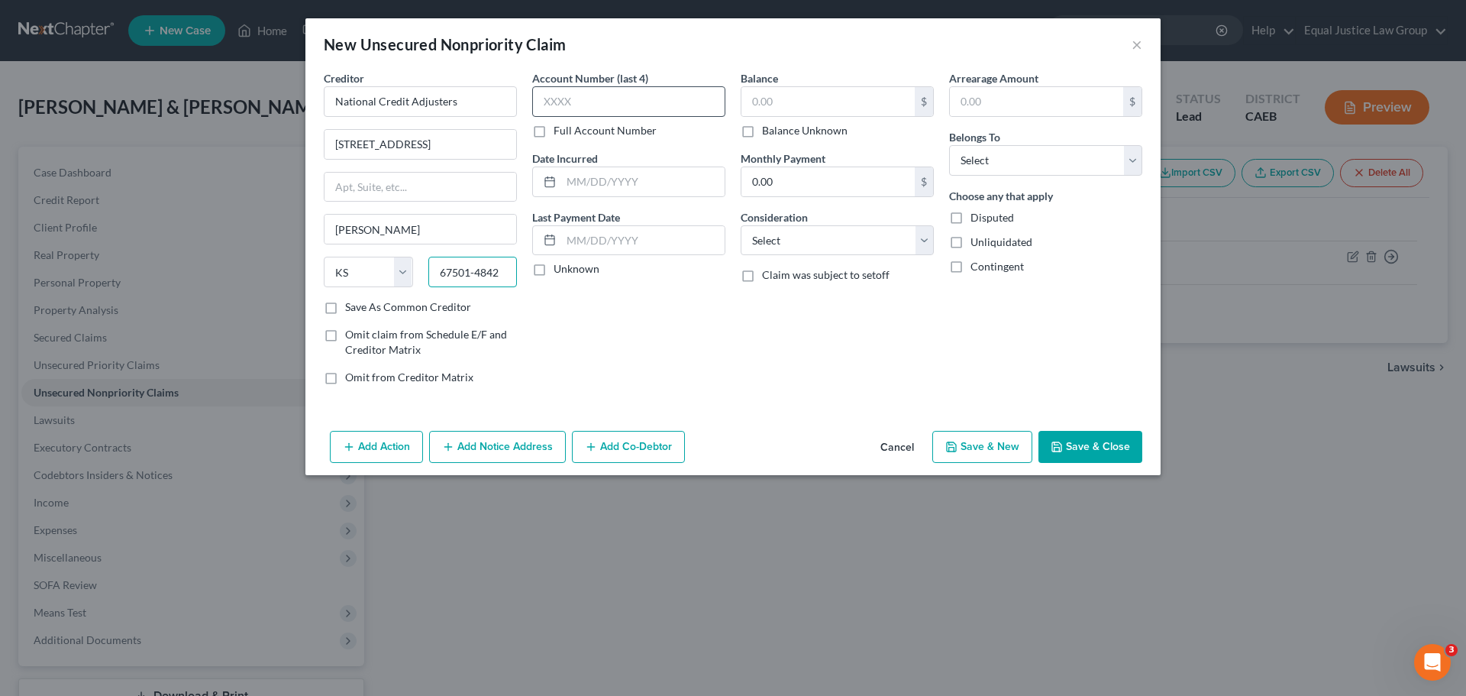
type input "67501-4842"
click at [579, 102] on input "text" at bounding box center [628, 101] width 193 height 31
type input "8389"
click at [599, 173] on input "text" at bounding box center [642, 181] width 163 height 29
type input "12/31/2019"
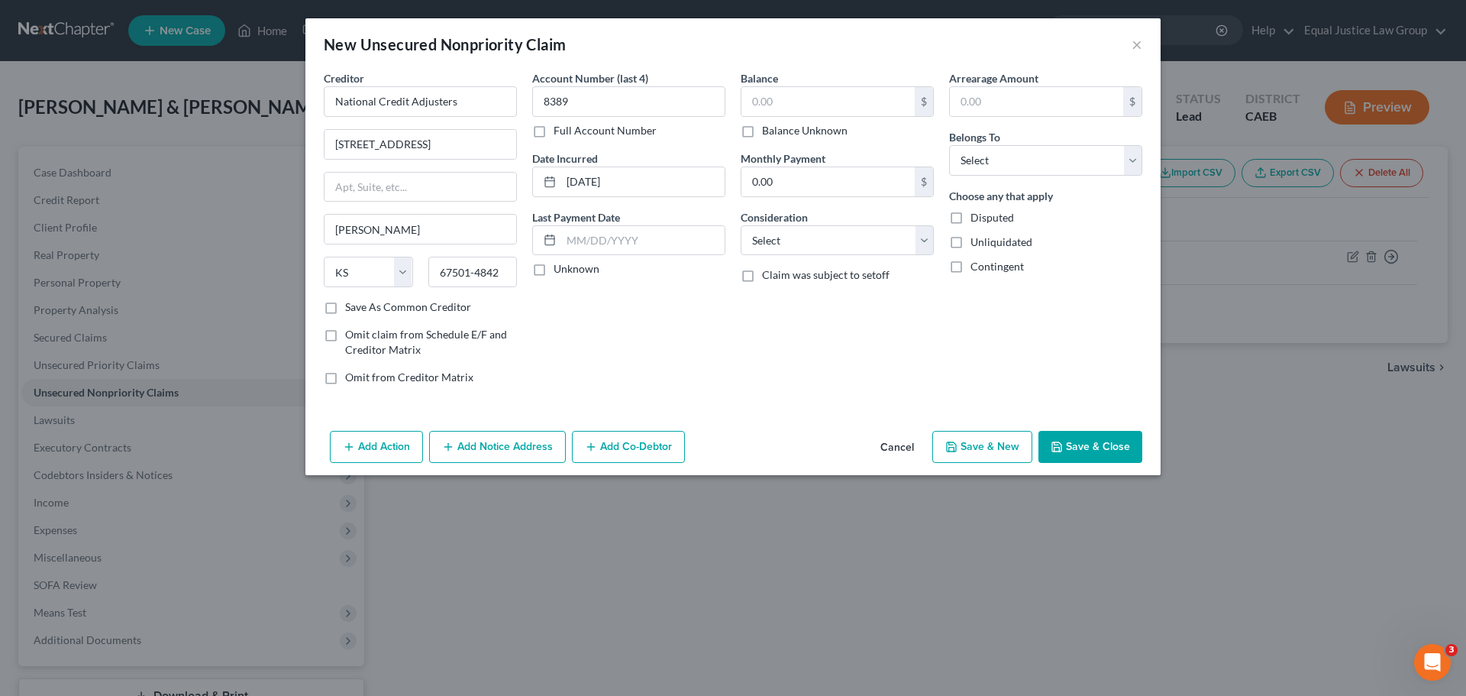
click at [573, 271] on label "Unknown" at bounding box center [577, 268] width 46 height 15
click at [570, 271] on input "Unknown" at bounding box center [565, 266] width 10 height 10
checkbox input "true"
click at [785, 102] on input "text" at bounding box center [827, 101] width 173 height 29
type input "315.00"
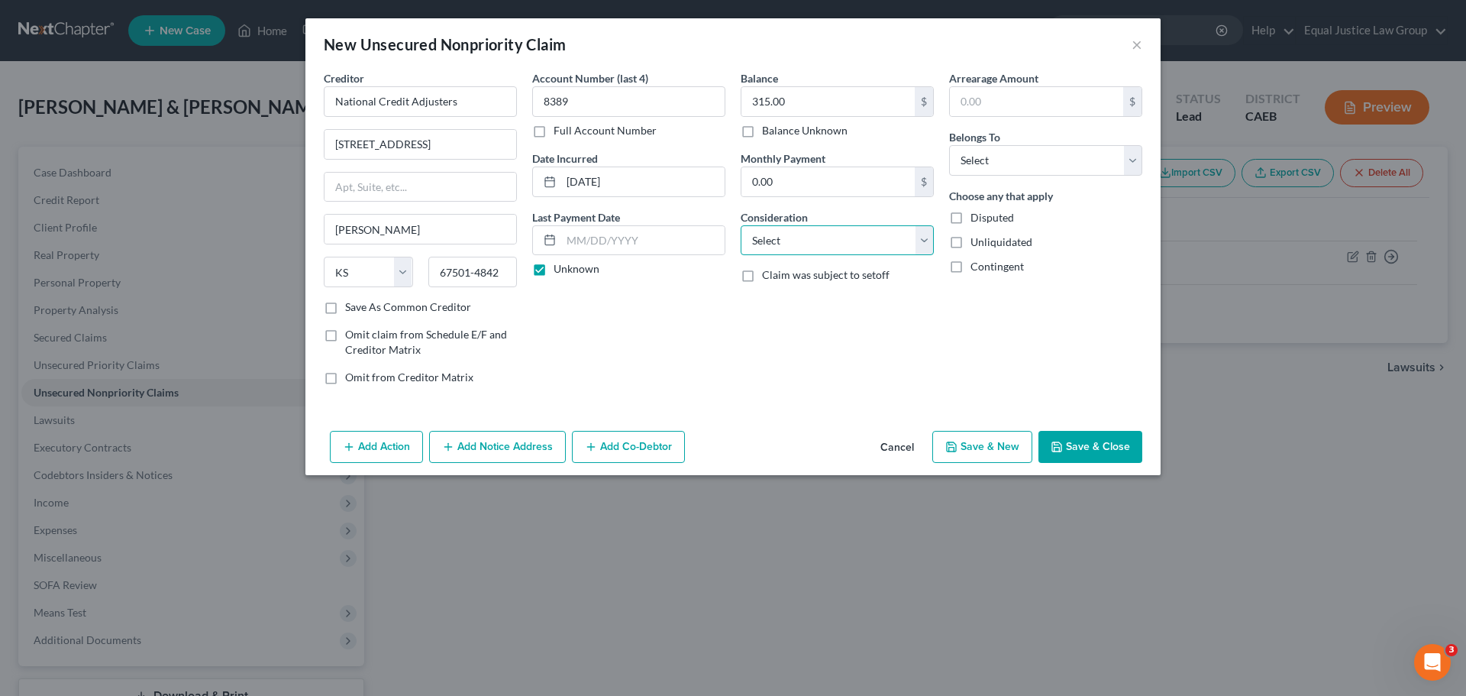
click at [873, 240] on select "Select Cable / Satellite Services Collection Agency Credit Card Debt Debt Couns…" at bounding box center [837, 240] width 193 height 31
select select "1"
click at [741, 225] on select "Select Cable / Satellite Services Collection Agency Credit Card Debt Debt Couns…" at bounding box center [837, 240] width 193 height 31
click at [976, 321] on div "Arrearage Amount $ Belongs To * Select Debtor 1 Only Debtor 2 Only Debtor 1 And…" at bounding box center [1045, 233] width 208 height 327
click at [1073, 154] on select "Select Debtor 1 Only Debtor 2 Only Debtor 1 And Debtor 2 Only At Least One Of T…" at bounding box center [1045, 160] width 193 height 31
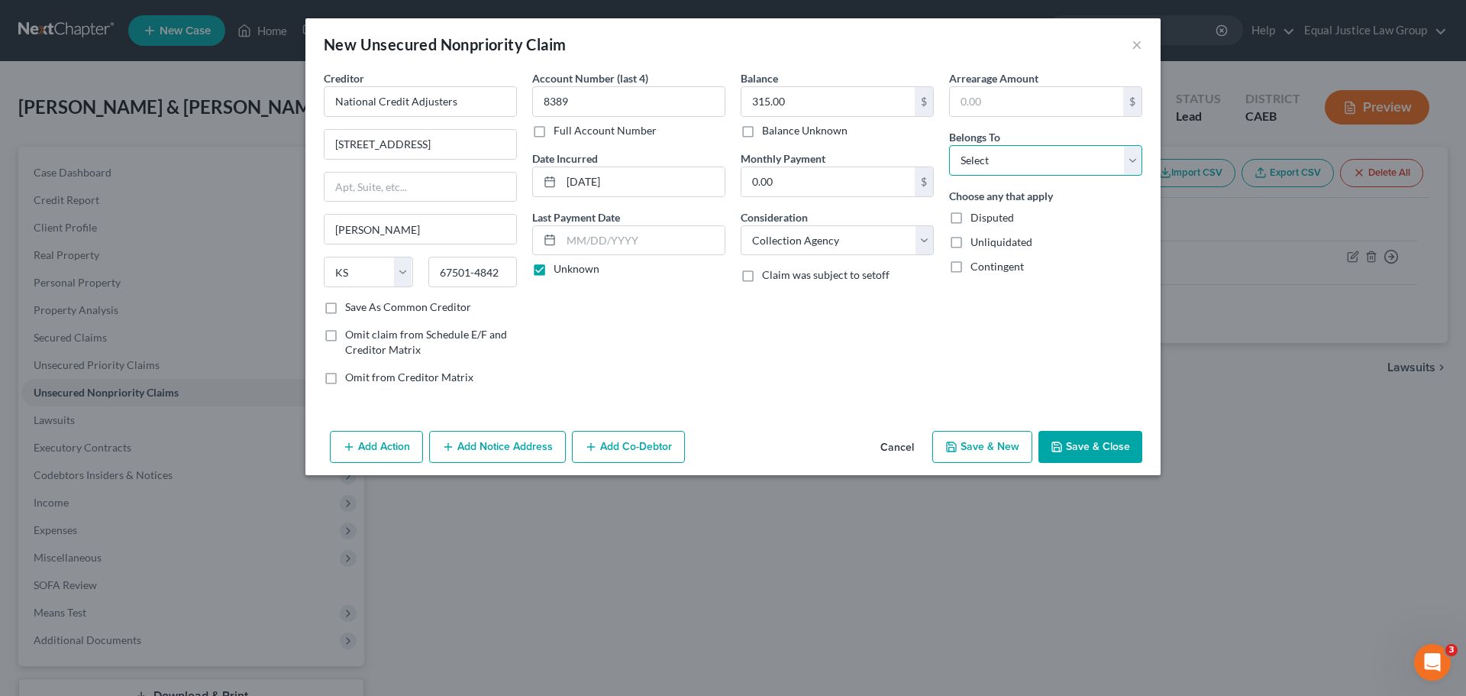
select select "2"
click at [949, 145] on select "Select Debtor 1 Only Debtor 2 Only Debtor 1 And Debtor 2 Only At Least One Of T…" at bounding box center [1045, 160] width 193 height 31
click at [1051, 314] on div "Arrearage Amount $ Belongs To * Select Debtor 1 Only Debtor 2 Only Debtor 1 And…" at bounding box center [1045, 233] width 208 height 327
click at [1084, 442] on button "Save & Close" at bounding box center [1090, 447] width 104 height 32
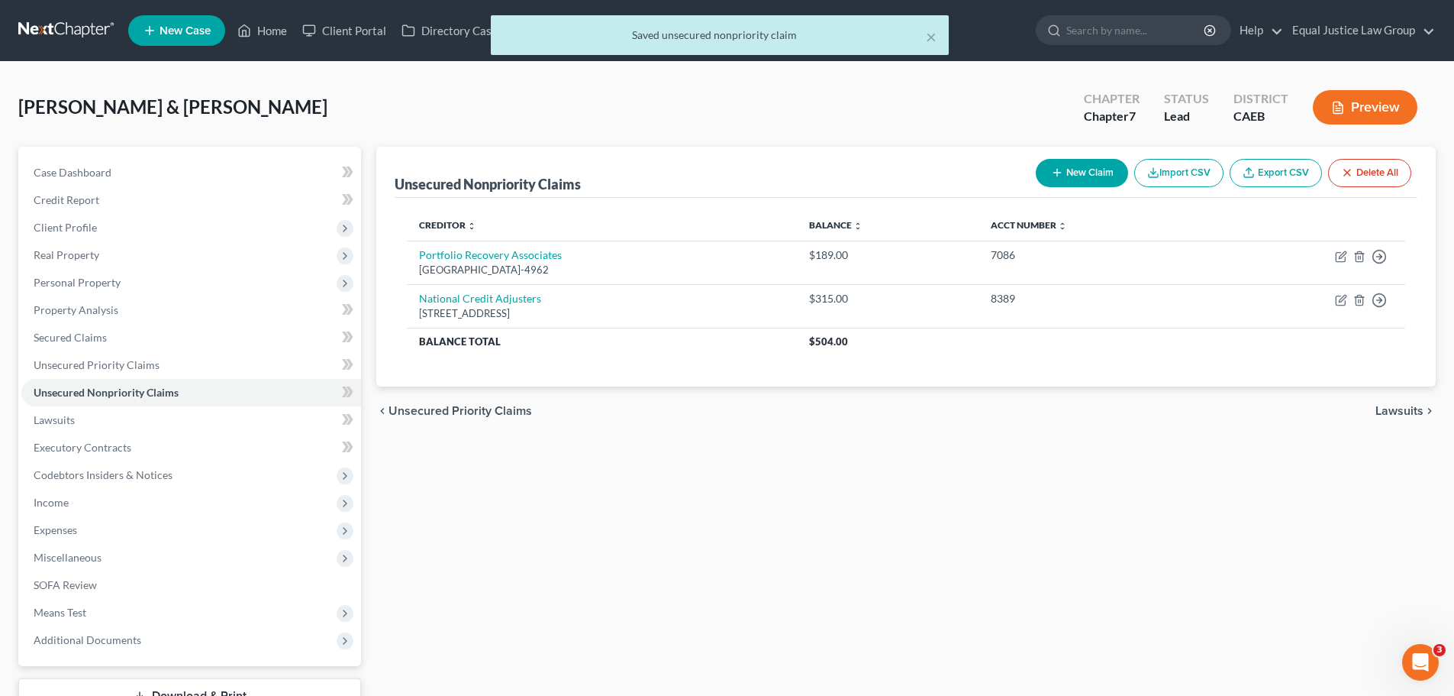
click at [1078, 163] on button "New Claim" at bounding box center [1082, 173] width 92 height 28
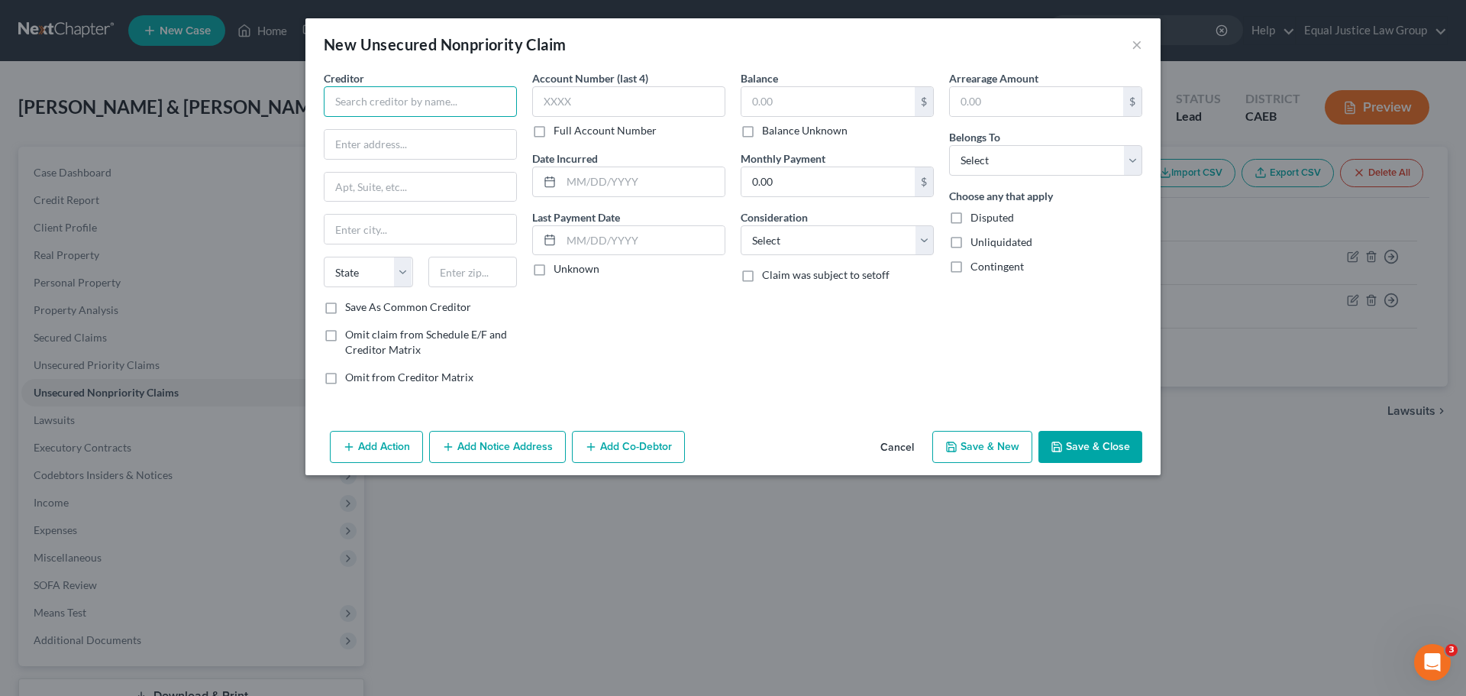
click at [415, 100] on input "text" at bounding box center [420, 101] width 193 height 31
click at [413, 99] on input "First Premier" at bounding box center [420, 101] width 193 height 31
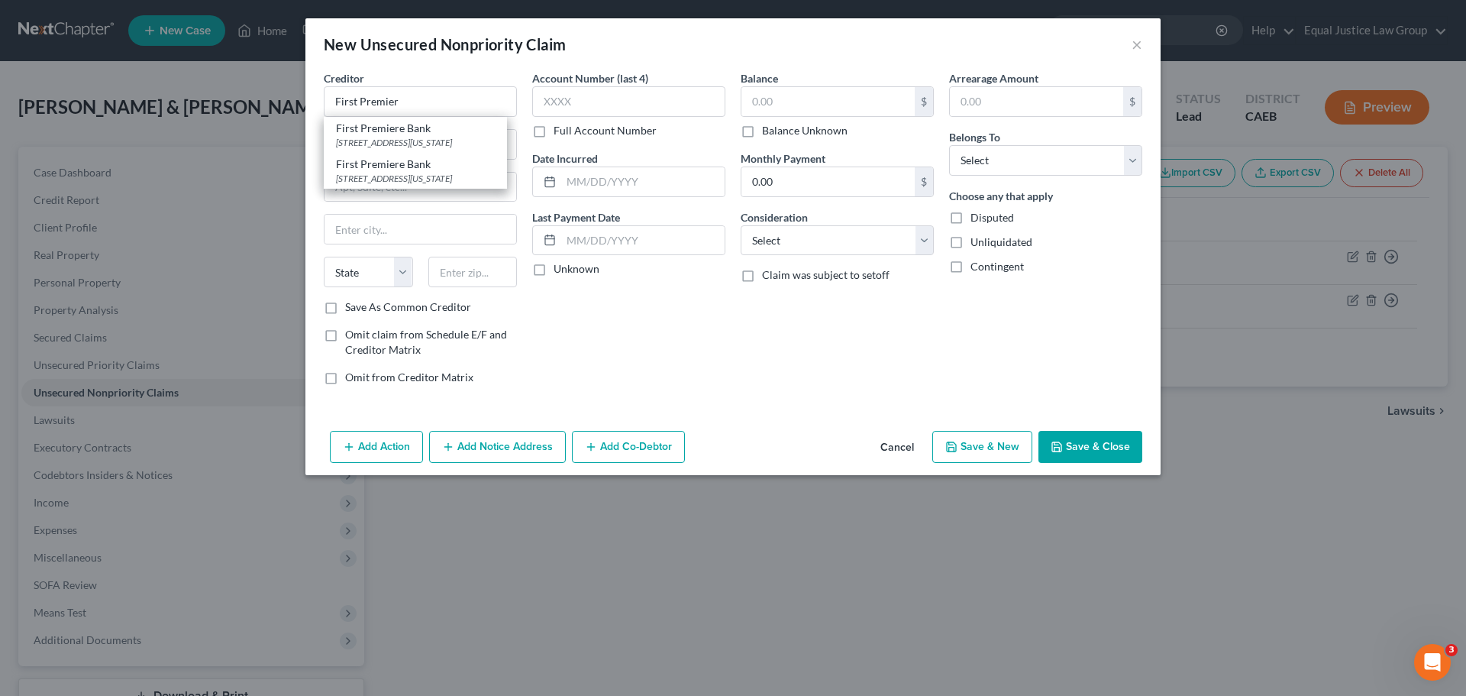
click at [579, 302] on div "Account Number (last 4) Full Account Number Date Incurred Last Payment Date Unk…" at bounding box center [629, 233] width 208 height 327
type input "First Premier"
click at [376, 138] on input "text" at bounding box center [420, 144] width 192 height 29
type input "3820 N. Louise Ave"
type input "Sioux Falls"
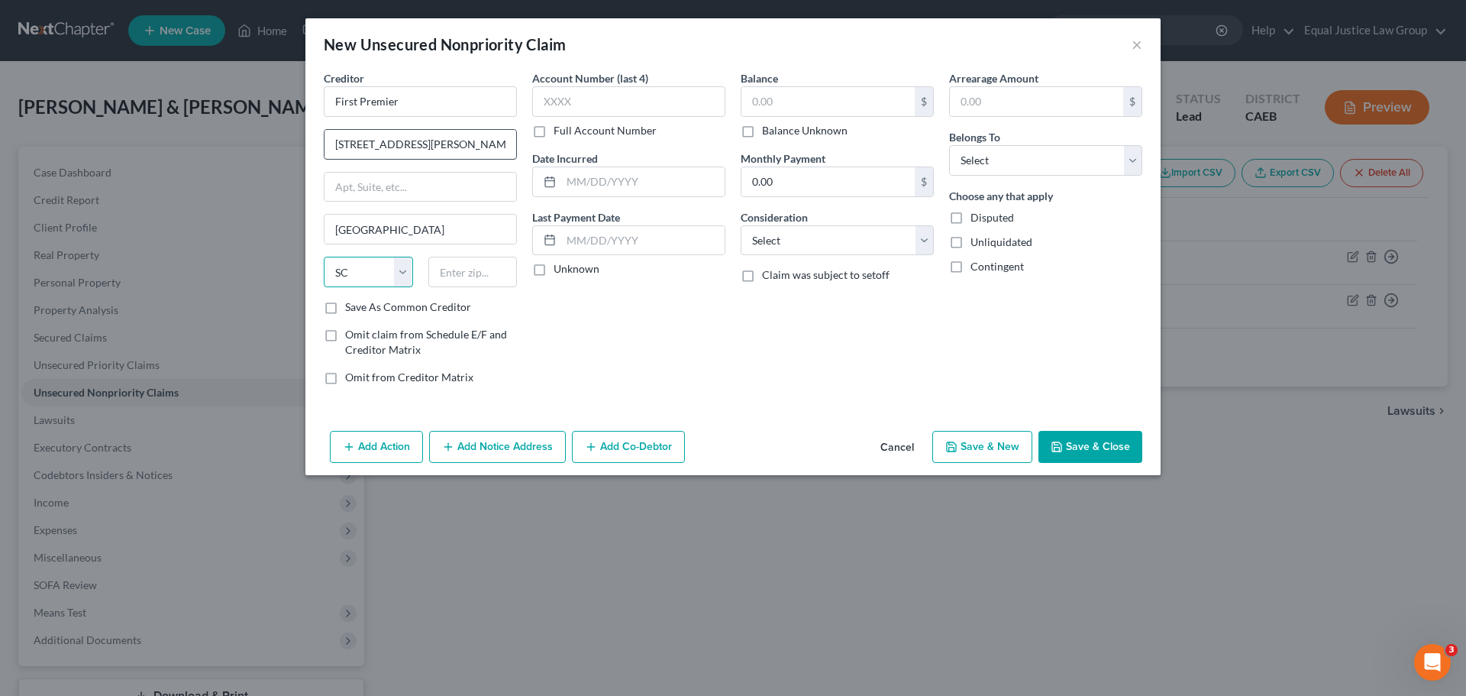
select select "43"
type input "57107-0145"
click at [566, 98] on input "text" at bounding box center [628, 101] width 193 height 31
type input "4351"
click at [570, 183] on input "text" at bounding box center [642, 181] width 163 height 29
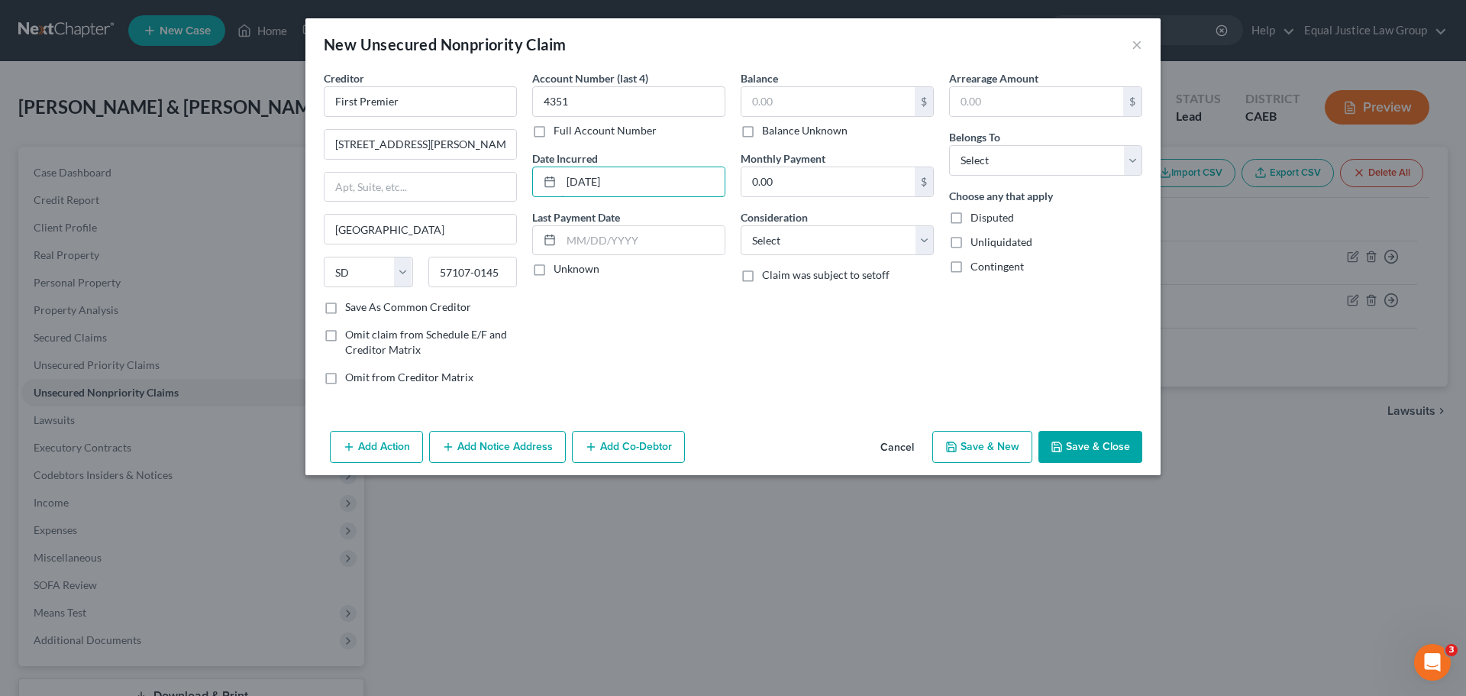
type input "02/17/2022"
click at [554, 267] on label "Unknown" at bounding box center [577, 268] width 46 height 15
click at [560, 267] on input "Unknown" at bounding box center [565, 266] width 10 height 10
click at [554, 269] on label "Unknown" at bounding box center [577, 268] width 46 height 15
click at [560, 269] on input "Unknown" at bounding box center [565, 266] width 10 height 10
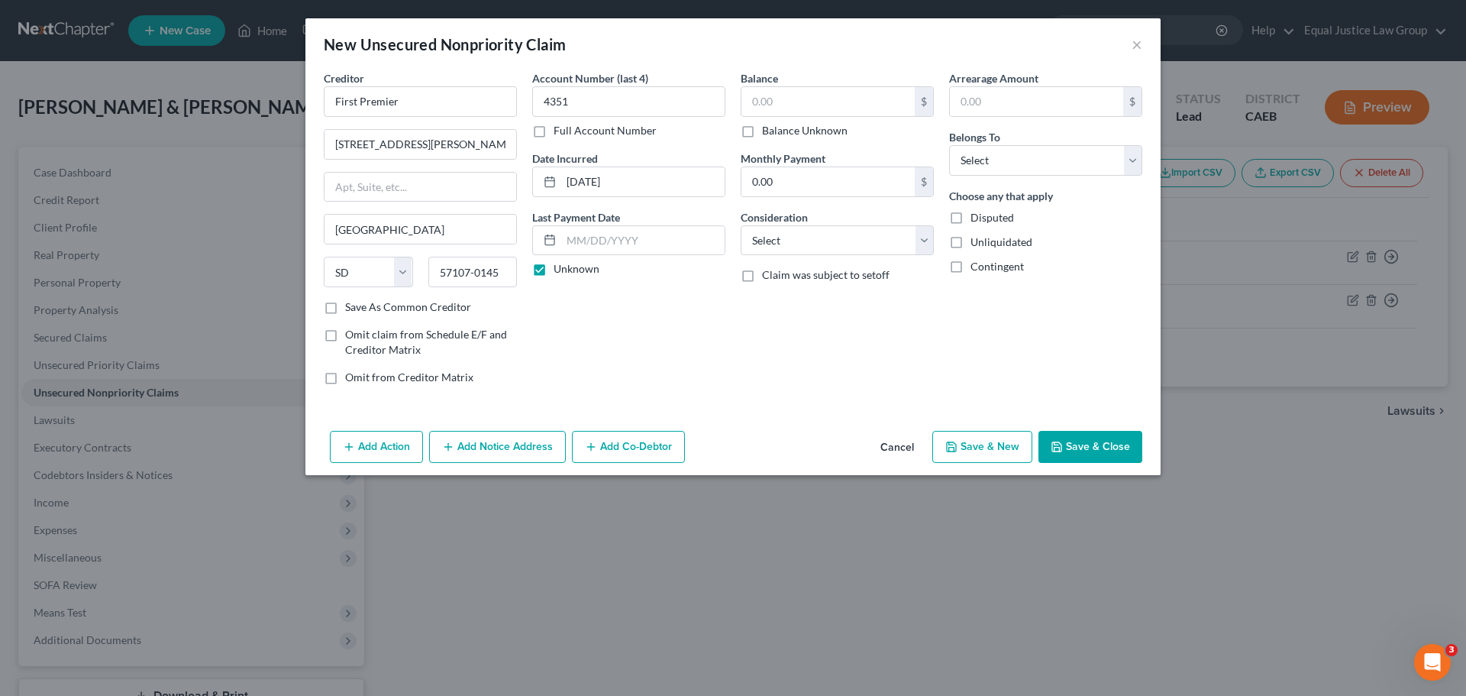
checkbox input "false"
click at [584, 242] on input "text" at bounding box center [642, 240] width 163 height 29
type input "03/02/2023"
click at [773, 105] on input "text" at bounding box center [827, 101] width 173 height 29
click at [792, 167] on input "0.00" at bounding box center [827, 181] width 173 height 29
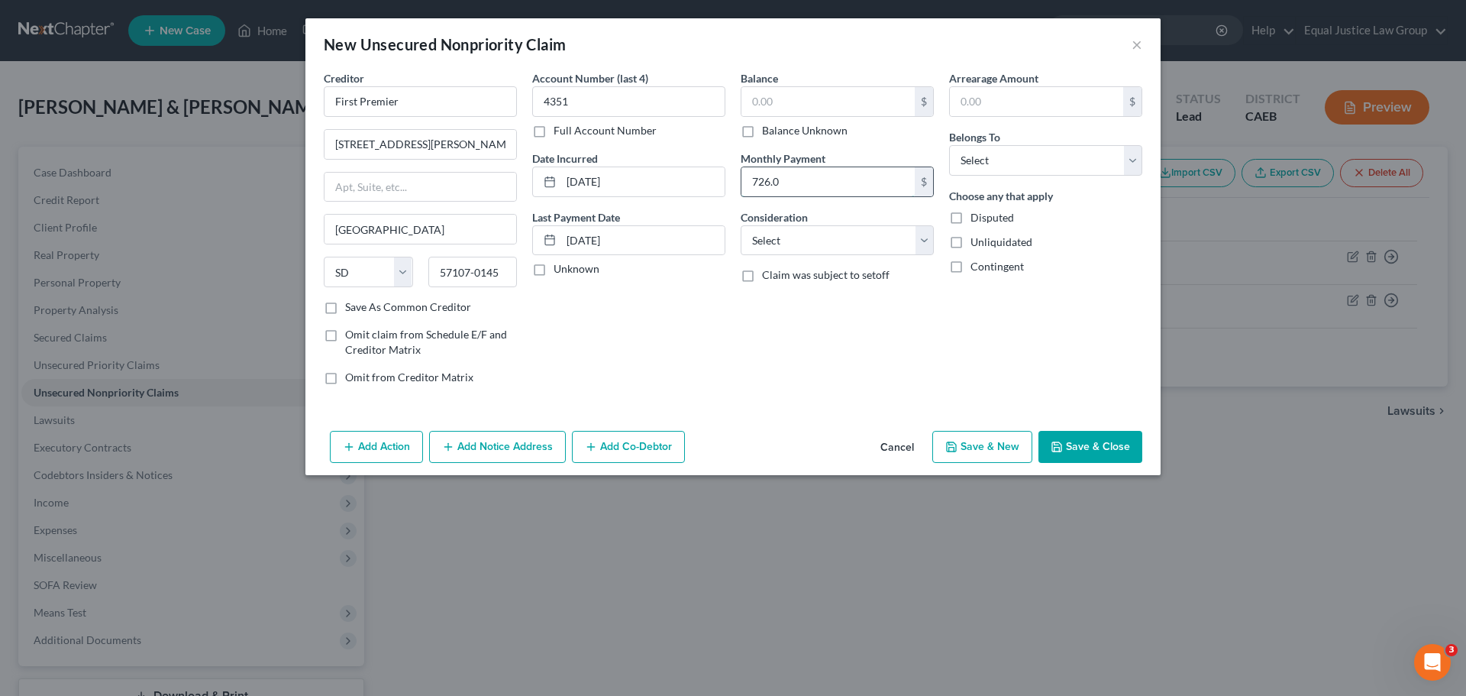
type input "726.00"
drag, startPoint x: 792, startPoint y: 173, endPoint x: 697, endPoint y: 183, distance: 96.0
click at [697, 183] on div "Creditor * First Premier 3820 N. Louise Ave Sioux Falls State AL AK AR AZ CA CO…" at bounding box center [733, 233] width 834 height 327
click at [792, 101] on input "text" at bounding box center [827, 101] width 173 height 29
type input "726.00"
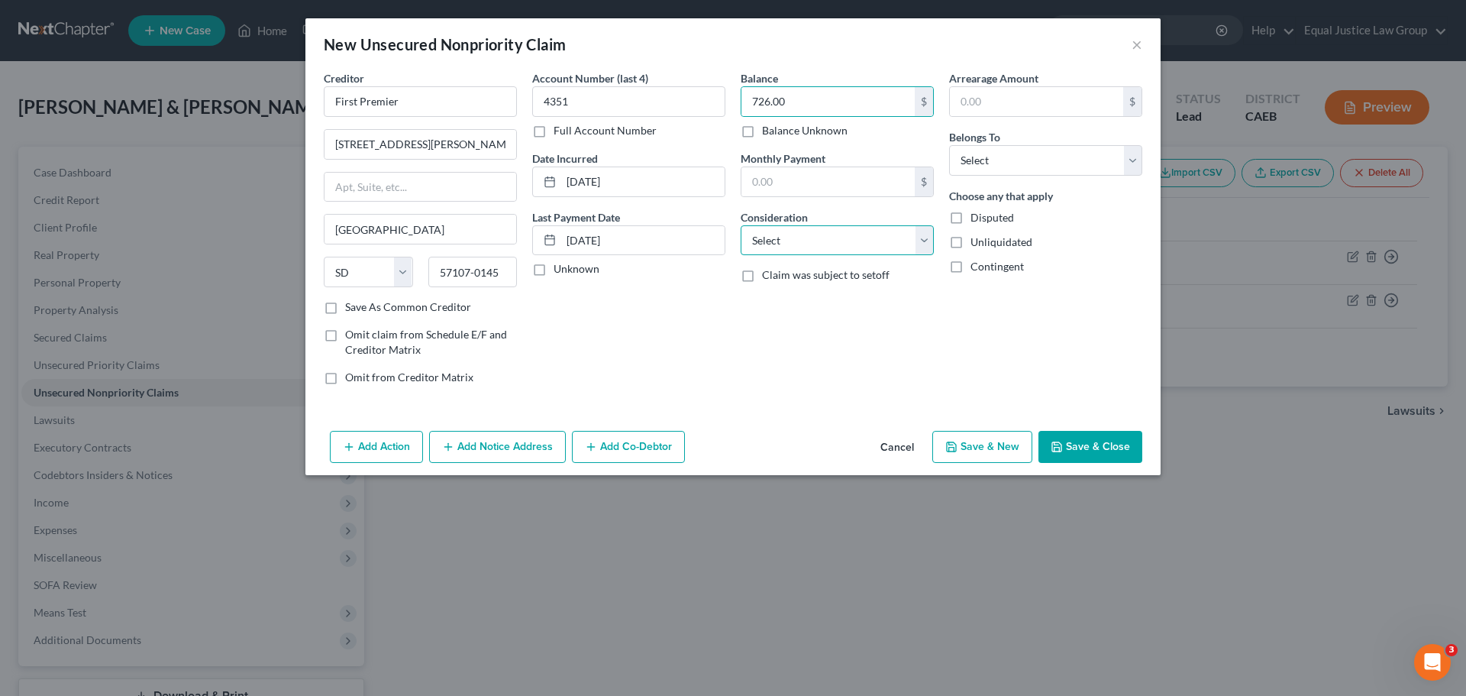
click at [822, 240] on select "Select Cable / Satellite Services Collection Agency Credit Card Debt Debt Couns…" at bounding box center [837, 240] width 193 height 31
select select "2"
click at [741, 225] on select "Select Cable / Satellite Services Collection Agency Credit Card Debt Debt Couns…" at bounding box center [837, 240] width 193 height 31
click at [980, 328] on div "Arrearage Amount $ Belongs To * Select Debtor 1 Only Debtor 2 Only Debtor 1 And…" at bounding box center [1045, 233] width 208 height 327
click at [983, 157] on select "Select Debtor 1 Only Debtor 2 Only Debtor 1 And Debtor 2 Only At Least One Of T…" at bounding box center [1045, 160] width 193 height 31
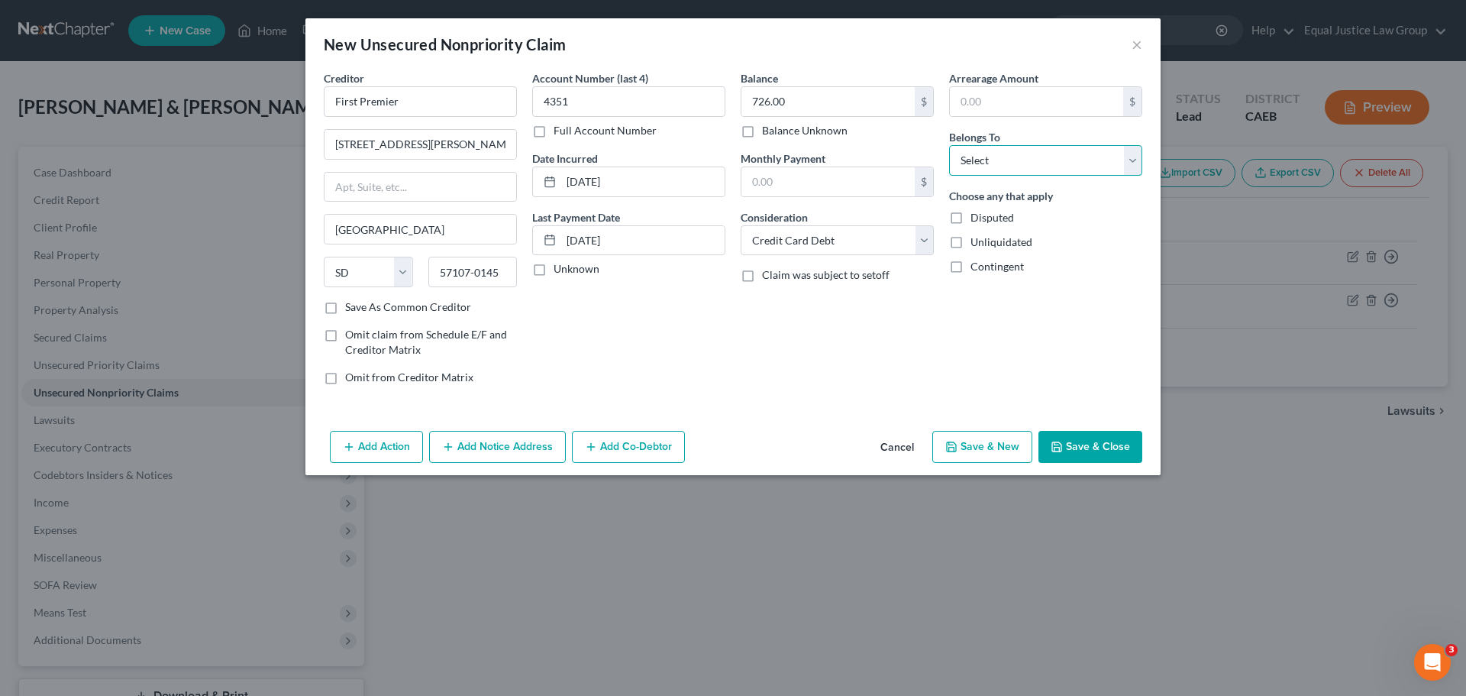
select select "2"
click at [949, 145] on select "Select Debtor 1 Only Debtor 2 Only Debtor 1 And Debtor 2 Only At Least One Of T…" at bounding box center [1045, 160] width 193 height 31
click at [1025, 299] on div "Arrearage Amount $ Belongs To * Select Debtor 1 Only Debtor 2 Only Debtor 1 And…" at bounding box center [1045, 233] width 208 height 327
click at [1064, 444] on button "Save & Close" at bounding box center [1090, 447] width 104 height 32
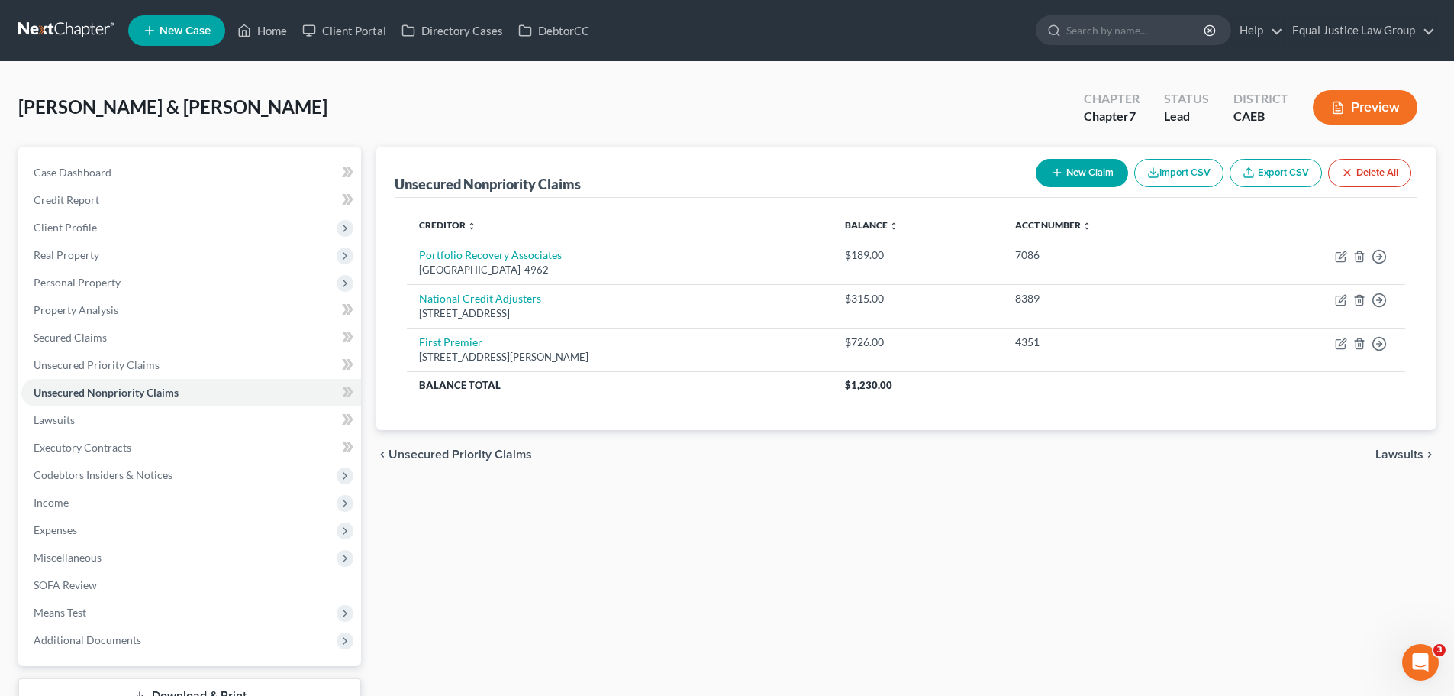
click at [1063, 173] on button "New Claim" at bounding box center [1082, 173] width 92 height 28
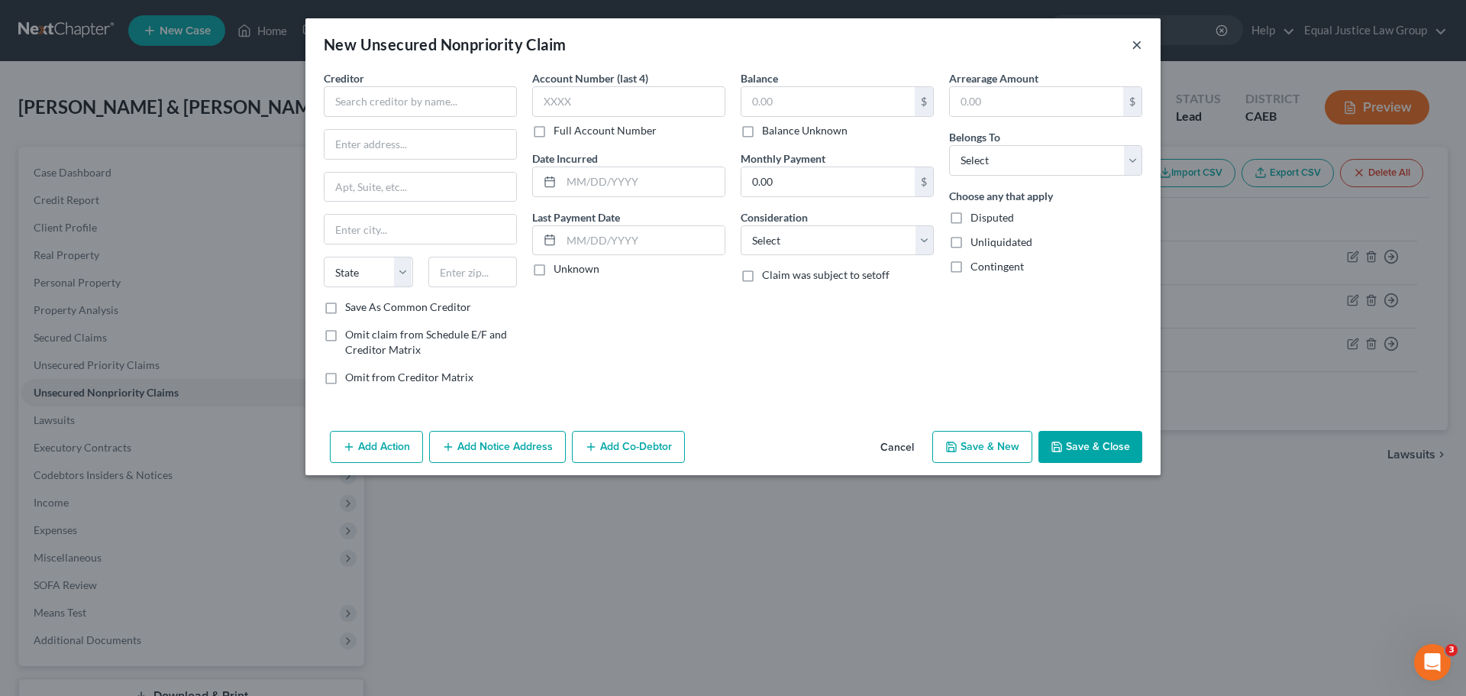
click at [1138, 40] on button "×" at bounding box center [1136, 44] width 11 height 18
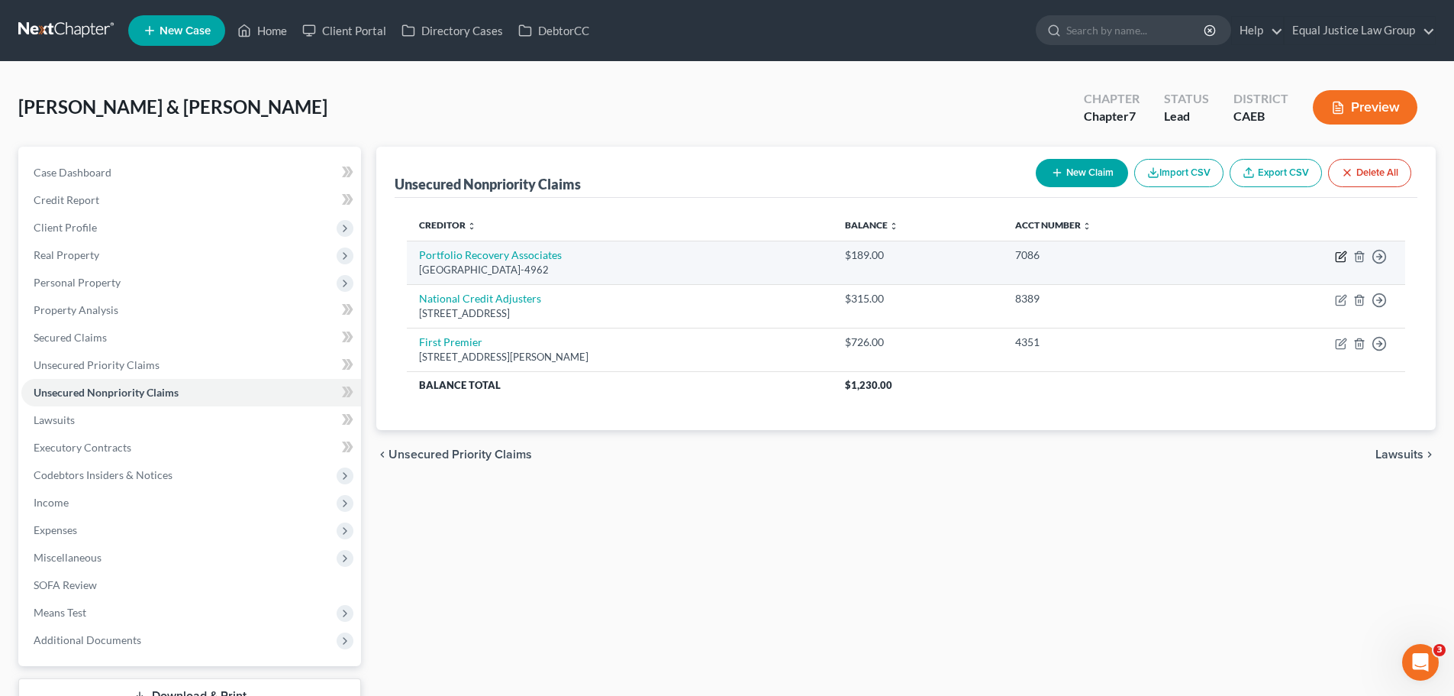
click at [1341, 257] on icon "button" at bounding box center [1341, 256] width 12 height 12
select select "48"
select select "1"
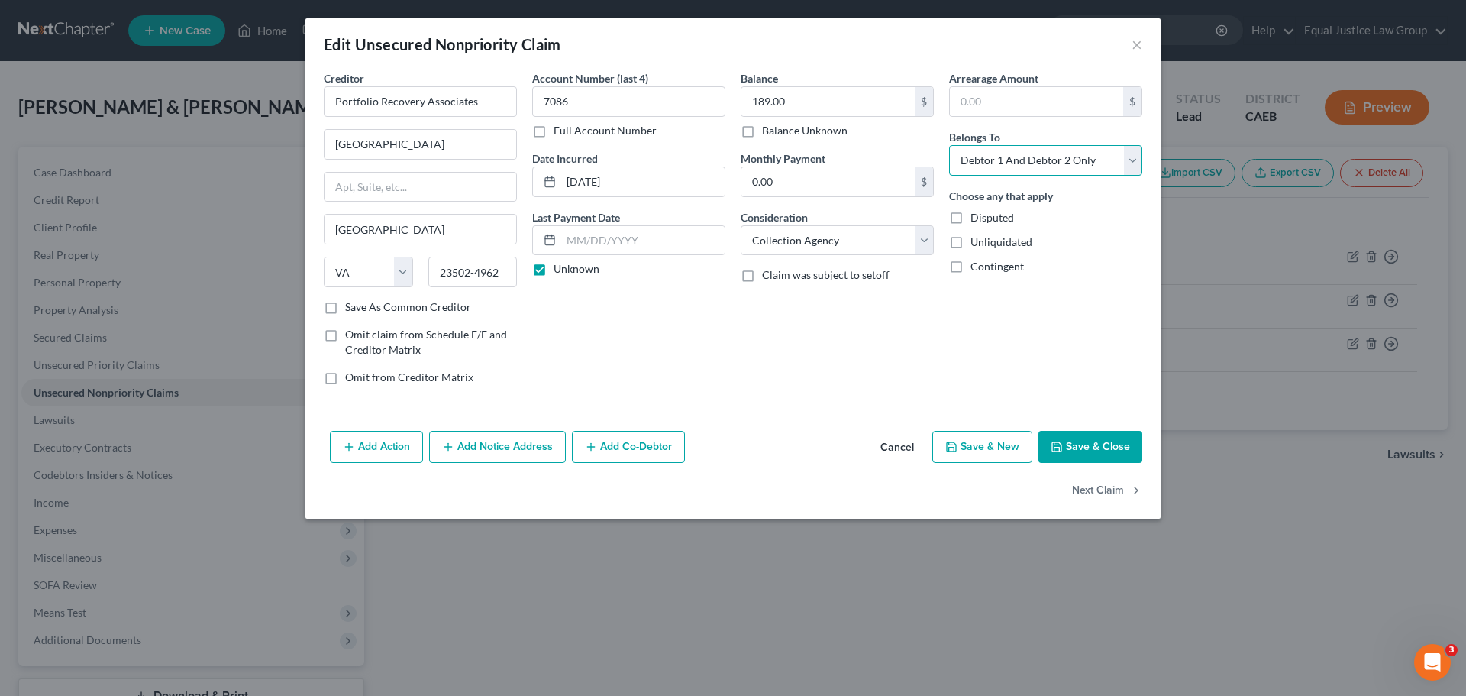
click at [1133, 158] on select "Select Debtor 1 Only Debtor 2 Only Debtor 1 And Debtor 2 Only At Least One Of T…" at bounding box center [1045, 160] width 193 height 31
select select "0"
click at [949, 145] on select "Select Debtor 1 Only Debtor 2 Only Debtor 1 And Debtor 2 Only At Least One Of T…" at bounding box center [1045, 160] width 193 height 31
click at [1076, 447] on button "Save & Close" at bounding box center [1090, 447] width 104 height 32
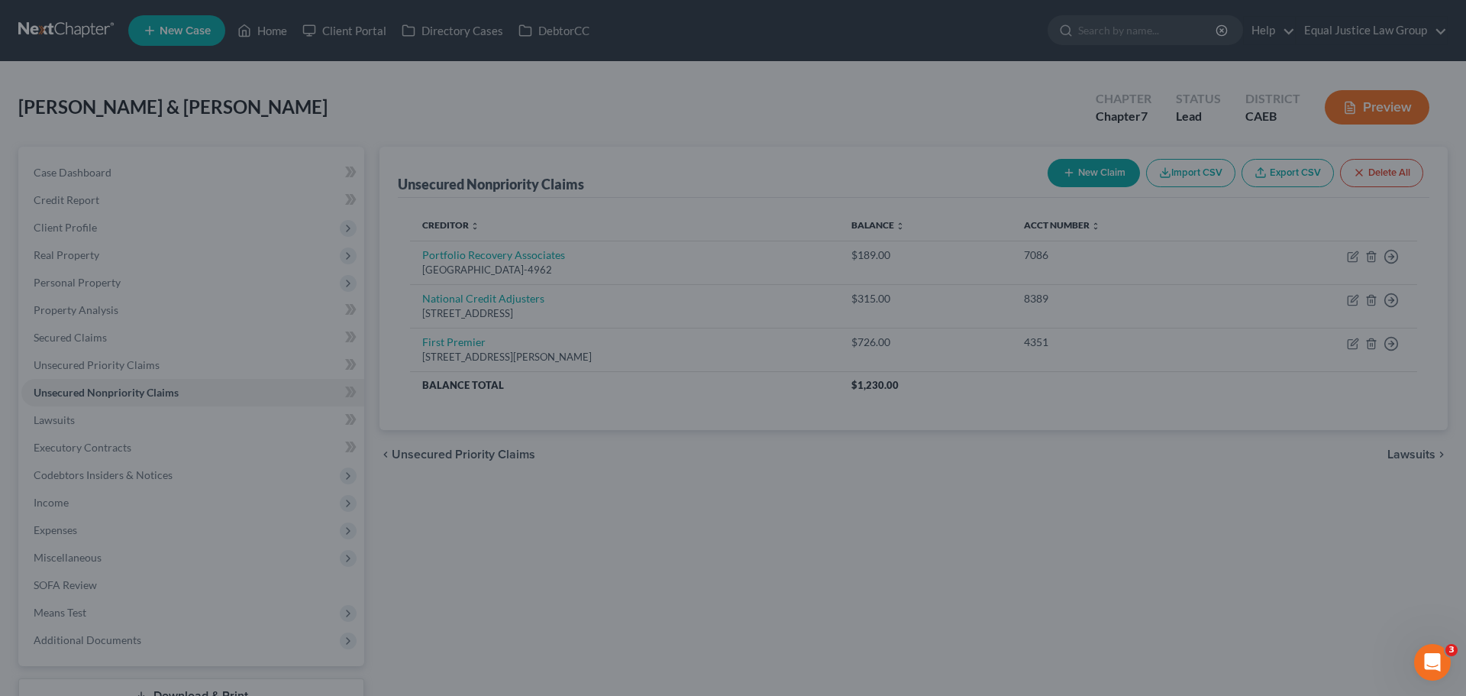
type input "0"
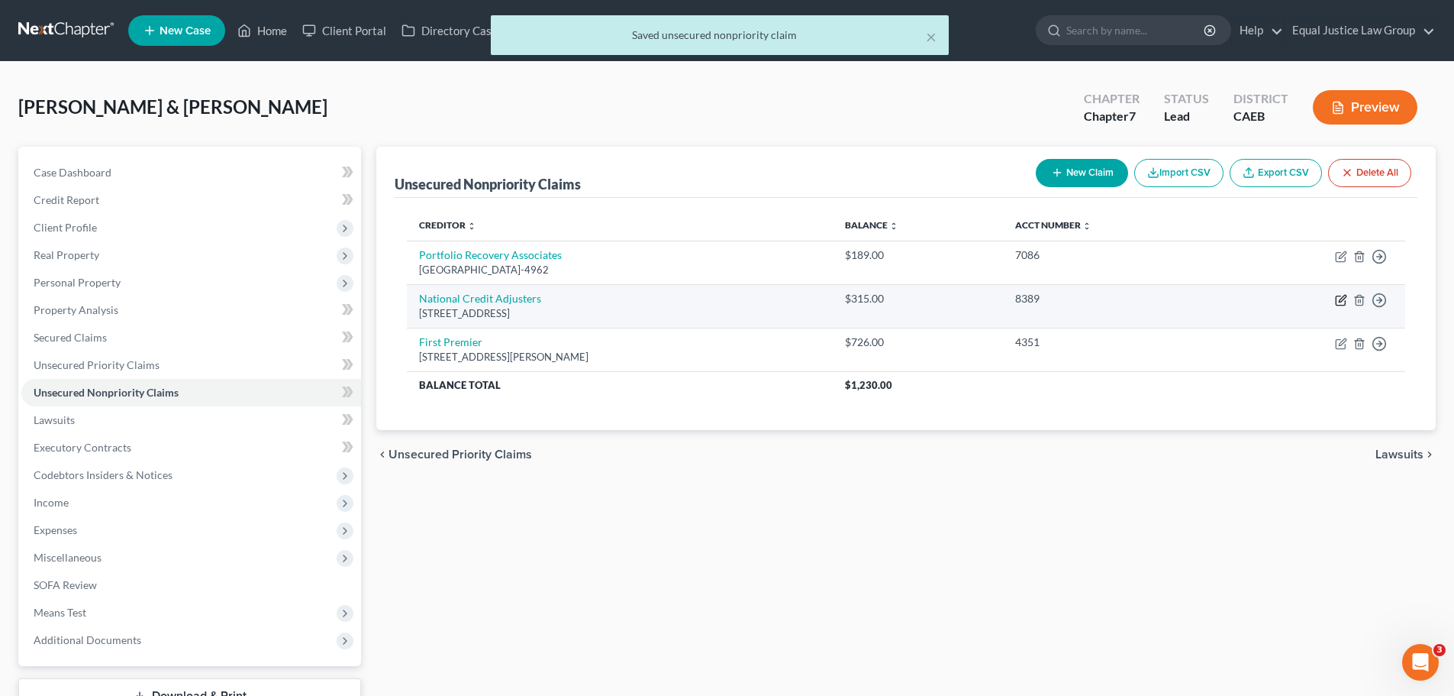
click at [1343, 299] on icon "button" at bounding box center [1341, 300] width 12 height 12
select select "17"
select select "1"
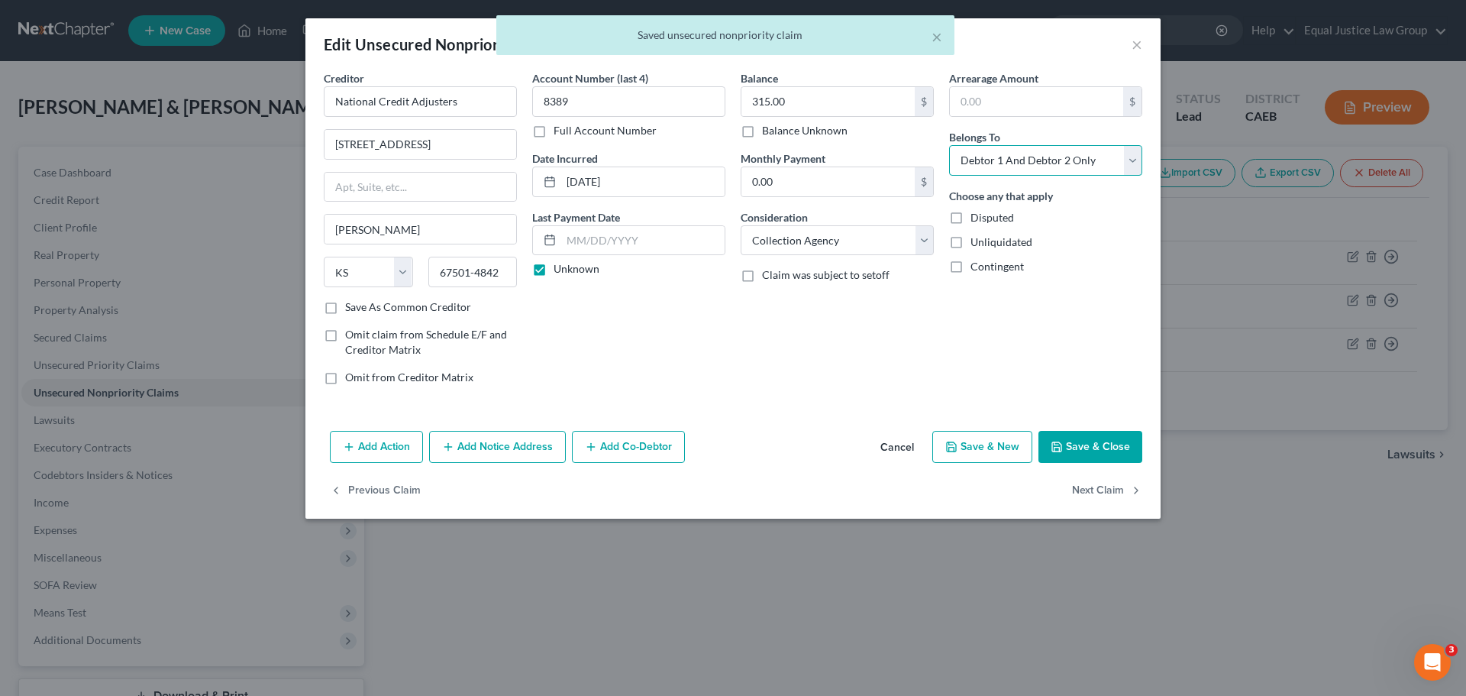
drag, startPoint x: 1135, startPoint y: 163, endPoint x: 1126, endPoint y: 171, distance: 11.9
click at [1135, 163] on select "Select Debtor 1 Only Debtor 2 Only Debtor 1 And Debtor 2 Only At Least One Of T…" at bounding box center [1045, 160] width 193 height 31
select select "0"
click at [949, 145] on select "Select Debtor 1 Only Debtor 2 Only Debtor 1 And Debtor 2 Only At Least One Of T…" at bounding box center [1045, 160] width 193 height 31
click at [1075, 439] on button "Save & Close" at bounding box center [1090, 447] width 104 height 32
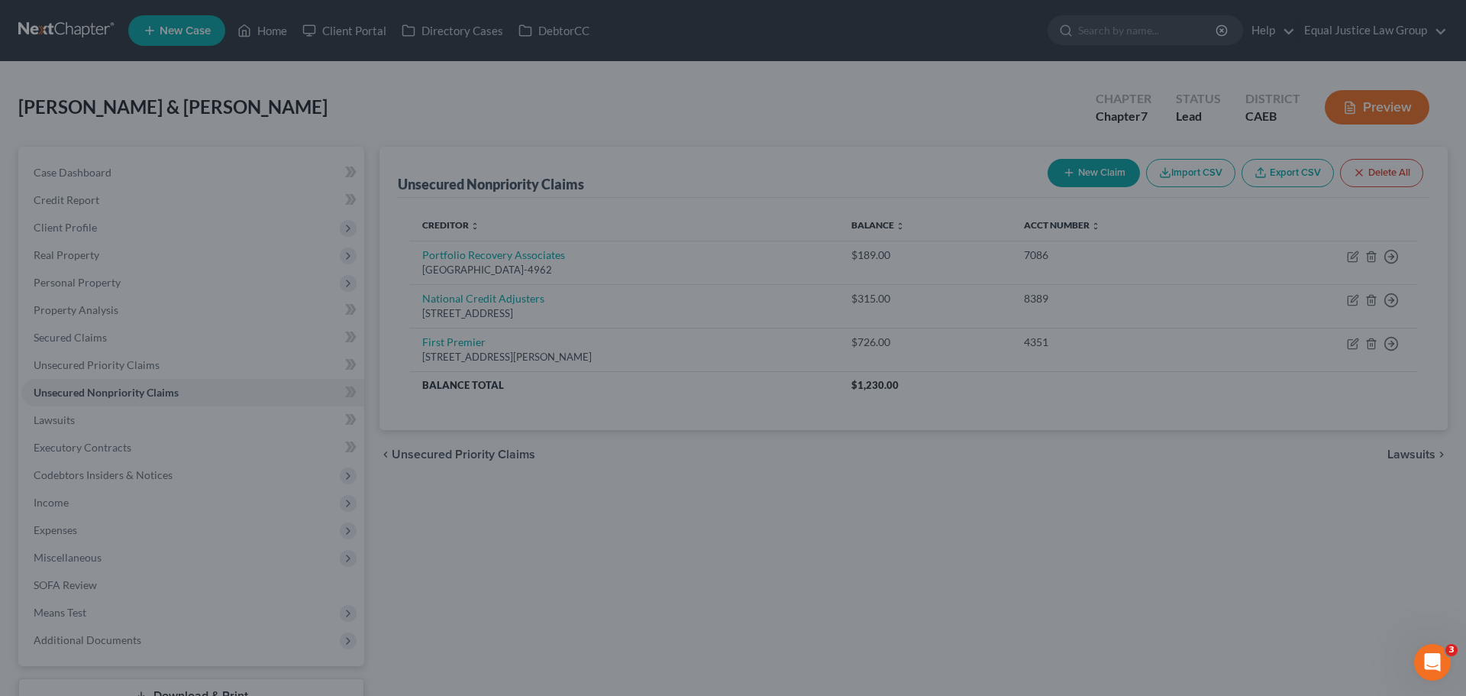
type input "0"
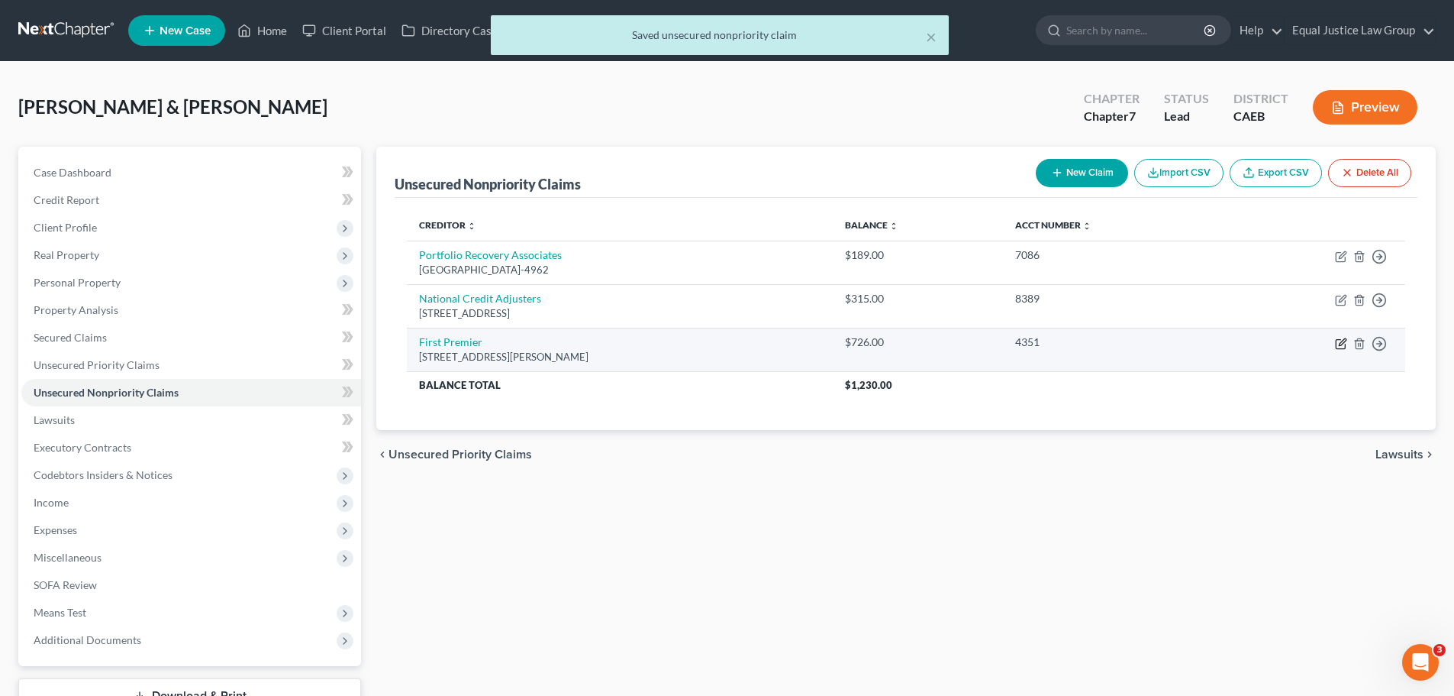
click at [1341, 344] on icon "button" at bounding box center [1341, 343] width 12 height 12
select select "43"
select select "2"
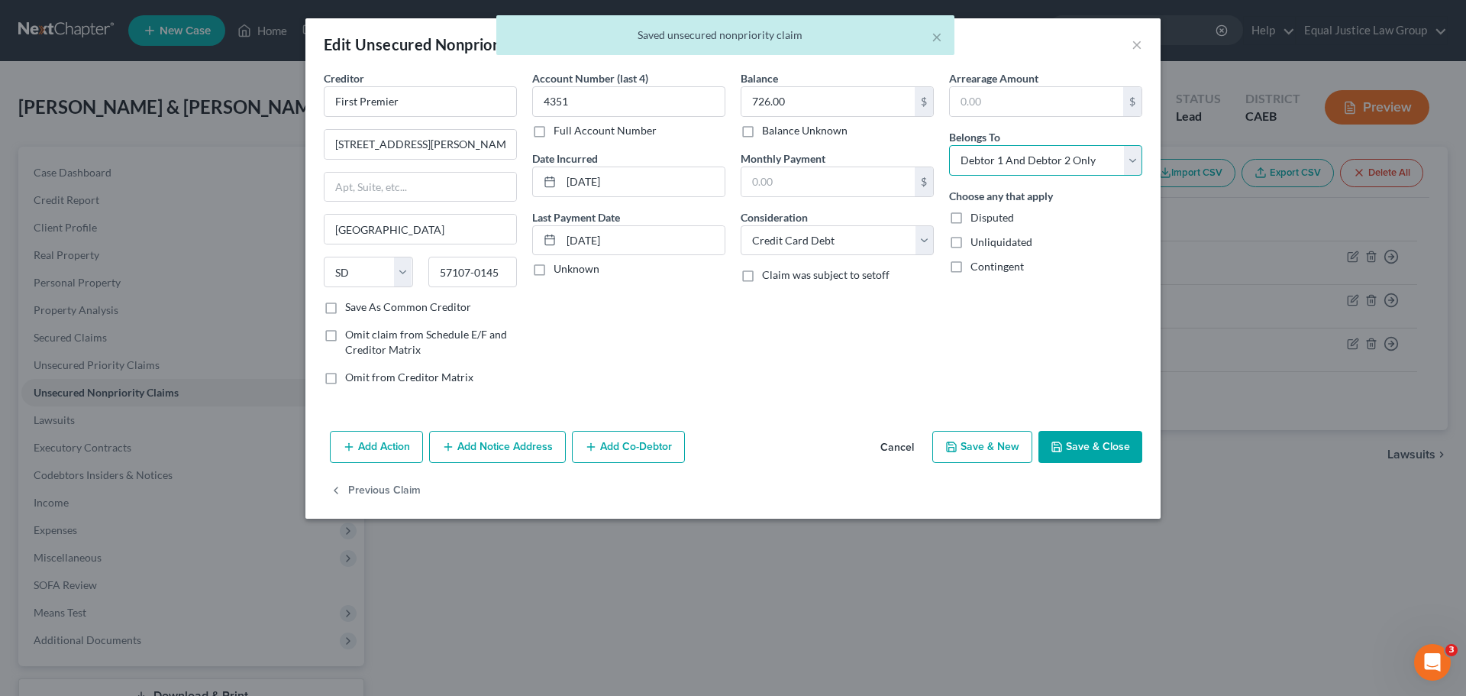
drag, startPoint x: 1083, startPoint y: 161, endPoint x: 1071, endPoint y: 173, distance: 16.7
click at [1083, 161] on select "Select Debtor 1 Only Debtor 2 Only Debtor 1 And Debtor 2 Only At Least One Of T…" at bounding box center [1045, 160] width 193 height 31
select select "0"
click at [949, 145] on select "Select Debtor 1 Only Debtor 2 Only Debtor 1 And Debtor 2 Only At Least One Of T…" at bounding box center [1045, 160] width 193 height 31
click at [1079, 446] on button "Save & Close" at bounding box center [1090, 447] width 104 height 32
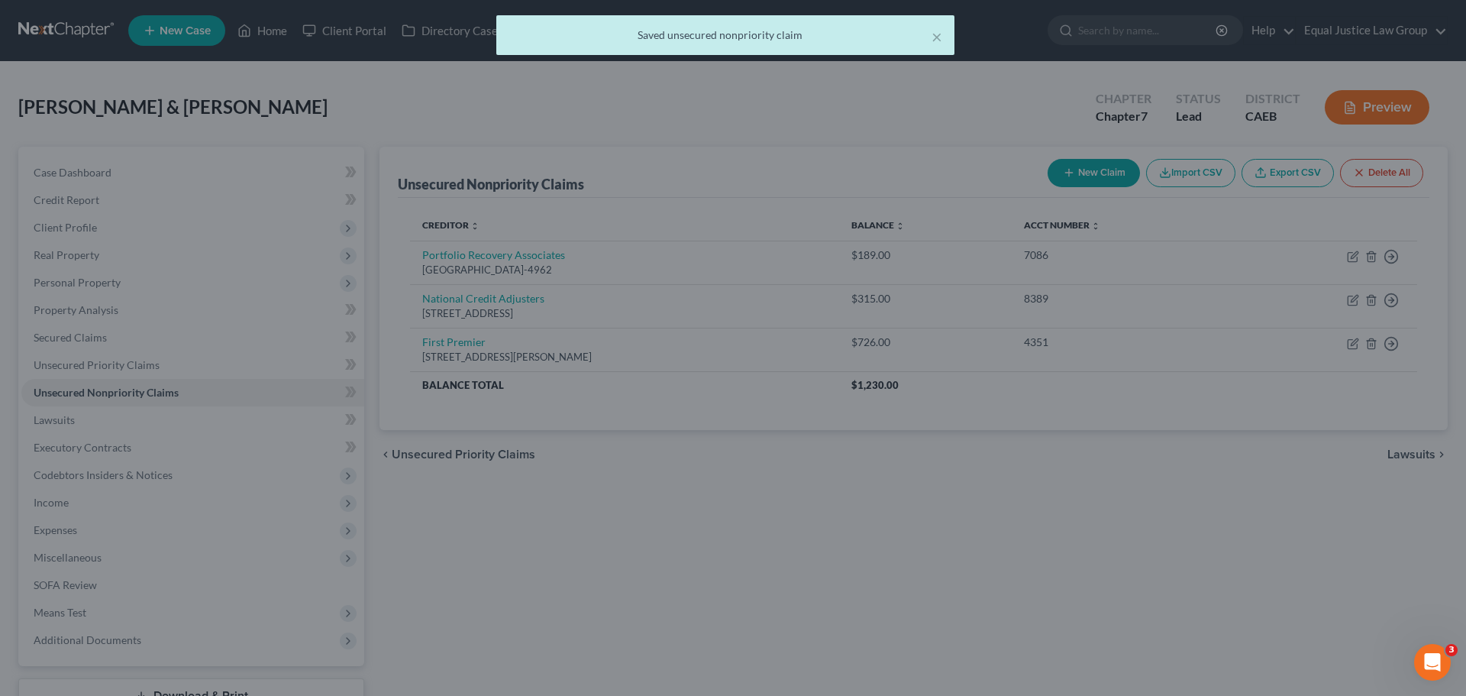
type input "0"
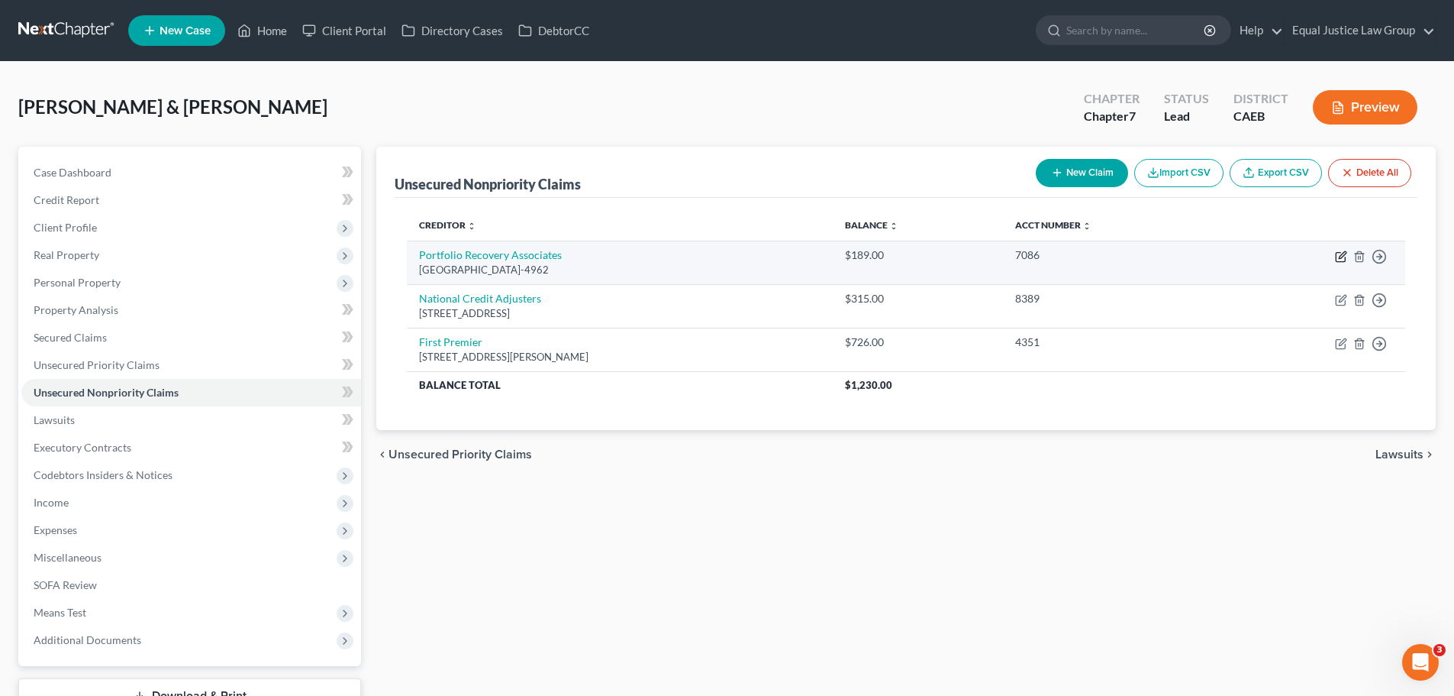
click at [1339, 255] on icon "button" at bounding box center [1341, 256] width 12 height 12
select select "48"
select select "1"
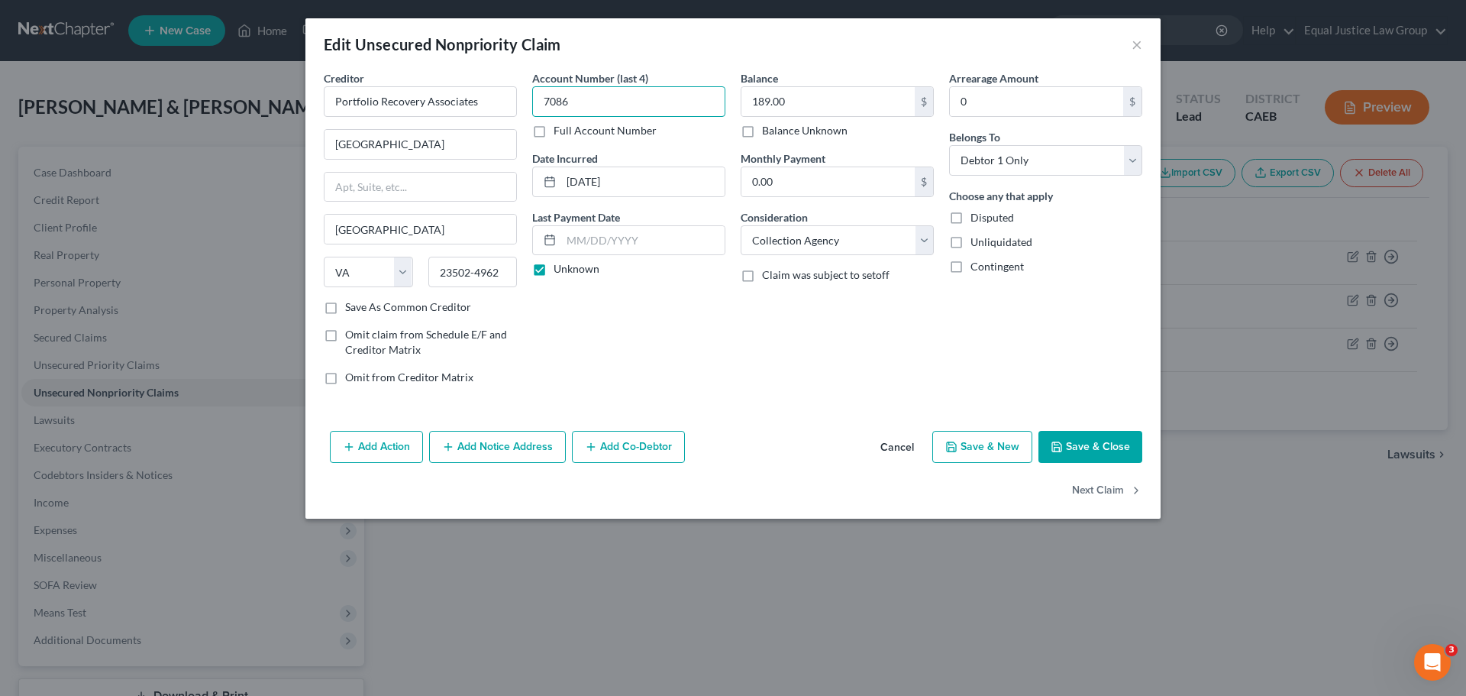
click at [595, 98] on input "7086" at bounding box center [628, 101] width 193 height 31
drag, startPoint x: 1049, startPoint y: 152, endPoint x: 1047, endPoint y: 164, distance: 12.4
click at [1049, 152] on select "Select Debtor 1 Only Debtor 2 Only Debtor 1 And Debtor 2 Only At Least One Of T…" at bounding box center [1045, 160] width 193 height 31
select select "2"
click at [949, 145] on select "Select Debtor 1 Only Debtor 2 Only Debtor 1 And Debtor 2 Only At Least One Of T…" at bounding box center [1045, 160] width 193 height 31
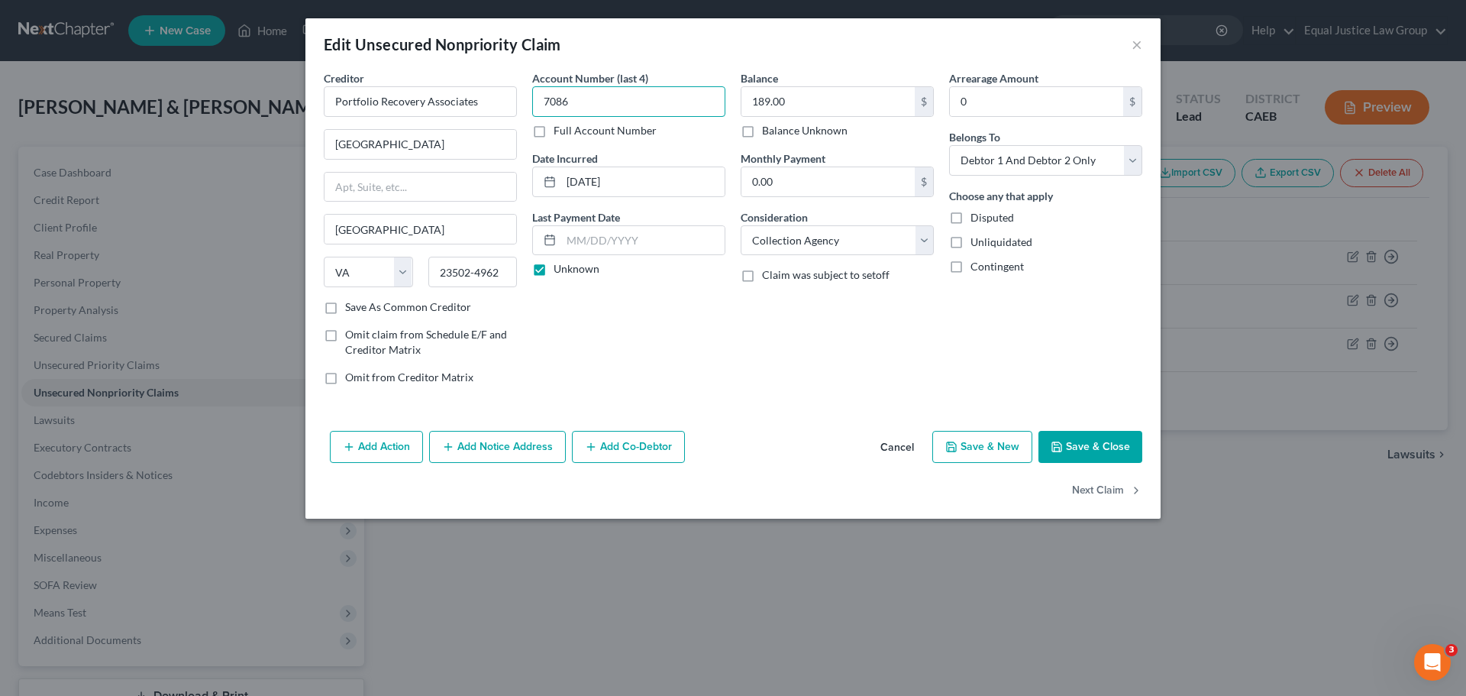
click at [597, 99] on input "7086" at bounding box center [628, 101] width 193 height 31
type input "7086"
click at [554, 132] on label "Full Account Number" at bounding box center [605, 130] width 103 height 15
click at [560, 132] on input "Full Account Number" at bounding box center [565, 128] width 10 height 10
click at [576, 103] on input "7086" at bounding box center [628, 101] width 193 height 31
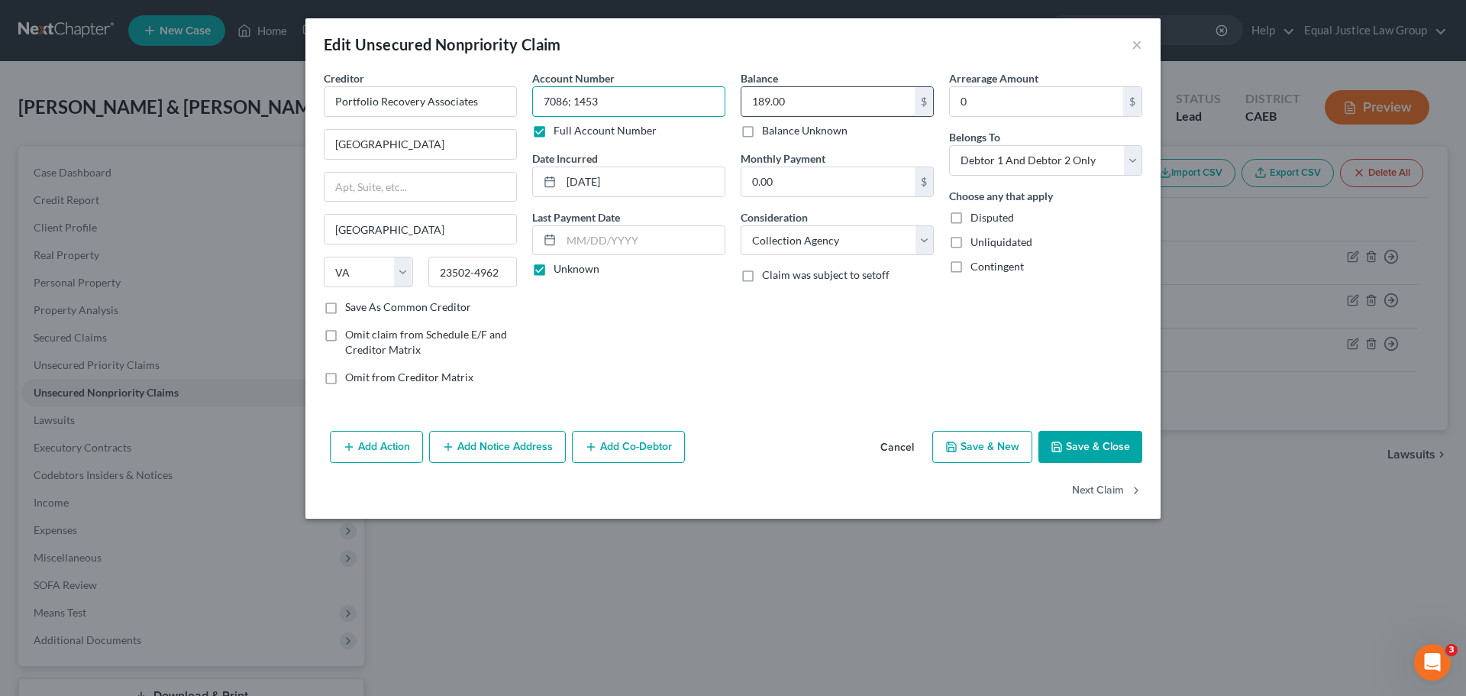
type input "7086; 1453"
click at [831, 95] on input "189.00" at bounding box center [827, 101] width 173 height 29
type input "765.00"
click at [666, 189] on input "07/23/2024" at bounding box center [642, 181] width 163 height 29
drag, startPoint x: 666, startPoint y: 189, endPoint x: 574, endPoint y: 189, distance: 91.6
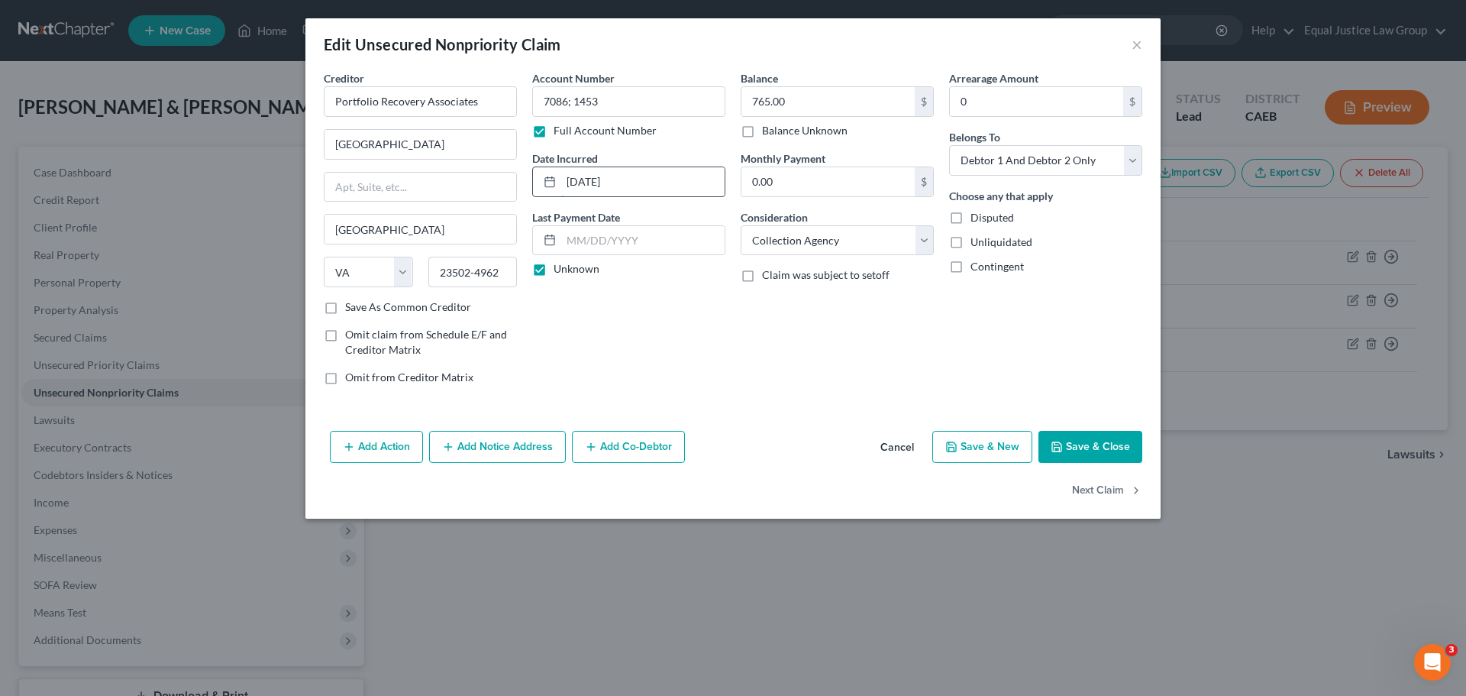
click at [574, 189] on input "07/23/2024" at bounding box center [642, 181] width 163 height 29
click at [573, 268] on label "Unknown" at bounding box center [577, 268] width 46 height 15
click at [570, 268] on input "Unknown" at bounding box center [565, 266] width 10 height 10
checkbox input "false"
click at [1106, 444] on button "Save & Close" at bounding box center [1090, 447] width 104 height 32
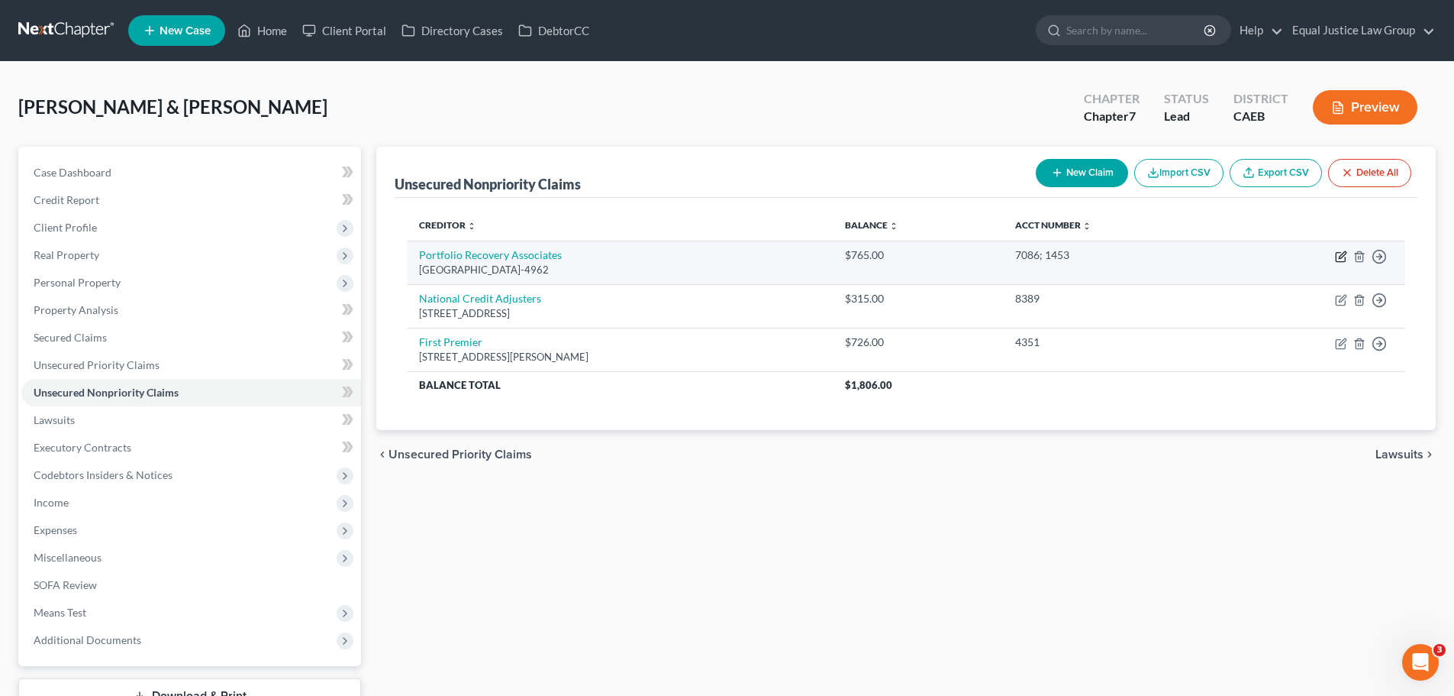
click at [1343, 254] on icon "button" at bounding box center [1341, 256] width 12 height 12
select select "48"
select select "1"
select select "2"
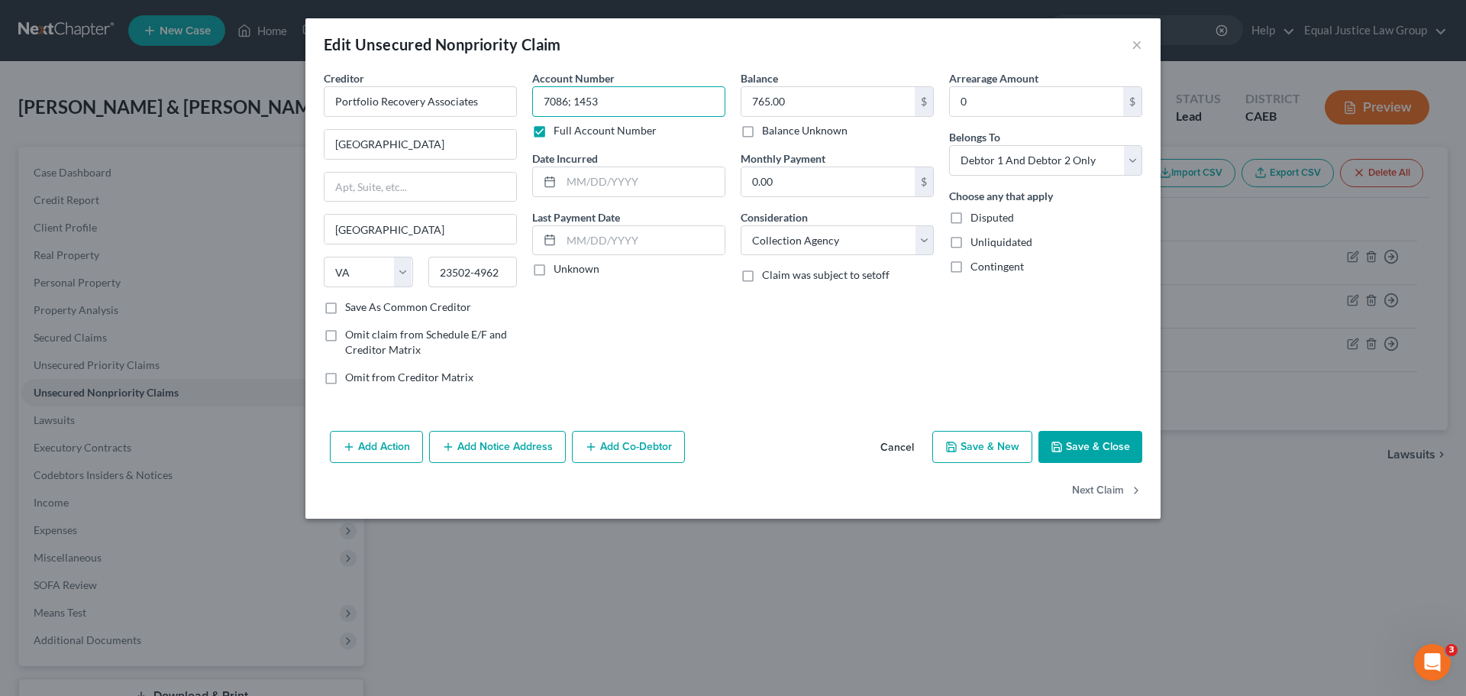
drag, startPoint x: 568, startPoint y: 102, endPoint x: 660, endPoint y: 105, distance: 91.7
click at [660, 105] on input "7086; 1453" at bounding box center [628, 101] width 193 height 31
type input "7086"
click at [823, 98] on input "765.00" at bounding box center [827, 101] width 173 height 29
type input "189.00"
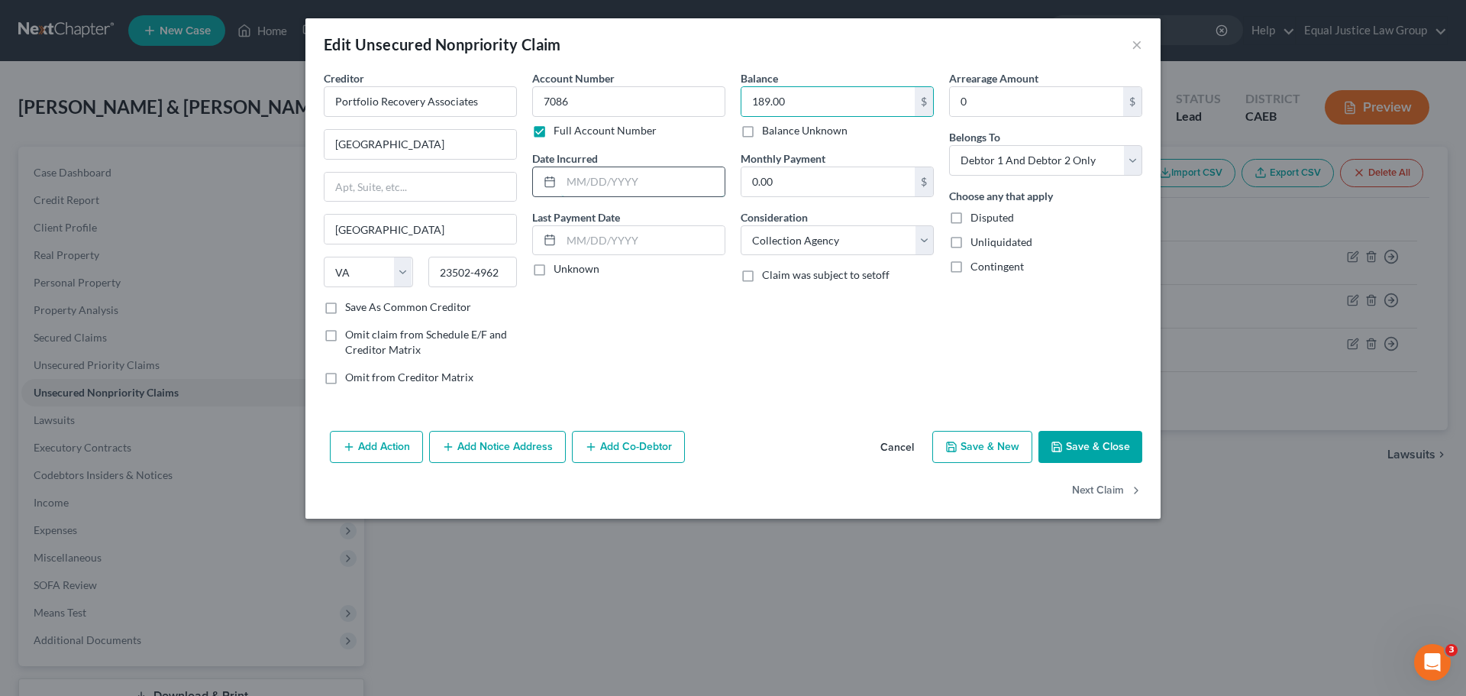
click at [625, 179] on input "text" at bounding box center [642, 181] width 163 height 29
type input "07/23/2024"
click at [1131, 149] on select "Select Debtor 1 Only Debtor 2 Only Debtor 1 And Debtor 2 Only At Least One Of T…" at bounding box center [1045, 160] width 193 height 31
select select "0"
click at [949, 145] on select "Select Debtor 1 Only Debtor 2 Only Debtor 1 And Debtor 2 Only At Least One Of T…" at bounding box center [1045, 160] width 193 height 31
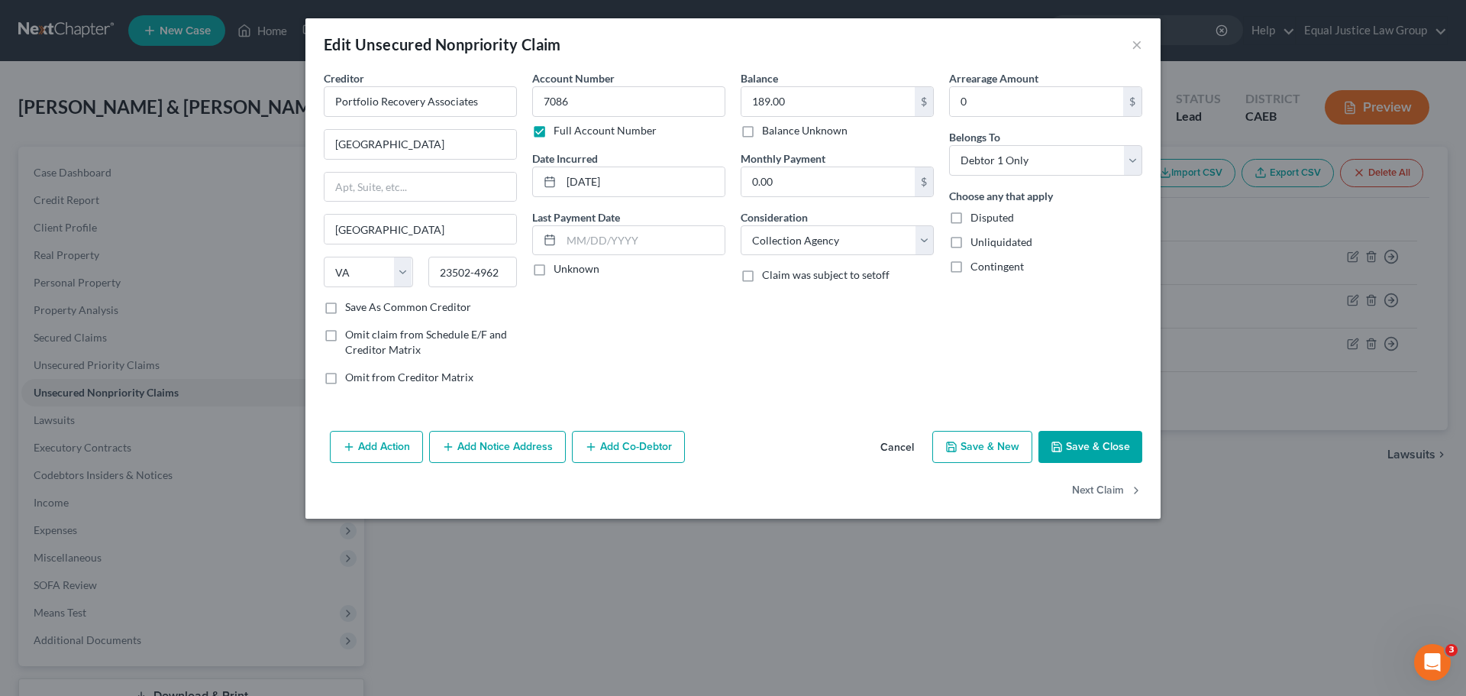
click at [1114, 450] on button "Save & Close" at bounding box center [1090, 447] width 104 height 32
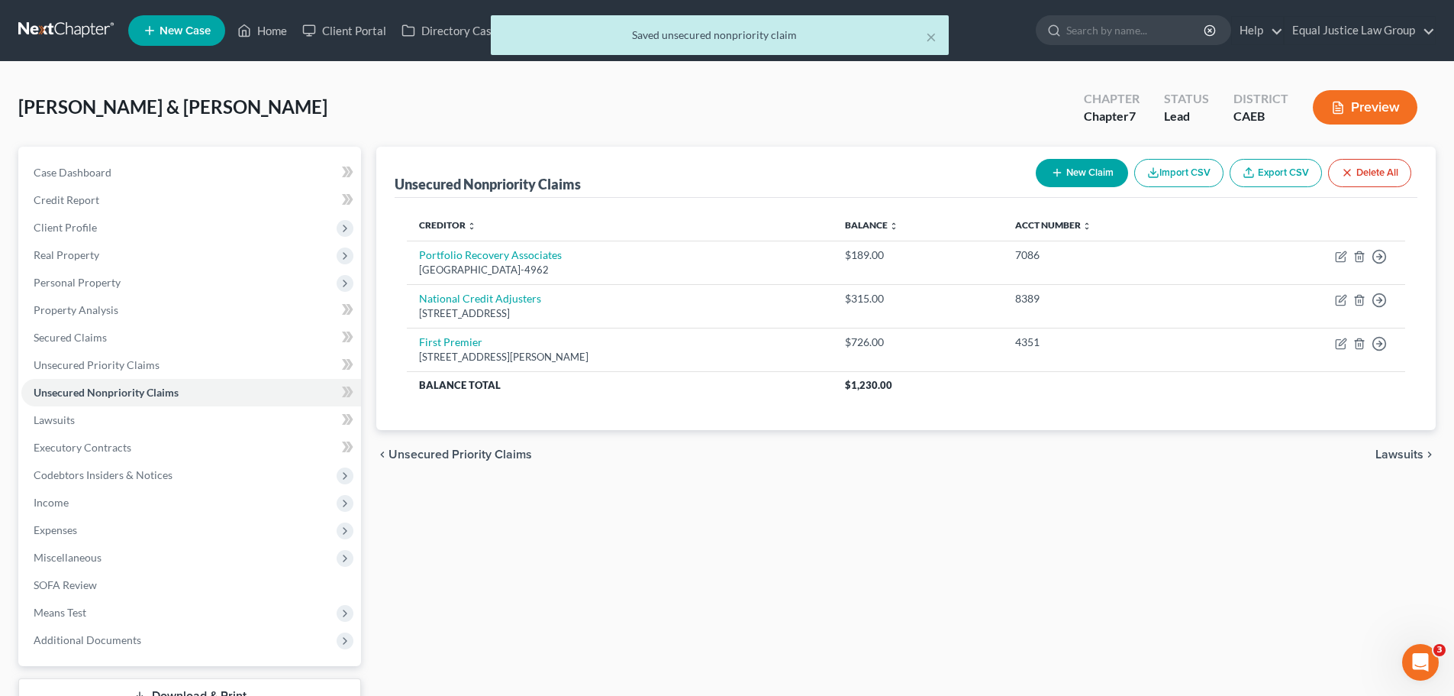
click at [1088, 171] on button "New Claim" at bounding box center [1082, 173] width 92 height 28
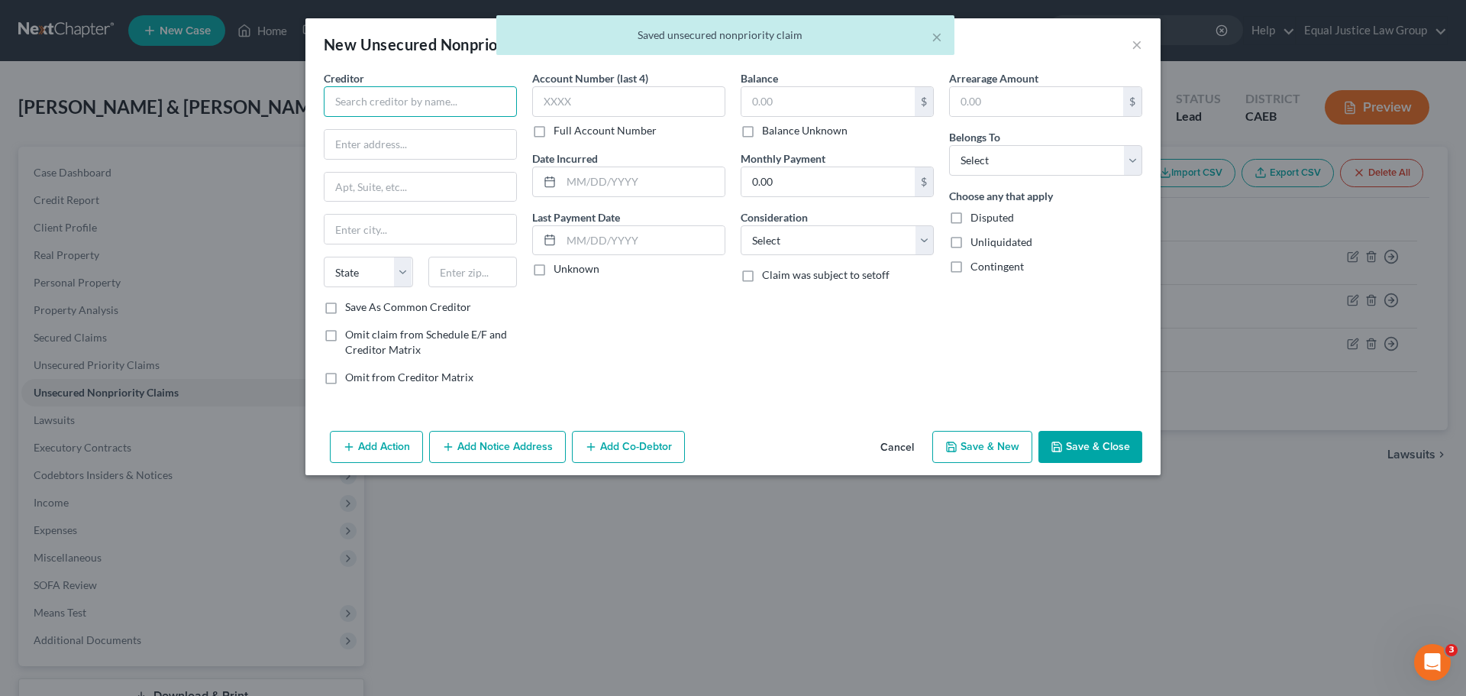
click at [418, 89] on input "text" at bounding box center [420, 101] width 193 height 31
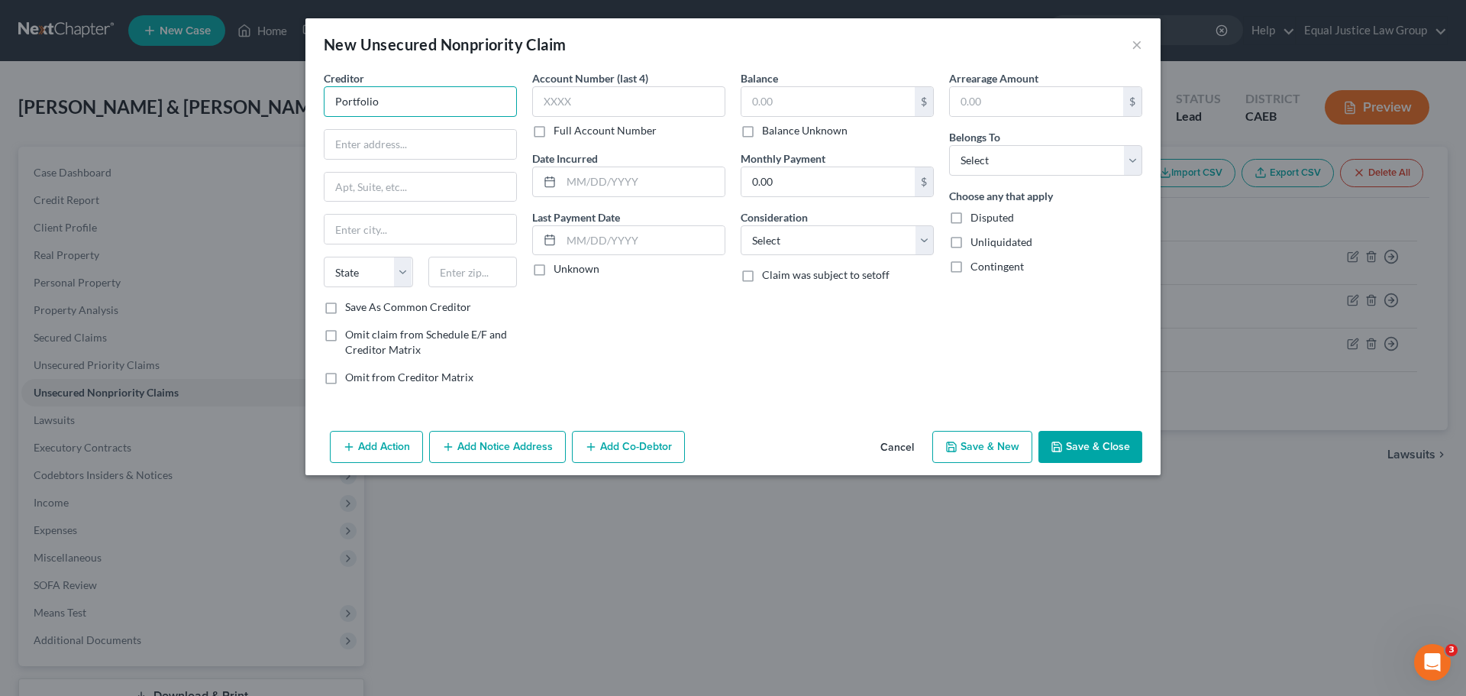
click at [445, 101] on input "Portfolio" at bounding box center [420, 101] width 193 height 31
type input "Portfolio Recovery Associates"
type input "Riverside Commerce Center"
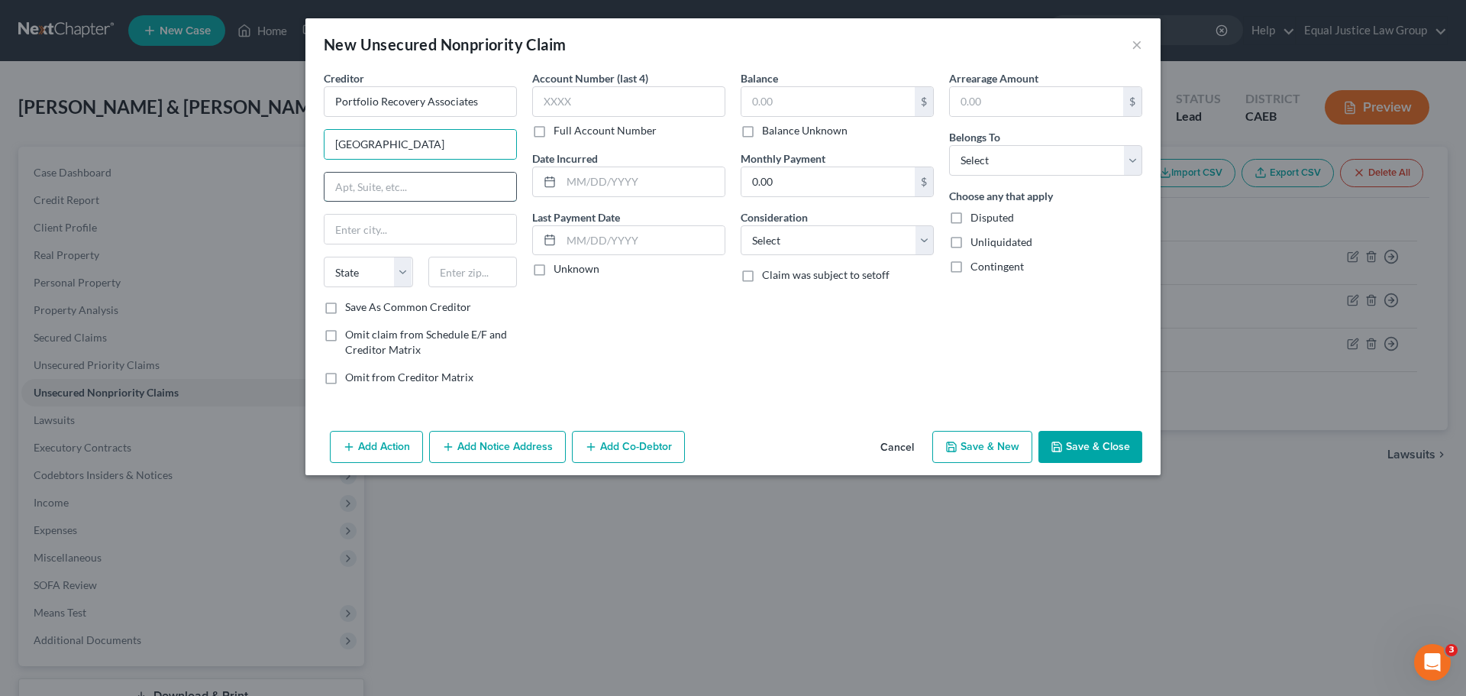
click at [390, 192] on input "text" at bounding box center [420, 187] width 192 height 29
click at [366, 236] on input "text" at bounding box center [420, 229] width 192 height 29
type input "Norfolk"
click at [399, 265] on select "State AL AK AR AZ CA CO CT DE DC FL GA GU HI ID IL IN IA KS KY LA ME MD MA MI M…" at bounding box center [368, 272] width 89 height 31
select select "48"
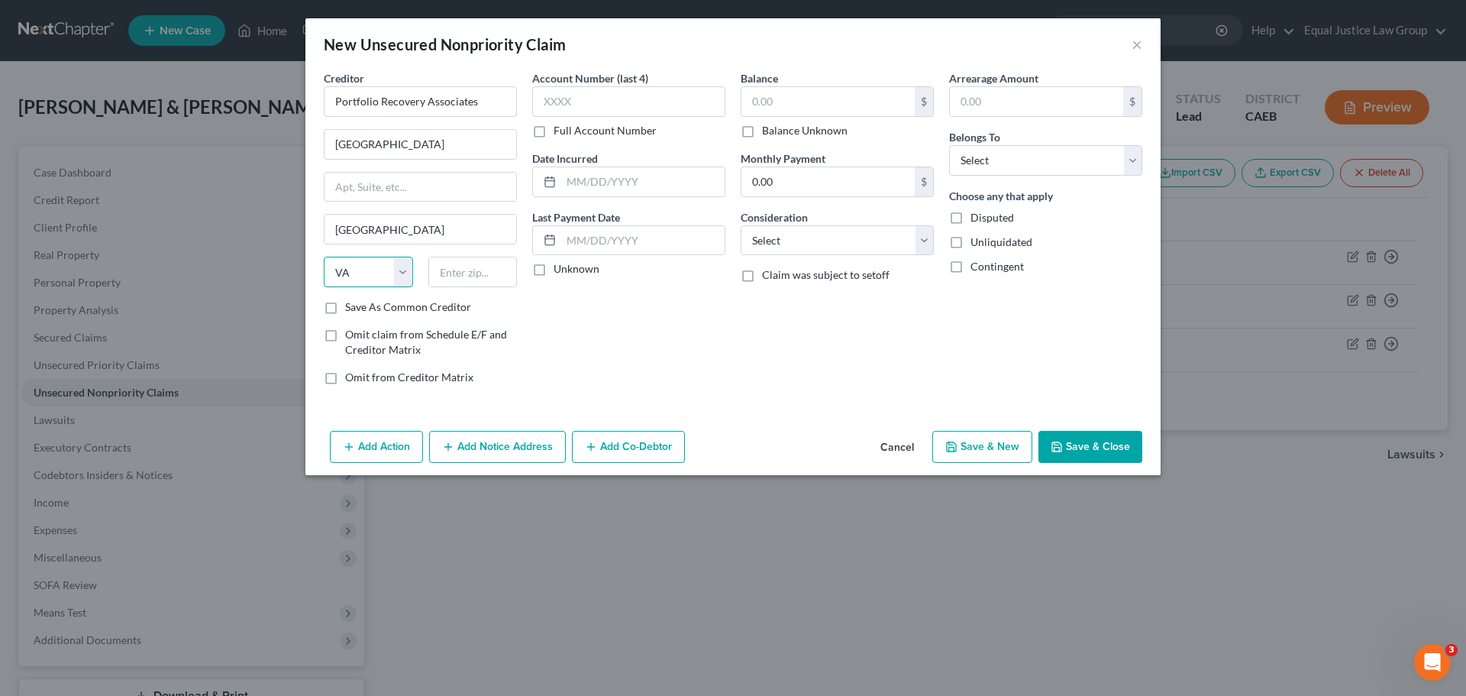
click at [324, 257] on select "State AL AK AR AZ CA CO CT DE DC FL GA GU HI ID IL IN IA KS KY LA ME MD MA MI M…" at bounding box center [368, 272] width 89 height 31
click at [466, 282] on input "text" at bounding box center [472, 272] width 89 height 31
type input "-"
click at [490, 276] on input "-" at bounding box center [472, 272] width 89 height 31
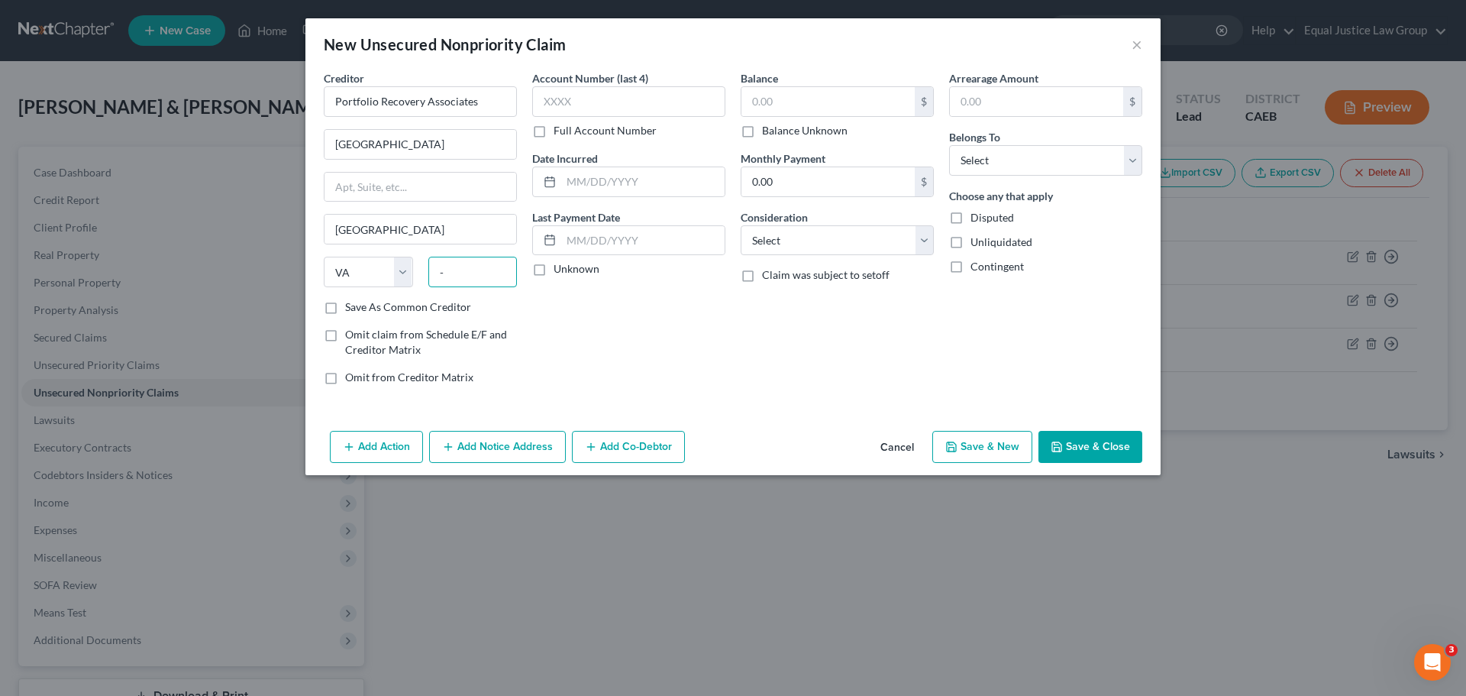
click at [491, 276] on input "-" at bounding box center [472, 272] width 89 height 31
click at [455, 266] on input "-" at bounding box center [472, 272] width 89 height 31
type input "23502-4962"
click at [638, 328] on div "Account Number (last 4) Full Account Number Date Incurred Last Payment Date Unk…" at bounding box center [629, 233] width 208 height 327
click at [569, 96] on input "text" at bounding box center [628, 101] width 193 height 31
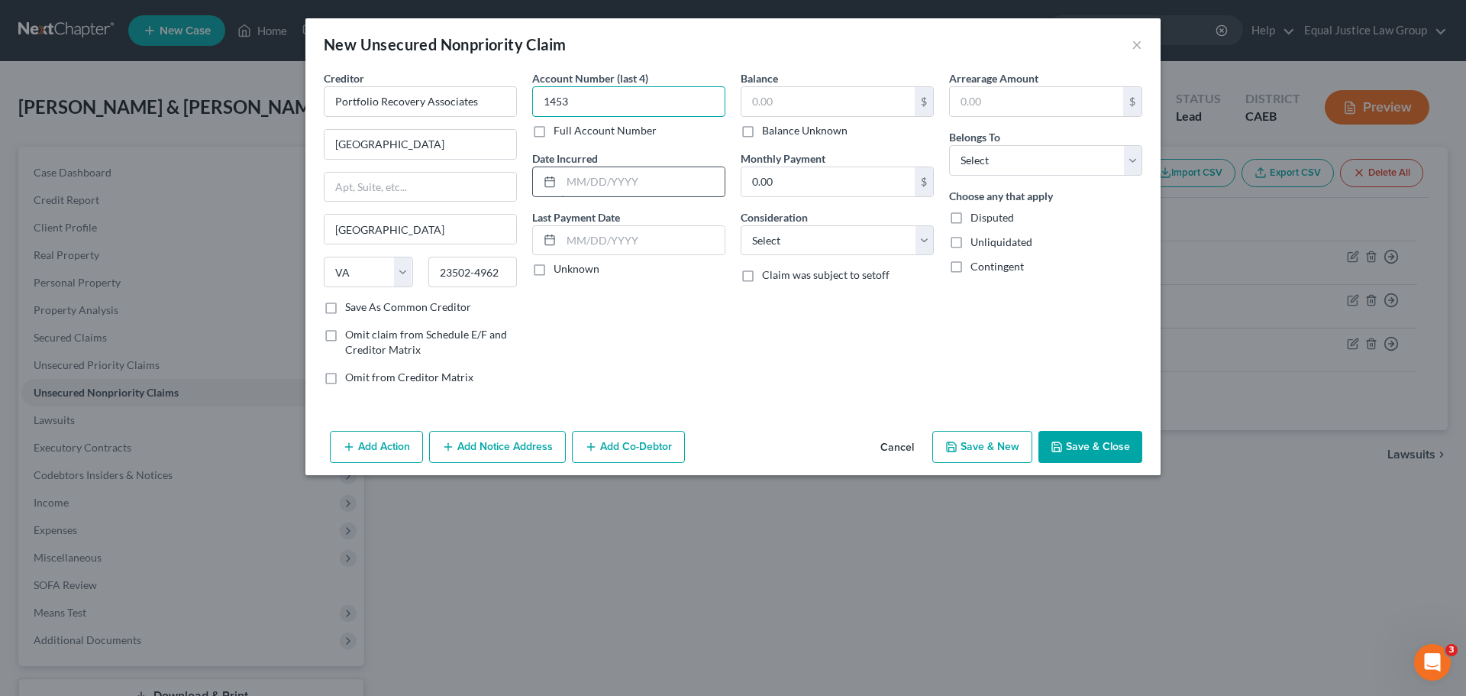
type input "1453"
click at [579, 192] on input "text" at bounding box center [642, 181] width 163 height 29
type input "04/23/2021"
click at [792, 100] on input "text" at bounding box center [827, 101] width 173 height 29
type input "576.00"
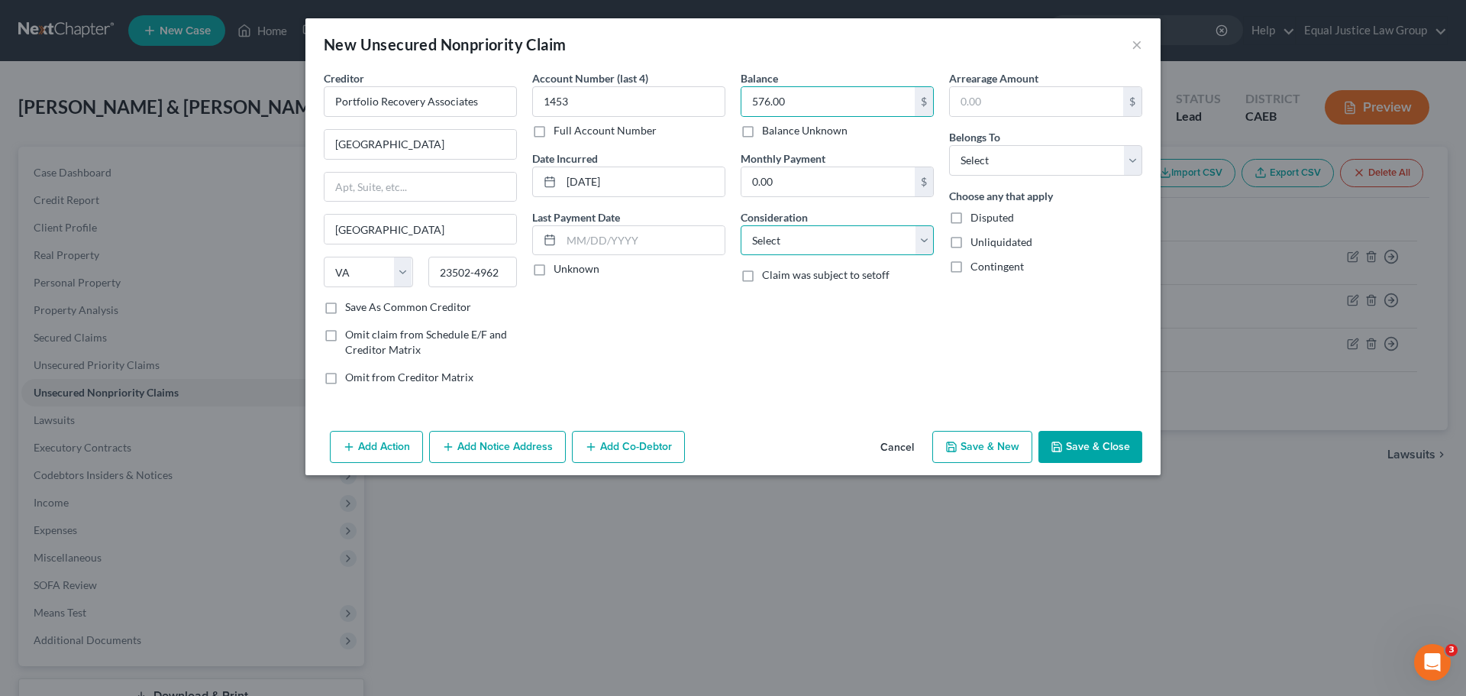
click at [906, 240] on select "Select Cable / Satellite Services Collection Agency Credit Card Debt Debt Couns…" at bounding box center [837, 240] width 193 height 31
select select "1"
click at [741, 225] on select "Select Cable / Satellite Services Collection Agency Credit Card Debt Debt Couns…" at bounding box center [837, 240] width 193 height 31
click at [999, 317] on div "Arrearage Amount $ Belongs To * Select Debtor 1 Only Debtor 2 Only Debtor 1 And…" at bounding box center [1045, 233] width 208 height 327
click at [1027, 163] on select "Select Debtor 1 Only Debtor 2 Only Debtor 1 And Debtor 2 Only At Least One Of T…" at bounding box center [1045, 160] width 193 height 31
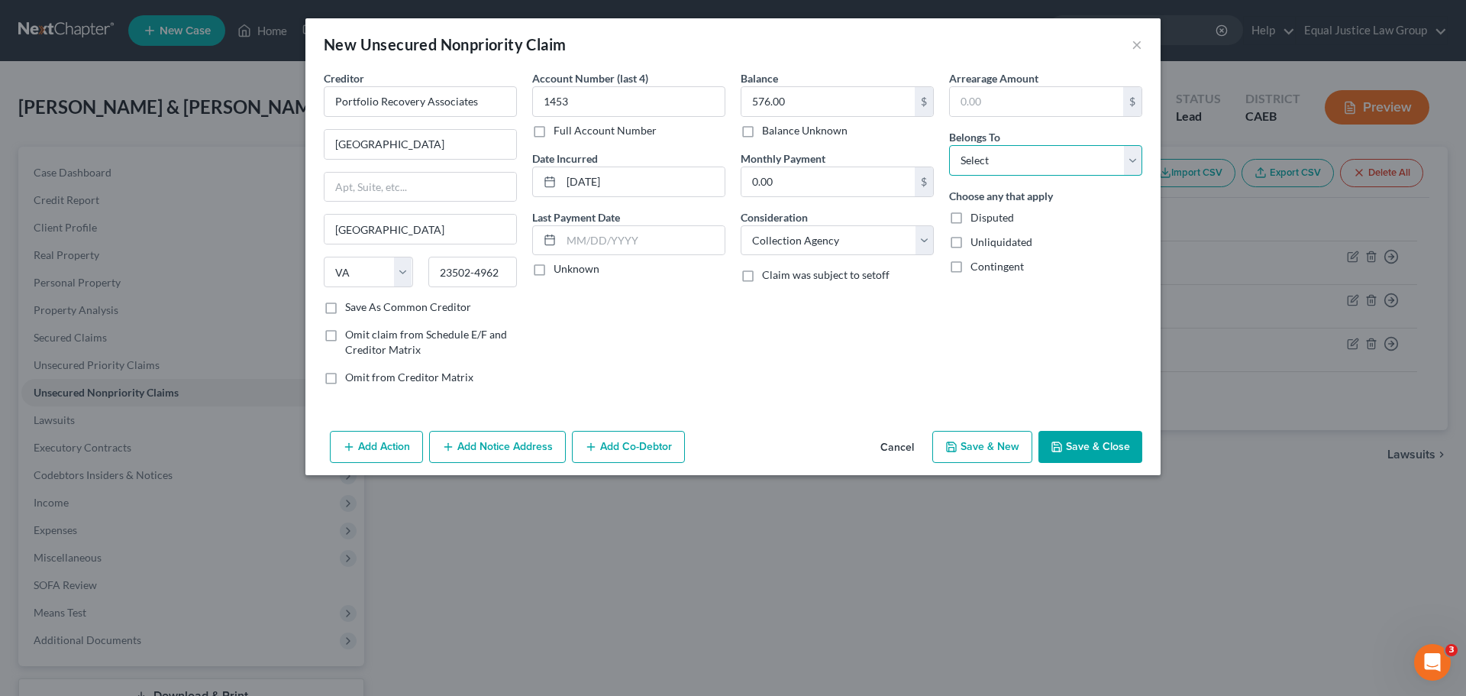
select select "1"
click at [949, 145] on select "Select Debtor 1 Only Debtor 2 Only Debtor 1 And Debtor 2 Only At Least One Of T…" at bounding box center [1045, 160] width 193 height 31
click at [1049, 333] on div "Arrearage Amount $ Belongs To * Select Debtor 1 Only Debtor 2 Only Debtor 1 And…" at bounding box center [1045, 233] width 208 height 327
click at [1093, 444] on button "Save & Close" at bounding box center [1090, 447] width 104 height 32
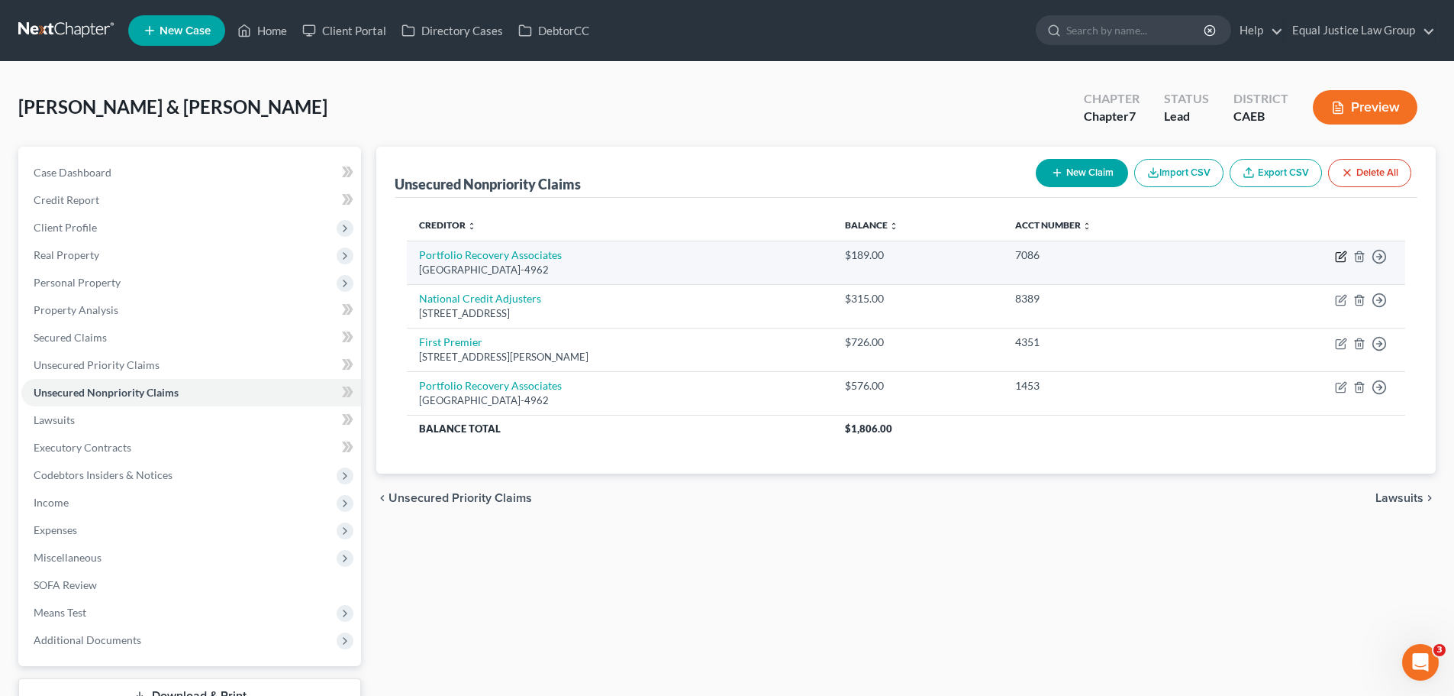
click at [1344, 256] on icon "button" at bounding box center [1342, 254] width 7 height 7
select select "48"
select select "1"
select select "0"
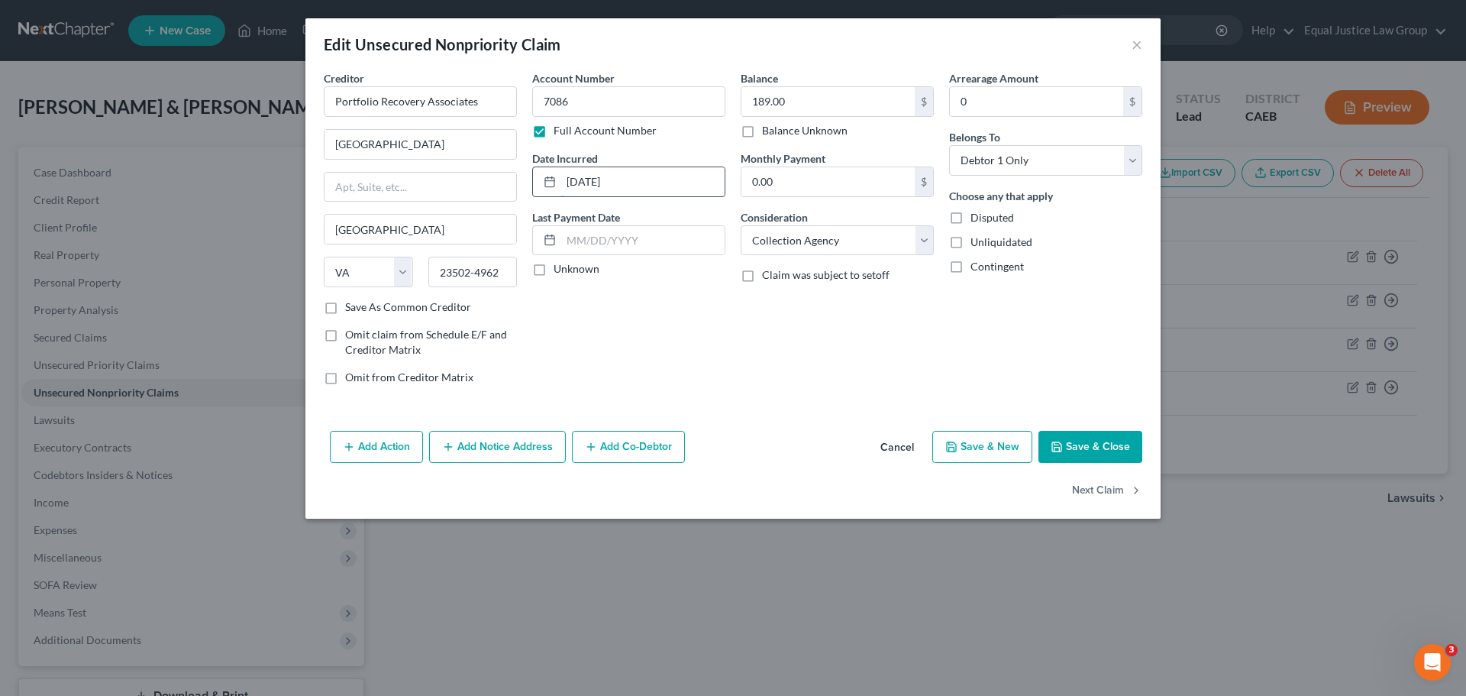
click at [667, 180] on input "07/23/2024" at bounding box center [642, 181] width 163 height 29
click at [631, 91] on input "7086" at bounding box center [628, 101] width 193 height 31
type input "7086; 1453"
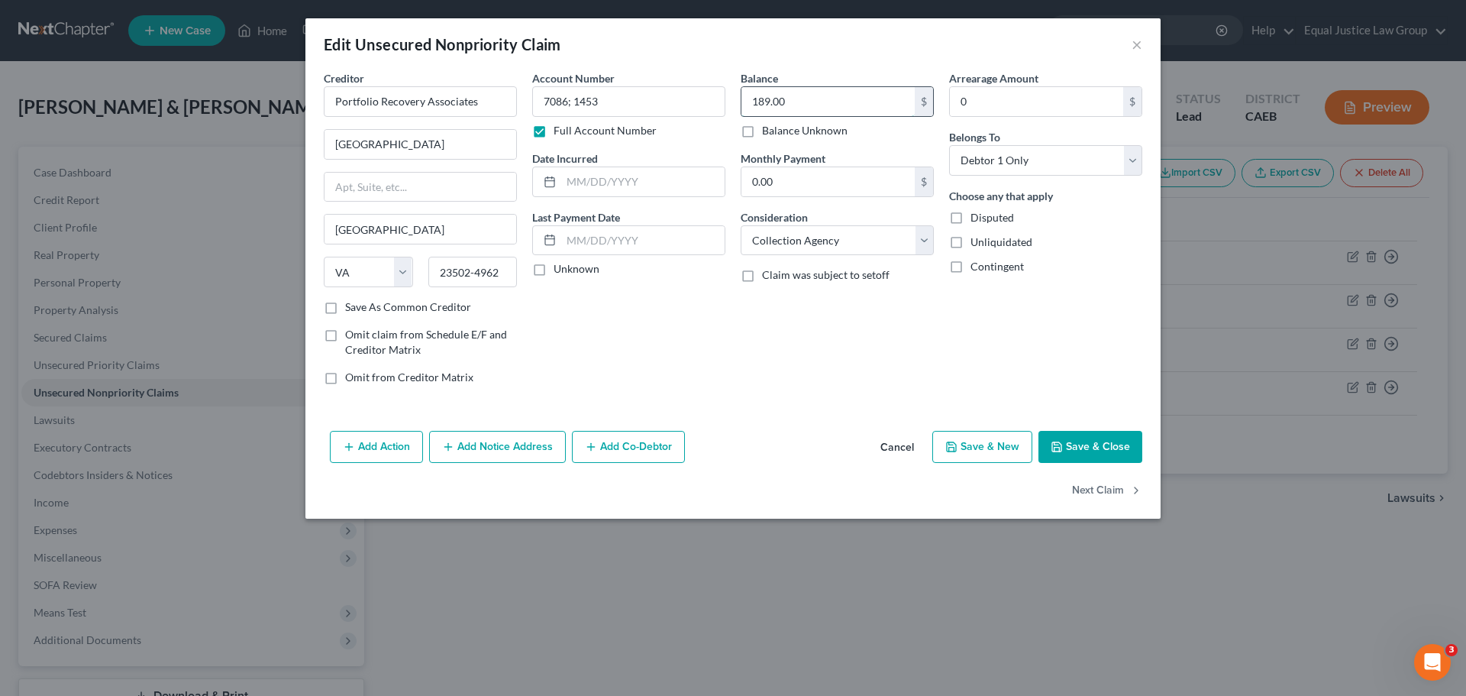
click at [809, 104] on input "189.00" at bounding box center [827, 101] width 173 height 29
type input "765.00"
click at [1045, 152] on select "Select Debtor 1 Only Debtor 2 Only Debtor 1 And Debtor 2 Only At Least One Of T…" at bounding box center [1045, 160] width 193 height 31
select select "2"
click at [949, 145] on select "Select Debtor 1 Only Debtor 2 Only Debtor 1 And Debtor 2 Only At Least One Of T…" at bounding box center [1045, 160] width 193 height 31
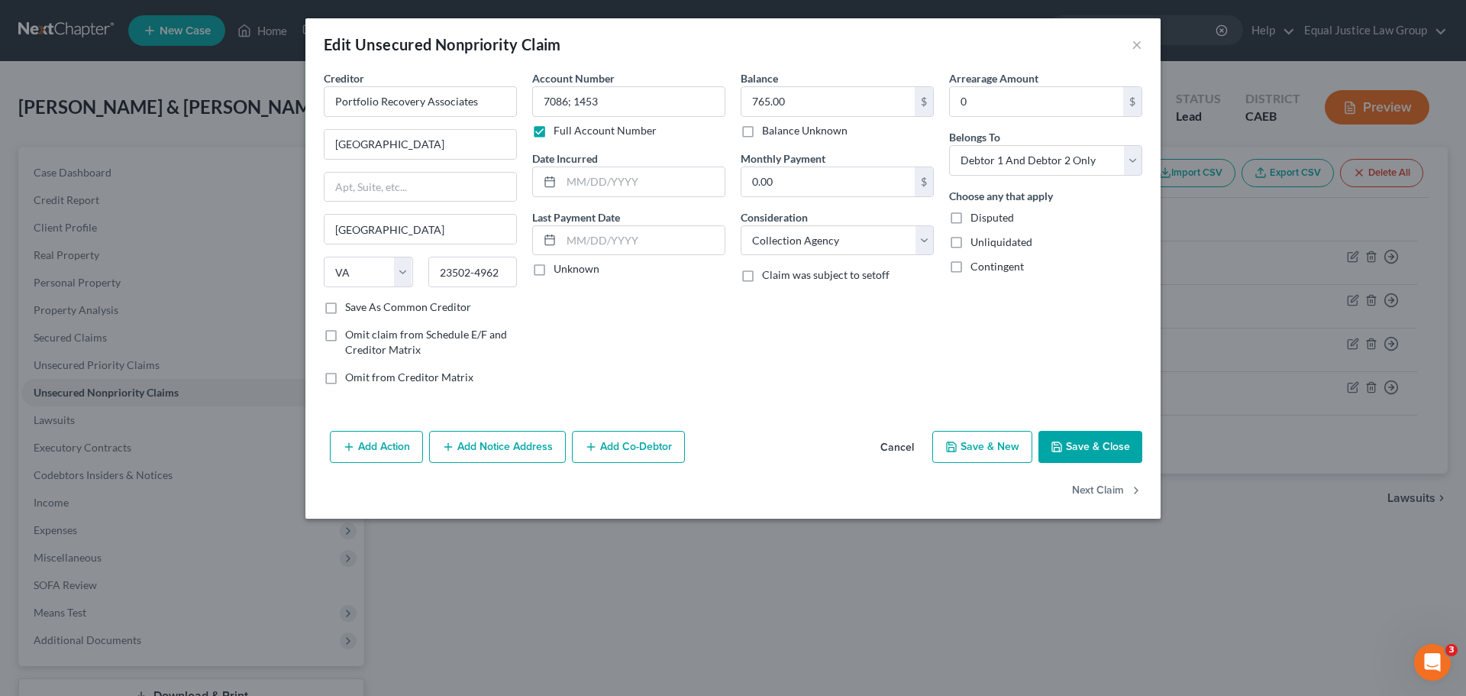
click at [1039, 341] on div "Arrearage Amount 0 $ Belongs To * Select Debtor 1 Only Debtor 2 Only Debtor 1 A…" at bounding box center [1045, 233] width 208 height 327
click at [1080, 434] on button "Save & Close" at bounding box center [1090, 447] width 104 height 32
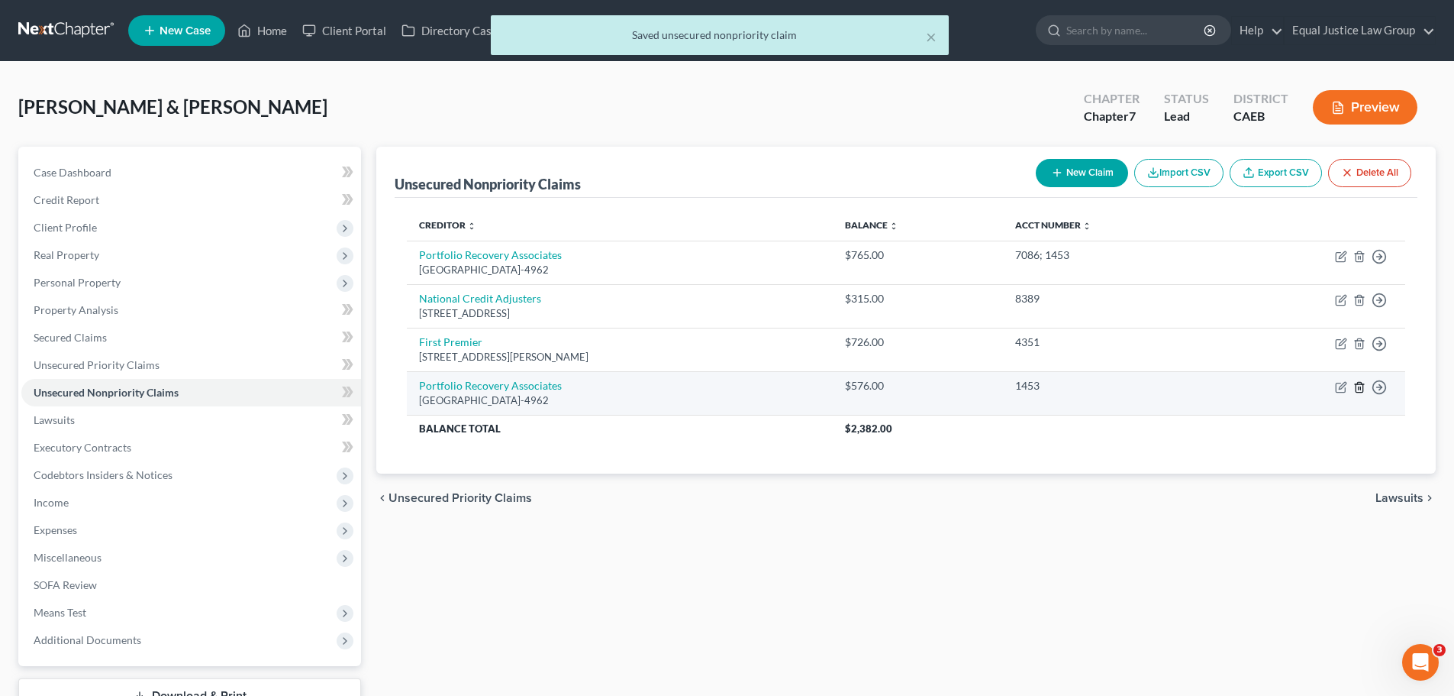
click at [1360, 387] on icon "button" at bounding box center [1360, 387] width 12 height 12
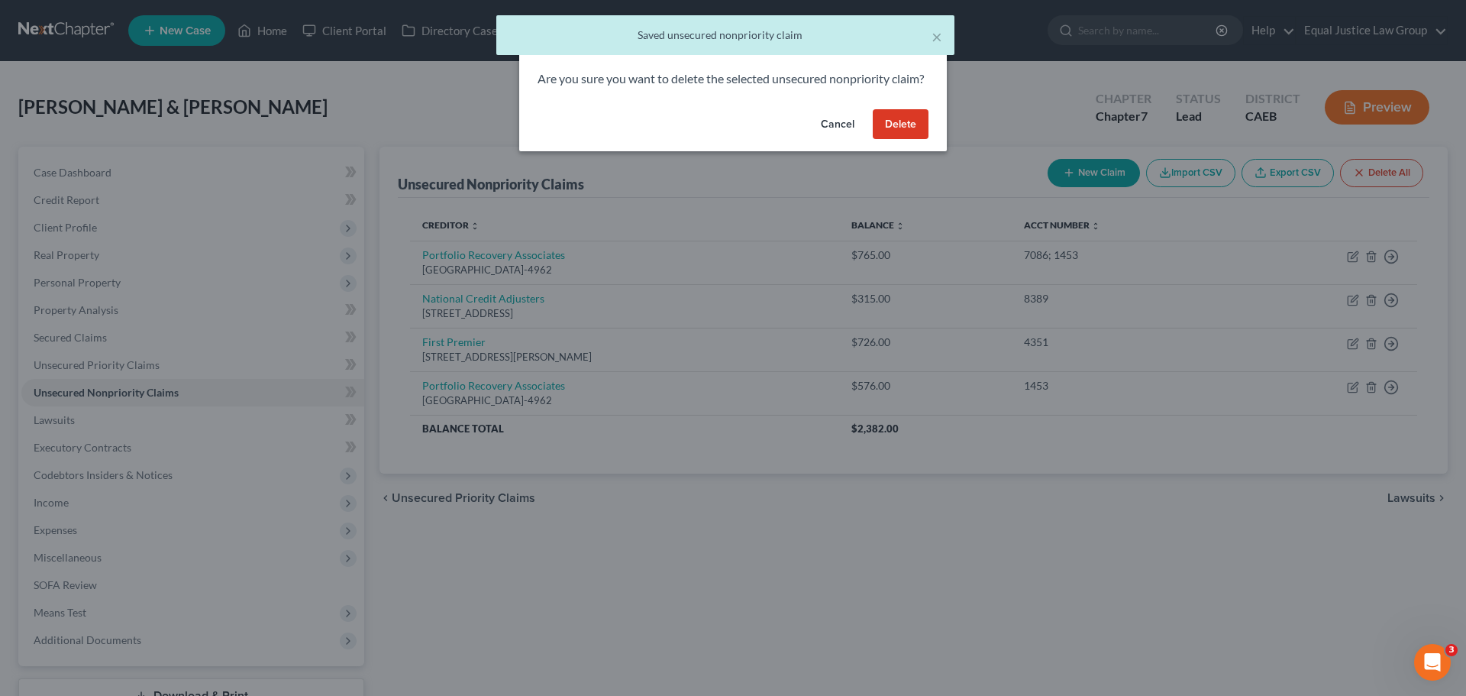
click at [905, 138] on button "Delete" at bounding box center [901, 124] width 56 height 31
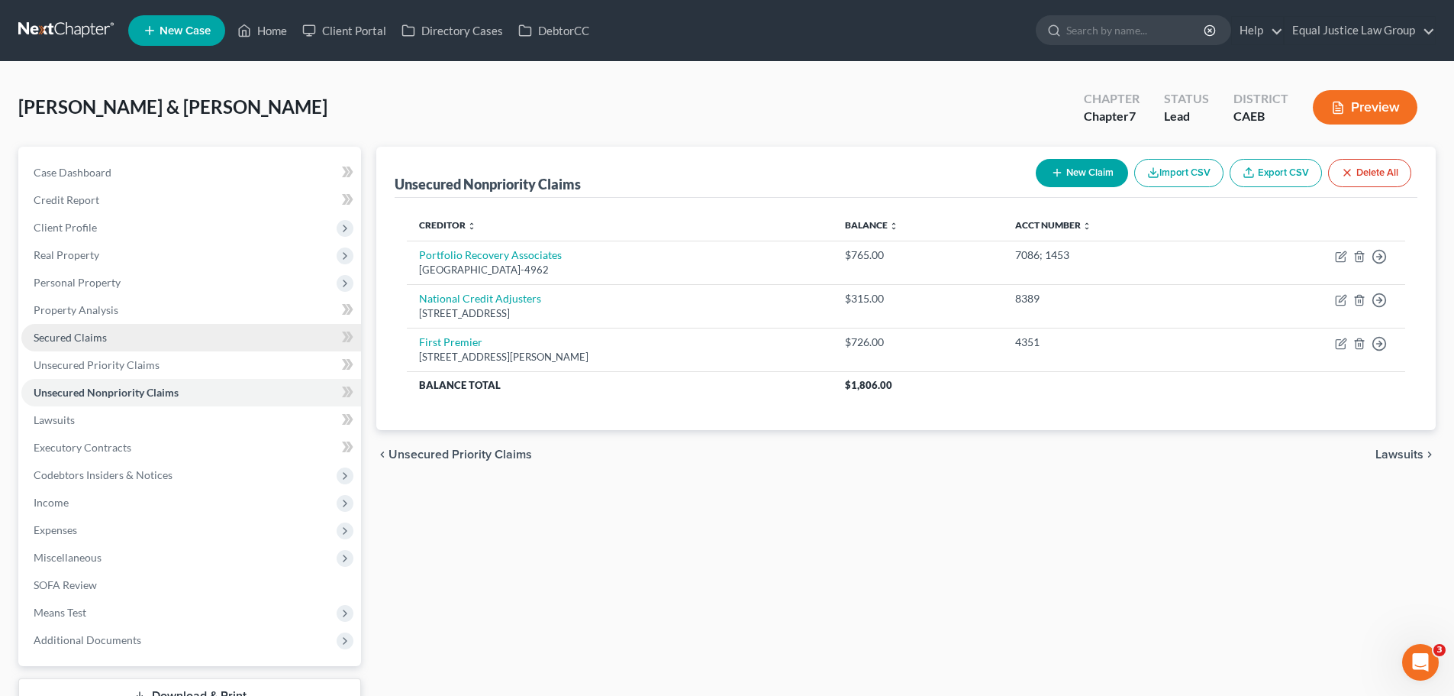
click at [108, 336] on link "Secured Claims" at bounding box center [191, 337] width 340 height 27
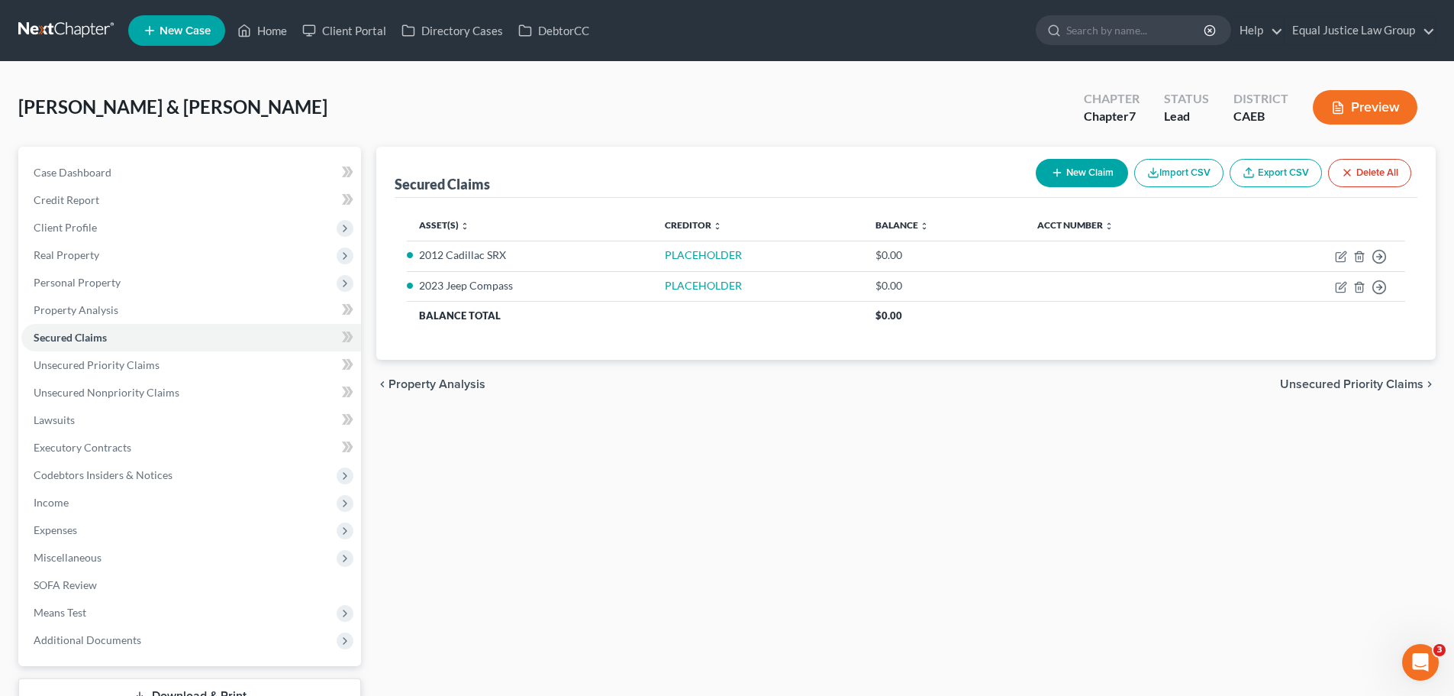
click at [678, 531] on div "Secured Claims New Claim Import CSV Export CSV Delete All Asset(s) expand_more …" at bounding box center [906, 450] width 1075 height 607
click at [153, 395] on span "Unsecured Nonpriority Claims" at bounding box center [107, 392] width 146 height 13
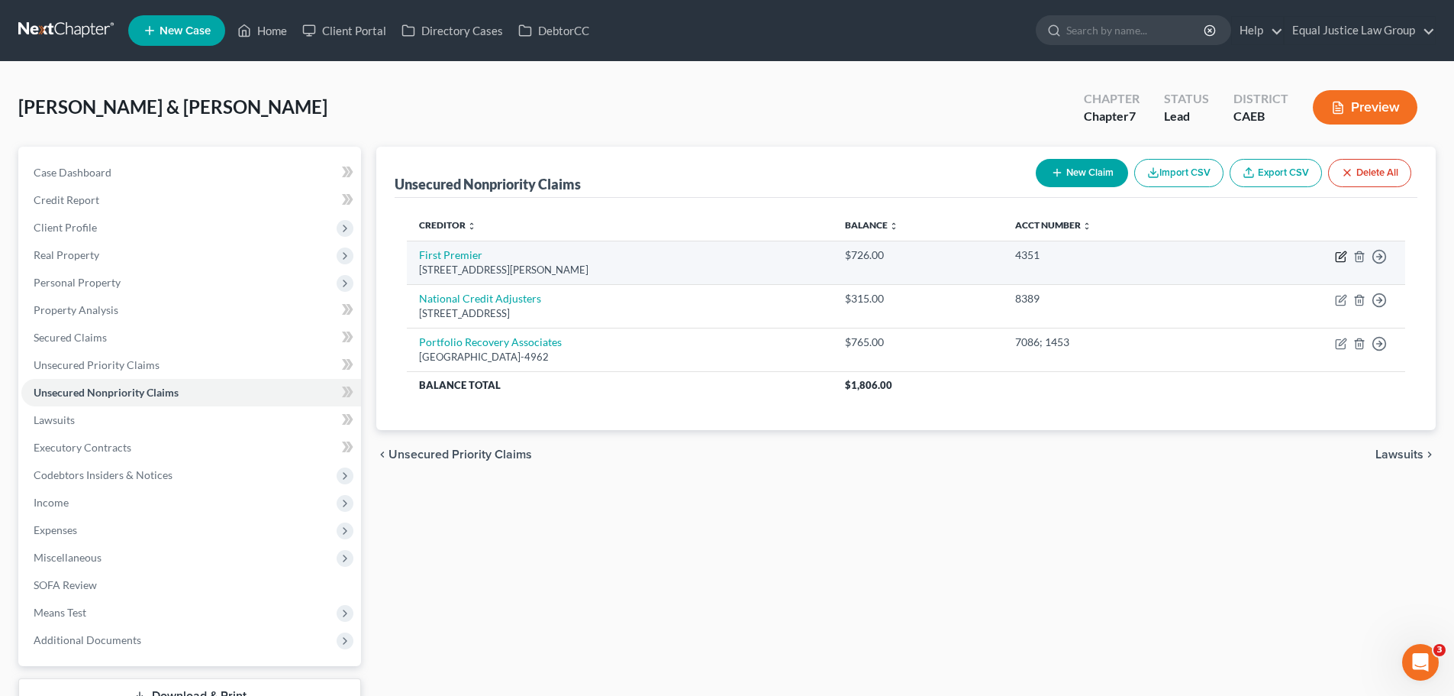
click at [1341, 256] on icon "button" at bounding box center [1341, 256] width 12 height 12
select select "43"
select select "2"
select select "0"
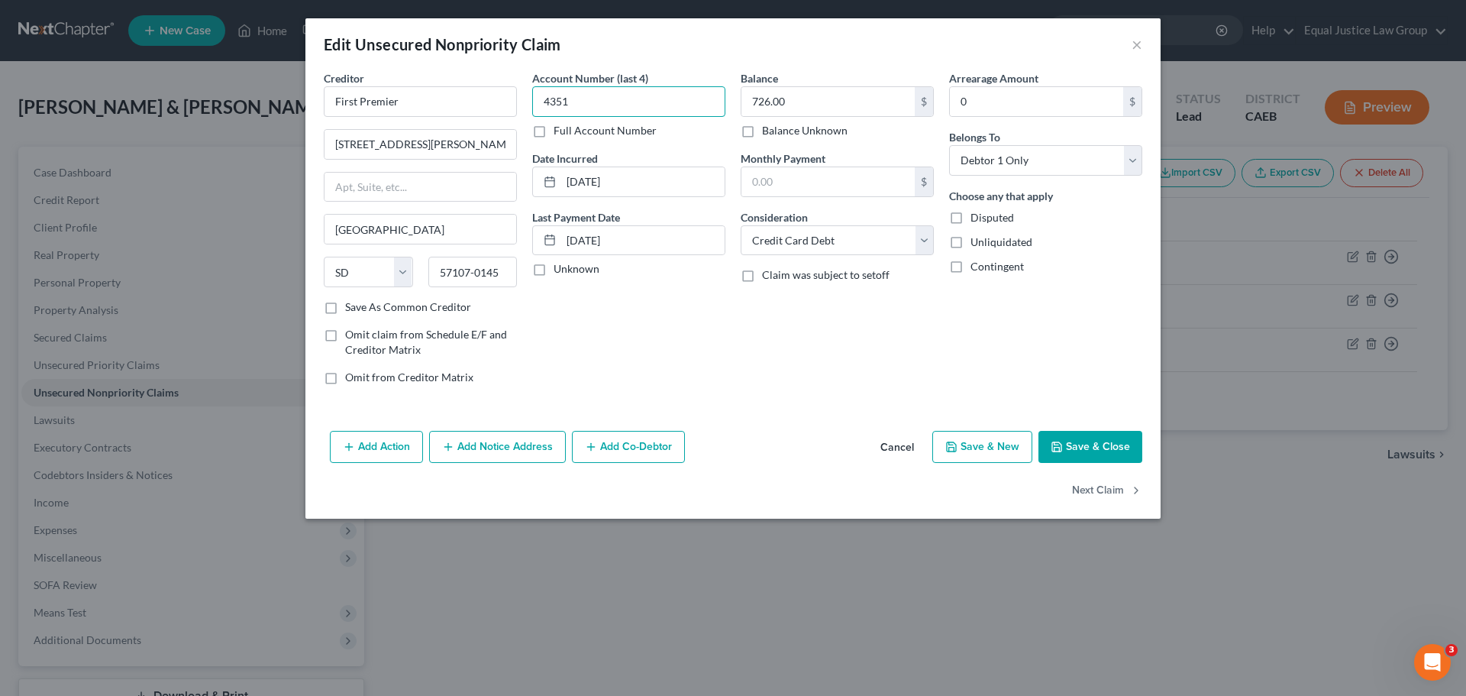
click at [602, 96] on input "4351" at bounding box center [628, 101] width 193 height 31
click at [554, 132] on label "Full Account Number" at bounding box center [605, 130] width 103 height 15
click at [560, 132] on input "Full Account Number" at bounding box center [565, 128] width 10 height 10
click at [574, 105] on input "4351" at bounding box center [628, 101] width 193 height 31
type input "4351; 5963"
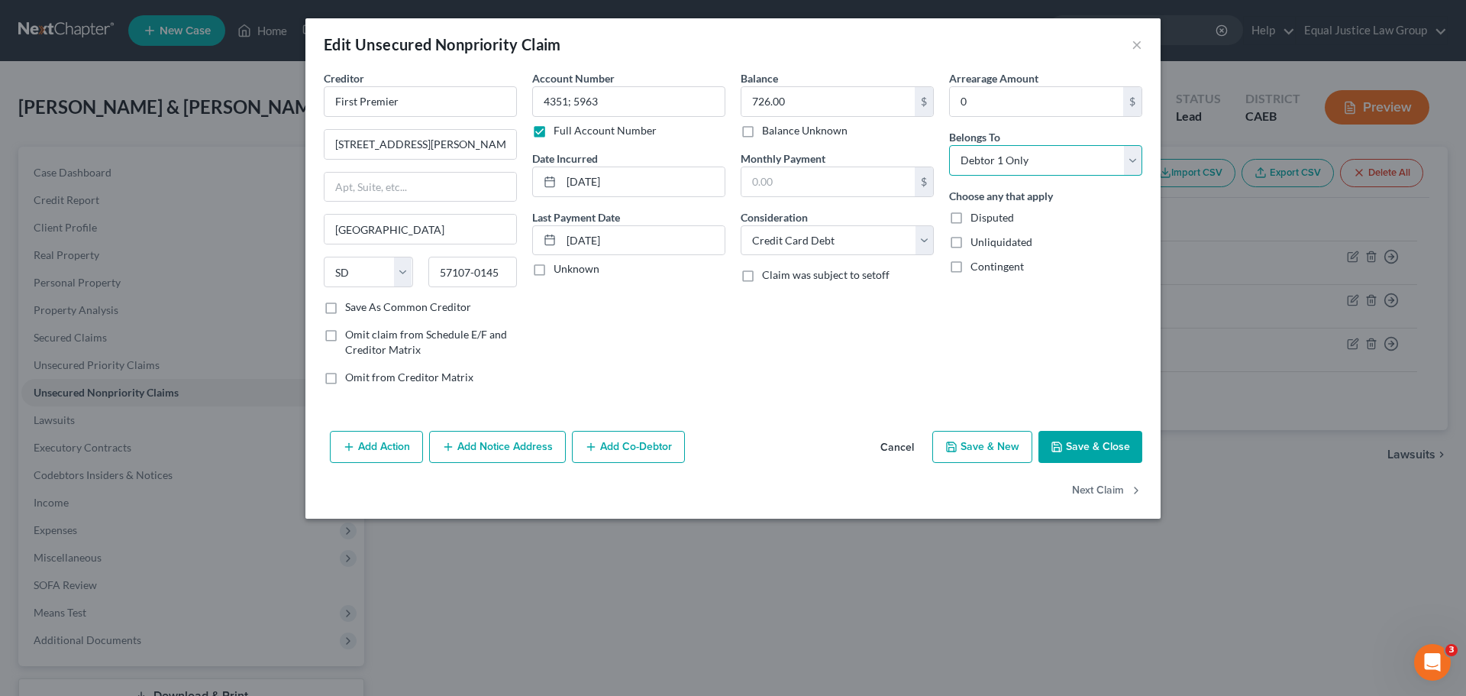
drag, startPoint x: 1031, startPoint y: 164, endPoint x: 1031, endPoint y: 173, distance: 8.4
click at [1031, 164] on select "Select Debtor 1 Only Debtor 2 Only Debtor 1 And Debtor 2 Only At Least One Of T…" at bounding box center [1045, 160] width 193 height 31
select select "2"
click at [949, 145] on select "Select Debtor 1 Only Debtor 2 Only Debtor 1 And Debtor 2 Only At Least One Of T…" at bounding box center [1045, 160] width 193 height 31
click at [1026, 309] on div "Arrearage Amount 0 $ Belongs To * Select Debtor 1 Only Debtor 2 Only Debtor 1 A…" at bounding box center [1045, 233] width 208 height 327
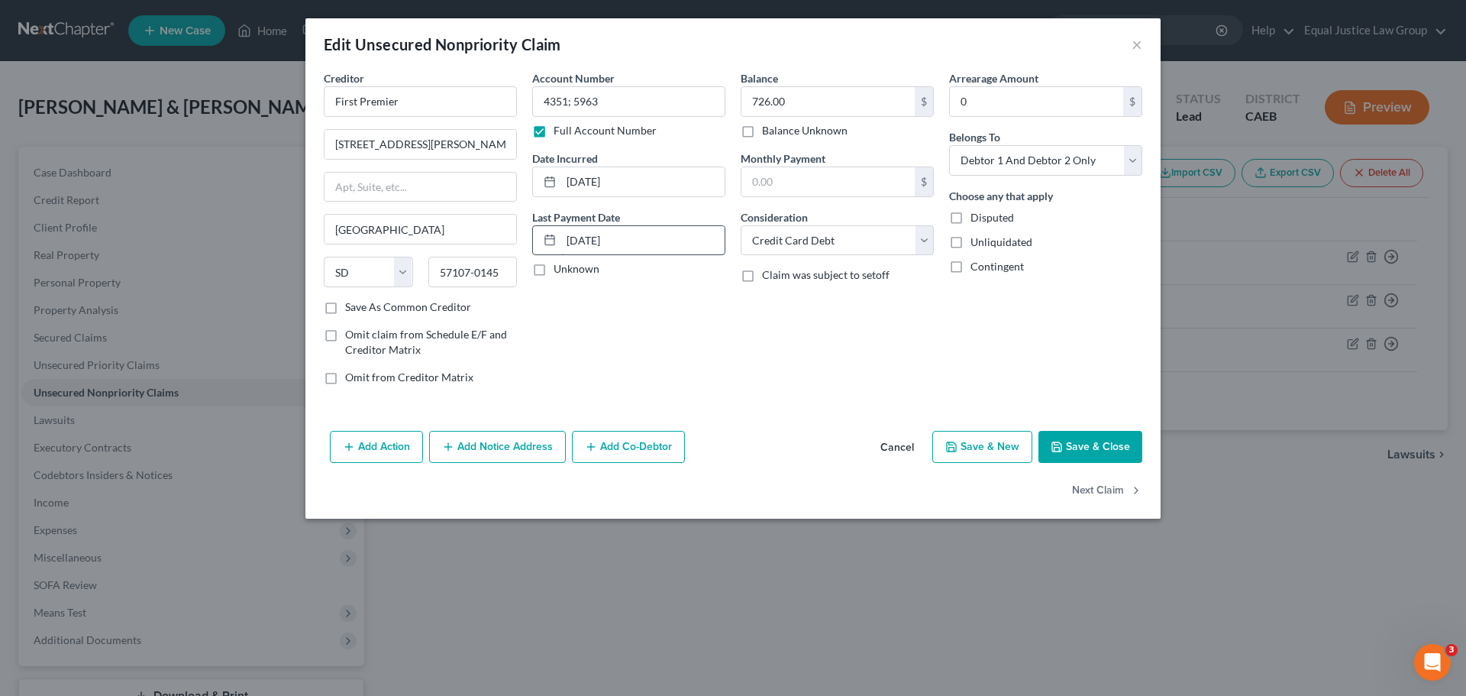
click at [645, 240] on input "03/02/2023" at bounding box center [642, 240] width 163 height 29
click at [641, 188] on input "02/17/2022" at bounding box center [642, 181] width 163 height 29
click at [641, 187] on input "02/17/2022" at bounding box center [642, 181] width 163 height 29
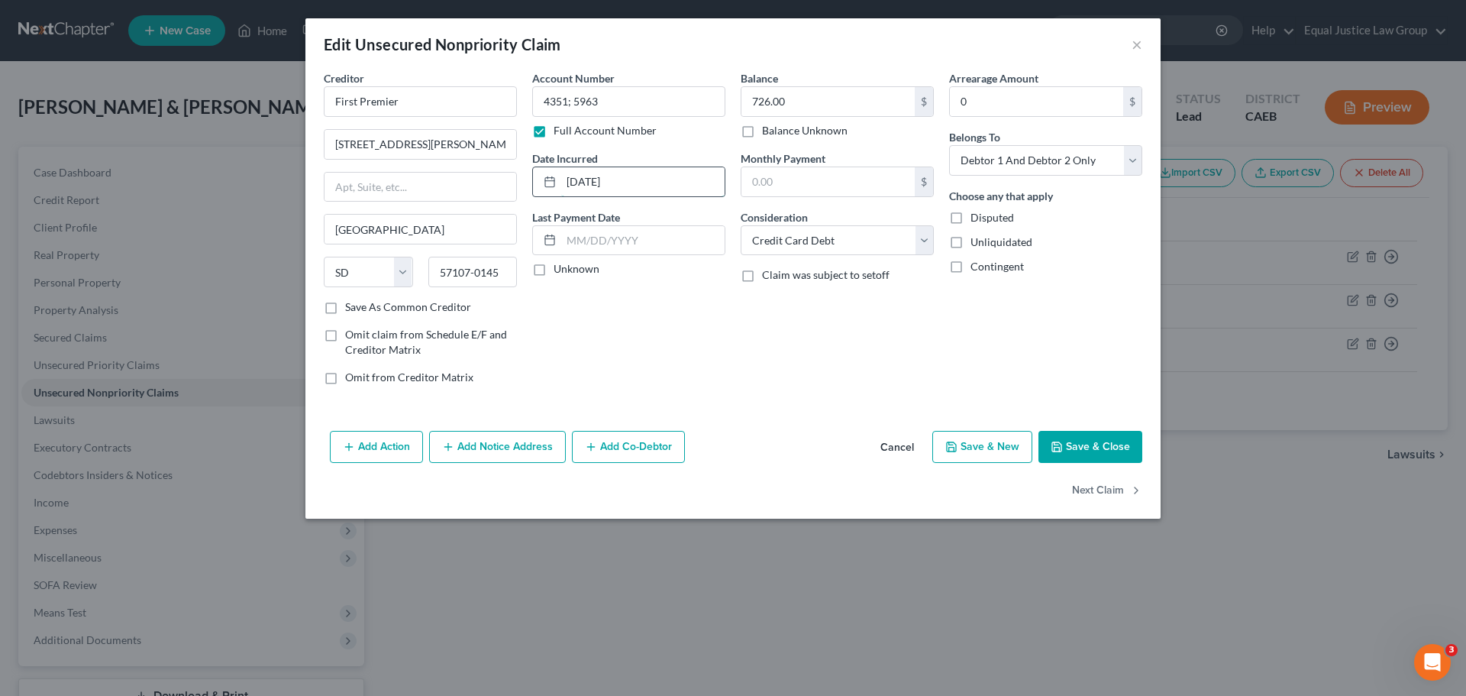
click at [641, 187] on input "02/17/2022" at bounding box center [642, 181] width 163 height 29
click at [835, 99] on input "726.00" at bounding box center [827, 101] width 173 height 29
type input "1,327.00"
click at [967, 335] on div "Arrearage Amount 0 $ Belongs To * Select Debtor 1 Only Debtor 2 Only Debtor 1 A…" at bounding box center [1045, 233] width 208 height 327
click at [1115, 444] on button "Save & Close" at bounding box center [1090, 447] width 104 height 32
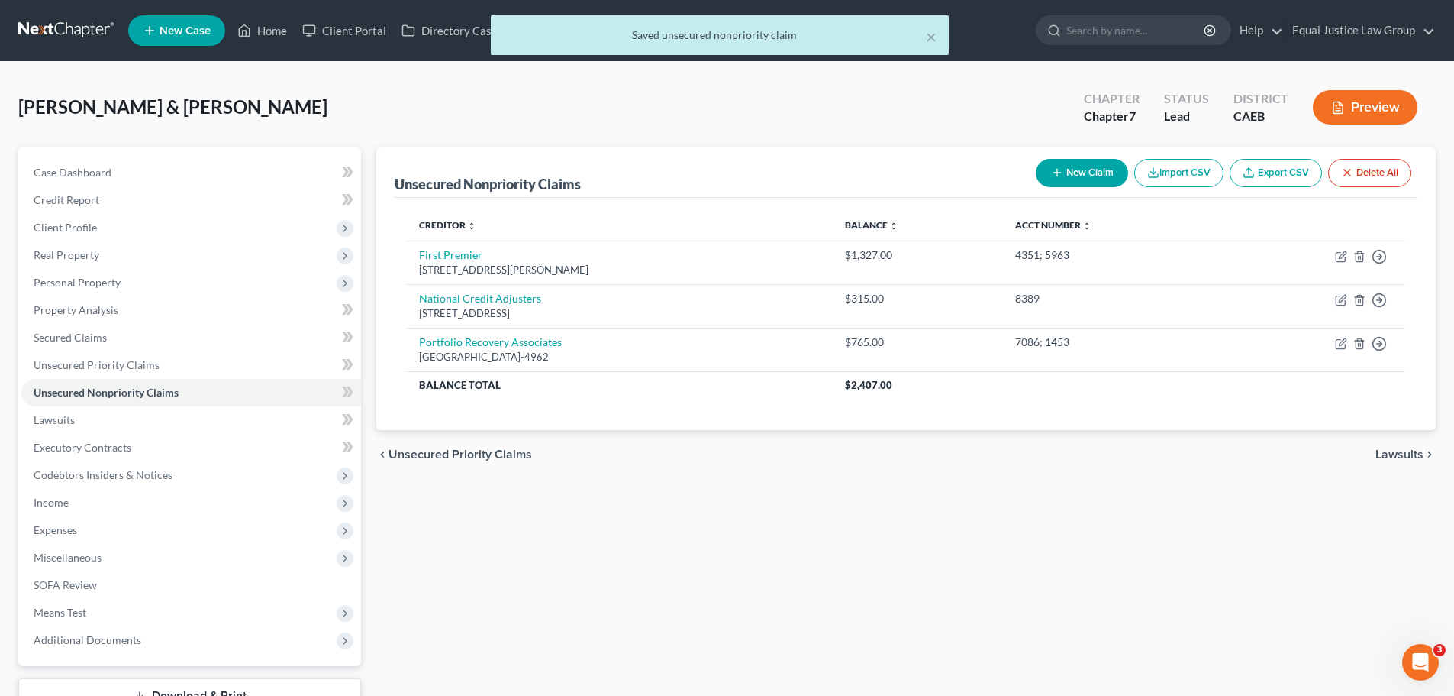
click at [1071, 172] on button "New Claim" at bounding box center [1082, 173] width 92 height 28
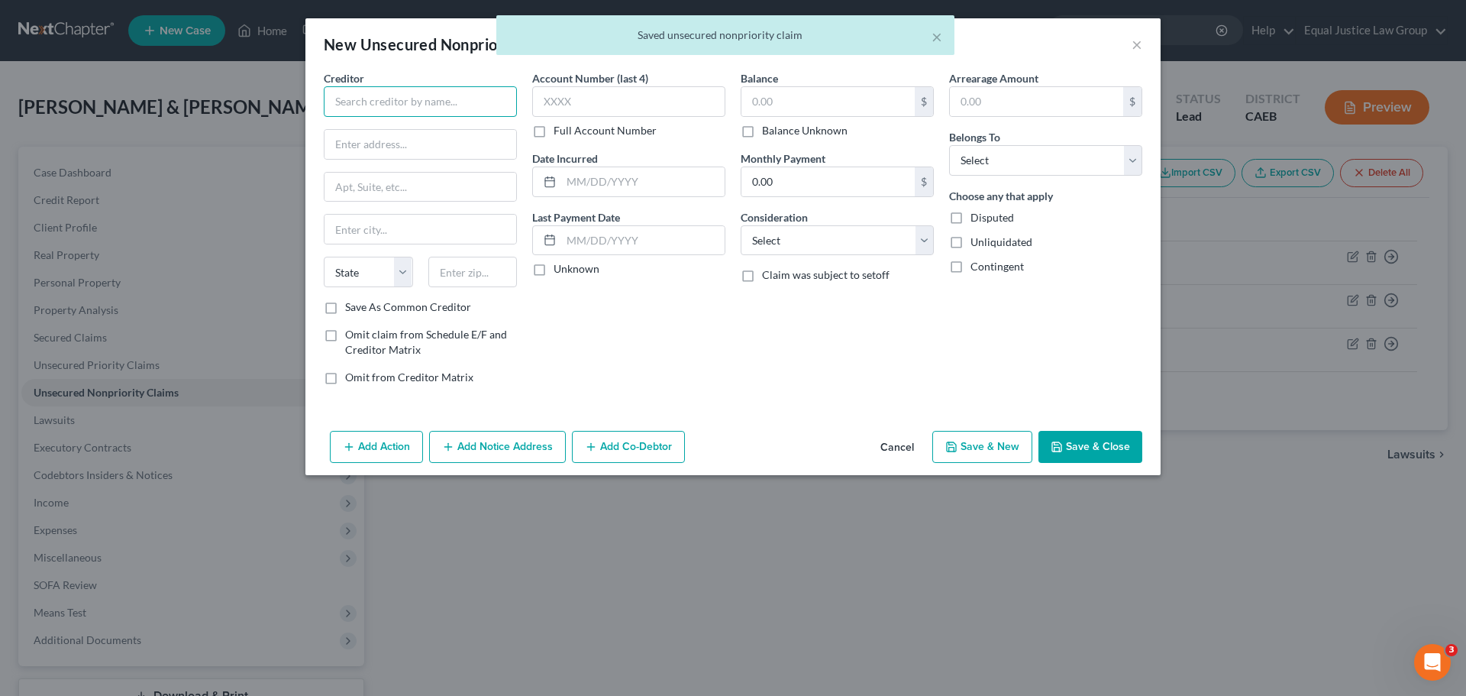
click at [424, 102] on input "text" at bounding box center [420, 101] width 193 height 31
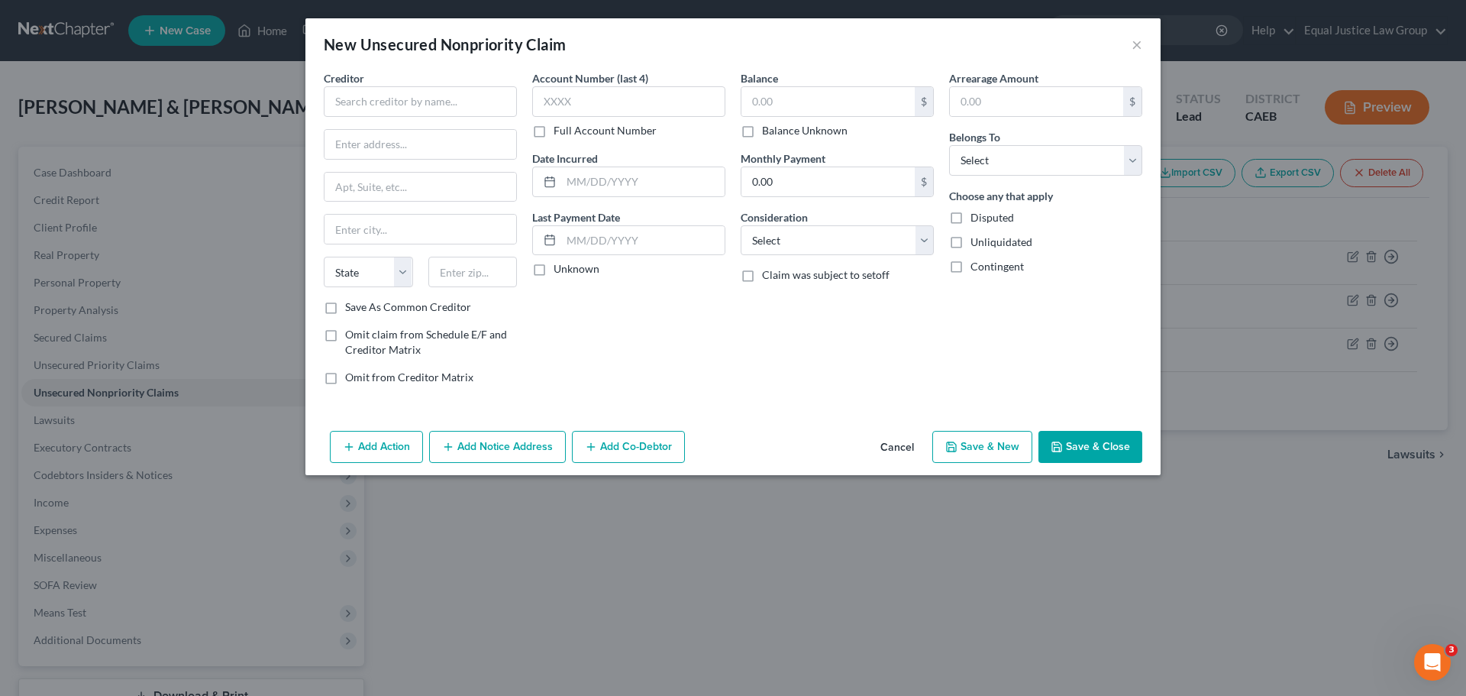
click at [890, 441] on button "Cancel" at bounding box center [897, 447] width 58 height 31
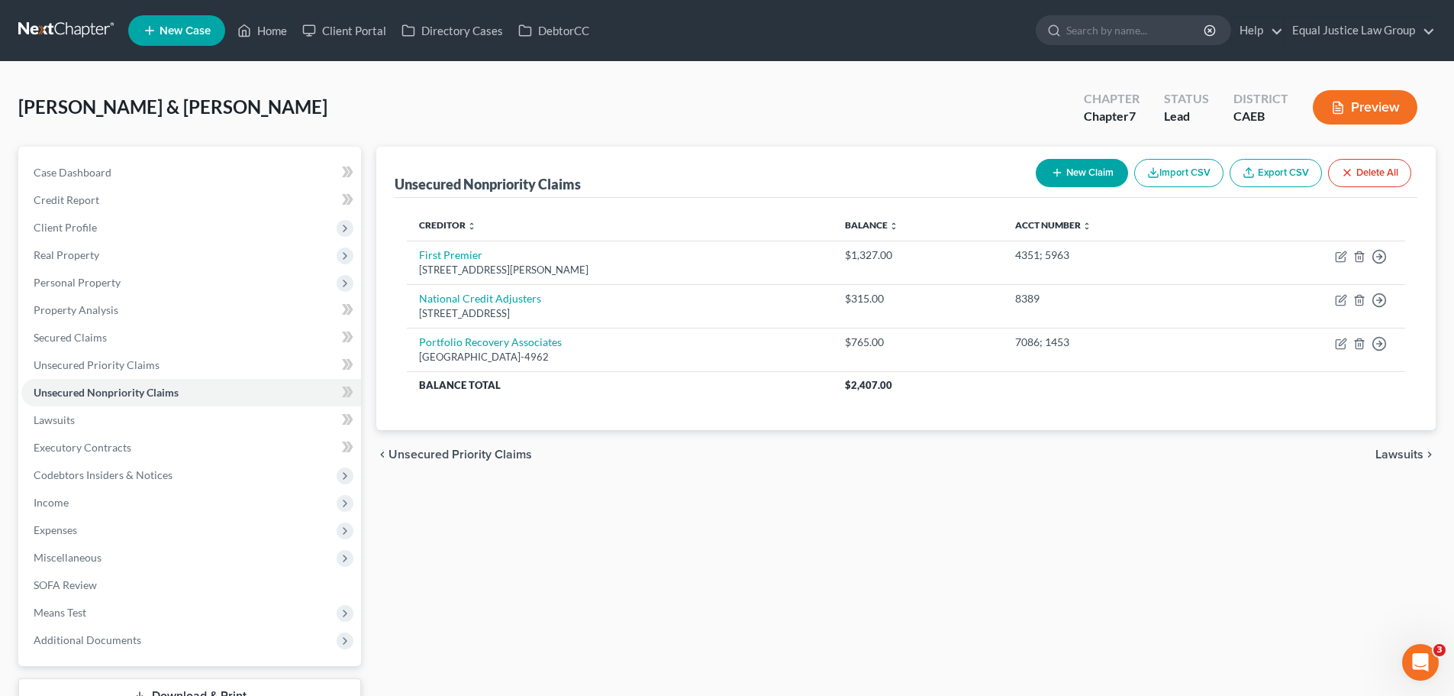
click at [1021, 471] on div "chevron_left Unsecured Priority Claims Lawsuits chevron_right" at bounding box center [906, 454] width 1060 height 49
click at [89, 416] on link "Lawsuits" at bounding box center [191, 419] width 340 height 27
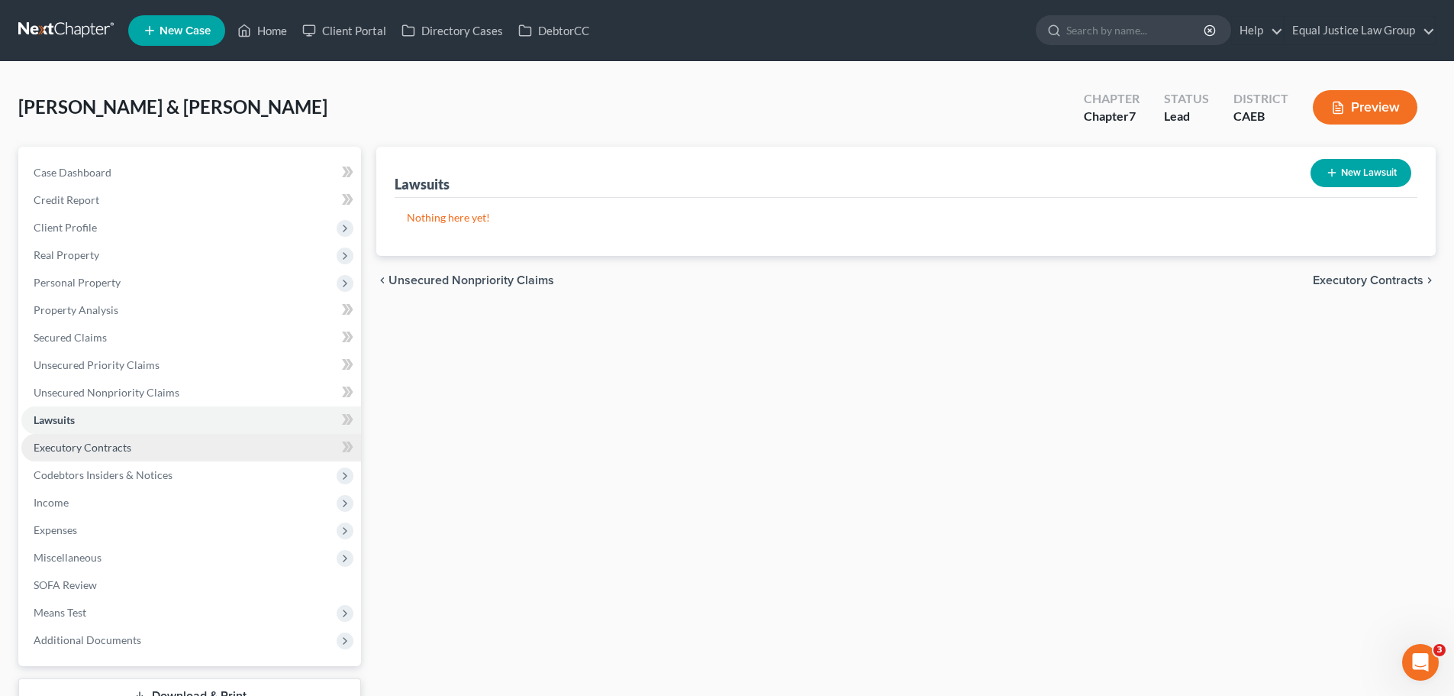
click at [118, 446] on span "Executory Contracts" at bounding box center [83, 447] width 98 height 13
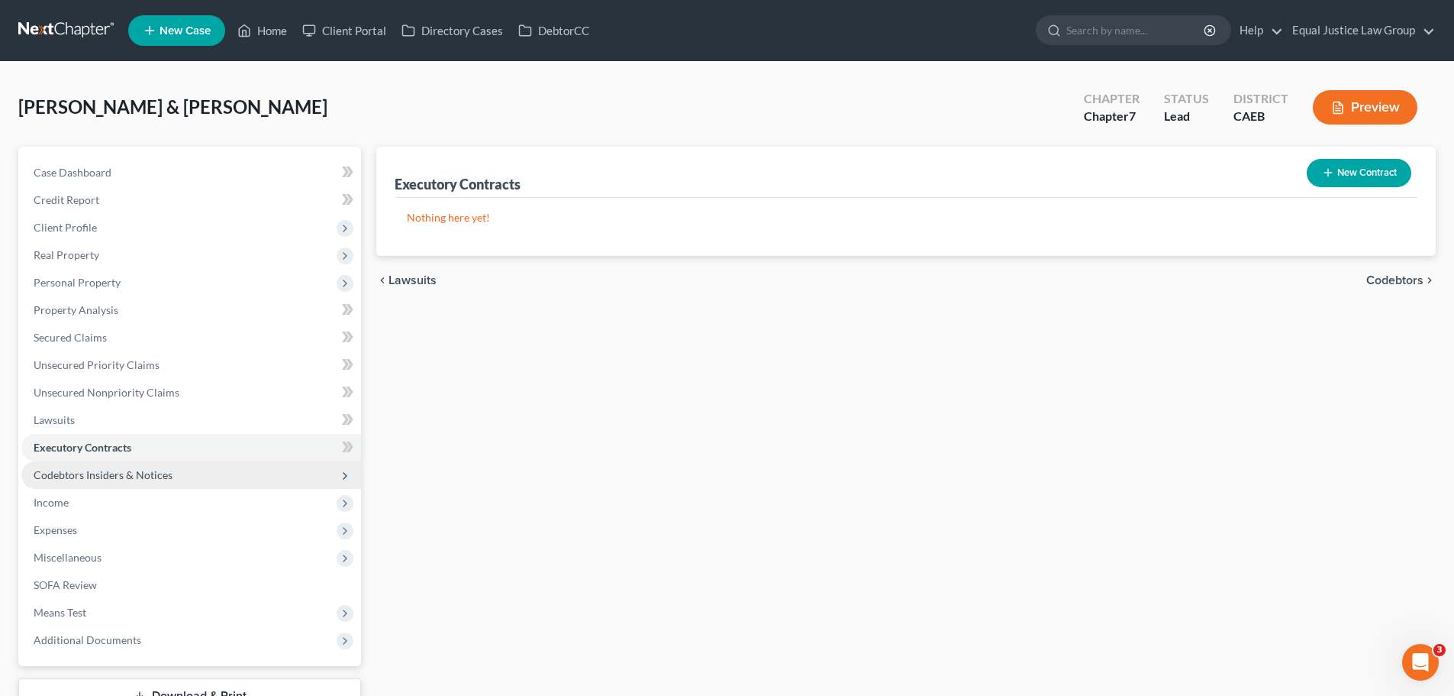
click at [153, 464] on span "Codebtors Insiders & Notices" at bounding box center [191, 474] width 340 height 27
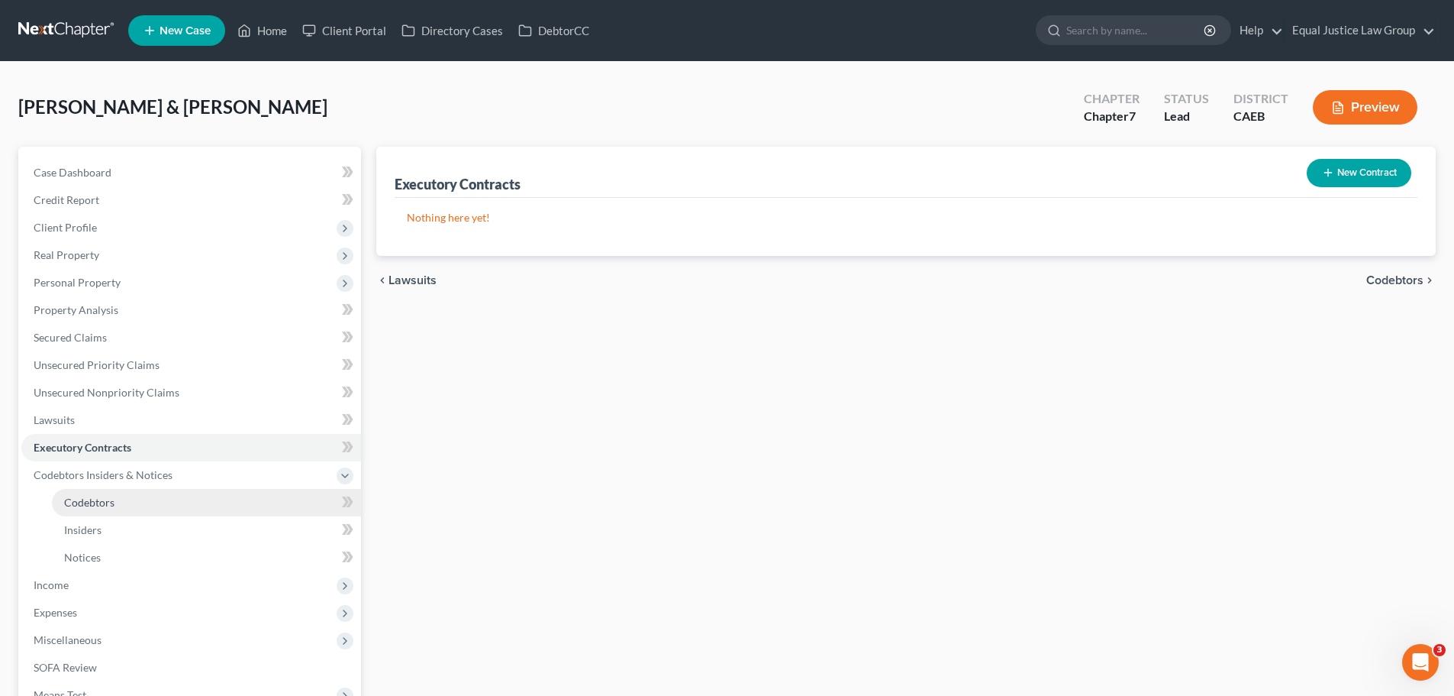
click at [163, 503] on link "Codebtors" at bounding box center [206, 502] width 309 height 27
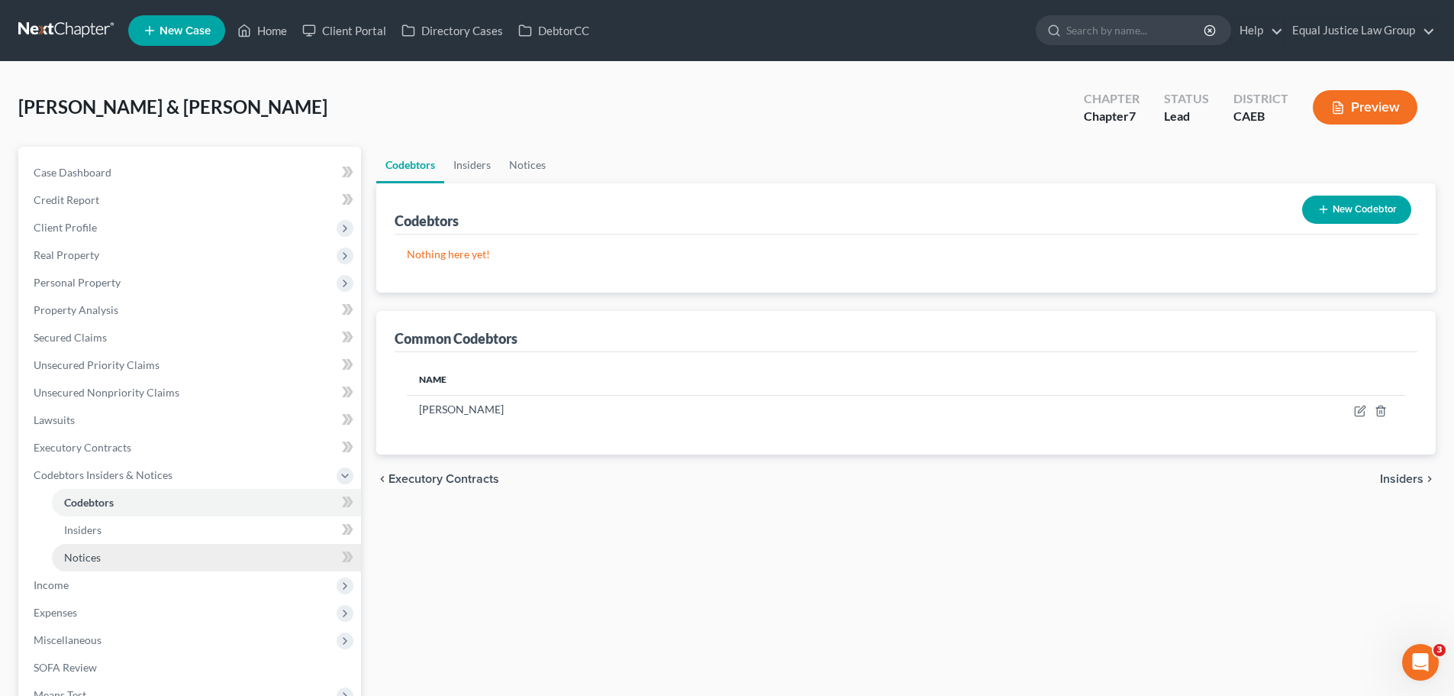
click at [105, 547] on link "Notices" at bounding box center [206, 557] width 309 height 27
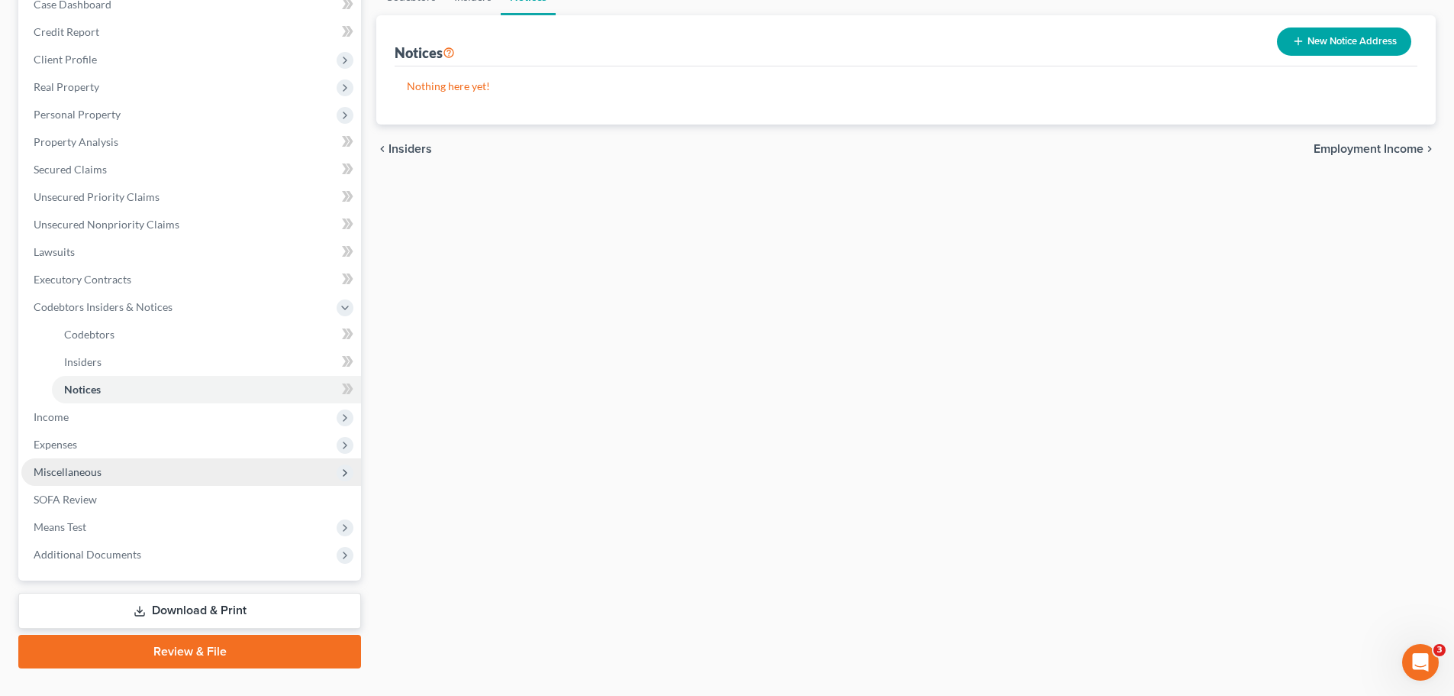
scroll to position [199, 0]
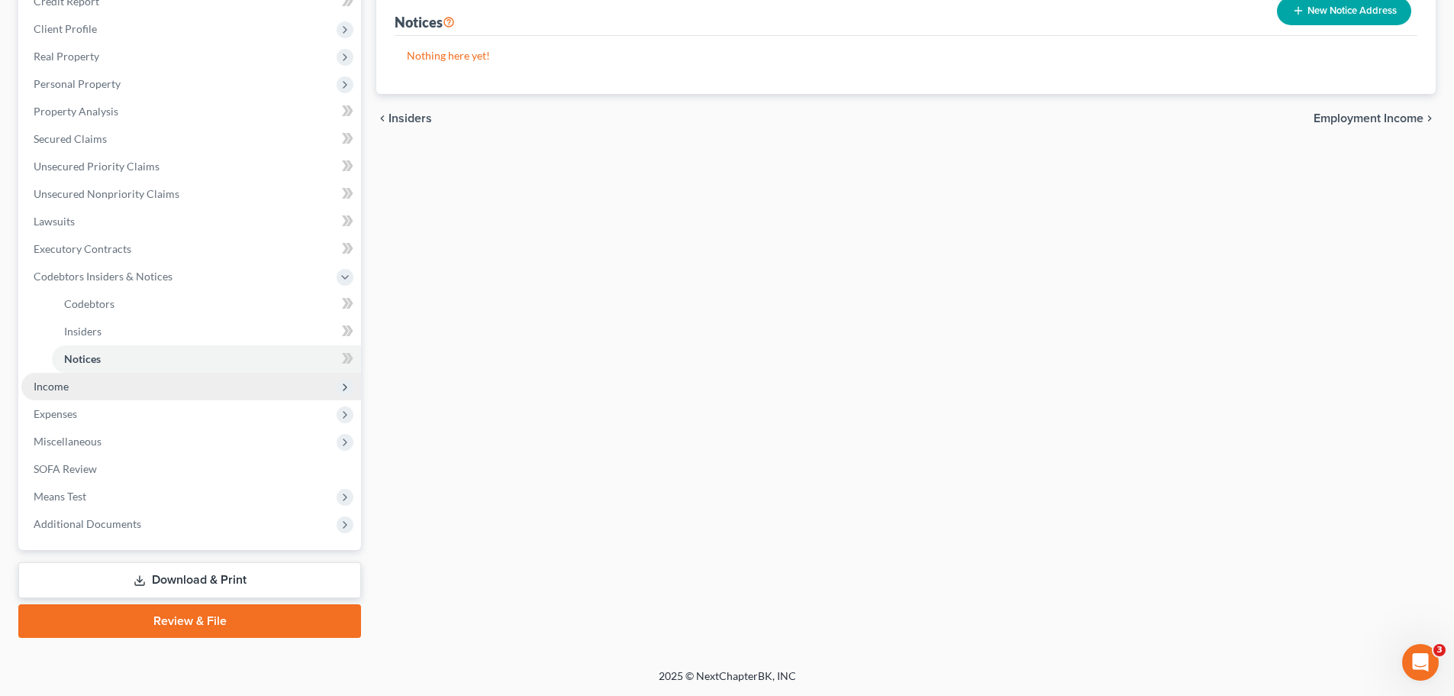
click at [126, 384] on span "Income" at bounding box center [191, 386] width 340 height 27
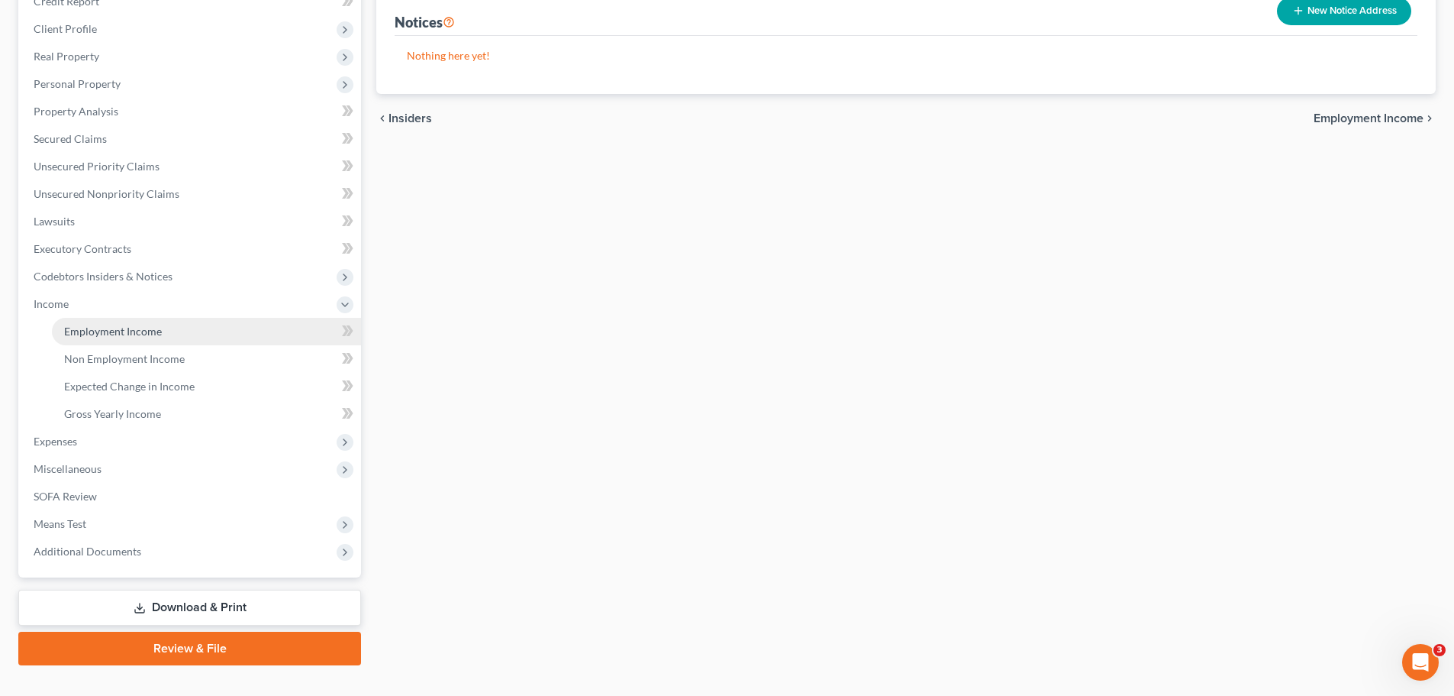
click at [150, 323] on link "Employment Income" at bounding box center [206, 331] width 309 height 27
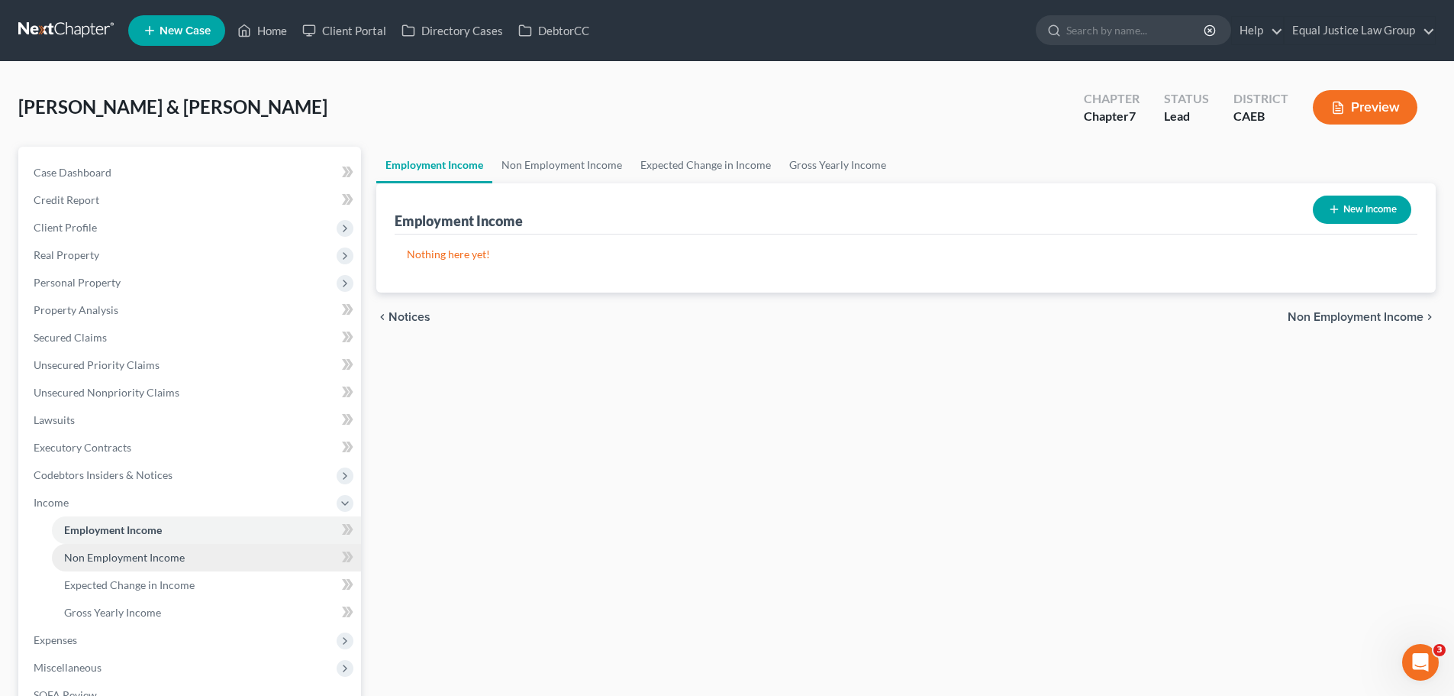
click at [134, 560] on span "Non Employment Income" at bounding box center [124, 556] width 121 height 13
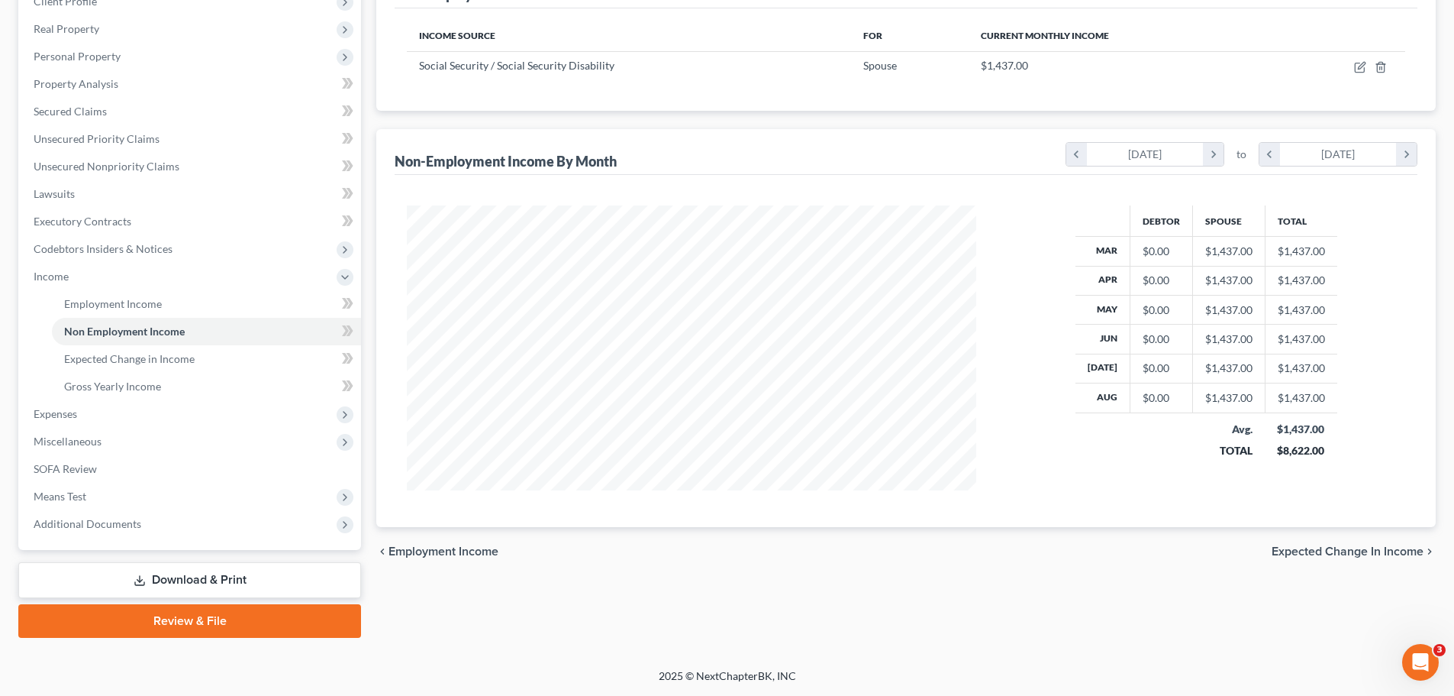
scroll to position [150, 0]
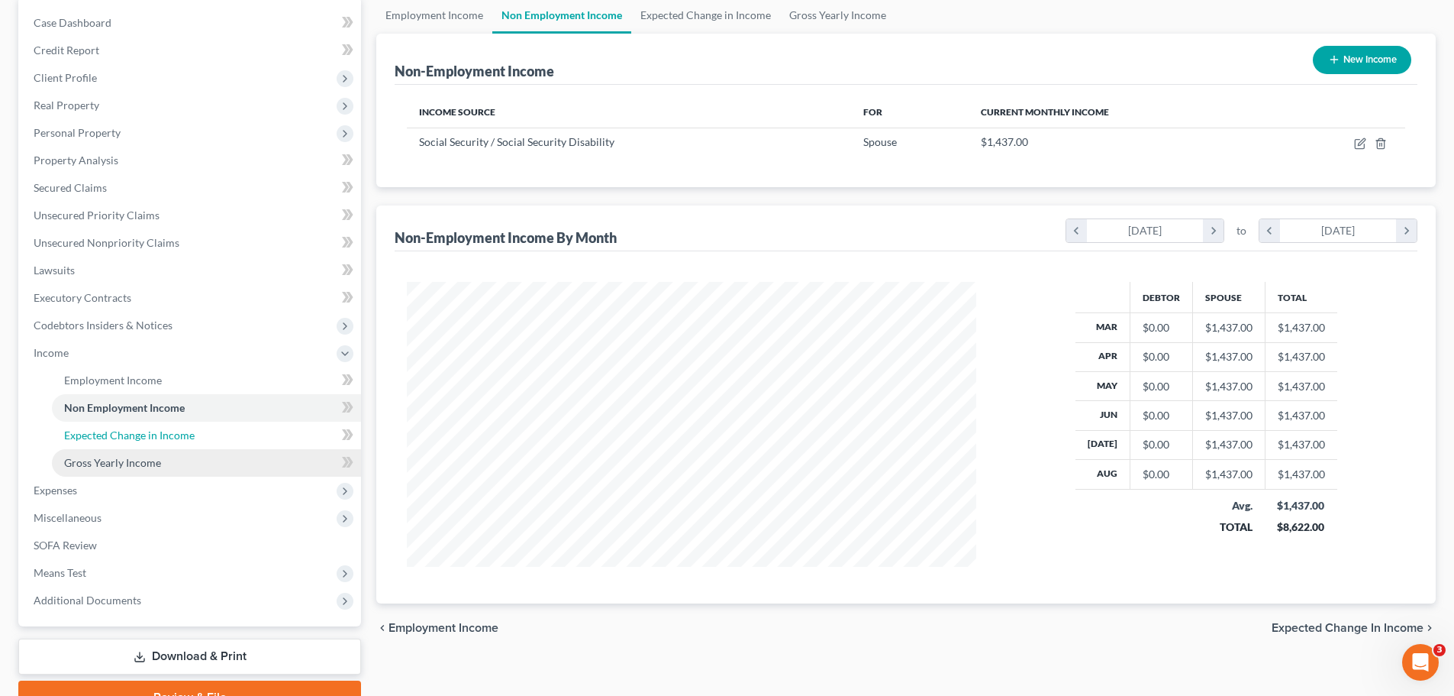
drag, startPoint x: 166, startPoint y: 439, endPoint x: 161, endPoint y: 475, distance: 36.3
click at [166, 439] on span "Expected Change in Income" at bounding box center [129, 434] width 131 height 13
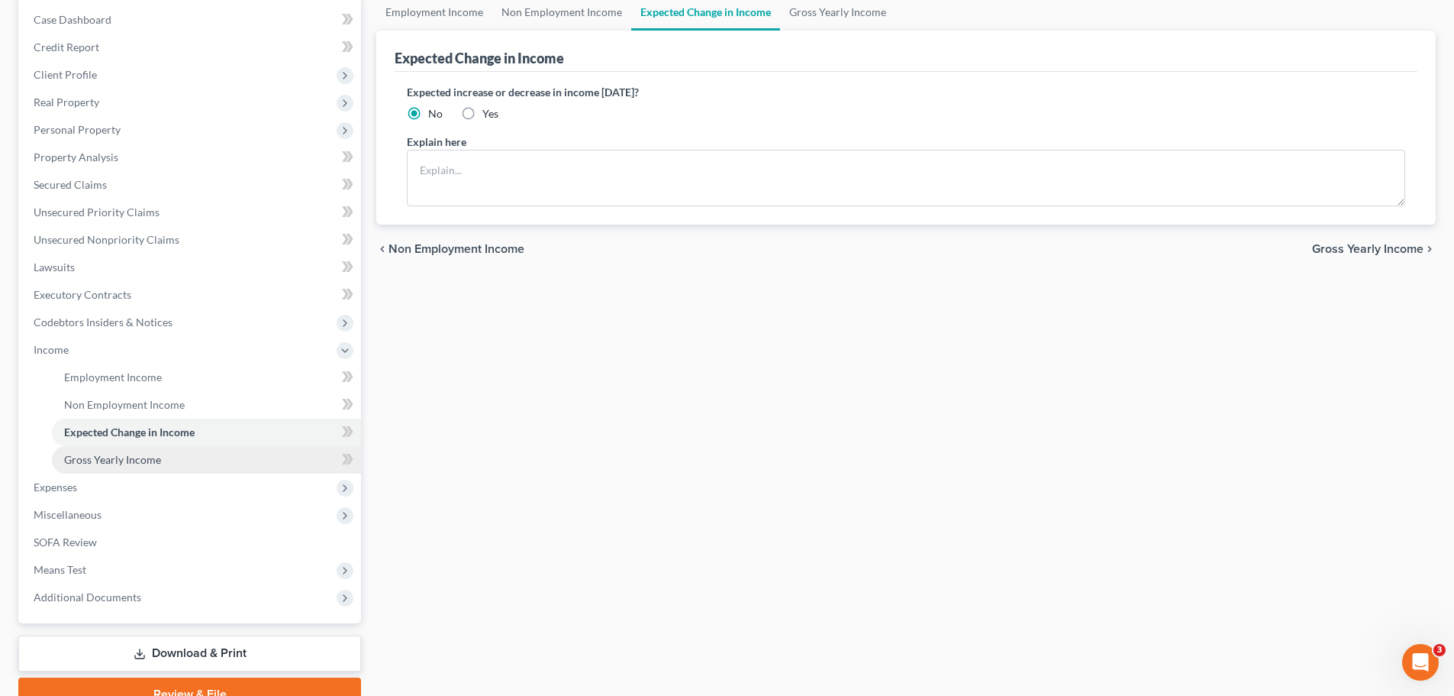
click at [150, 463] on span "Gross Yearly Income" at bounding box center [112, 459] width 97 height 13
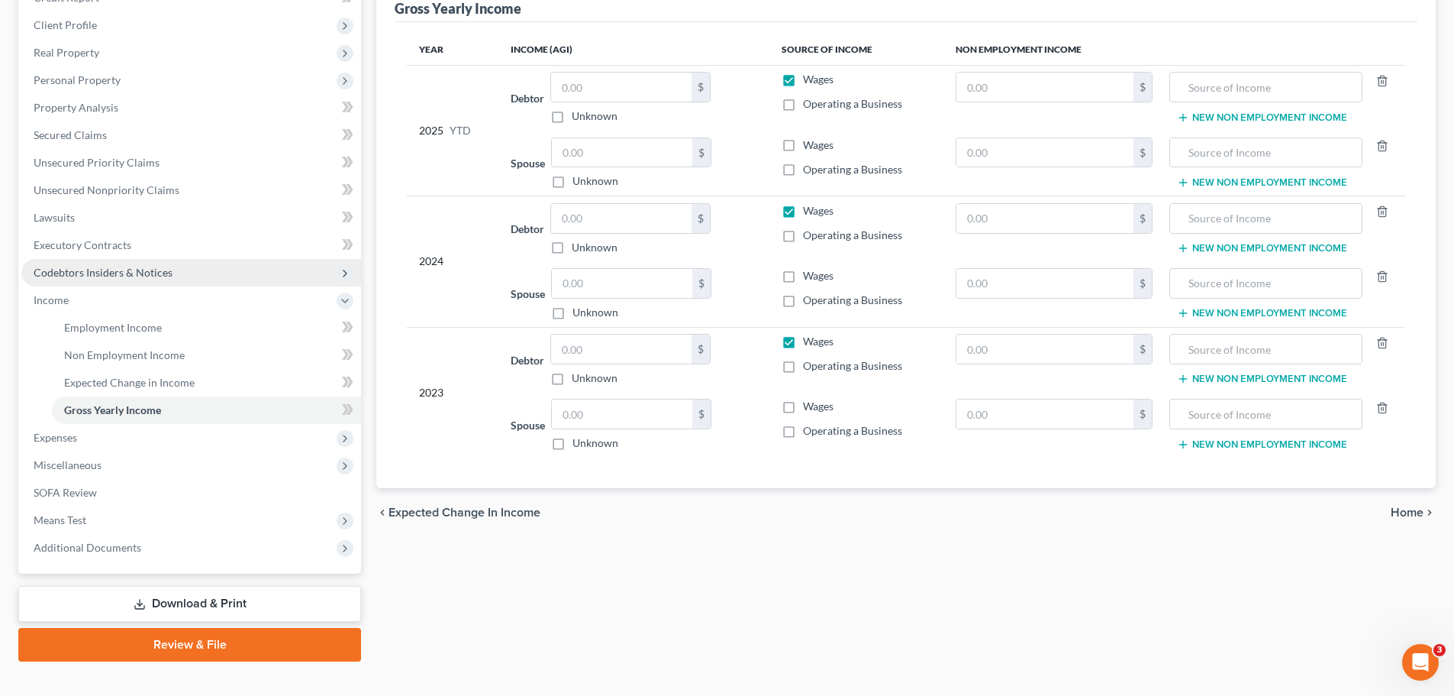
scroll to position [226, 0]
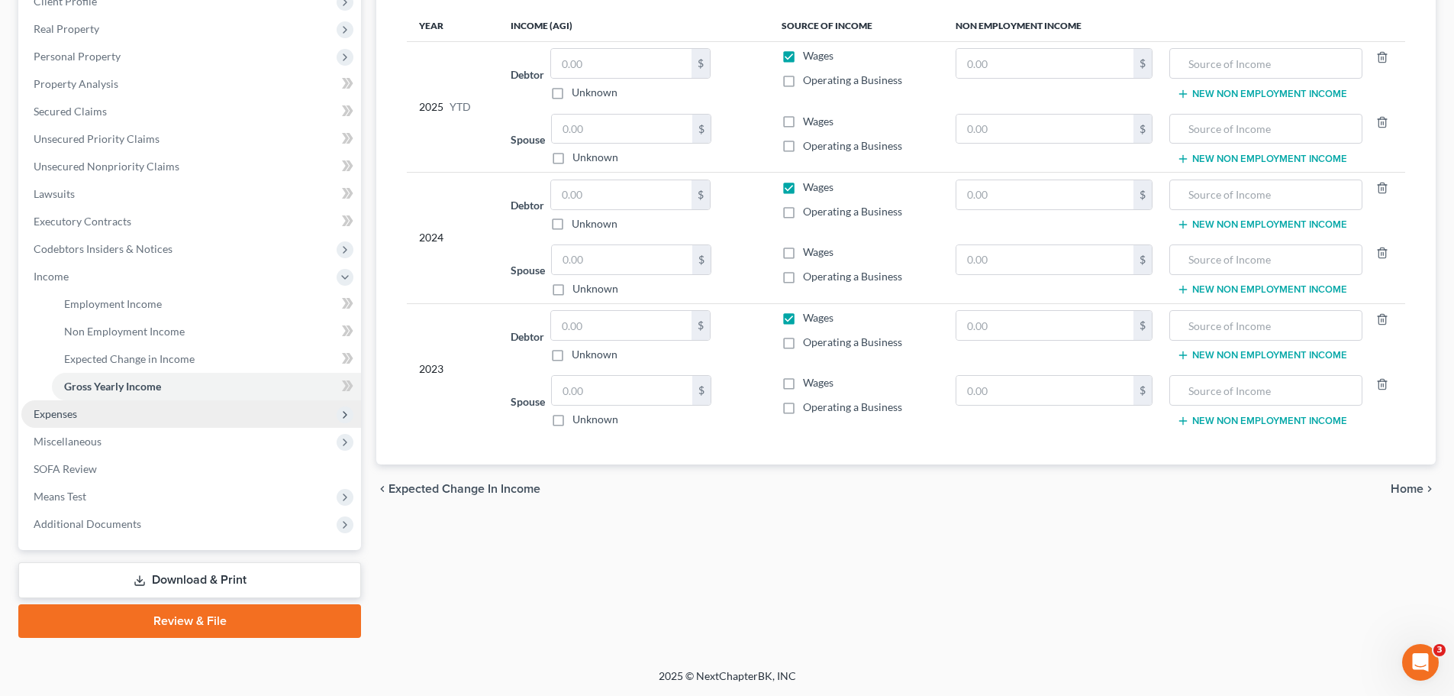
click at [87, 418] on span "Expenses" at bounding box center [191, 413] width 340 height 27
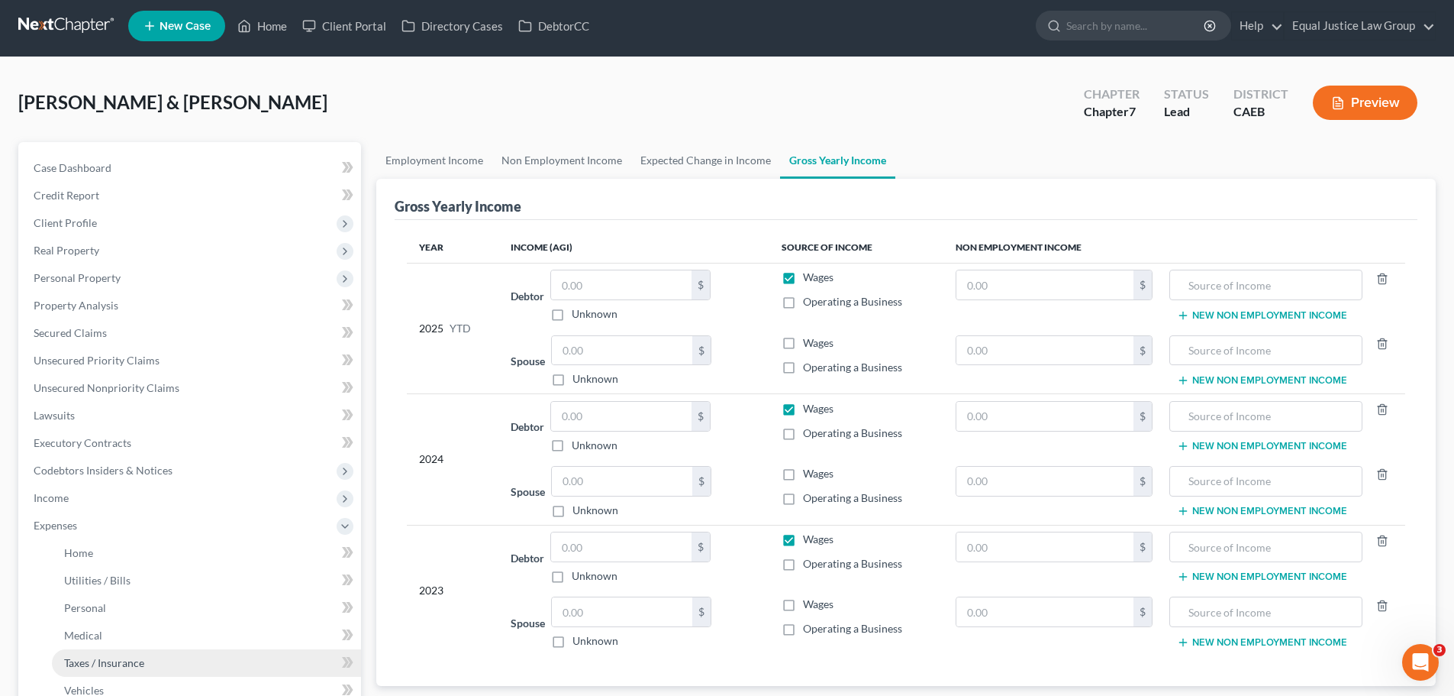
scroll to position [0, 0]
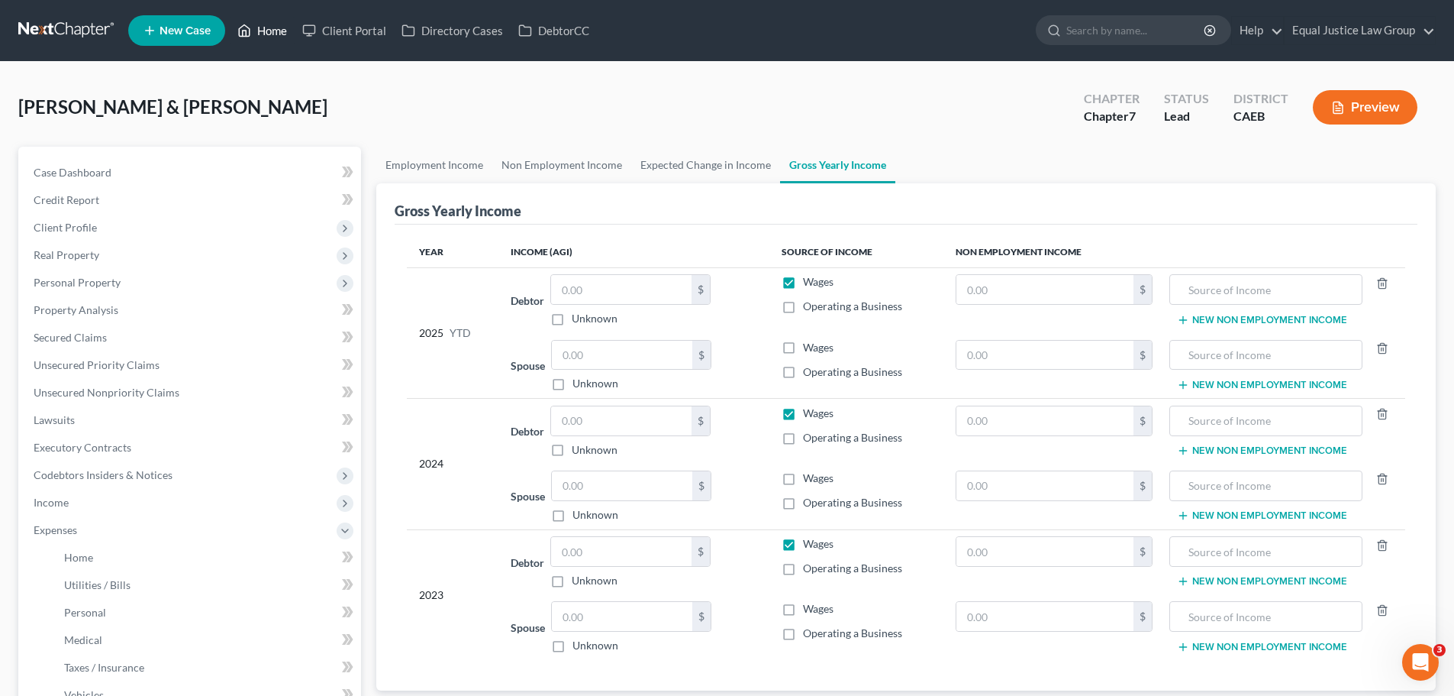
click at [270, 32] on link "Home" at bounding box center [262, 30] width 65 height 27
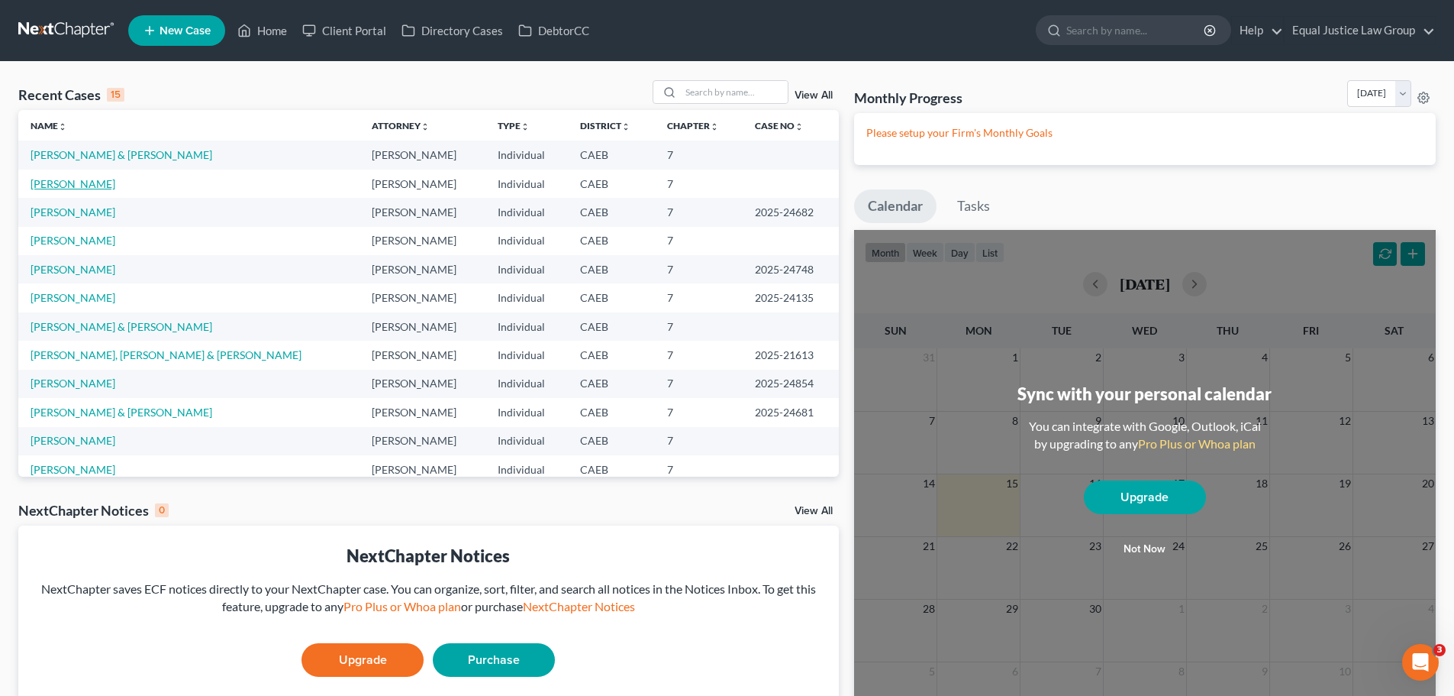
click at [76, 184] on link "Vuittonet, Xochitl" at bounding box center [73, 183] width 85 height 13
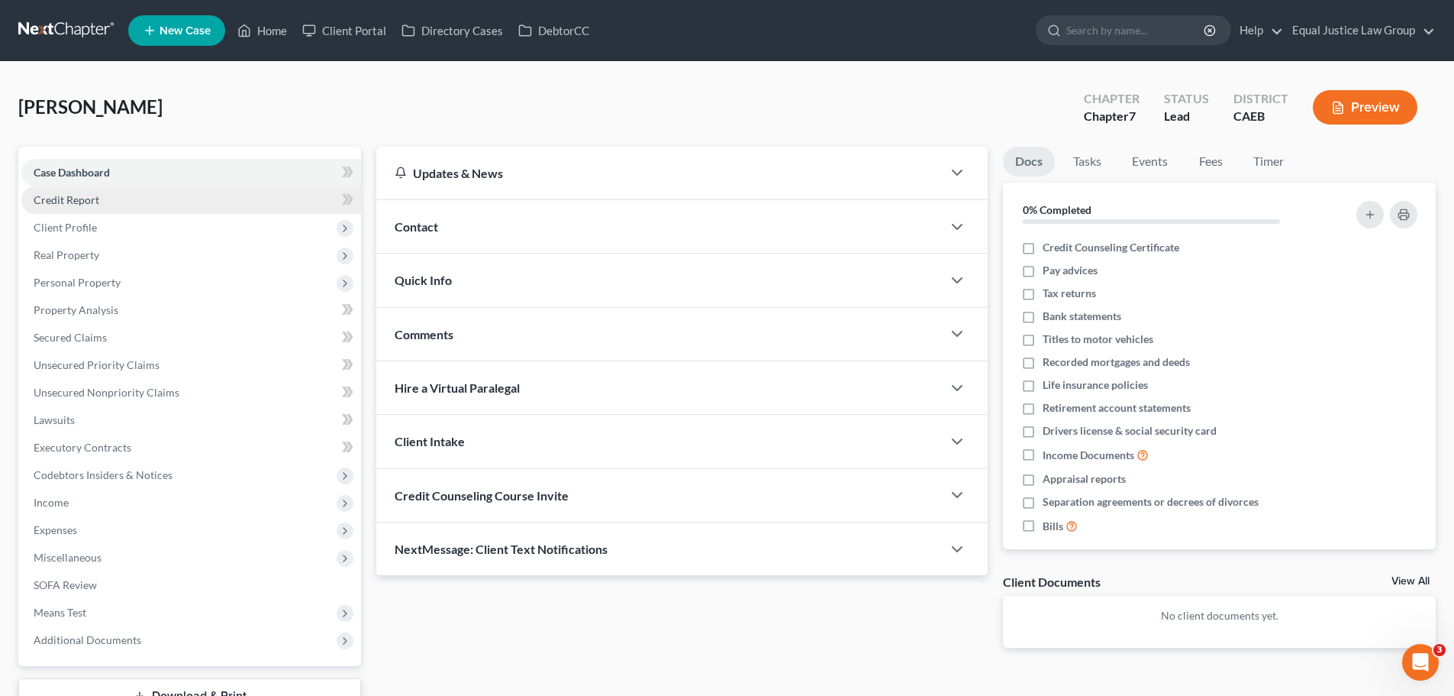
click at [76, 198] on span "Credit Report" at bounding box center [67, 199] width 66 height 13
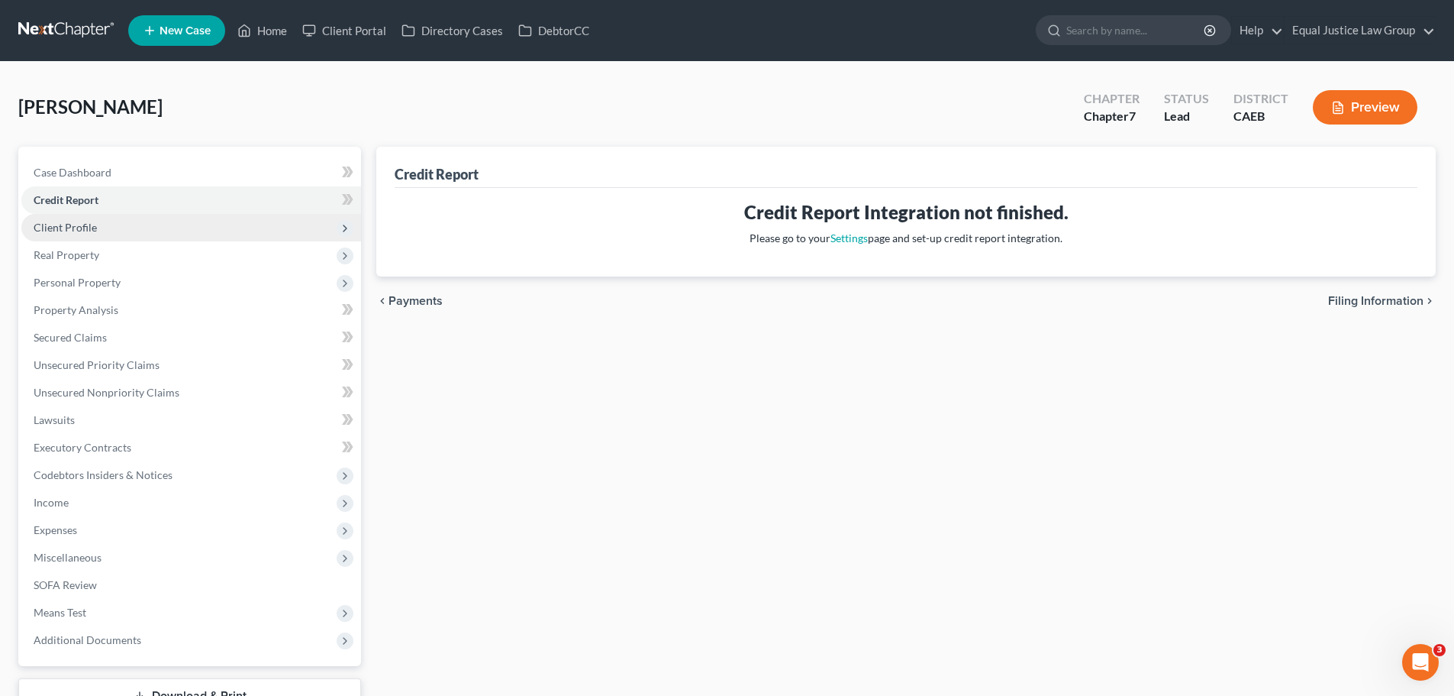
click at [86, 221] on span "Client Profile" at bounding box center [65, 227] width 63 height 13
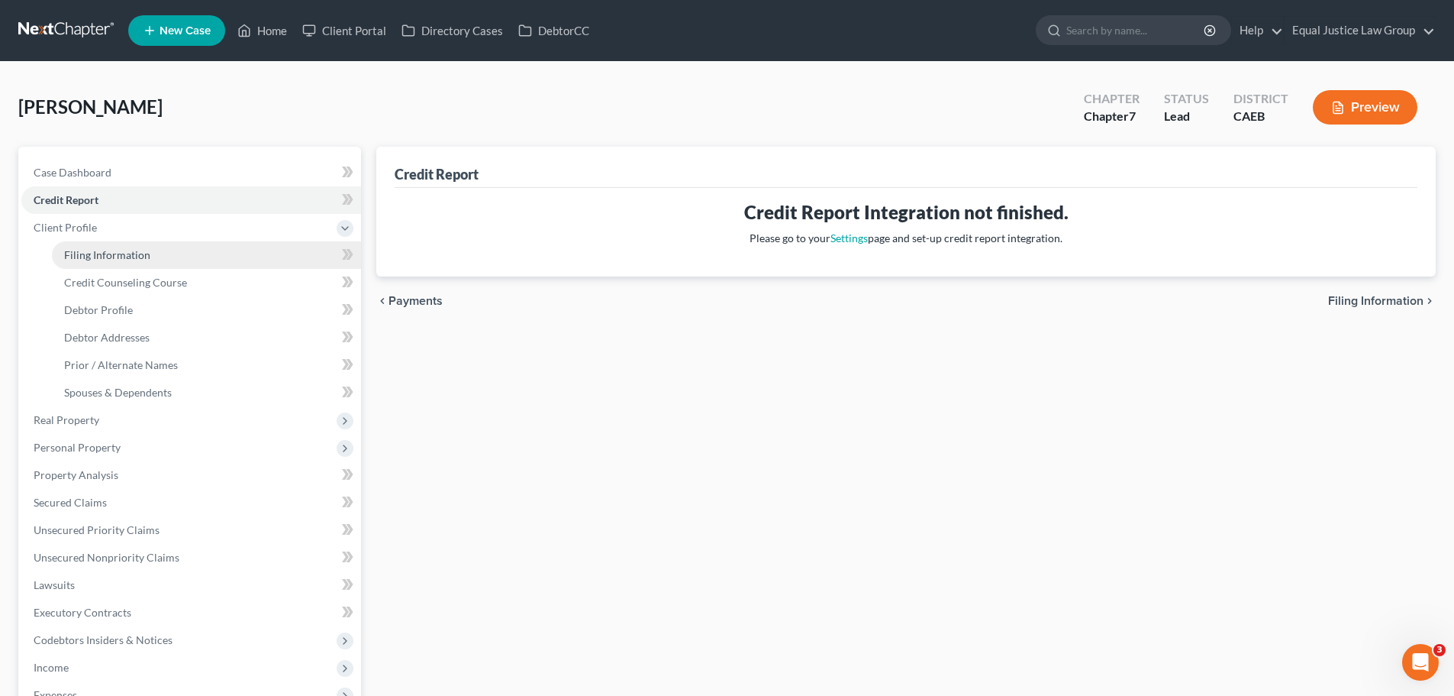
click at [135, 251] on span "Filing Information" at bounding box center [107, 254] width 86 height 13
select select "1"
select select "0"
select select "8"
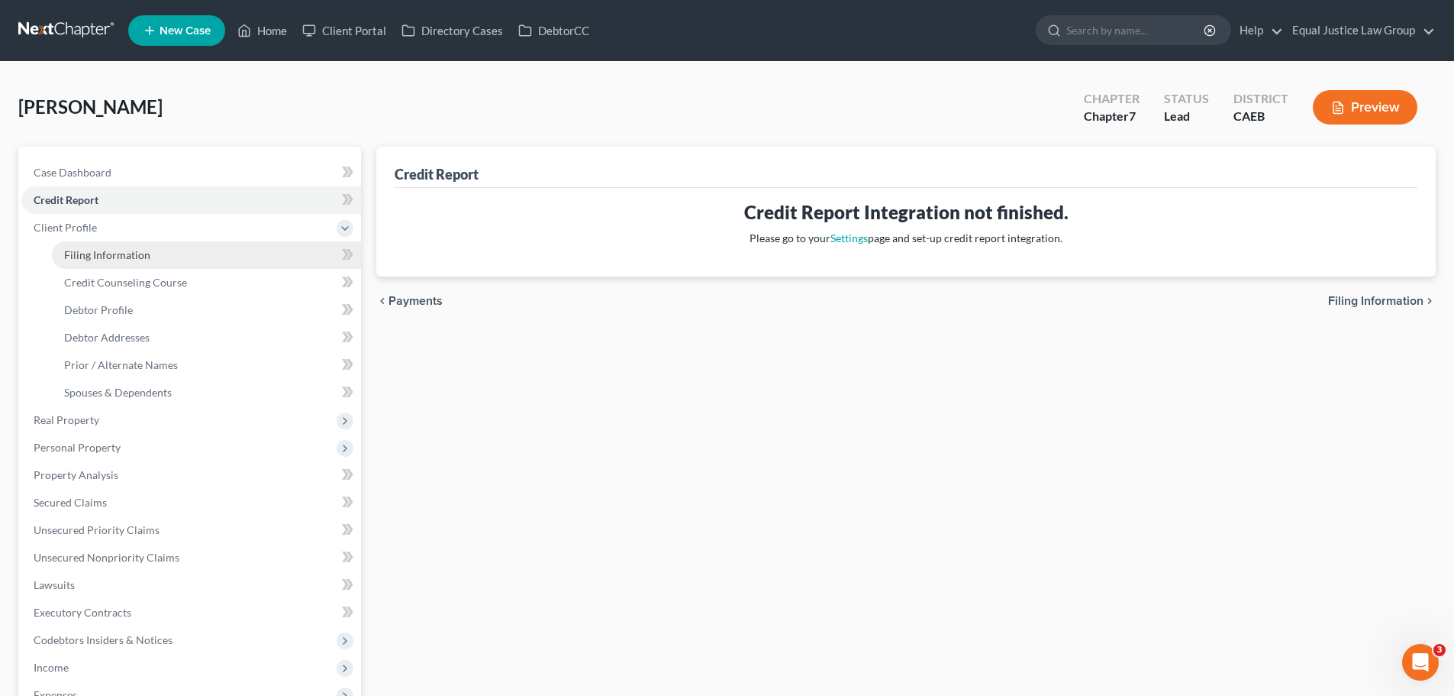
select select "0"
select select "4"
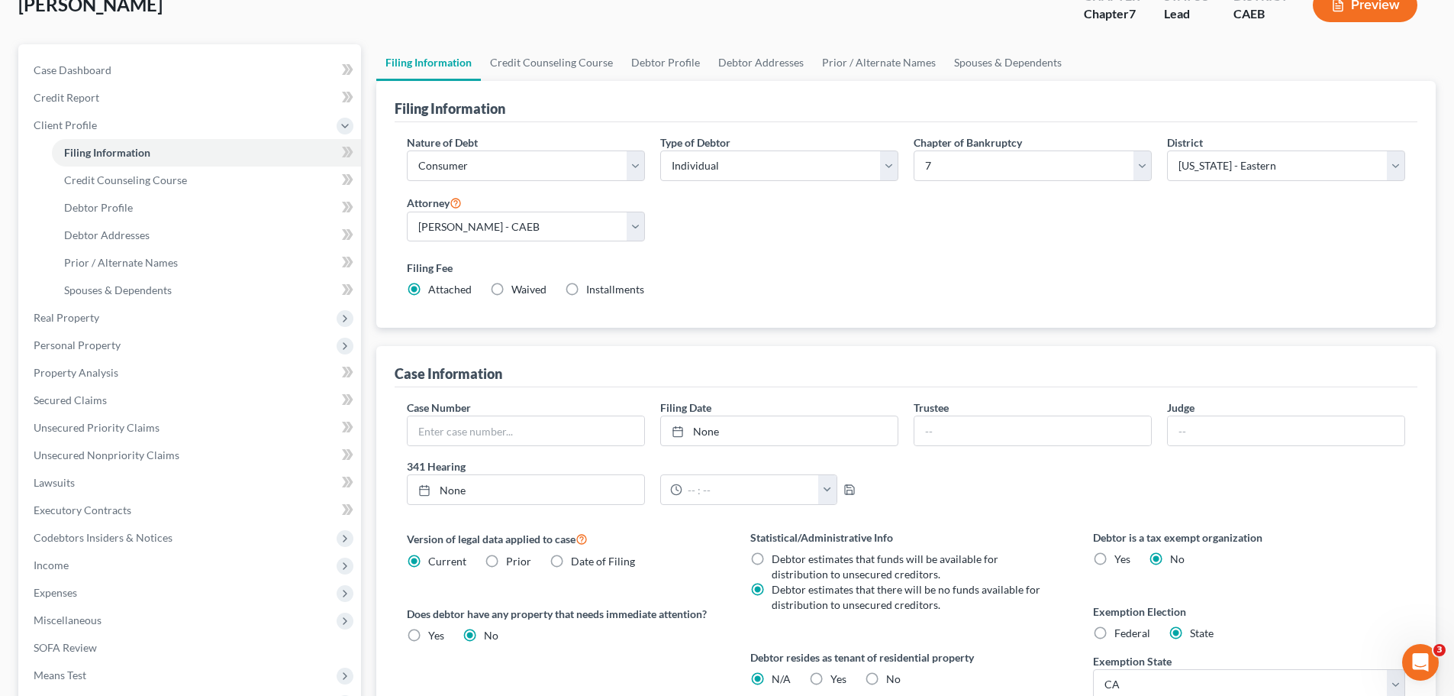
scroll to position [153, 0]
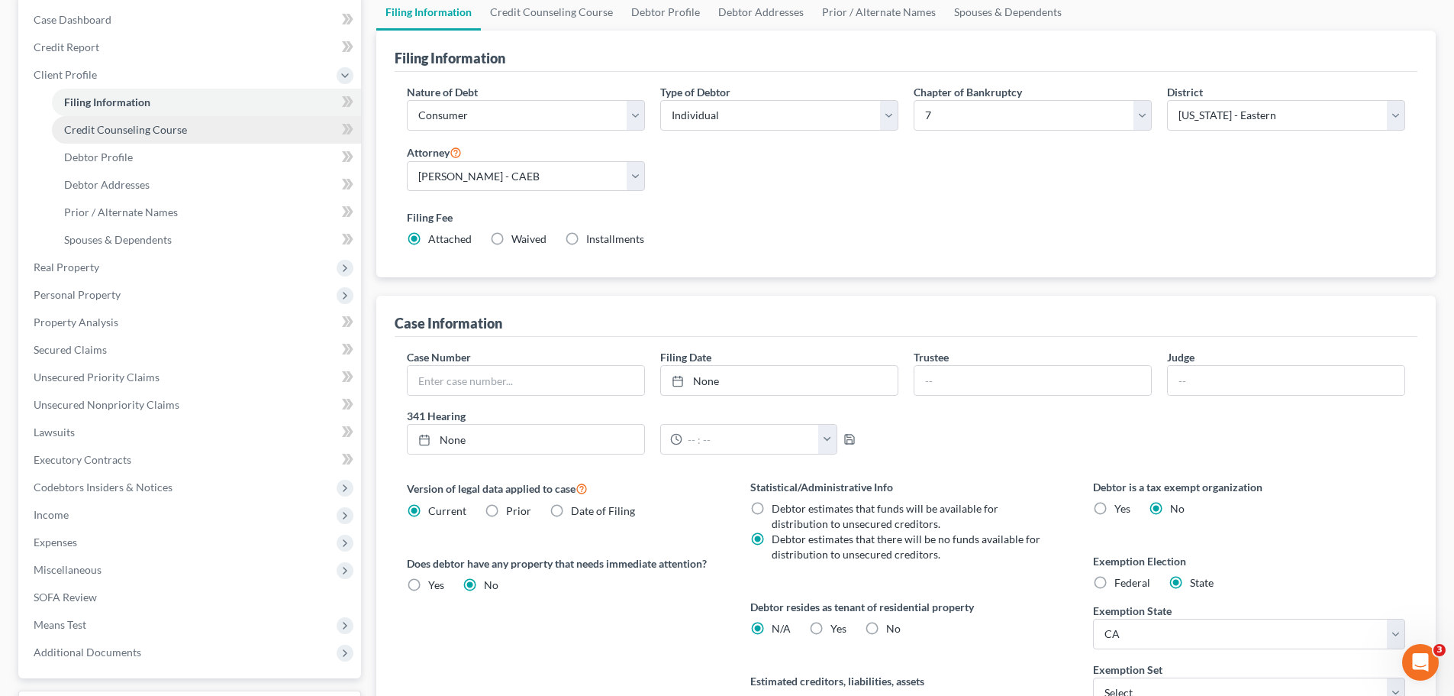
click at [139, 131] on span "Credit Counseling Course" at bounding box center [125, 129] width 123 height 13
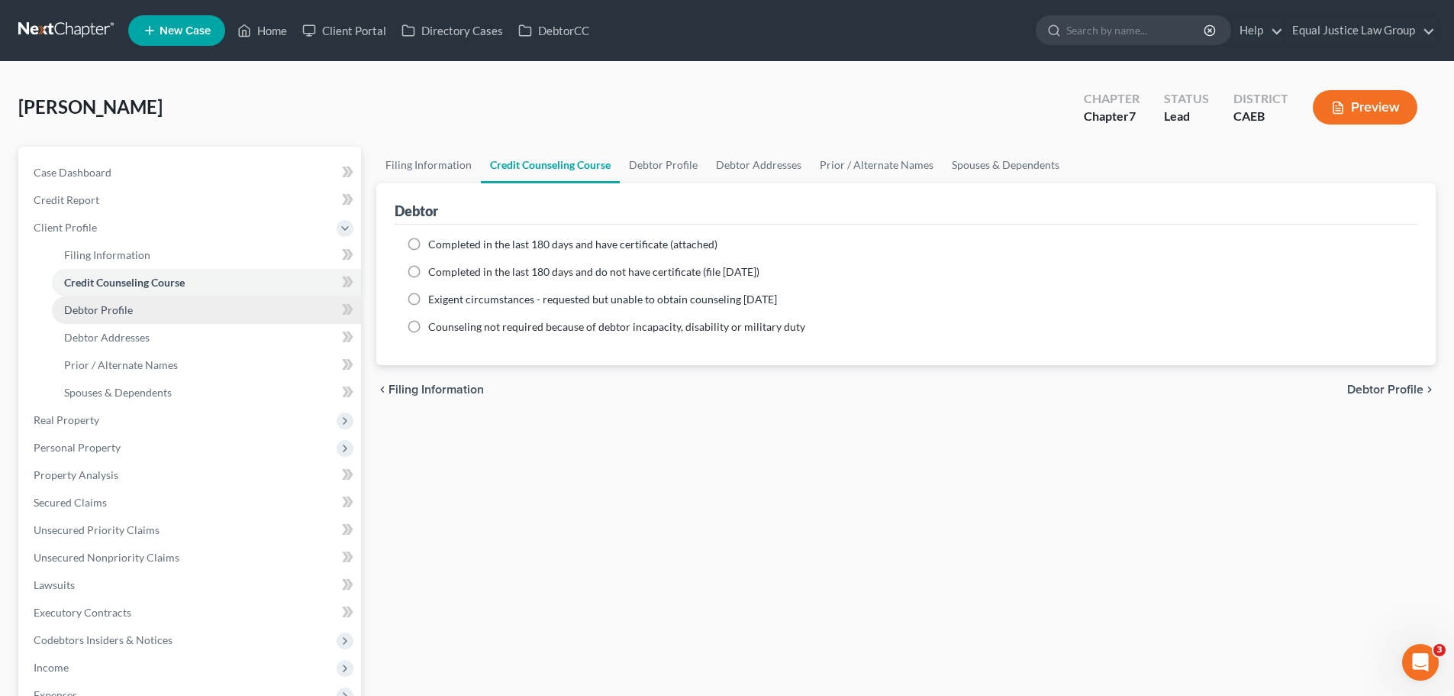
click at [125, 320] on link "Debtor Profile" at bounding box center [206, 309] width 309 height 27
select select "0"
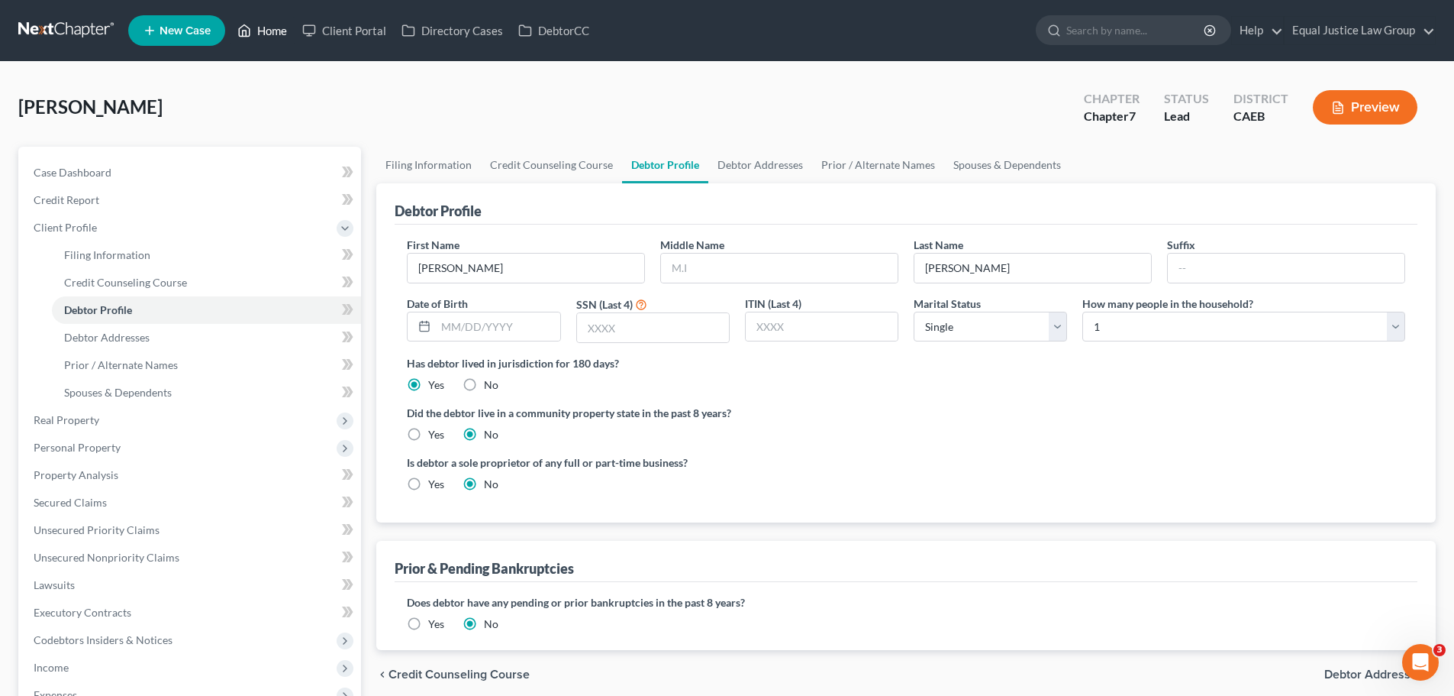
drag, startPoint x: 257, startPoint y: 26, endPoint x: 608, endPoint y: 101, distance: 358.3
click at [257, 26] on link "Home" at bounding box center [262, 30] width 65 height 27
